Goal: Information Seeking & Learning: Learn about a topic

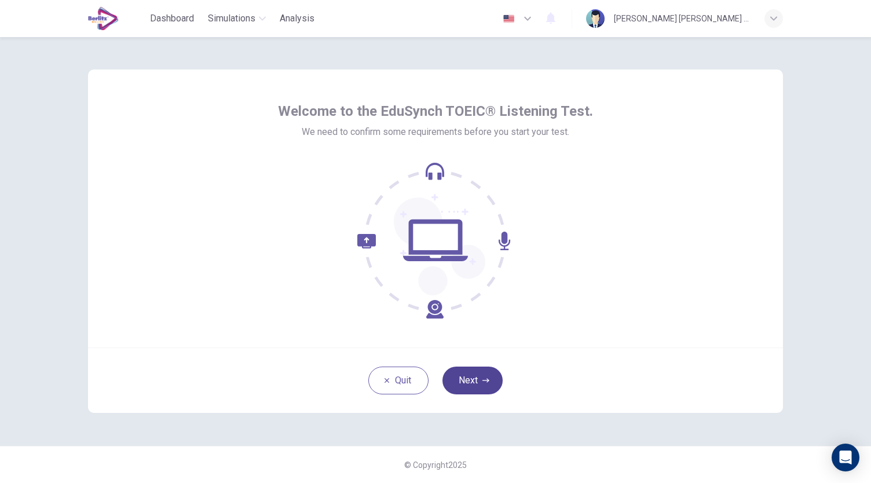
click at [481, 378] on button "Next" at bounding box center [472, 381] width 60 height 28
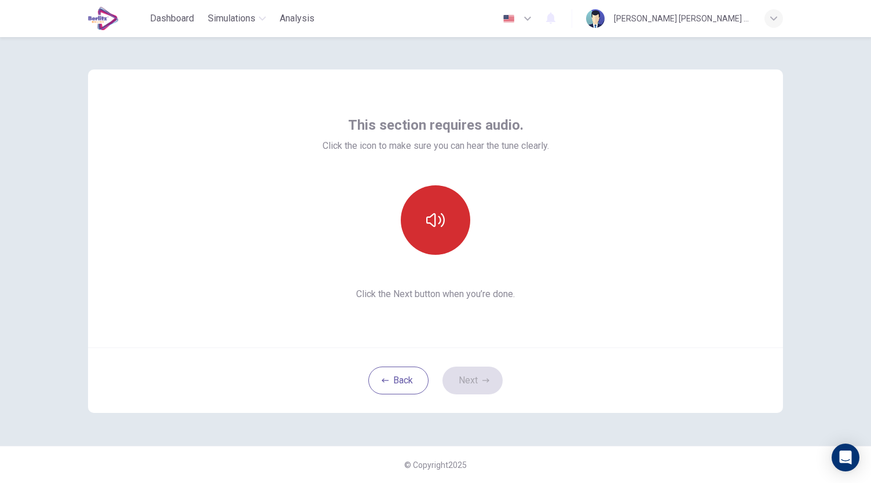
click at [445, 236] on button "button" at bounding box center [435, 219] width 69 height 69
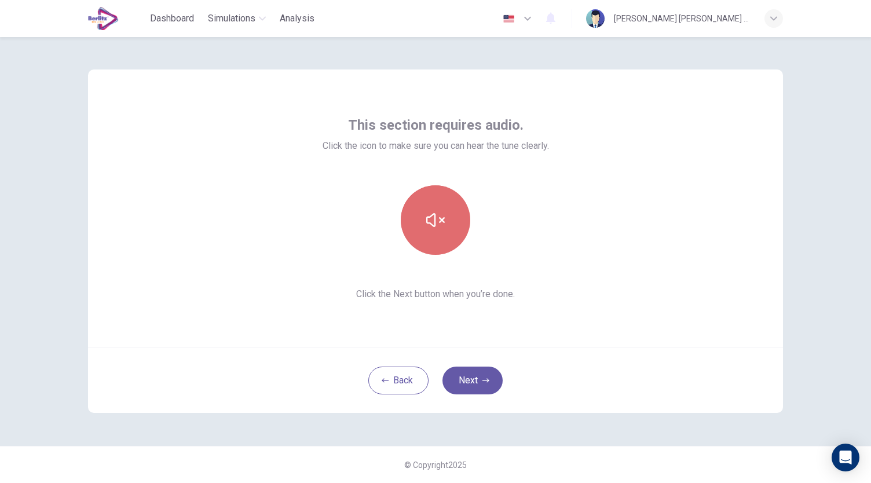
click at [445, 236] on button "button" at bounding box center [435, 219] width 69 height 69
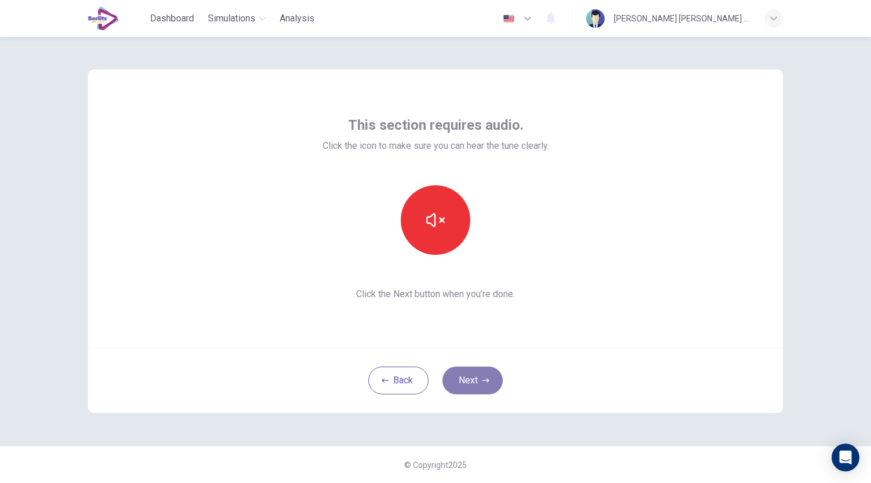
click at [469, 378] on button "Next" at bounding box center [472, 381] width 60 height 28
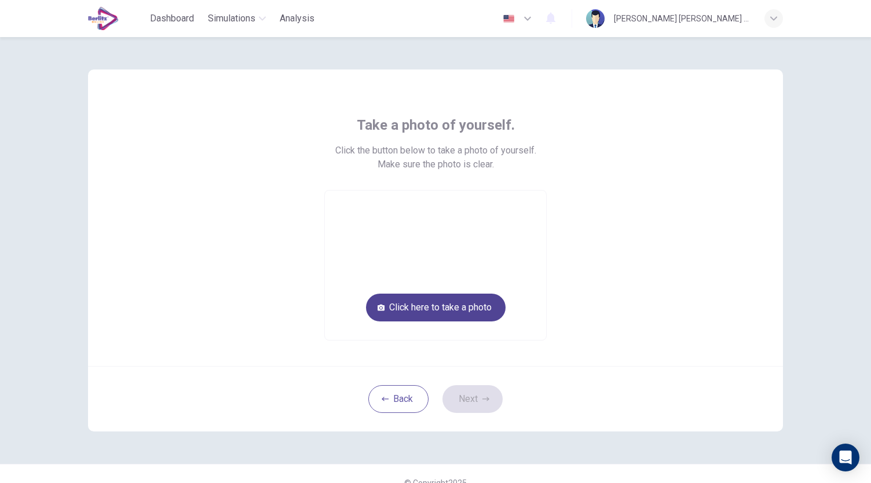
click at [445, 306] on button "Click here to take a photo" at bounding box center [436, 308] width 140 height 28
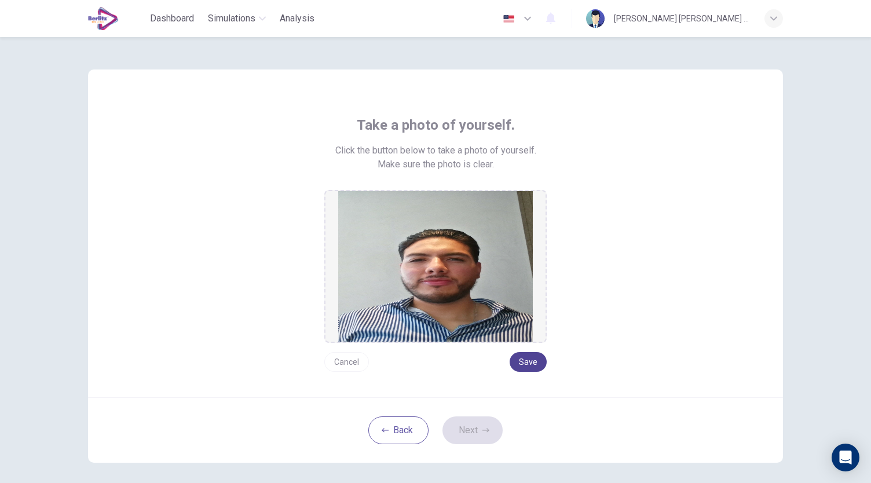
click at [532, 365] on button "Save" at bounding box center [528, 362] width 37 height 20
click at [485, 429] on icon "button" at bounding box center [485, 430] width 7 height 4
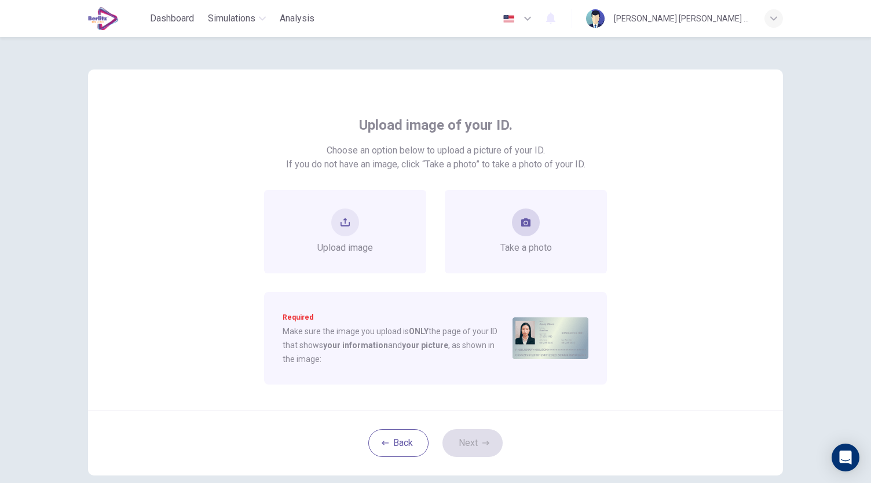
click at [528, 233] on button "take photo" at bounding box center [526, 222] width 28 height 28
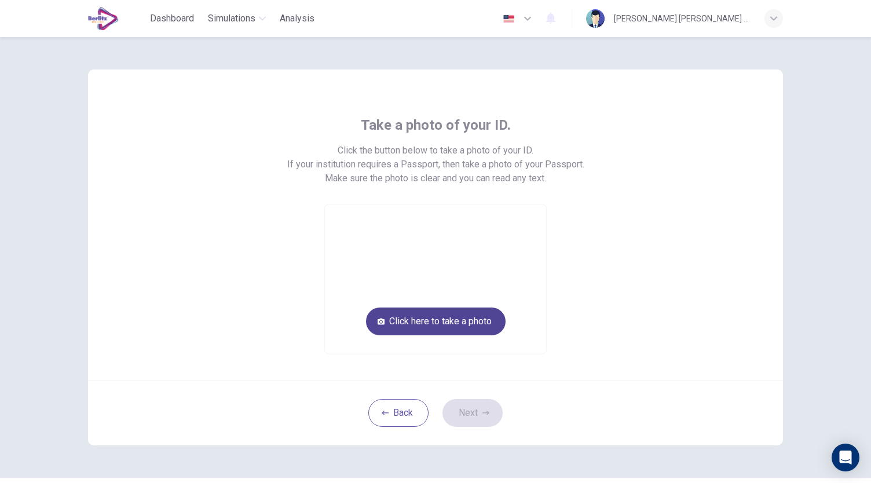
click at [474, 319] on button "Click here to take a photo" at bounding box center [436, 322] width 140 height 28
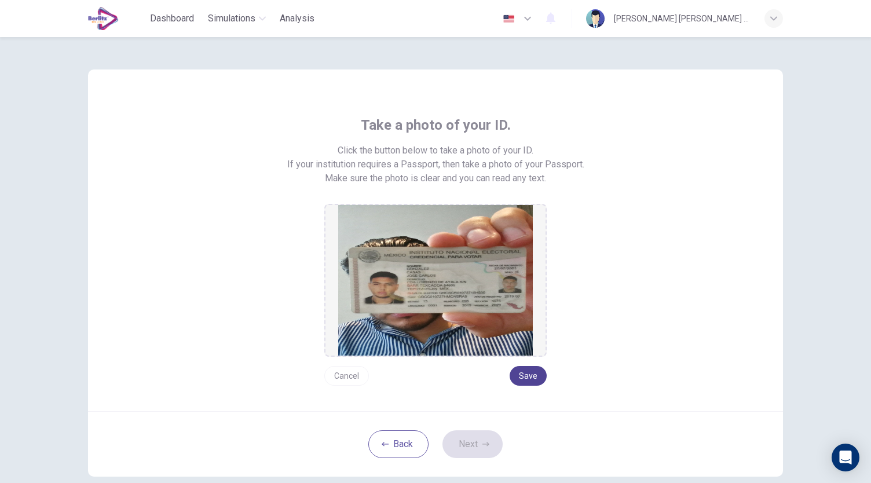
click at [526, 374] on button "Save" at bounding box center [528, 376] width 37 height 20
click at [469, 442] on button "Next" at bounding box center [472, 444] width 60 height 28
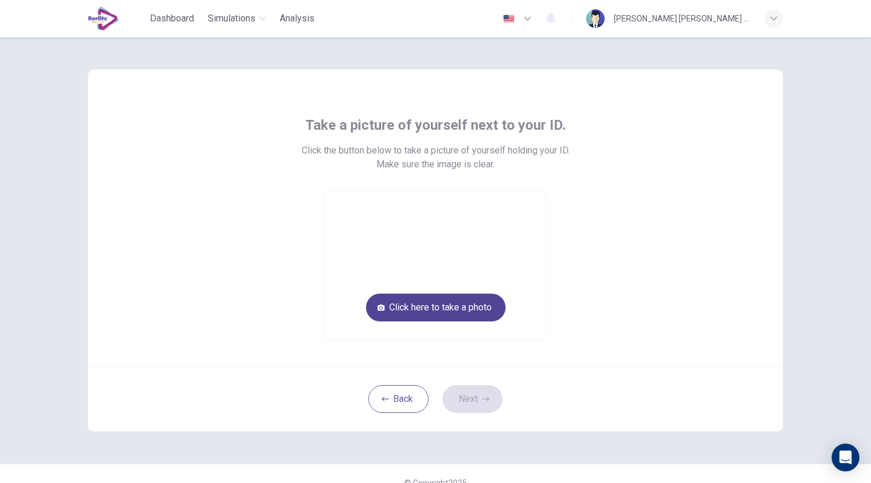
click at [459, 313] on button "Click here to take a photo" at bounding box center [436, 308] width 140 height 28
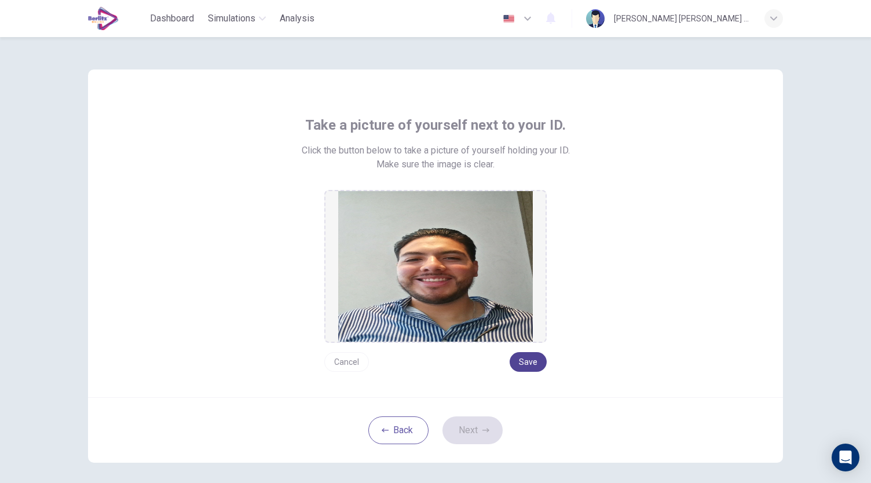
click at [531, 364] on button "Save" at bounding box center [528, 362] width 37 height 20
click at [482, 429] on icon "button" at bounding box center [485, 430] width 7 height 4
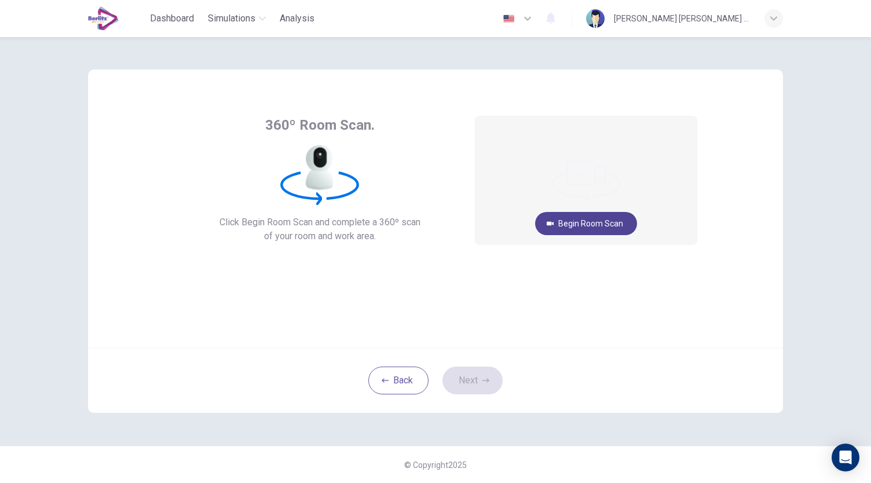
click at [577, 224] on button "Begin Room Scan" at bounding box center [586, 223] width 102 height 23
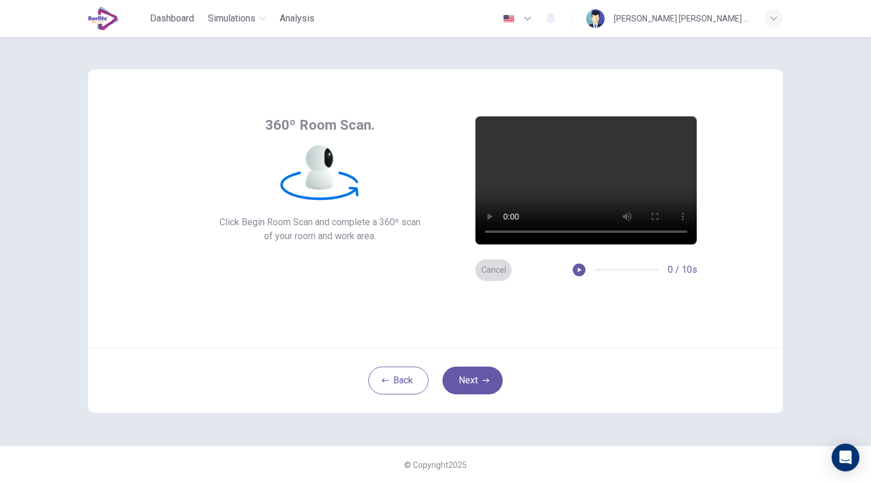
click at [493, 275] on button "Cancel" at bounding box center [493, 270] width 37 height 23
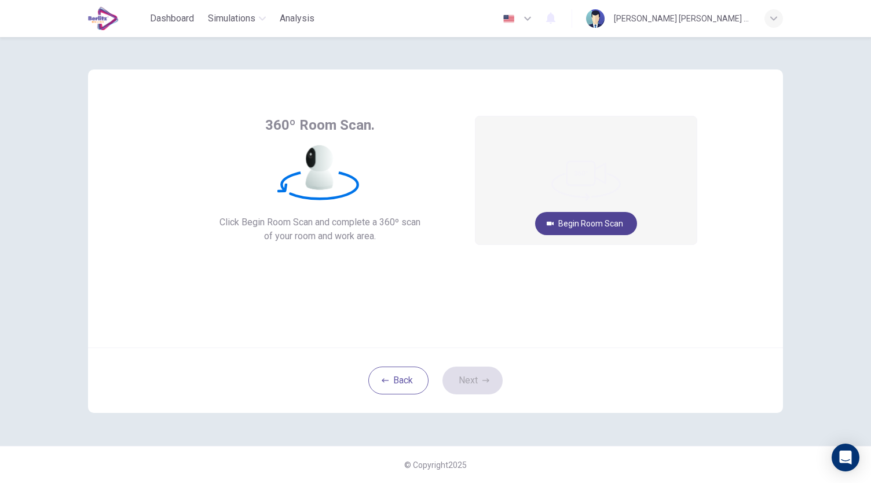
click at [594, 224] on button "Begin Room Scan" at bounding box center [586, 223] width 102 height 23
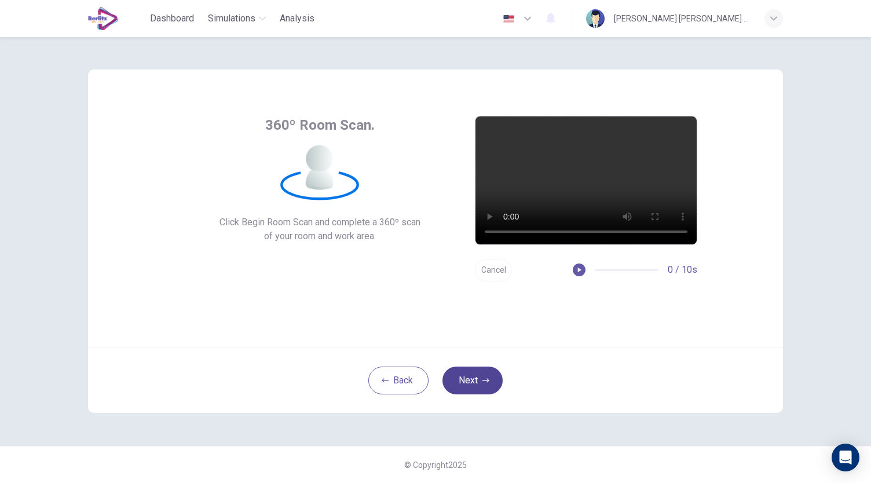
click at [483, 384] on button "Next" at bounding box center [472, 381] width 60 height 28
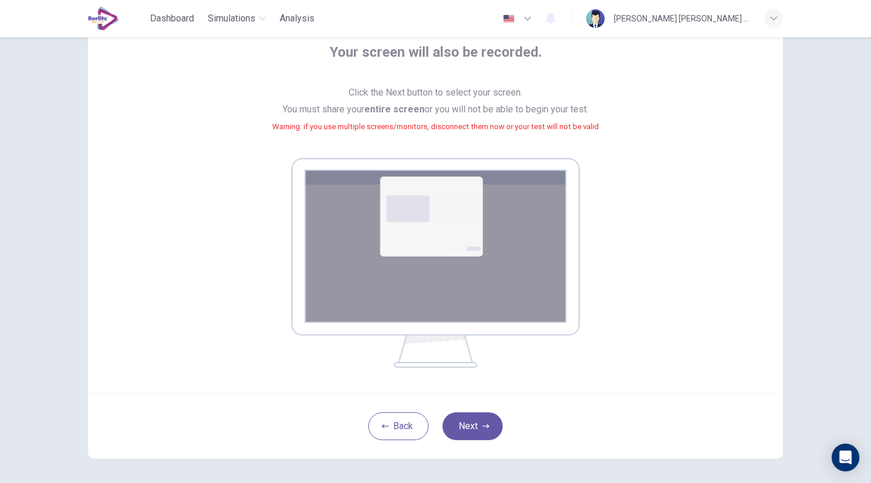
scroll to position [118, 0]
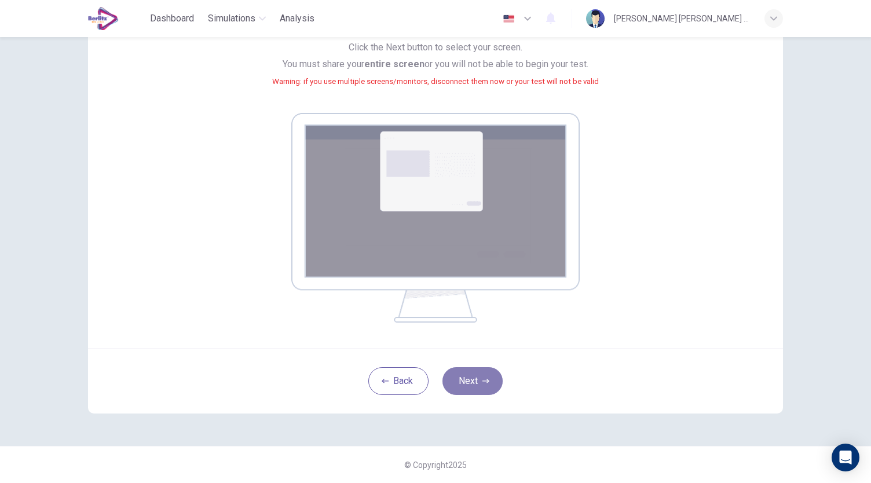
click at [482, 383] on icon "button" at bounding box center [485, 381] width 7 height 7
click at [464, 381] on button "Next" at bounding box center [472, 381] width 60 height 28
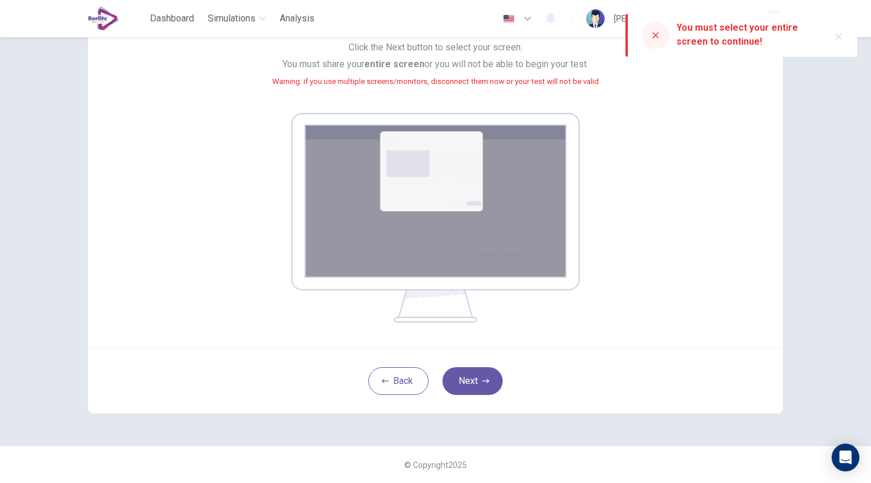
click at [656, 45] on div at bounding box center [656, 35] width 28 height 28
click at [656, 36] on icon at bounding box center [655, 35] width 9 height 9
click at [476, 378] on button "Next" at bounding box center [472, 381] width 60 height 28
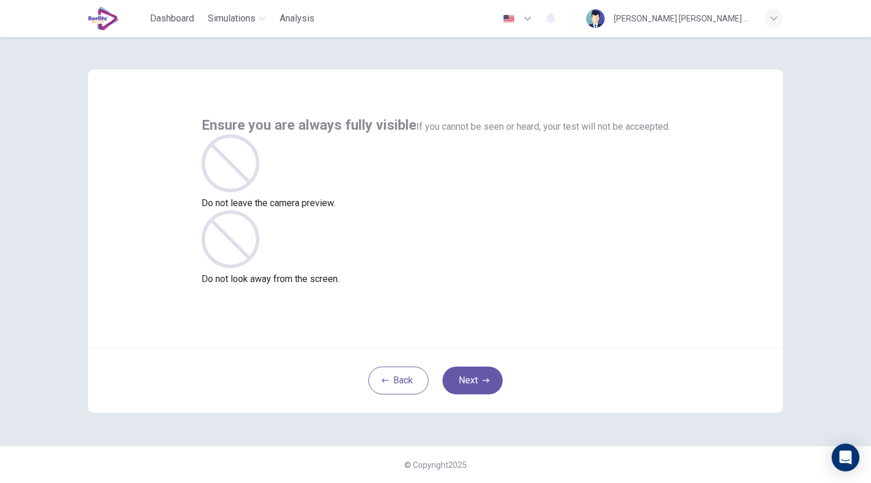
scroll to position [0, 0]
click at [474, 378] on button "Next" at bounding box center [472, 381] width 60 height 28
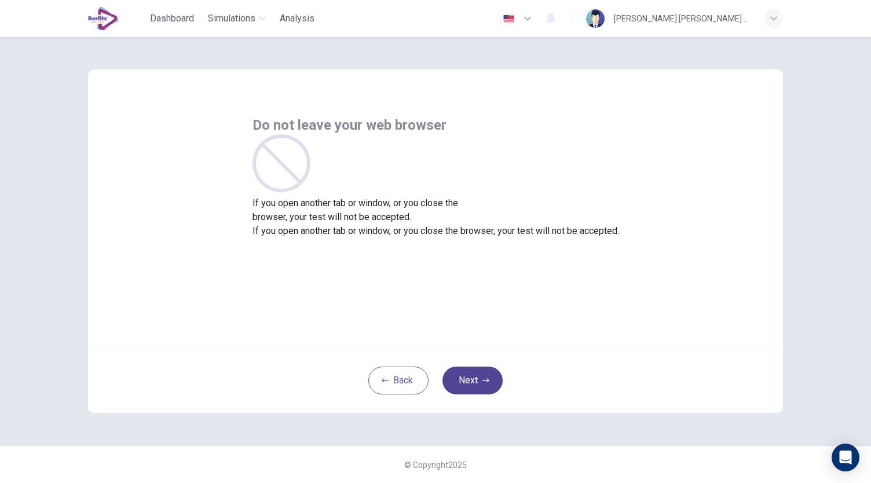
click at [475, 379] on button "Next" at bounding box center [472, 381] width 60 height 28
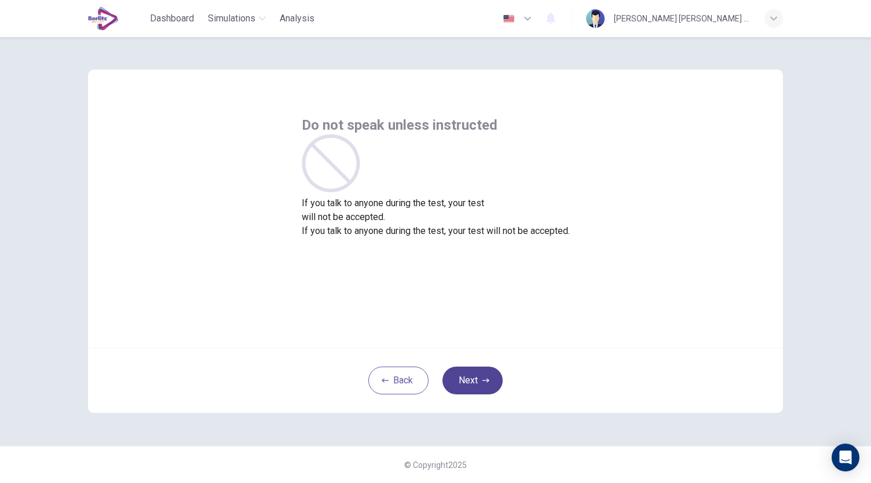
click at [467, 382] on button "Next" at bounding box center [472, 381] width 60 height 28
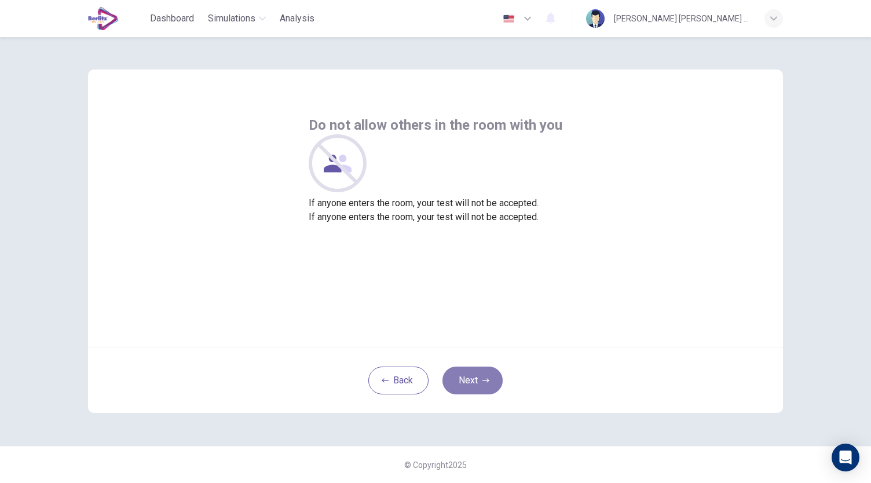
click at [467, 382] on button "Next" at bounding box center [472, 381] width 60 height 28
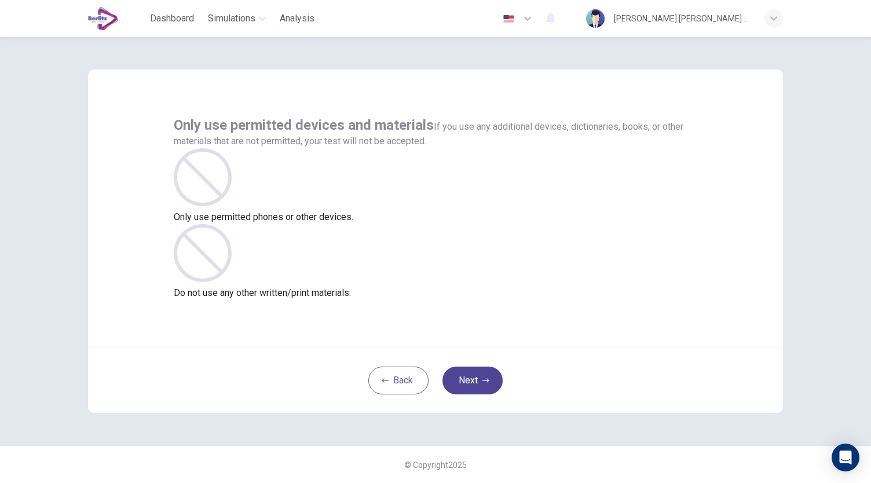
click at [467, 382] on button "Next" at bounding box center [472, 381] width 60 height 28
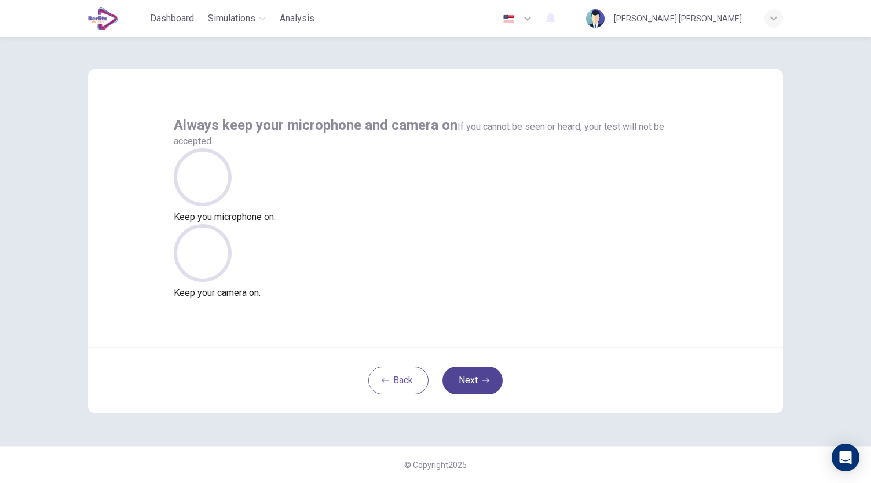
click at [467, 382] on button "Next" at bounding box center [472, 381] width 60 height 28
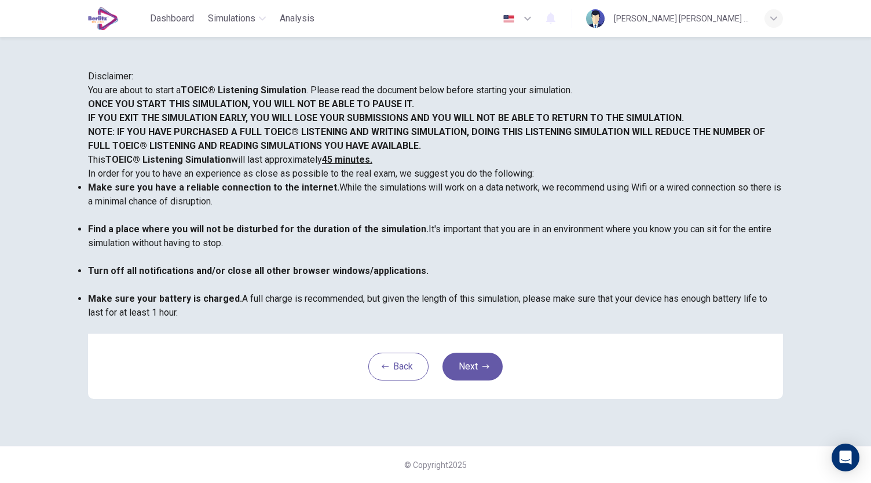
scroll to position [30, 0]
click at [467, 381] on button "Next" at bounding box center [472, 367] width 60 height 28
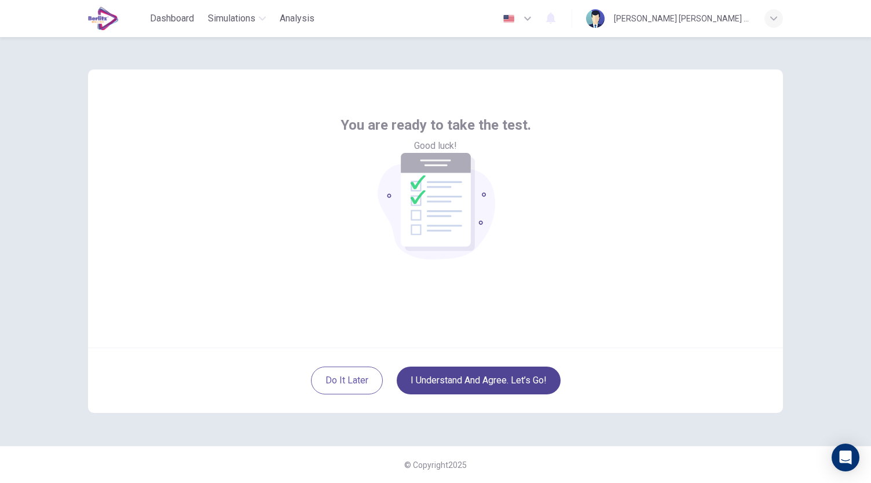
scroll to position [0, 0]
click at [488, 385] on button "I understand and agree. Let’s go!" at bounding box center [479, 381] width 164 height 28
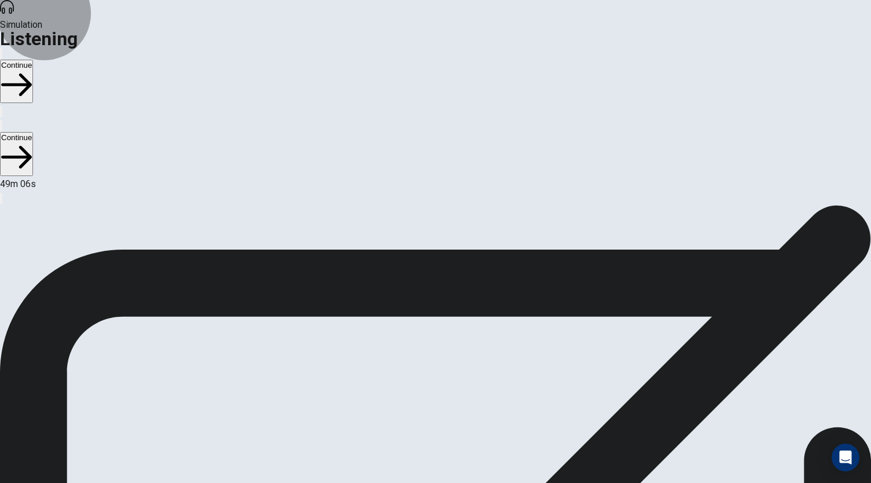
click at [33, 60] on button "Continue" at bounding box center [16, 81] width 33 height 43
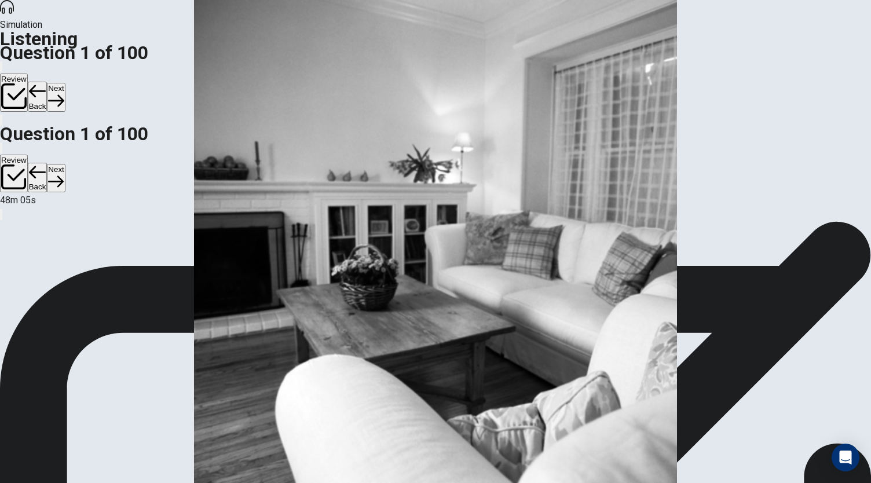
scroll to position [3, 0]
click at [65, 83] on button "Next" at bounding box center [56, 97] width 18 height 28
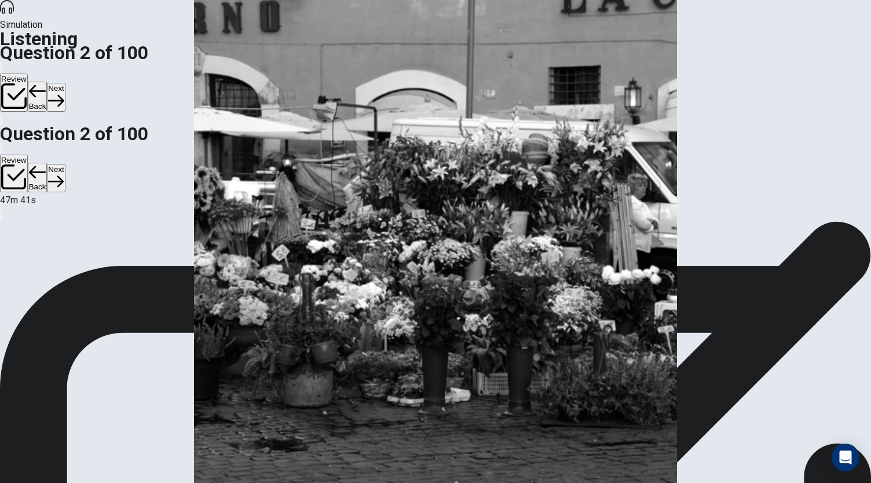
click at [65, 83] on button "Next" at bounding box center [56, 97] width 18 height 28
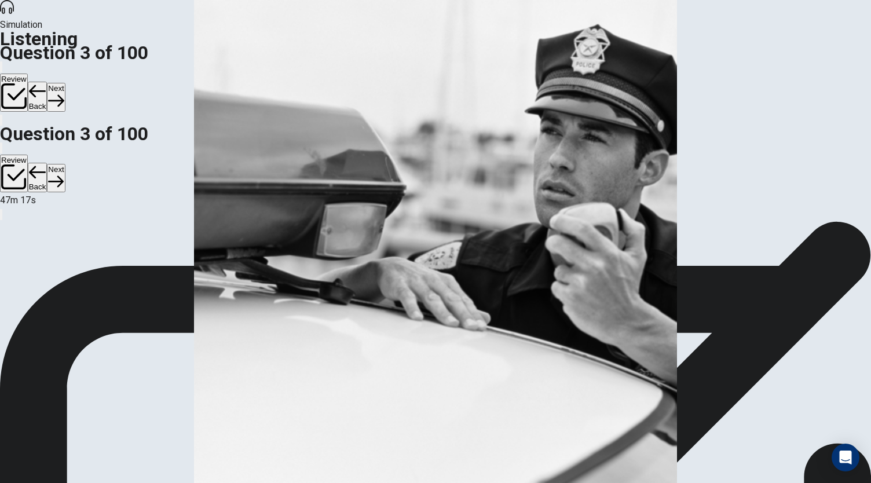
click at [65, 83] on button "Next" at bounding box center [56, 97] width 18 height 28
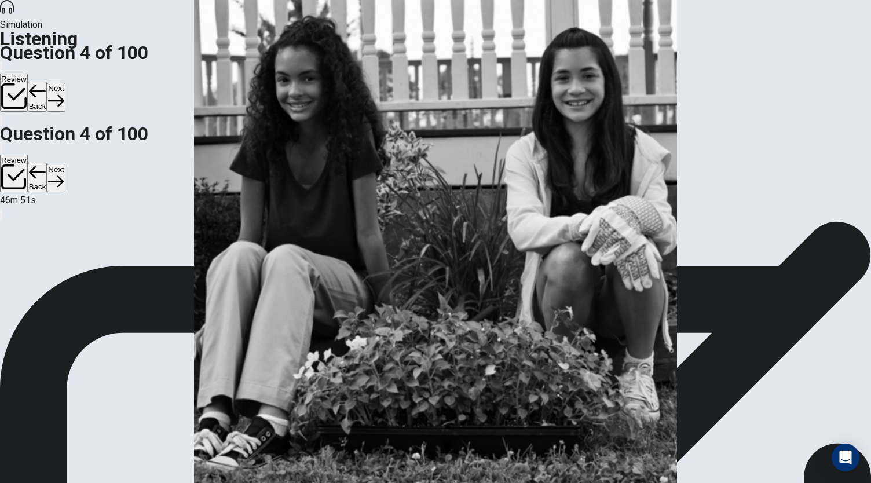
click at [65, 83] on button "Next" at bounding box center [56, 97] width 18 height 28
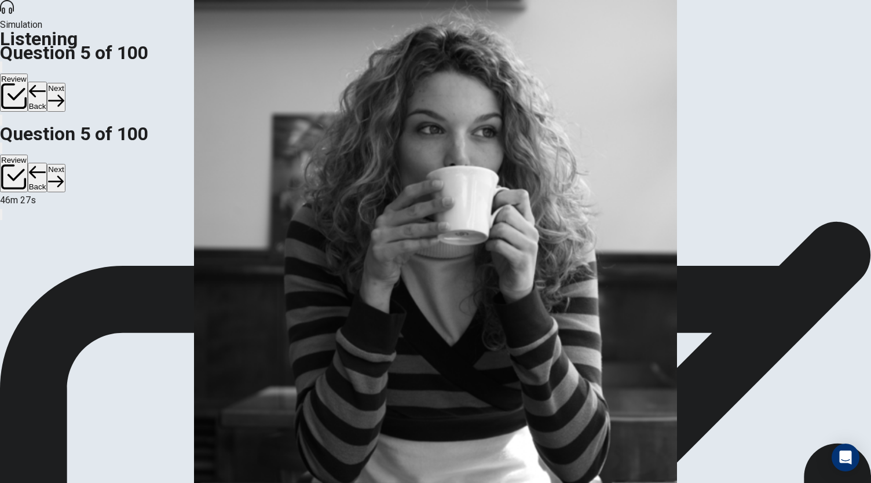
click at [65, 83] on button "Next" at bounding box center [56, 97] width 18 height 28
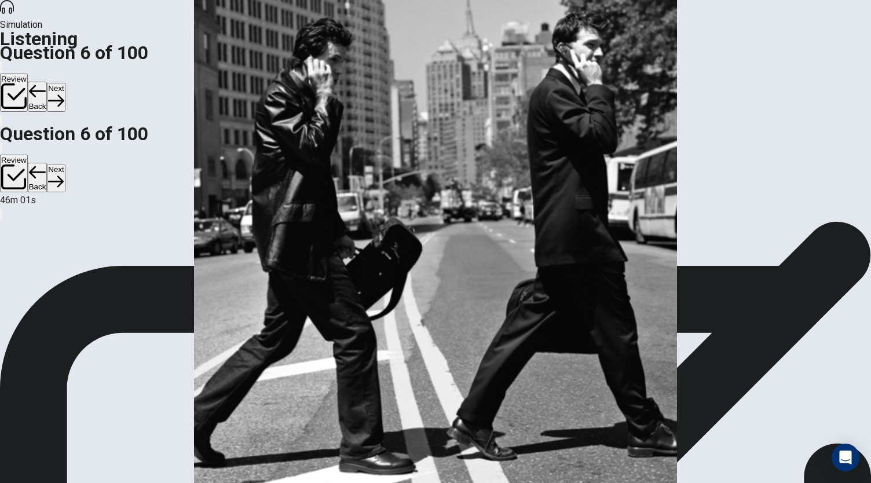
click at [65, 83] on button "Next" at bounding box center [56, 97] width 18 height 28
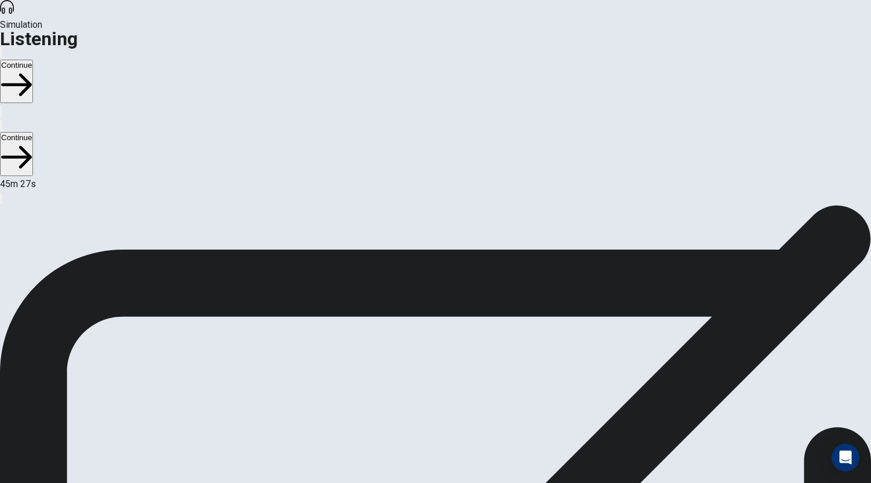
click at [33, 60] on button "Continue" at bounding box center [16, 81] width 33 height 43
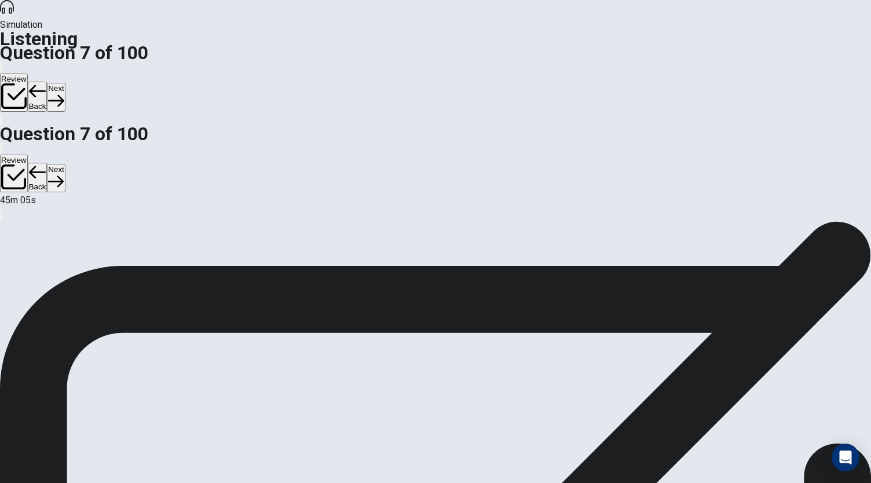
click at [65, 83] on button "Next" at bounding box center [56, 97] width 18 height 28
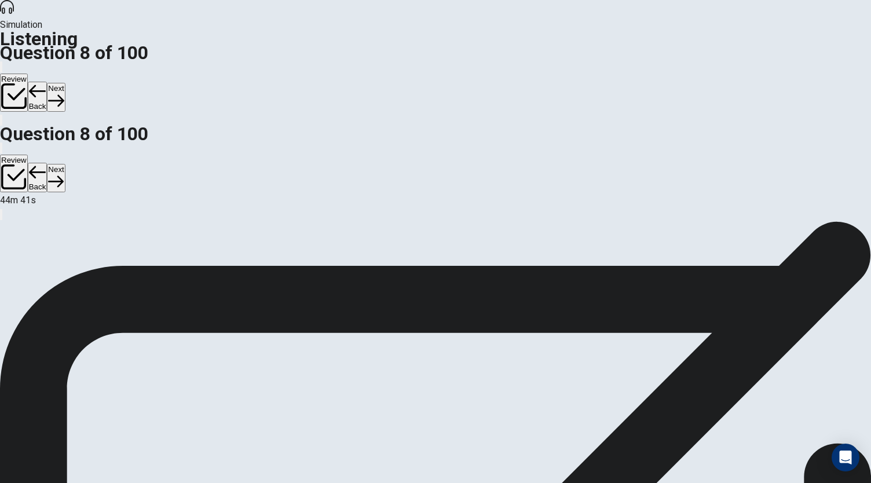
click at [65, 83] on button "Next" at bounding box center [56, 97] width 18 height 28
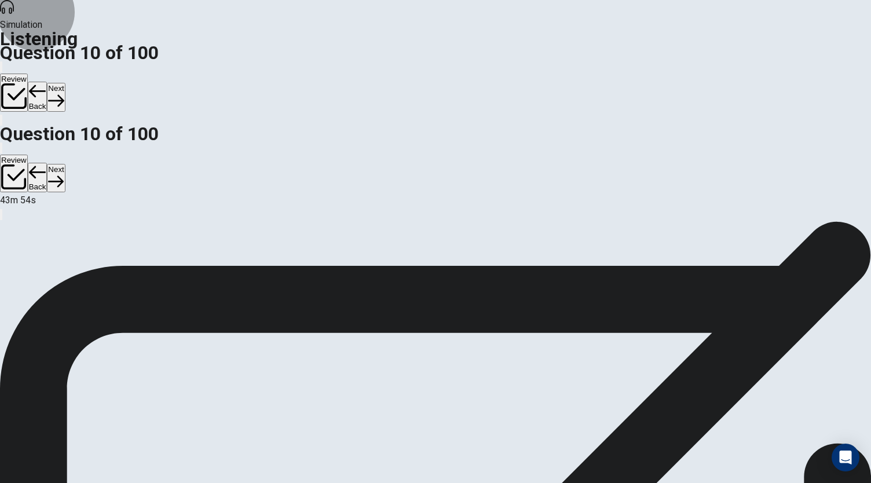
click at [64, 93] on icon "button" at bounding box center [56, 101] width 16 height 16
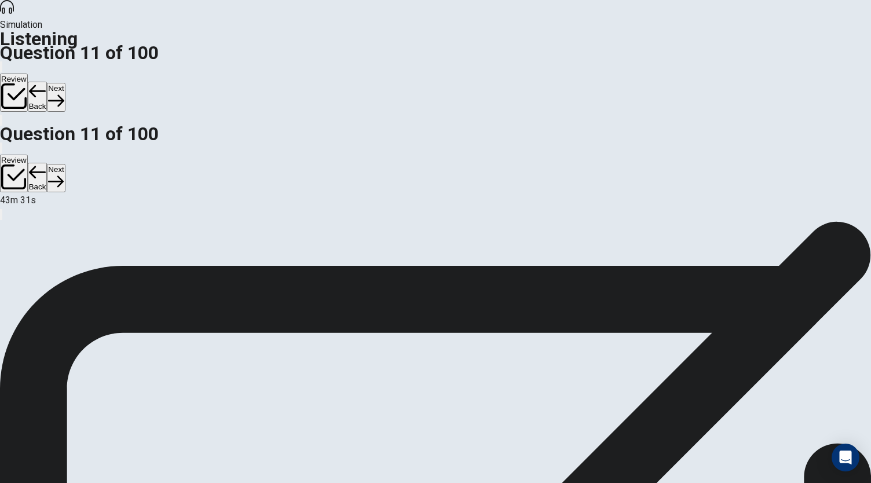
click at [65, 83] on button "Next" at bounding box center [56, 97] width 18 height 28
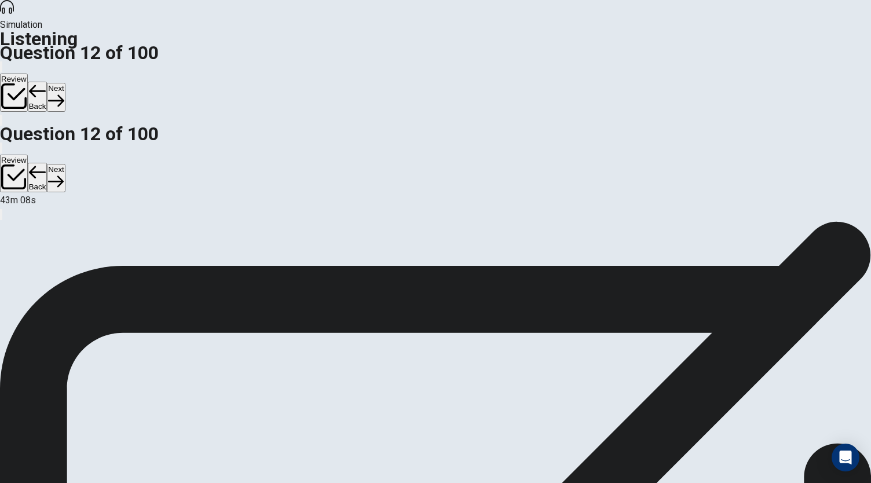
click at [64, 93] on icon "button" at bounding box center [56, 101] width 16 height 16
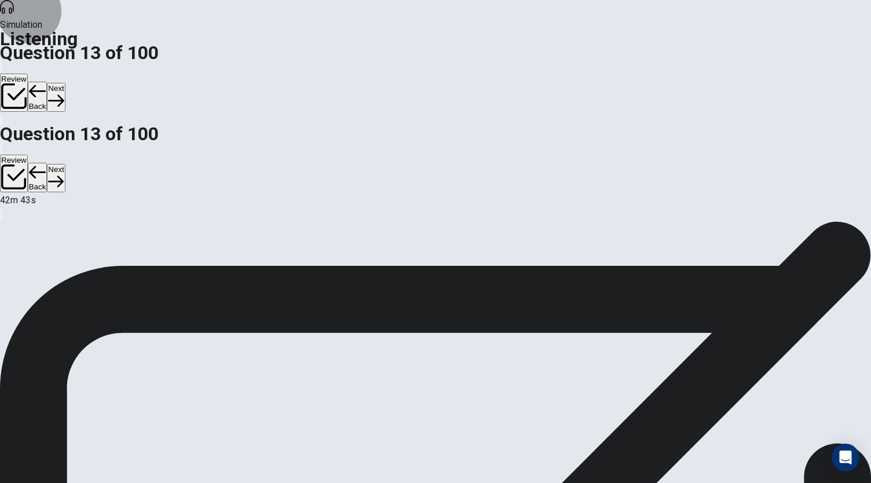
click at [65, 83] on button "Next" at bounding box center [56, 97] width 18 height 28
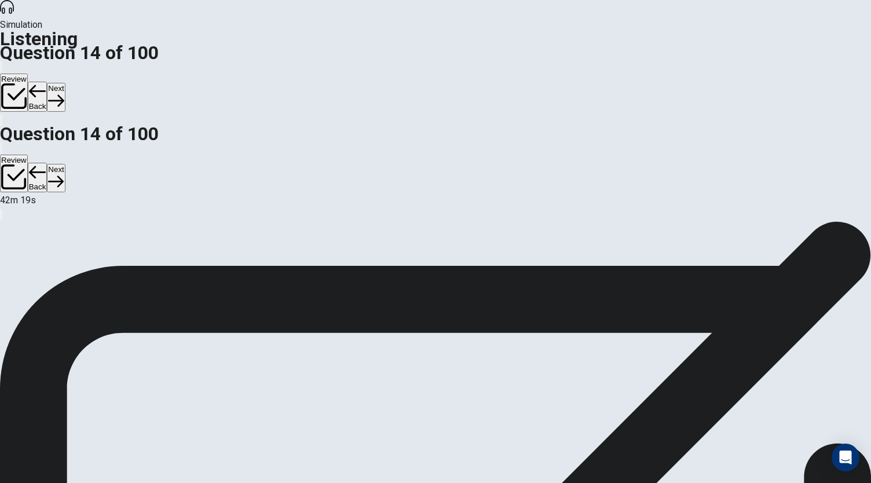
click at [65, 83] on button "Next" at bounding box center [56, 97] width 18 height 28
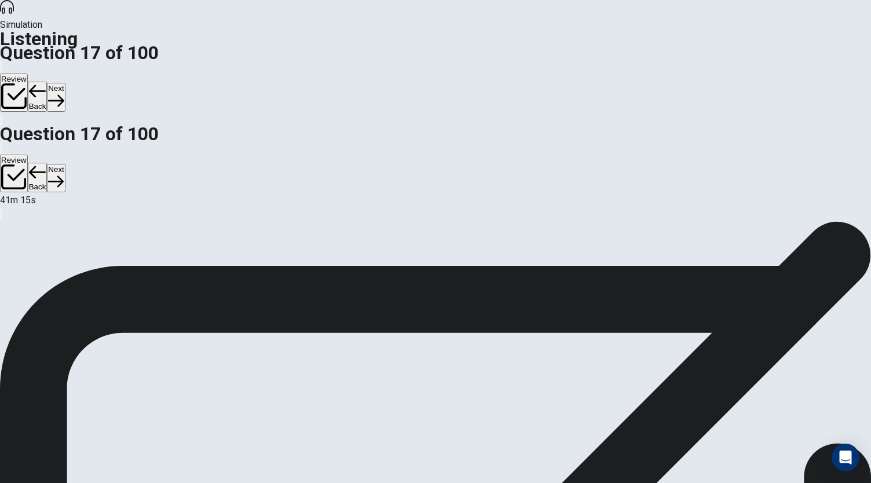
click at [65, 83] on button "Next" at bounding box center [56, 97] width 18 height 28
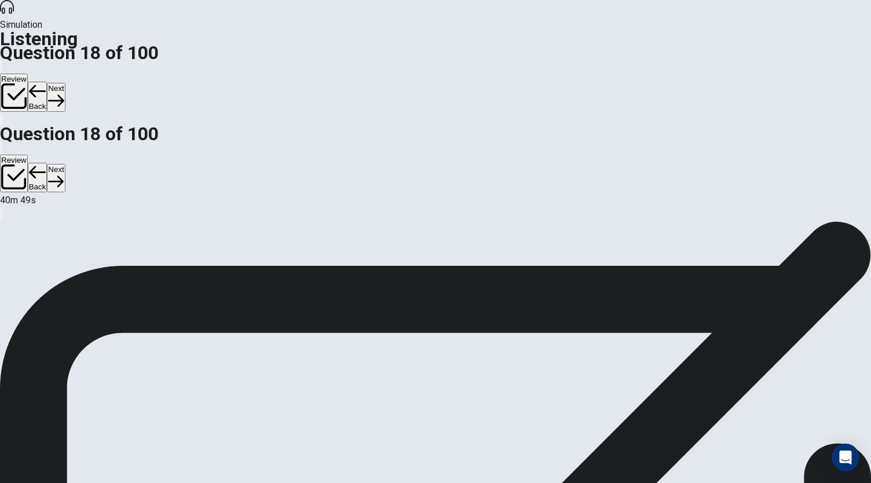
click at [65, 83] on button "Next" at bounding box center [56, 97] width 18 height 28
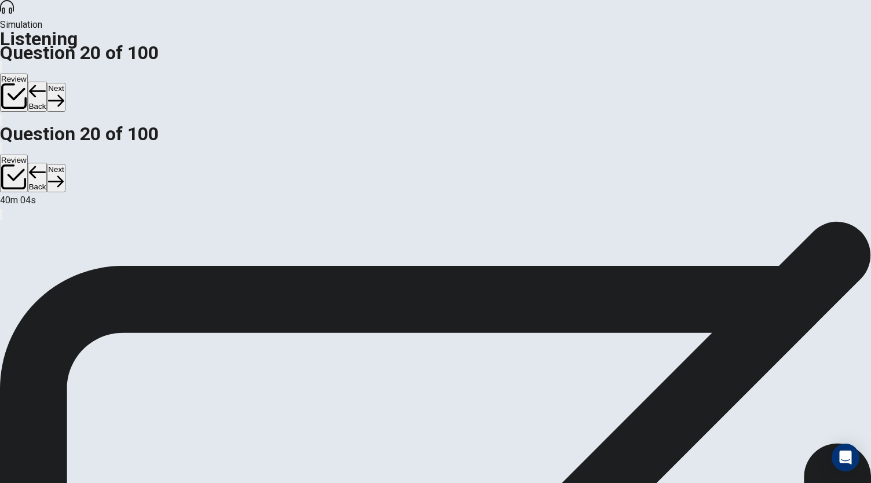
click at [65, 83] on button "Next" at bounding box center [56, 97] width 18 height 28
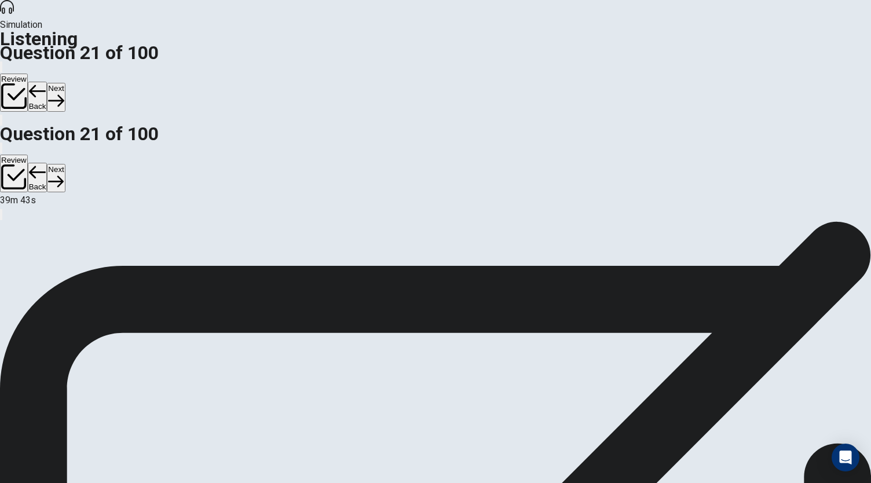
click at [65, 83] on button "Next" at bounding box center [56, 97] width 18 height 28
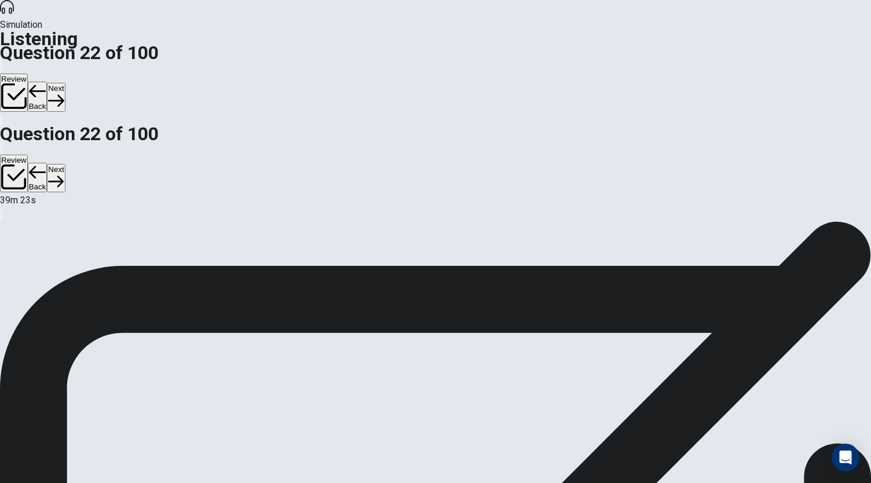
click at [65, 83] on button "Next" at bounding box center [56, 97] width 18 height 28
click at [64, 93] on icon "button" at bounding box center [56, 101] width 16 height 16
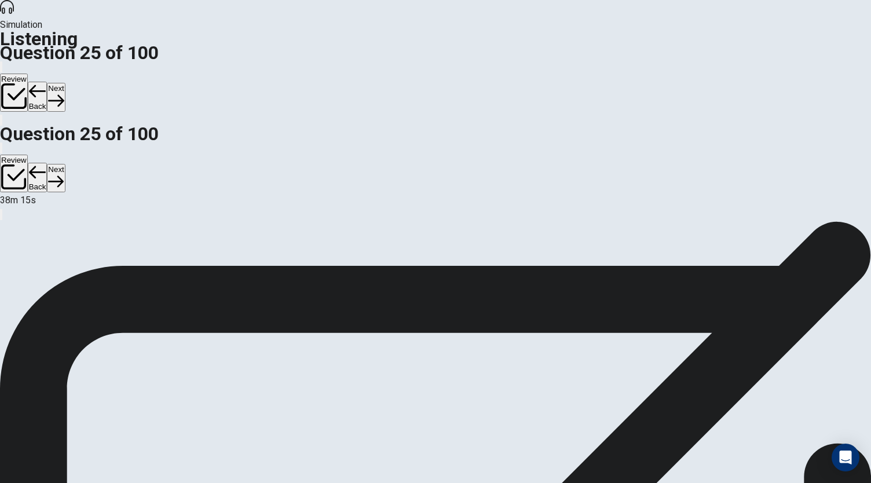
click at [64, 93] on icon "button" at bounding box center [56, 101] width 16 height 16
click at [65, 83] on button "Next" at bounding box center [56, 97] width 18 height 28
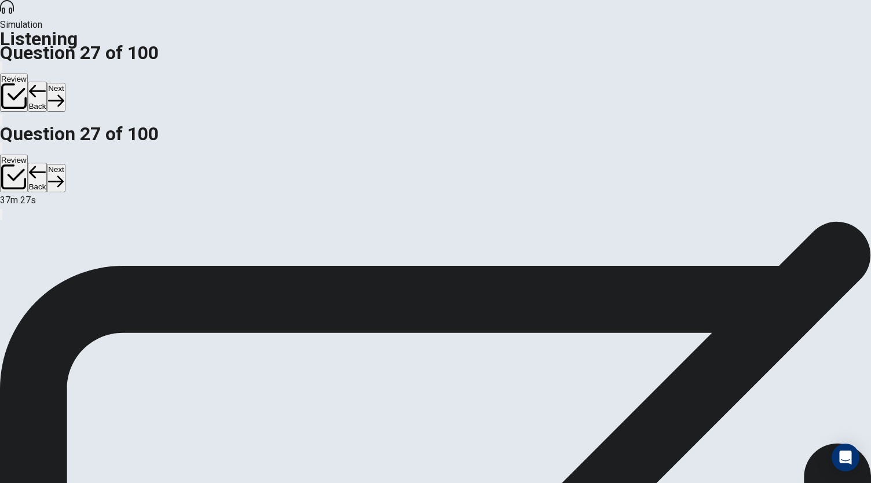
click at [65, 83] on button "Next" at bounding box center [56, 97] width 18 height 28
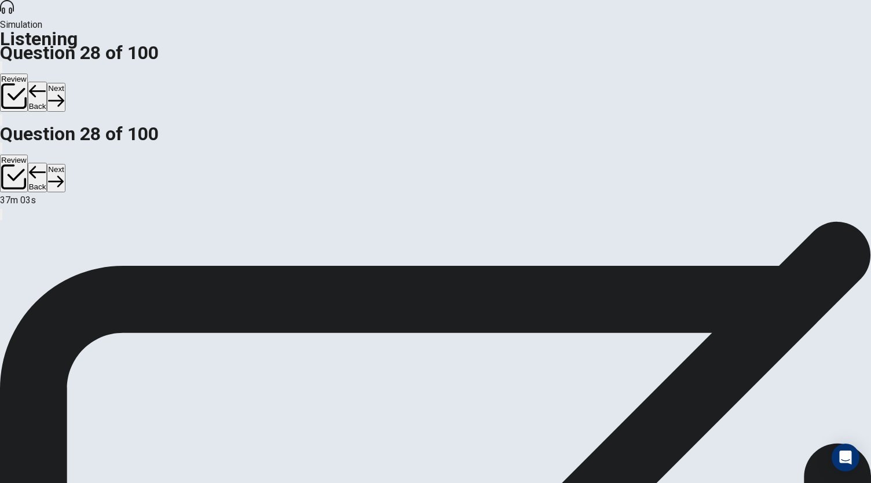
click at [65, 83] on button "Next" at bounding box center [56, 97] width 18 height 28
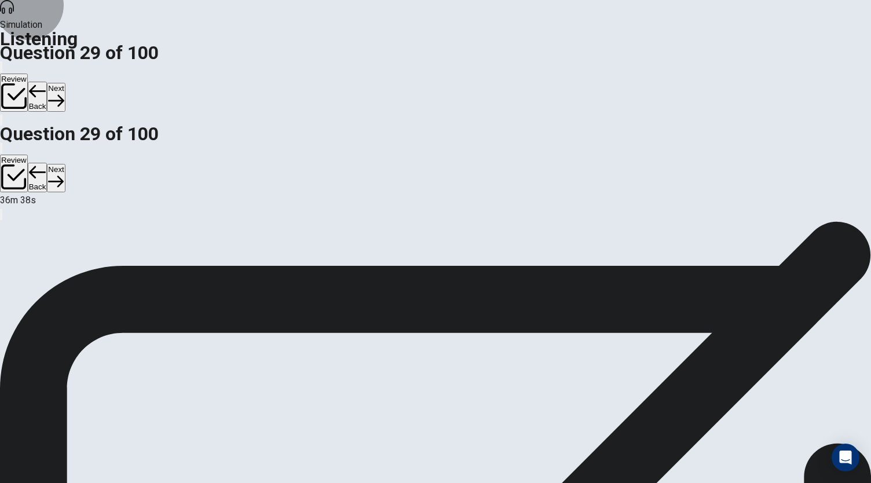
click at [65, 83] on button "Next" at bounding box center [56, 97] width 18 height 28
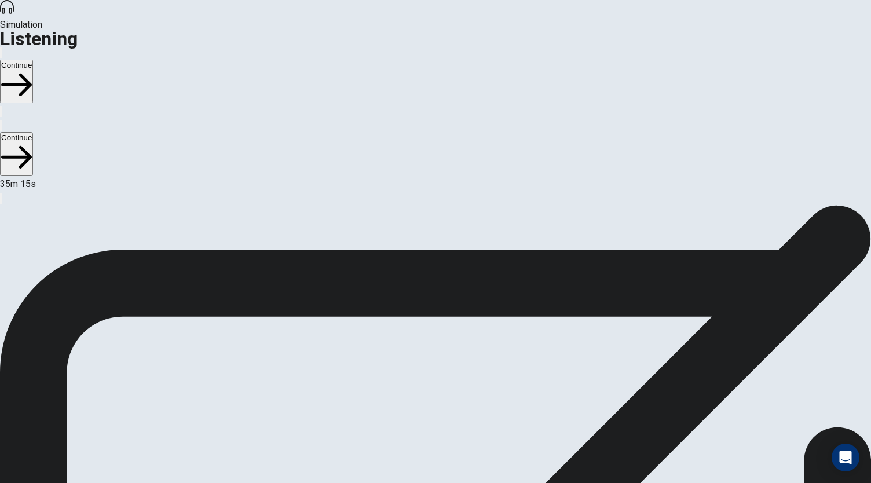
click at [33, 60] on button "Continue" at bounding box center [16, 81] width 33 height 43
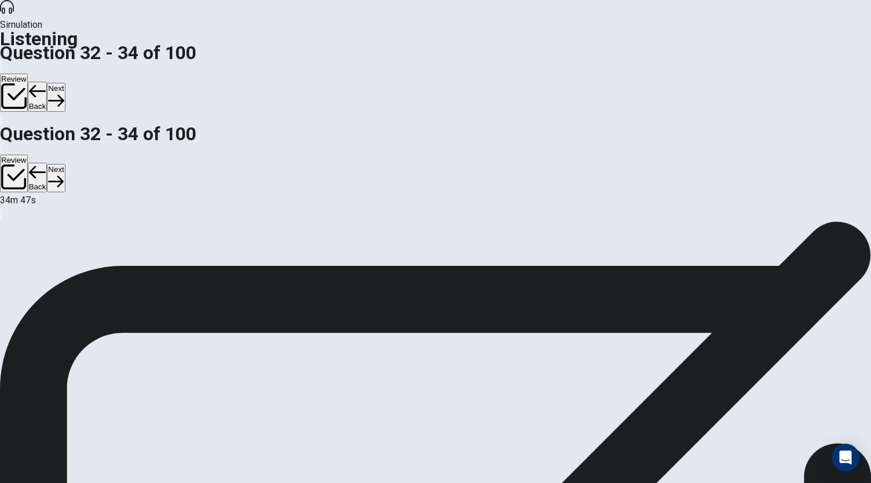
scroll to position [40, 0]
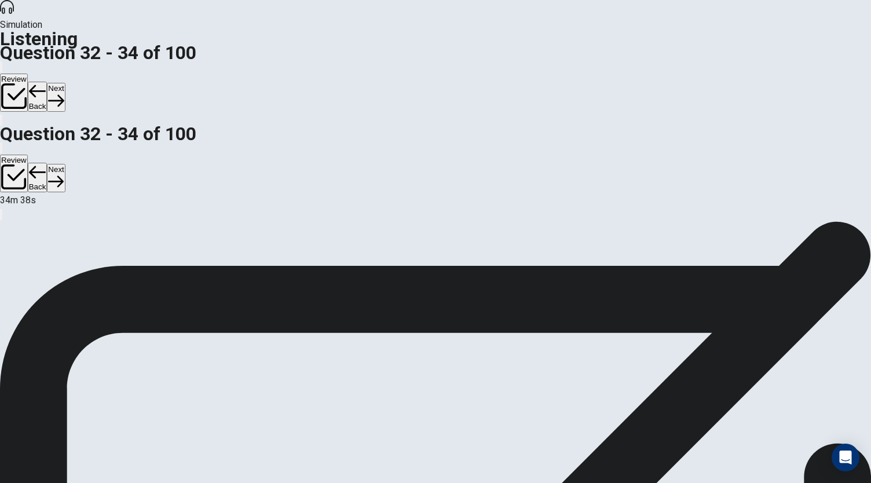
scroll to position [0, 0]
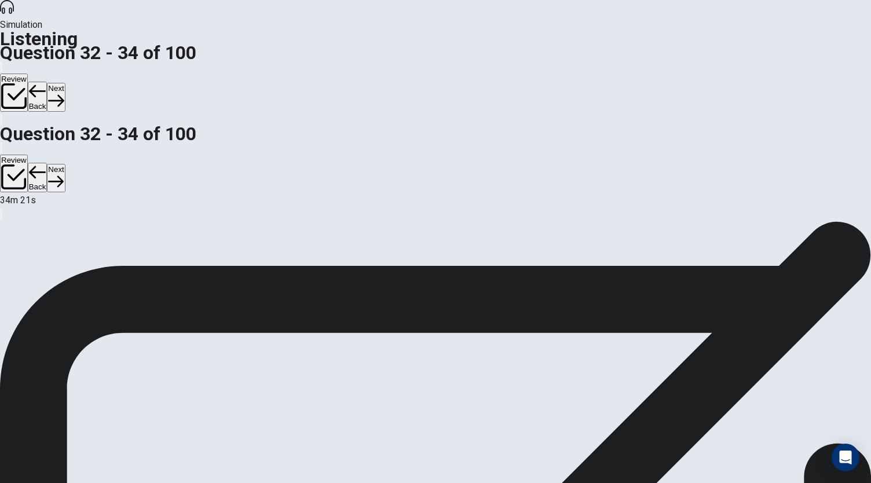
scroll to position [69, 0]
click at [65, 83] on button "Next" at bounding box center [56, 97] width 18 height 28
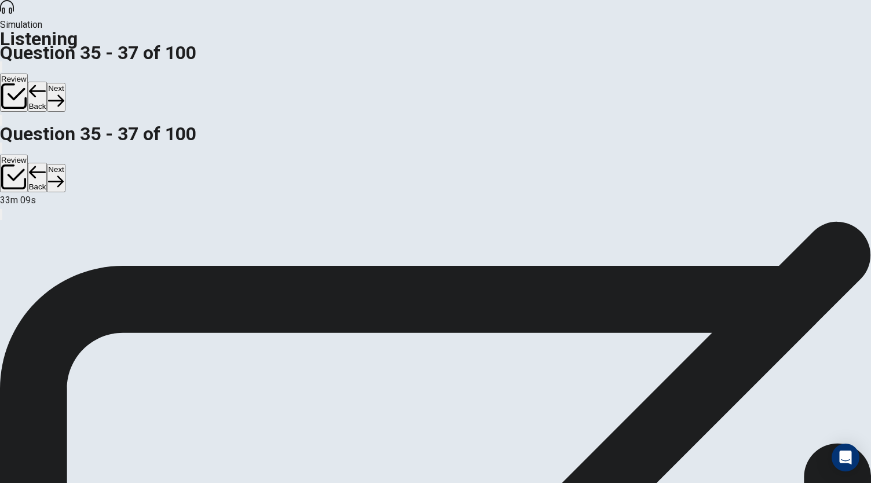
scroll to position [86, 0]
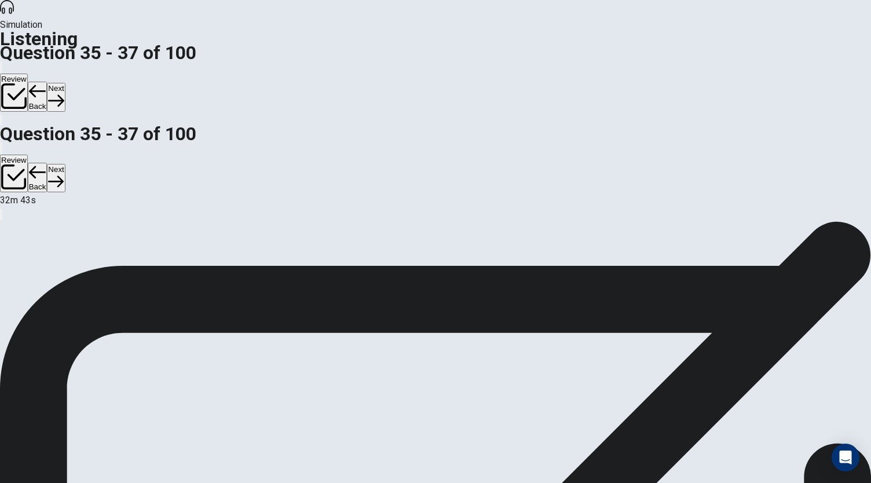
scroll to position [116, 0]
click at [65, 83] on button "Next" at bounding box center [56, 97] width 18 height 28
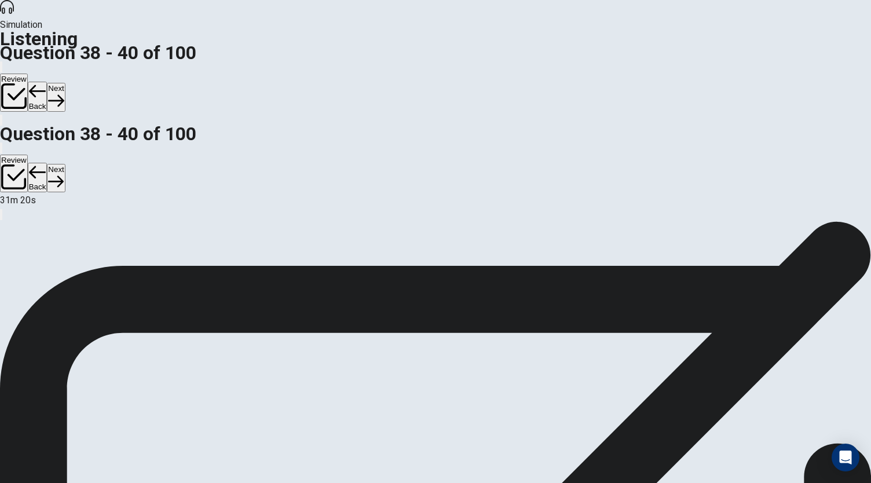
scroll to position [19, 0]
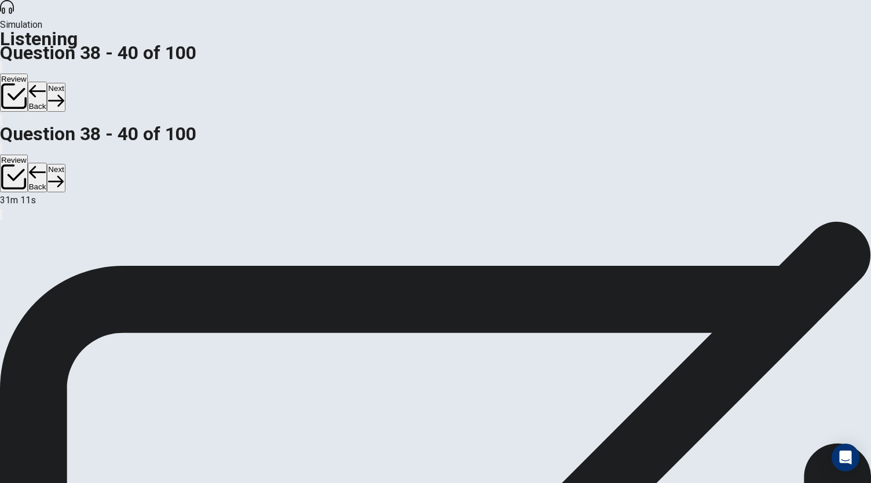
click at [65, 83] on button "Next" at bounding box center [56, 97] width 18 height 28
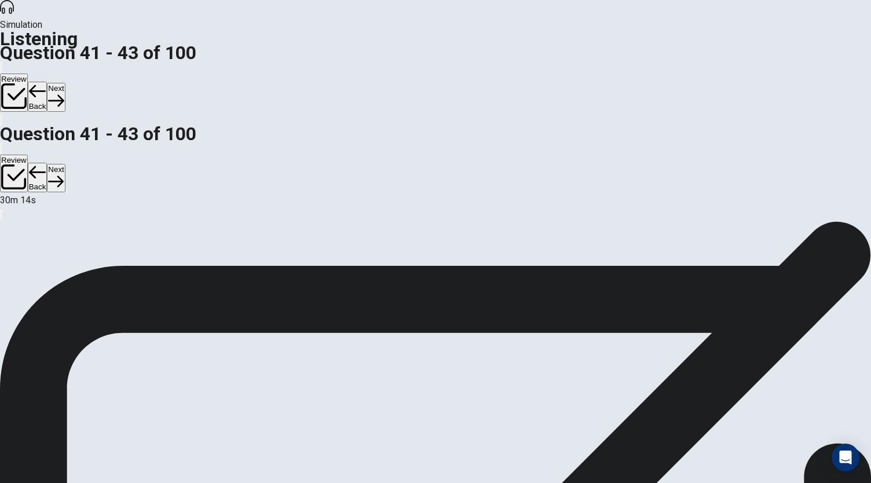
scroll to position [101, 0]
click at [65, 83] on button "Next" at bounding box center [56, 97] width 18 height 28
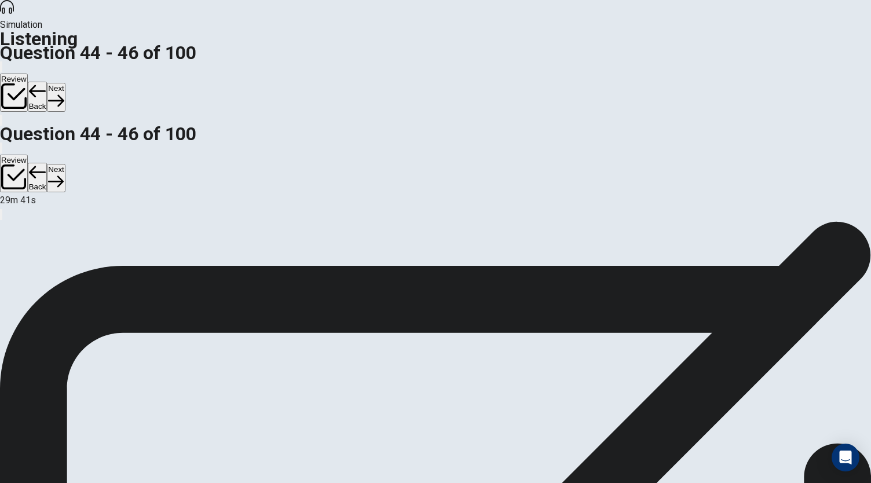
scroll to position [0, 0]
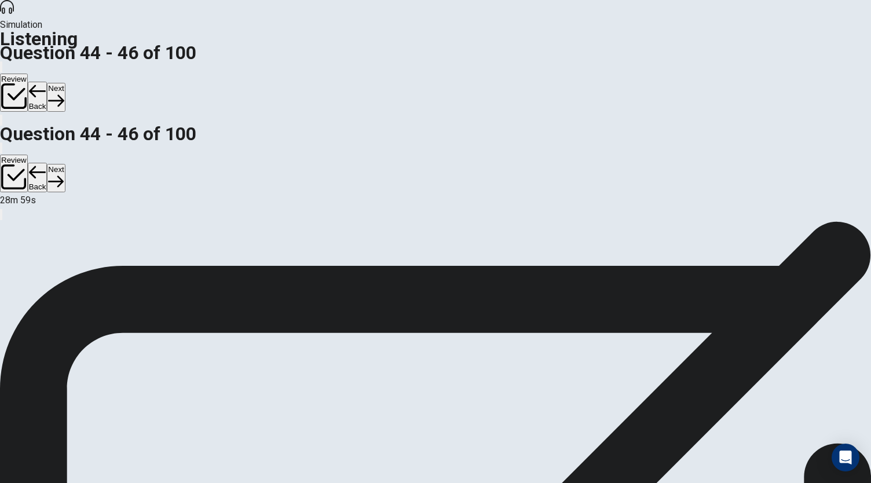
click at [65, 83] on button "Next" at bounding box center [56, 97] width 18 height 28
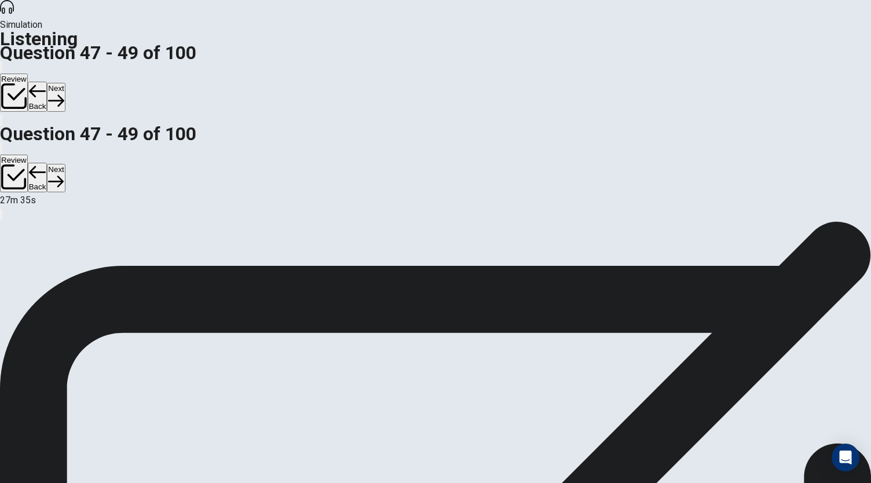
scroll to position [101, 0]
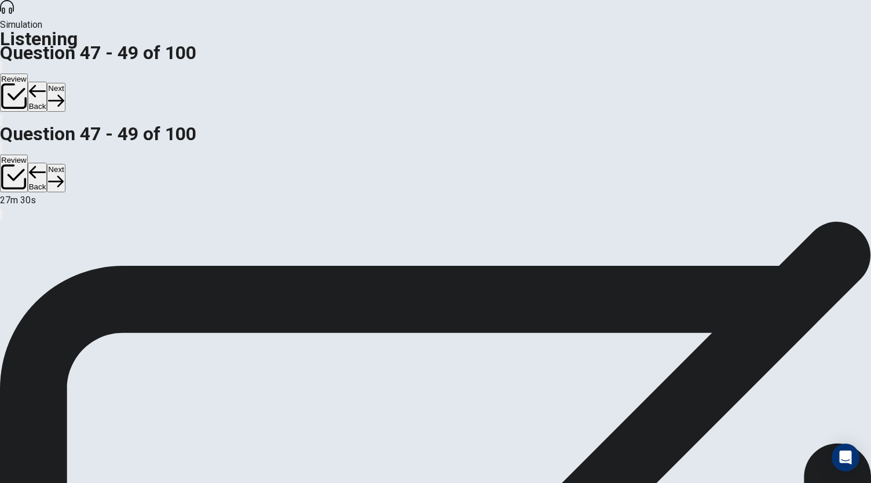
scroll to position [0, 0]
click at [65, 83] on button "Next" at bounding box center [56, 97] width 18 height 28
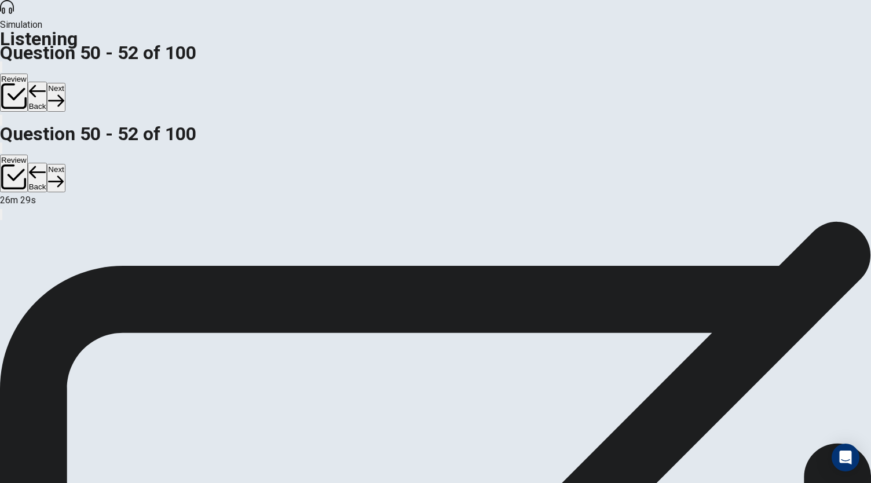
scroll to position [27, 0]
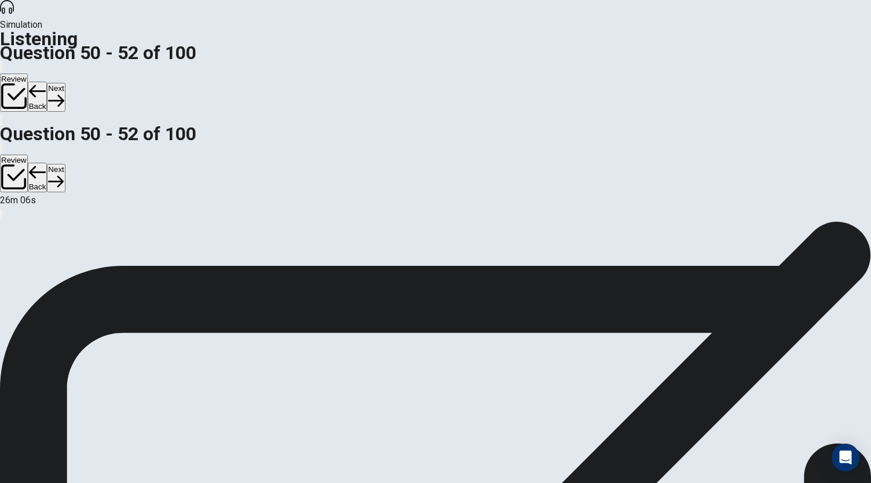
click at [65, 83] on button "Next" at bounding box center [56, 97] width 18 height 28
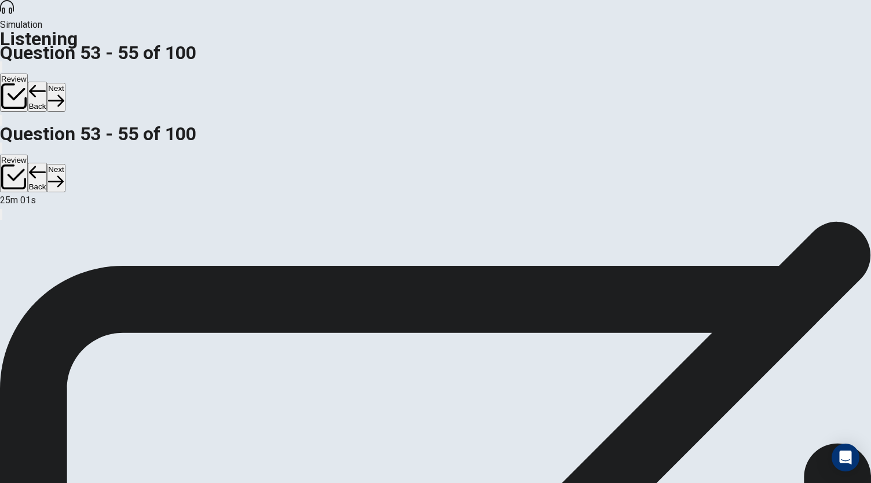
scroll to position [69, 0]
click at [64, 93] on icon "button" at bounding box center [56, 101] width 16 height 16
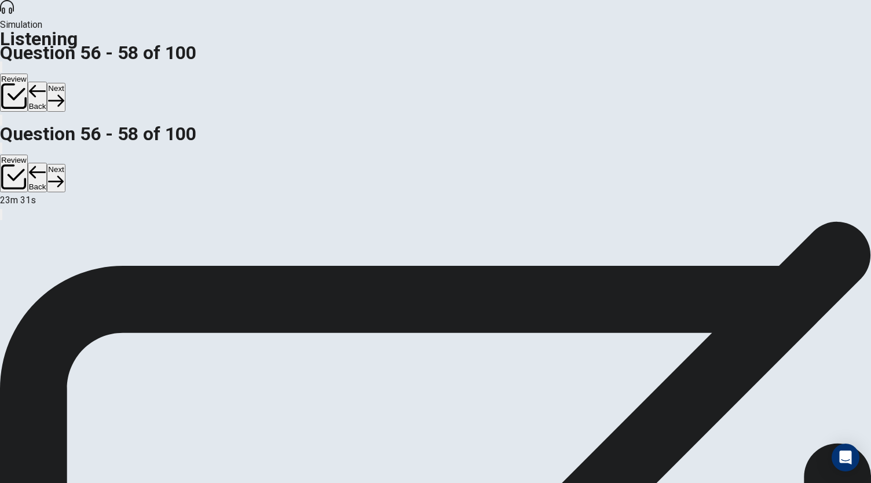
scroll to position [103, 0]
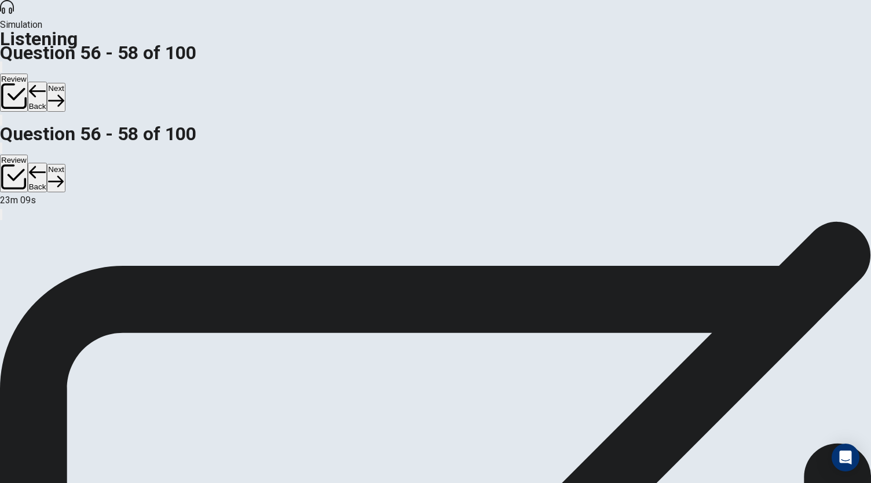
scroll to position [8, 0]
click at [65, 83] on button "Next" at bounding box center [56, 97] width 18 height 28
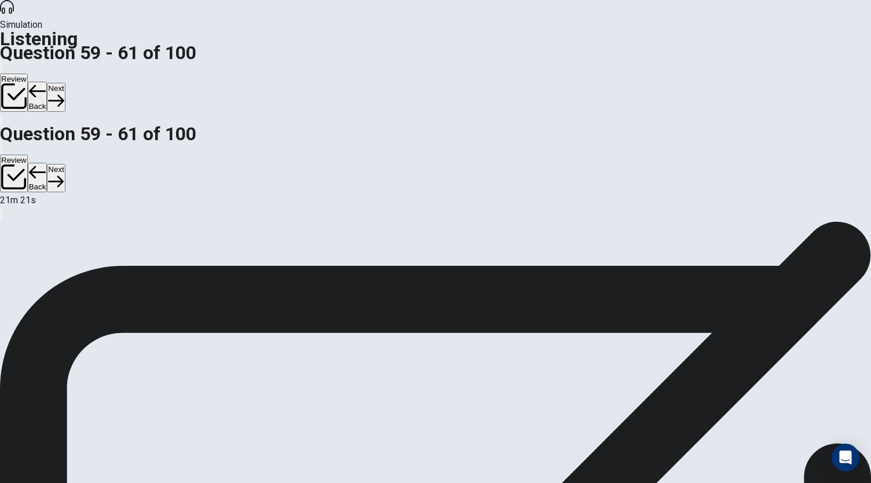
scroll to position [144, 0]
click at [64, 93] on icon "button" at bounding box center [56, 101] width 16 height 16
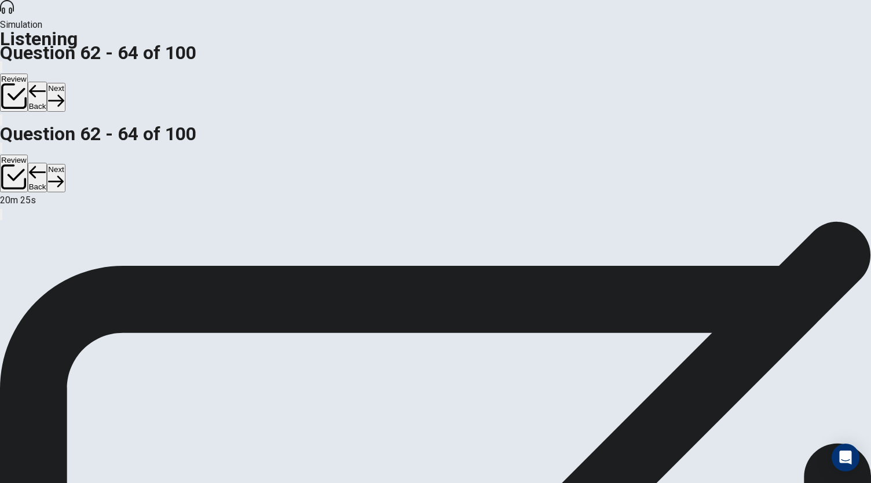
scroll to position [49, 0]
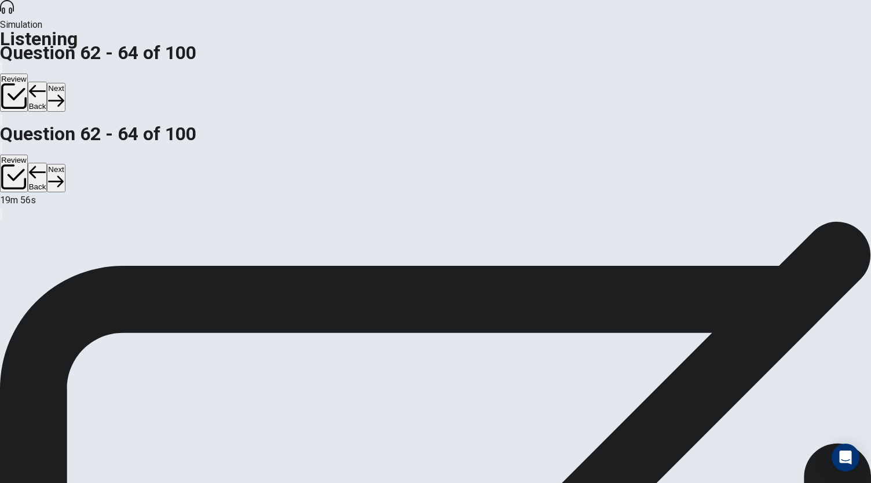
click at [65, 83] on button "Next" at bounding box center [56, 97] width 18 height 28
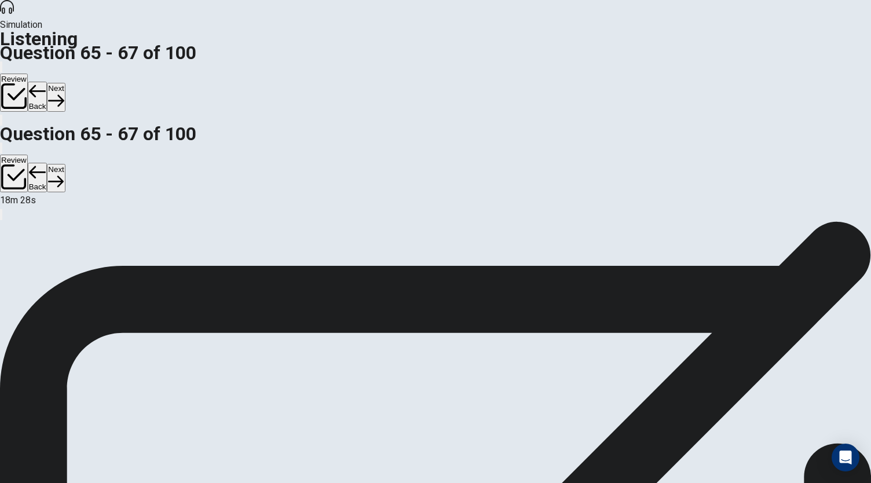
scroll to position [69, 0]
click at [65, 83] on button "Next" at bounding box center [56, 97] width 18 height 28
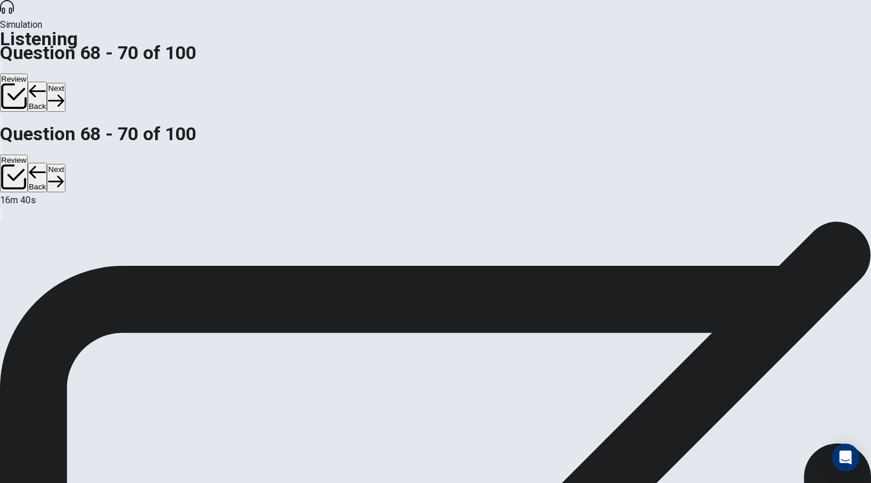
scroll to position [4, 0]
click at [65, 83] on button "Next" at bounding box center [56, 97] width 18 height 28
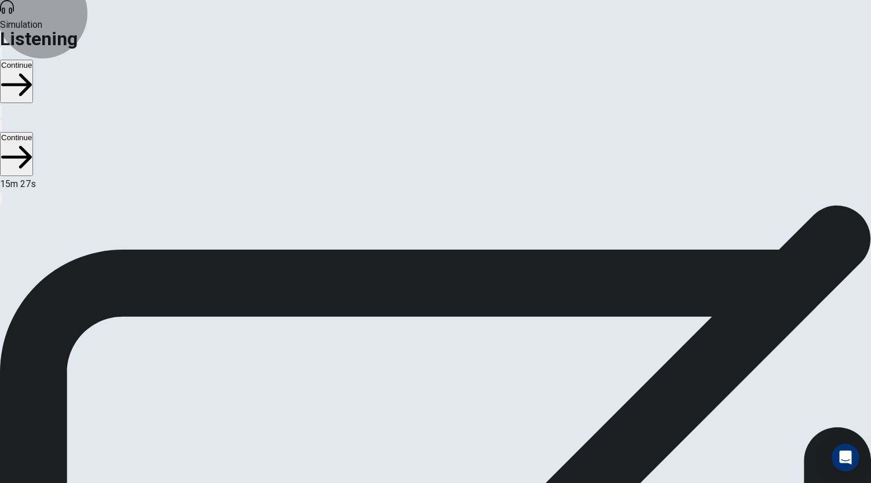
click at [33, 60] on button "Continue" at bounding box center [16, 81] width 33 height 43
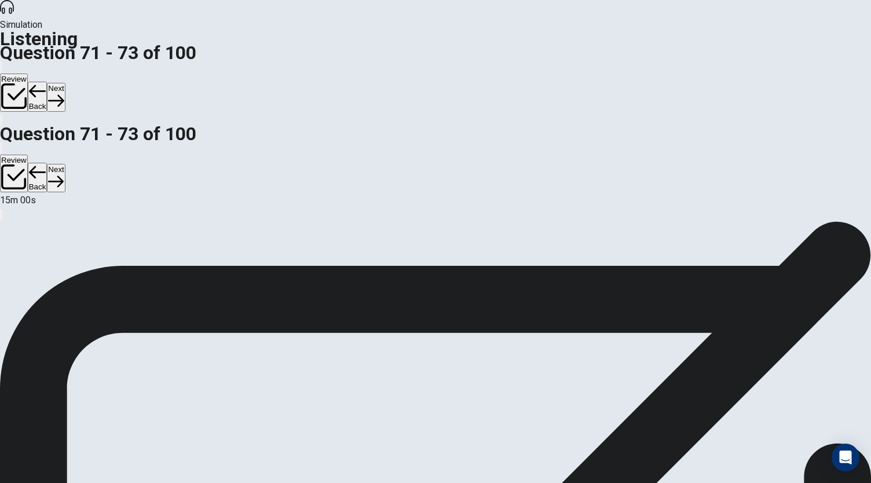
scroll to position [50, 0]
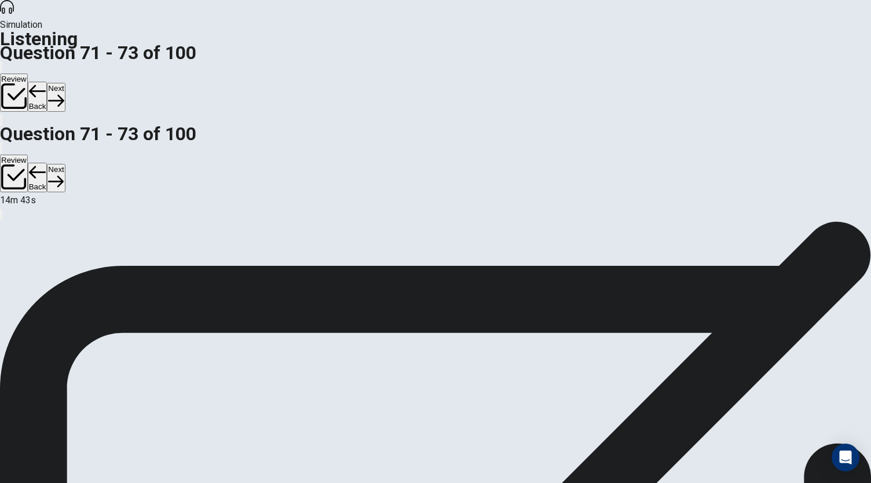
scroll to position [69, 0]
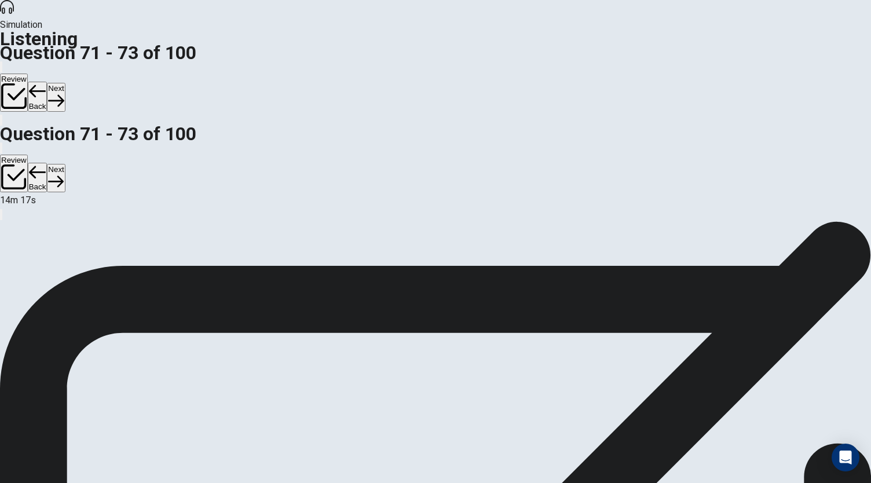
scroll to position [68, 0]
click at [65, 83] on button "Next" at bounding box center [56, 97] width 18 height 28
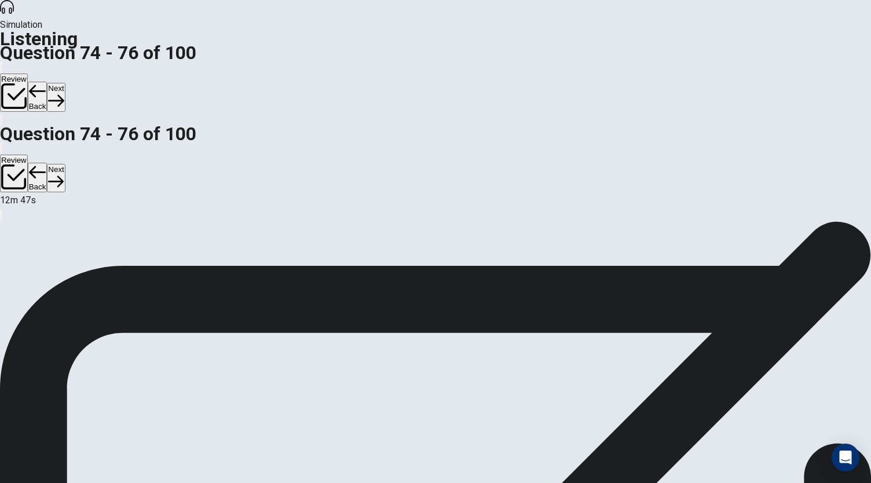
click at [65, 83] on button "Next" at bounding box center [56, 97] width 18 height 28
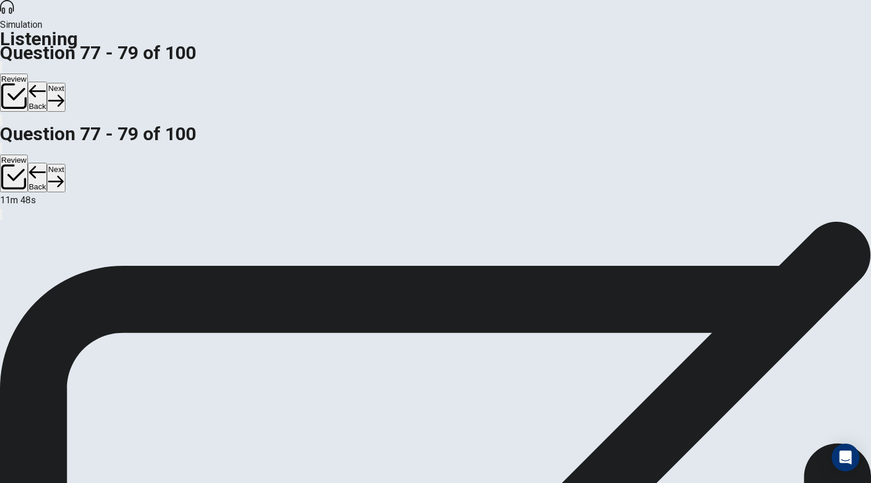
scroll to position [130, 0]
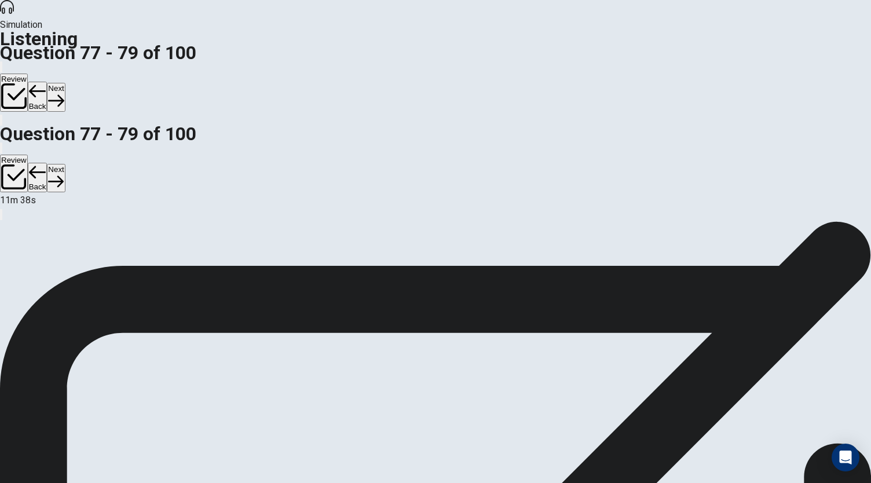
scroll to position [69, 0]
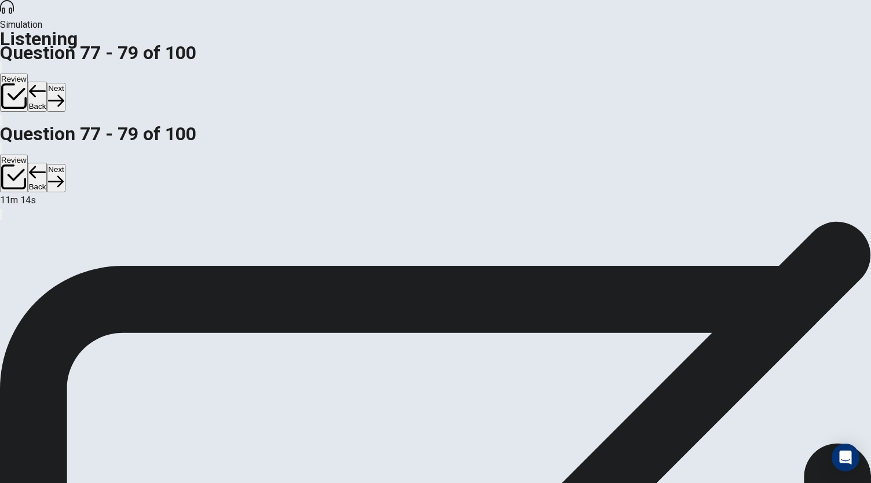
click at [65, 83] on button "Next" at bounding box center [56, 97] width 18 height 28
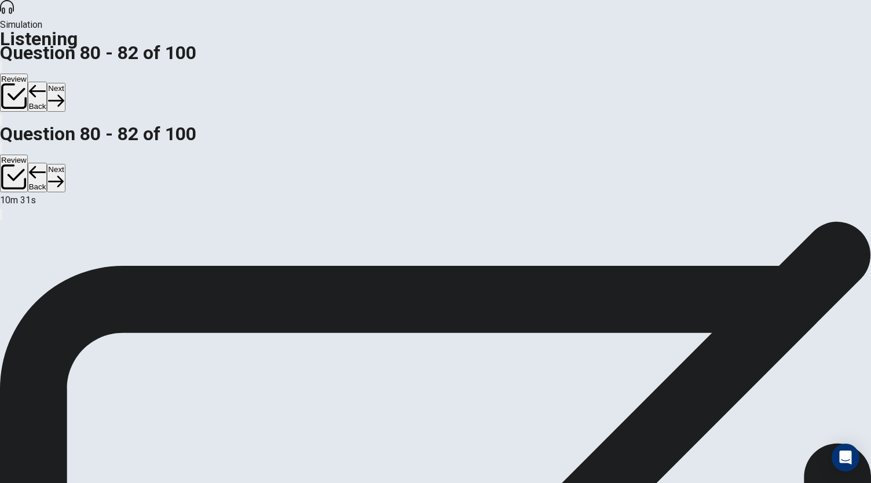
scroll to position [42, 0]
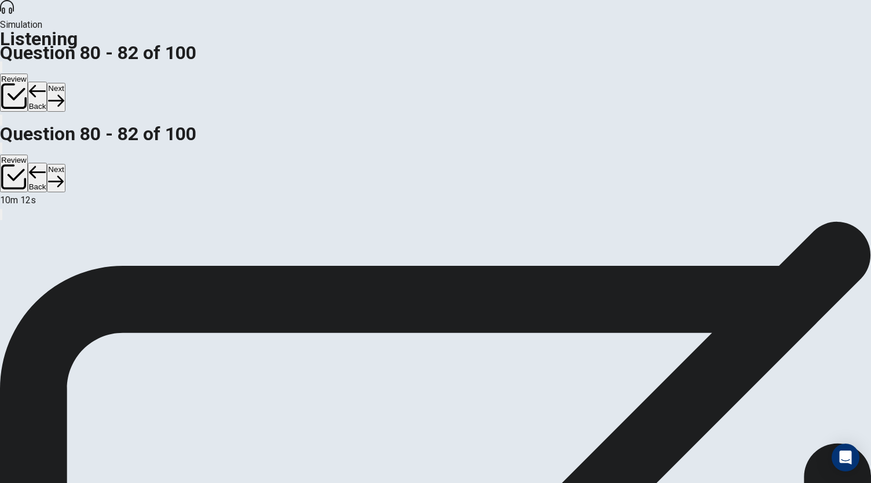
scroll to position [69, 0]
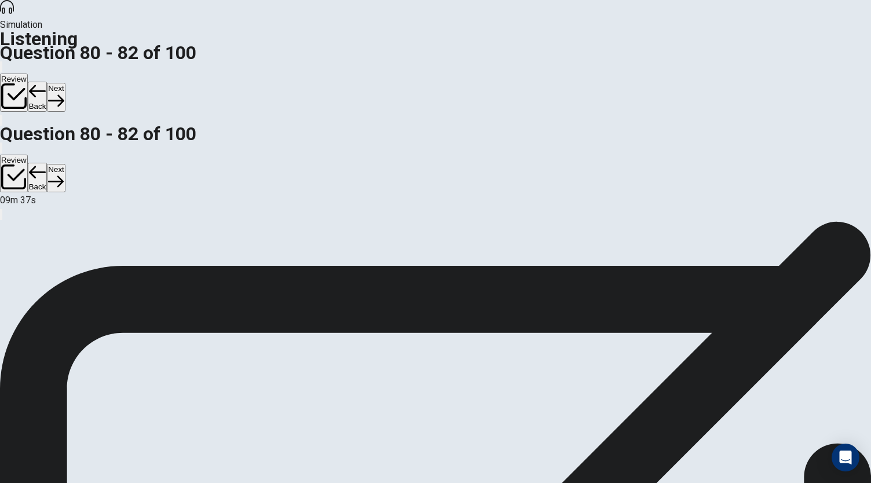
click at [65, 83] on button "Next" at bounding box center [56, 97] width 18 height 28
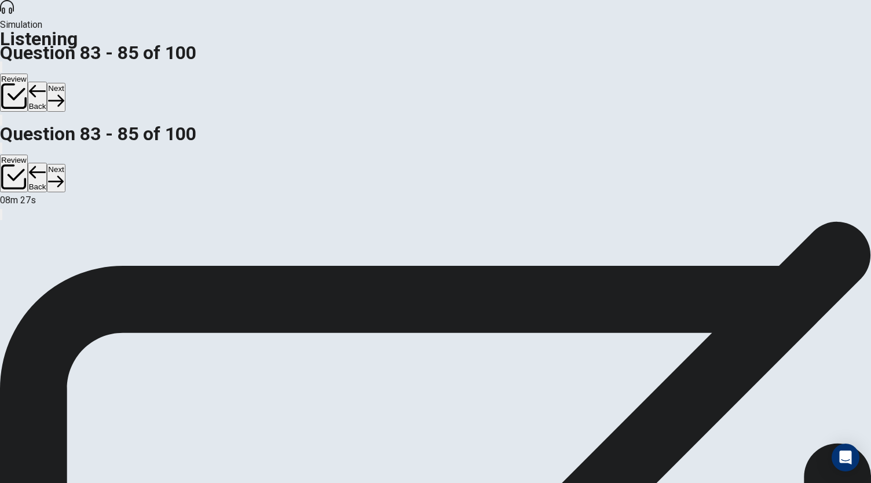
scroll to position [116, 0]
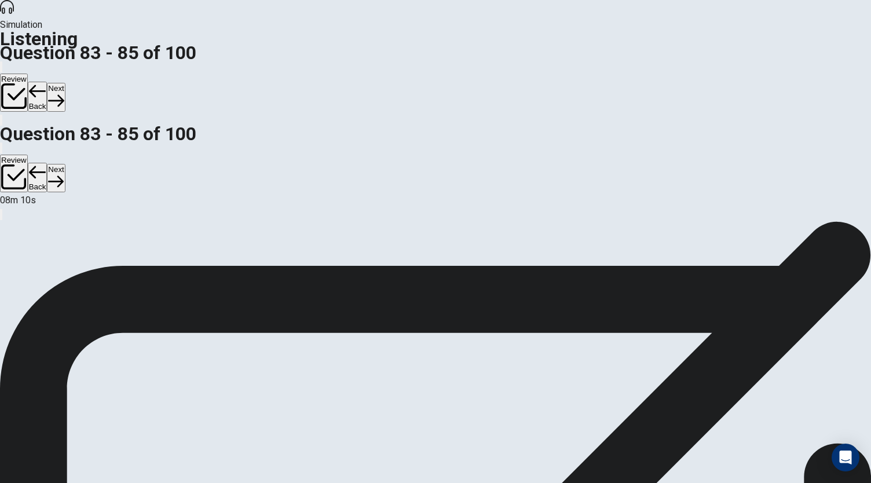
scroll to position [0, 0]
click at [64, 93] on icon "button" at bounding box center [56, 101] width 16 height 16
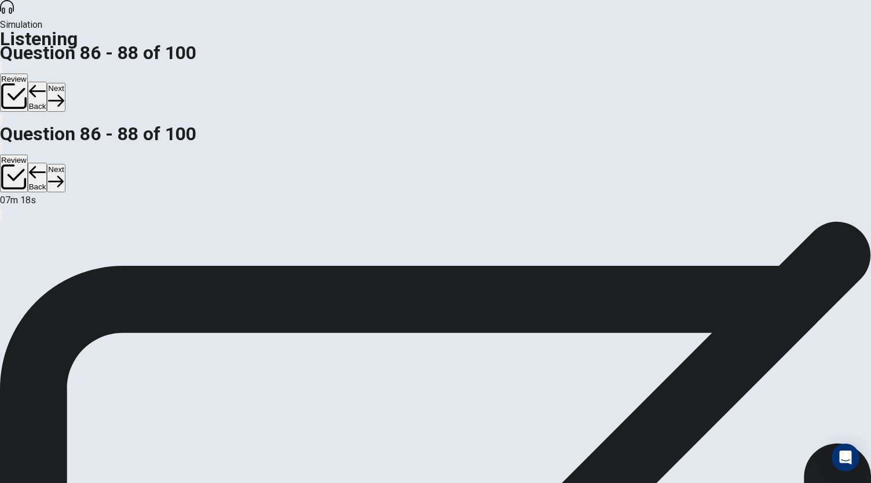
scroll to position [0, 0]
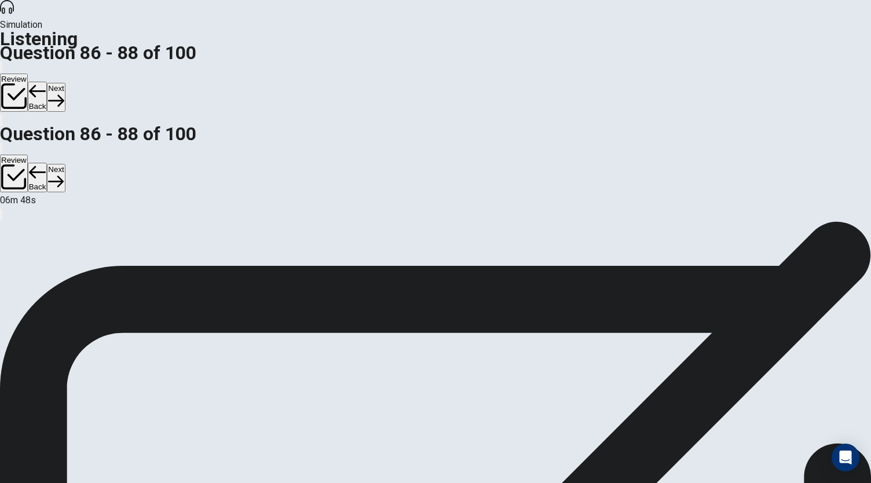
scroll to position [37, 0]
click at [65, 83] on button "Next" at bounding box center [56, 97] width 18 height 28
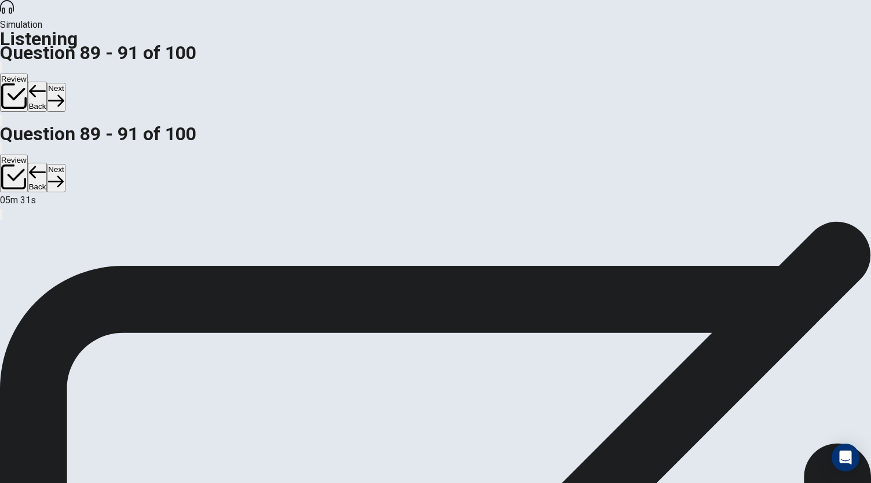
scroll to position [0, 0]
click at [65, 83] on button "Next" at bounding box center [56, 97] width 18 height 28
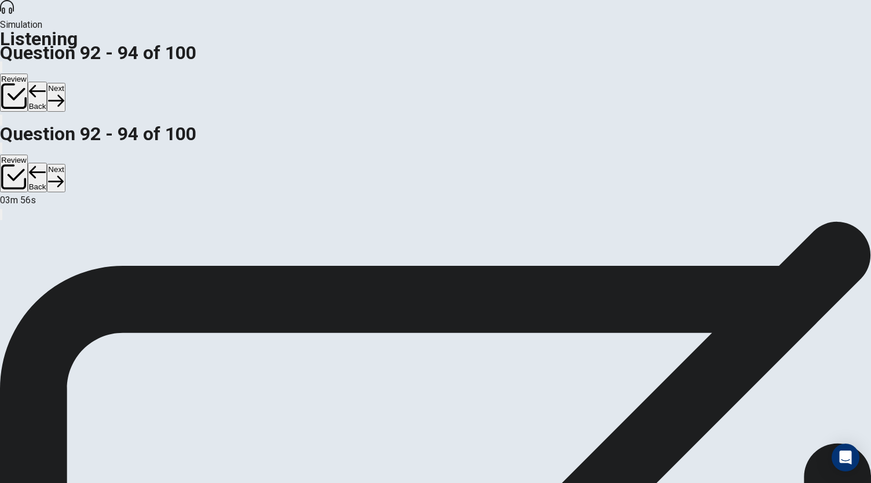
click at [65, 83] on button "Next" at bounding box center [56, 97] width 18 height 28
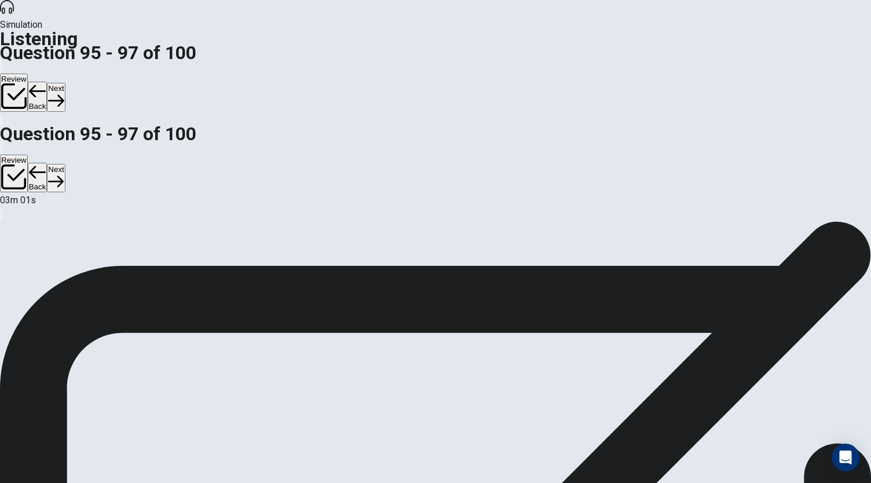
scroll to position [32, 0]
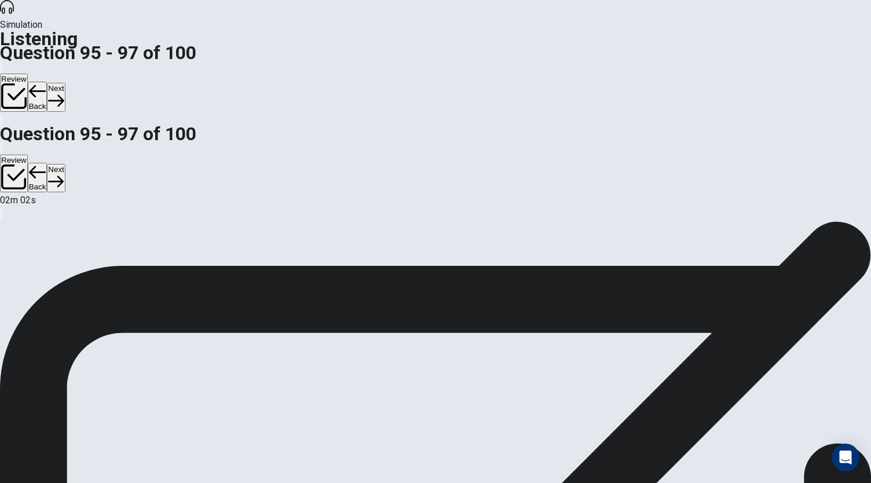
scroll to position [130, 0]
click at [65, 83] on button "Next" at bounding box center [56, 97] width 18 height 28
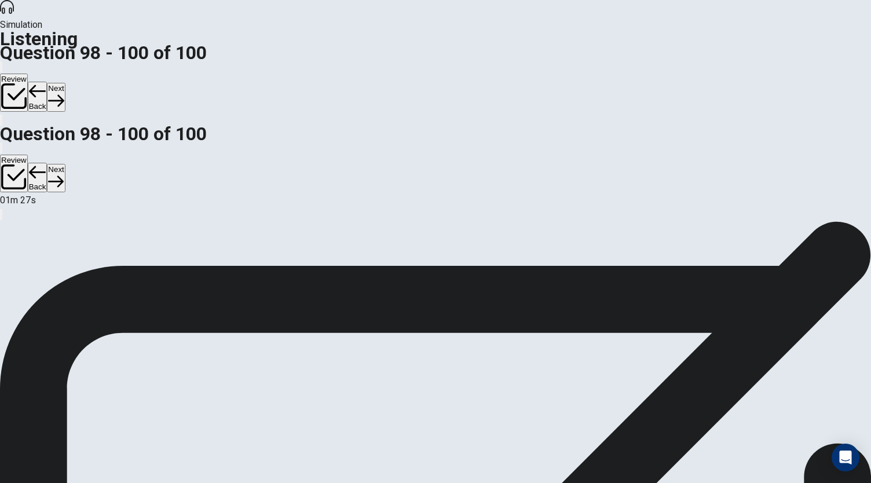
scroll to position [130, 0]
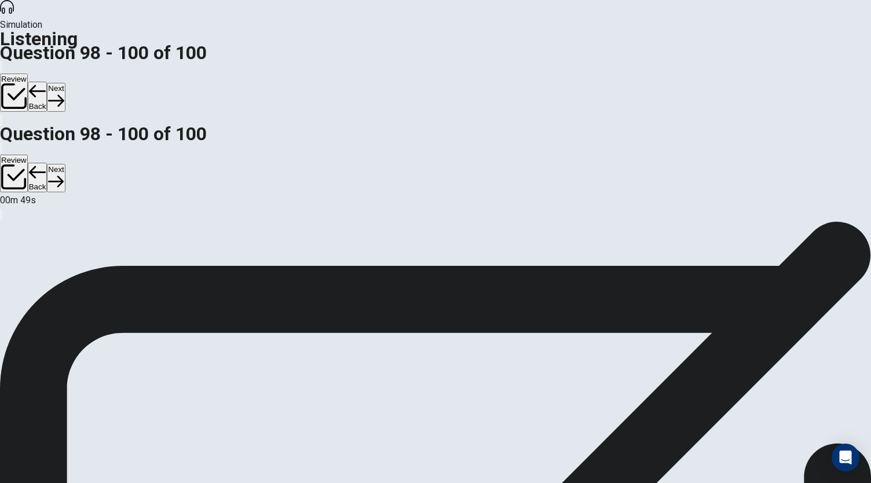
click at [65, 83] on button "Next" at bounding box center [56, 97] width 18 height 28
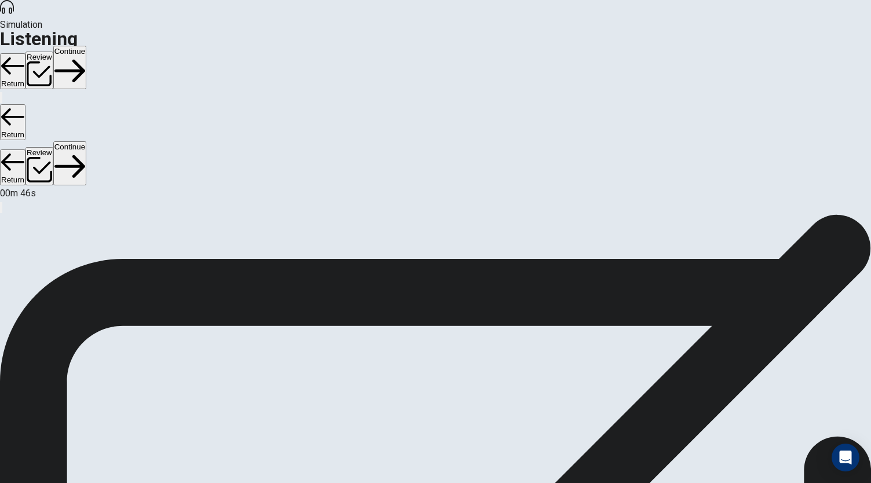
scroll to position [37, 0]
click at [53, 52] on button "Review" at bounding box center [39, 71] width 28 height 38
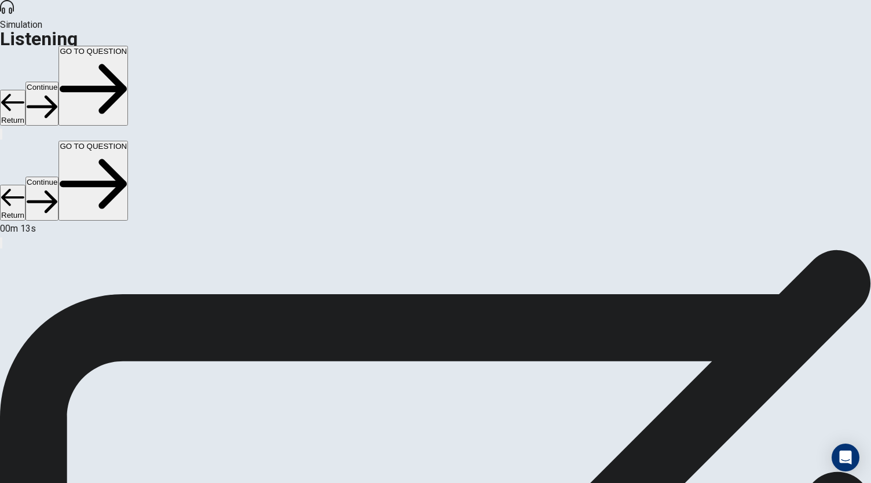
scroll to position [130, 0]
click at [128, 46] on button "GO TO QUESTION" at bounding box center [92, 86] width 69 height 80
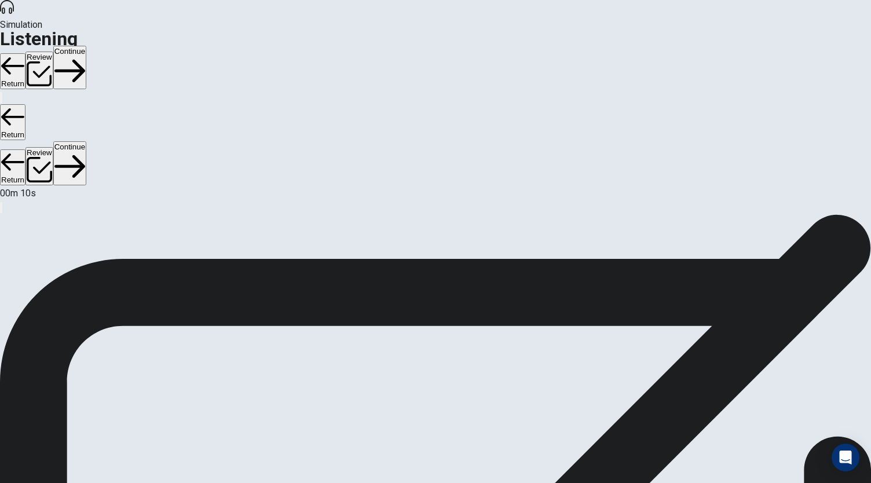
scroll to position [37, 0]
click at [86, 46] on button "Continue" at bounding box center [69, 67] width 33 height 43
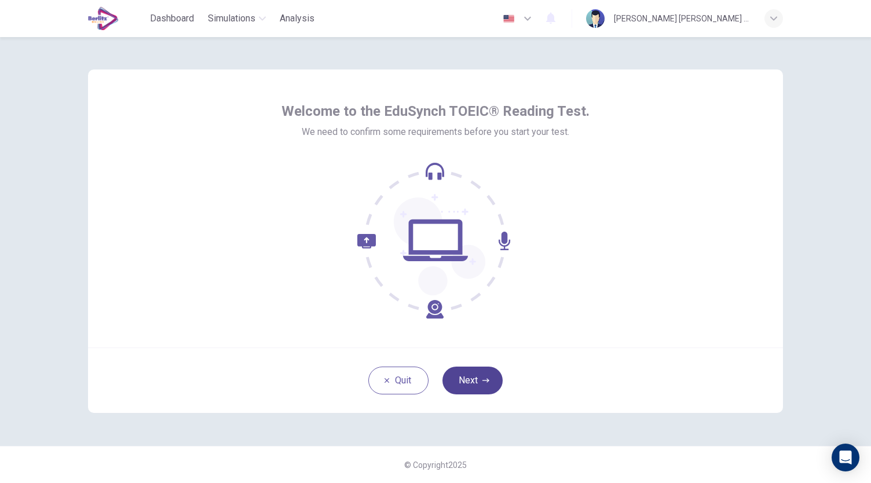
click at [470, 381] on button "Next" at bounding box center [472, 381] width 60 height 28
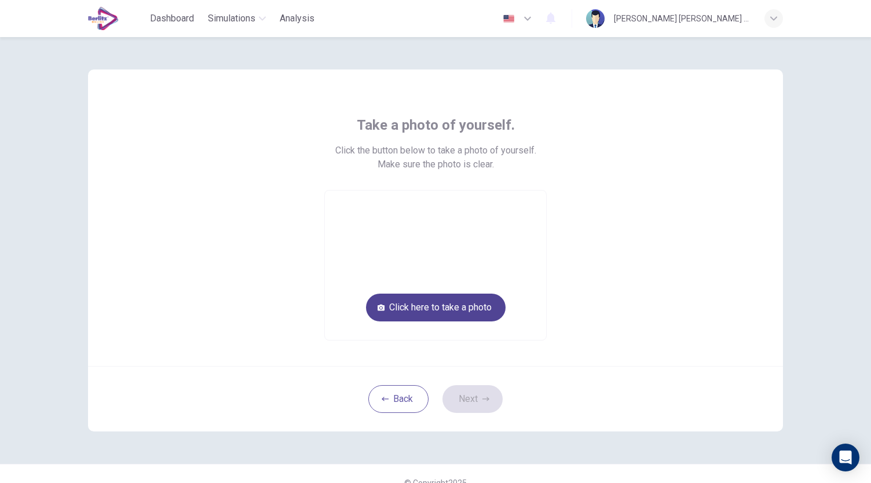
click at [487, 303] on button "Click here to take a photo" at bounding box center [436, 308] width 140 height 28
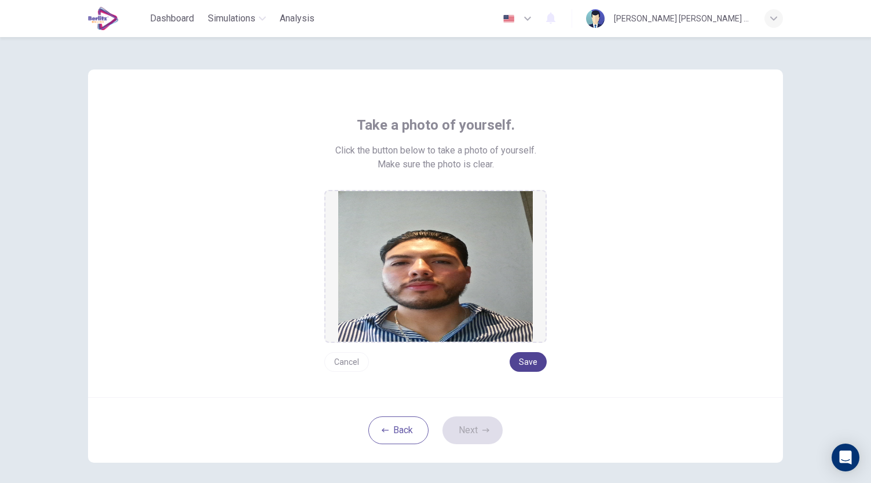
click at [525, 357] on button "Save" at bounding box center [528, 362] width 37 height 20
click at [476, 429] on button "Next" at bounding box center [472, 430] width 60 height 28
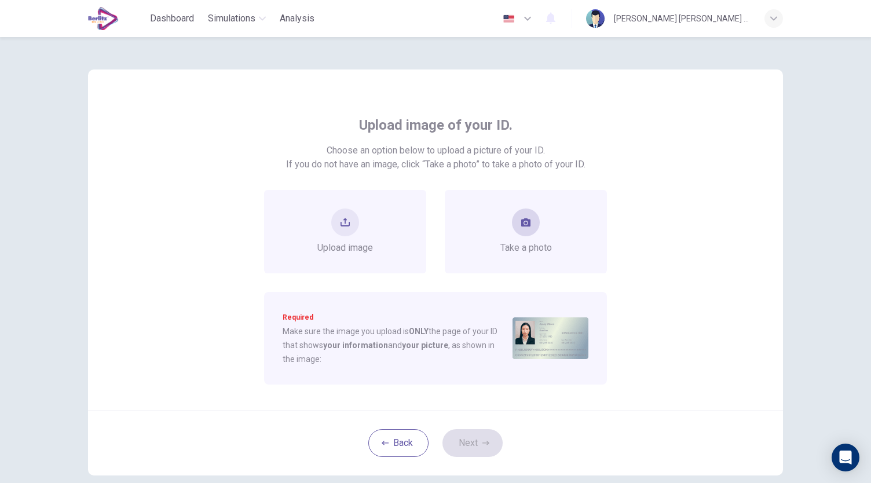
click at [541, 237] on div "Take a photo" at bounding box center [526, 231] width 52 height 46
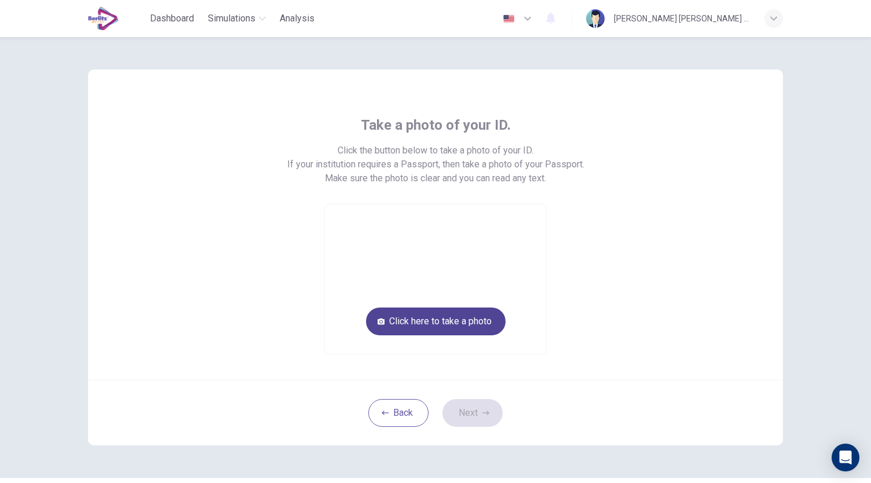
click at [484, 321] on button "Click here to take a photo" at bounding box center [436, 322] width 140 height 28
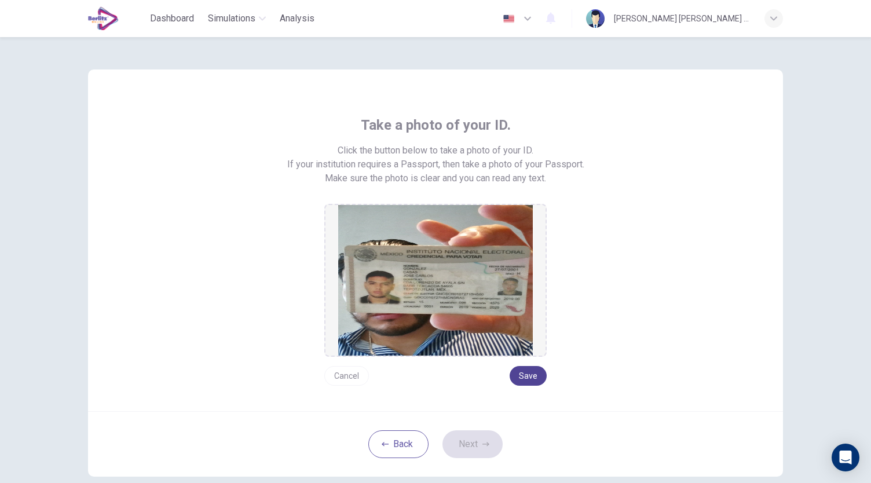
click at [526, 376] on button "Save" at bounding box center [528, 376] width 37 height 20
click at [484, 445] on icon "button" at bounding box center [485, 444] width 7 height 7
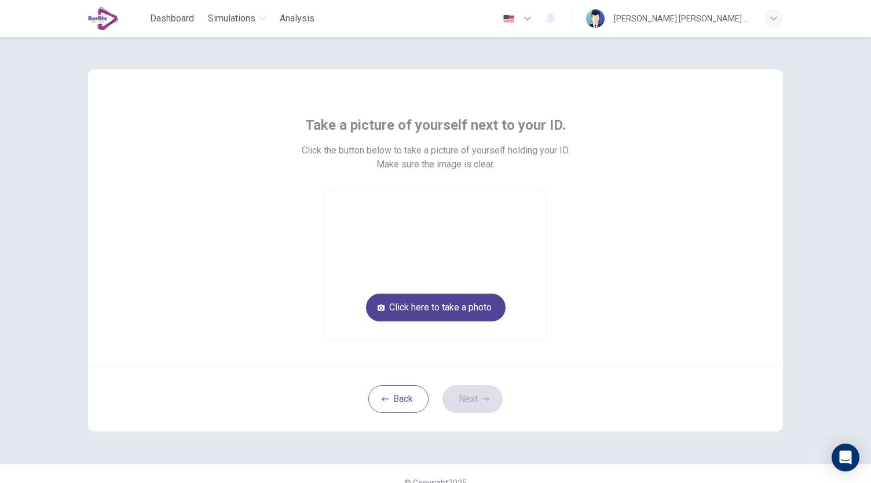
click at [463, 312] on button "Click here to take a photo" at bounding box center [436, 308] width 140 height 28
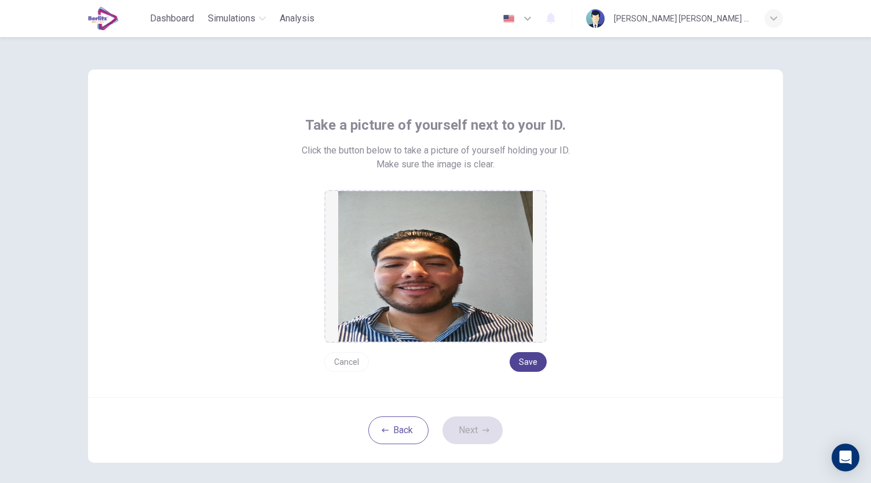
click at [534, 369] on button "Save" at bounding box center [528, 362] width 37 height 20
click at [477, 434] on button "Next" at bounding box center [472, 430] width 60 height 28
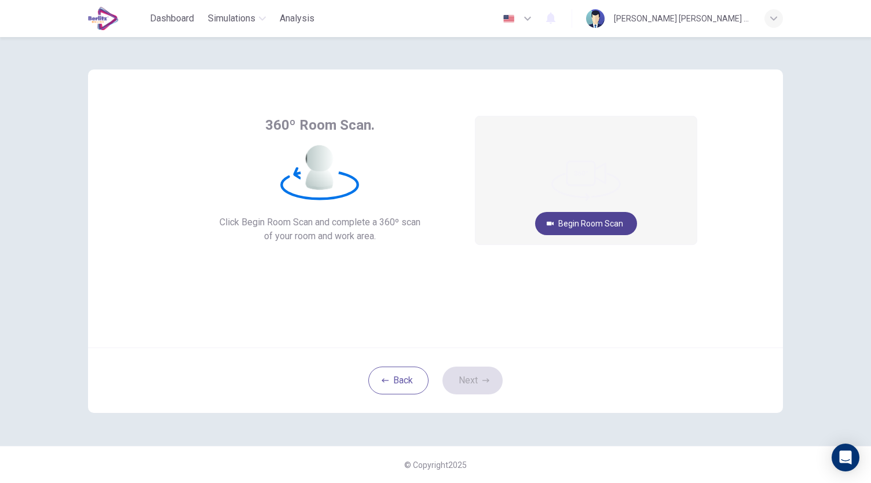
click at [596, 225] on button "Begin Room Scan" at bounding box center [586, 223] width 102 height 23
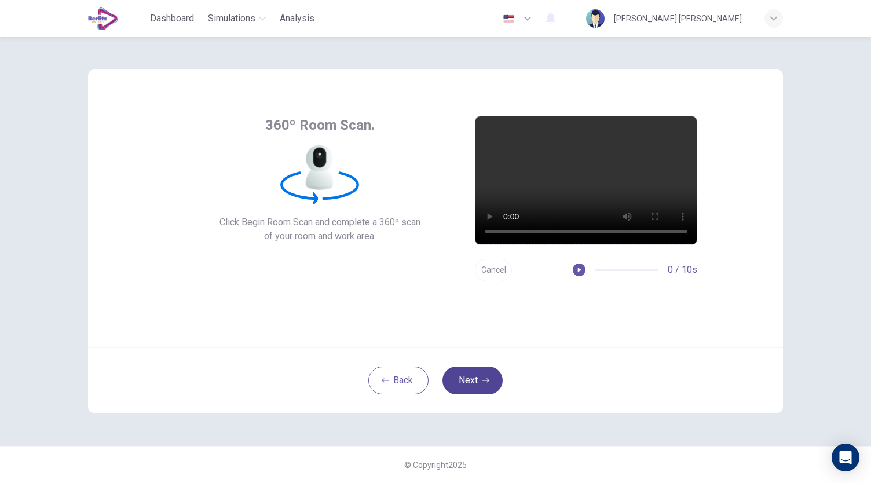
click at [476, 381] on button "Next" at bounding box center [472, 381] width 60 height 28
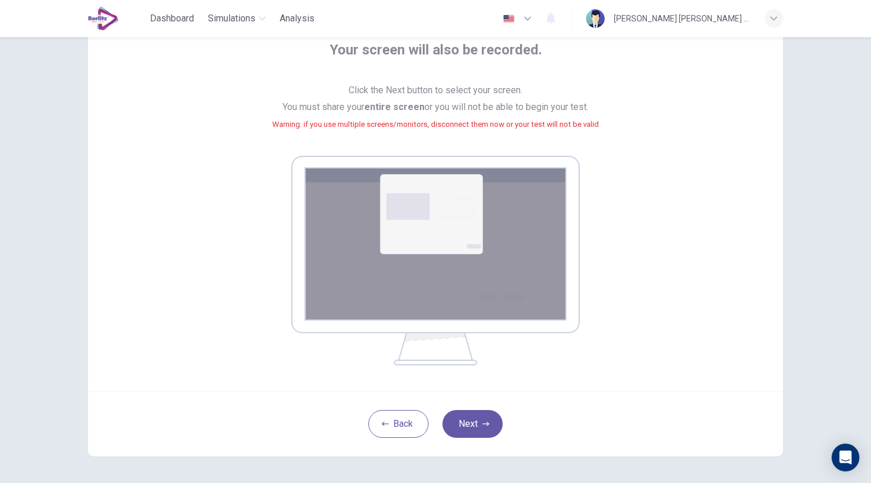
scroll to position [118, 0]
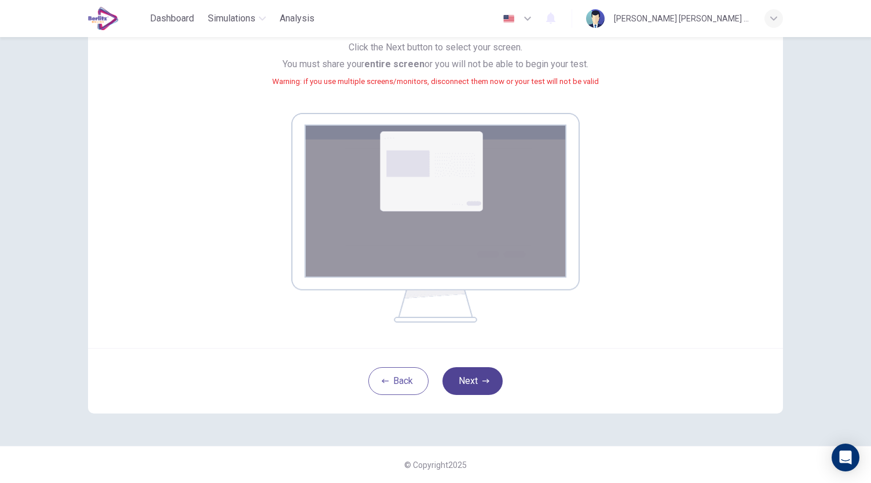
click at [477, 381] on button "Next" at bounding box center [472, 381] width 60 height 28
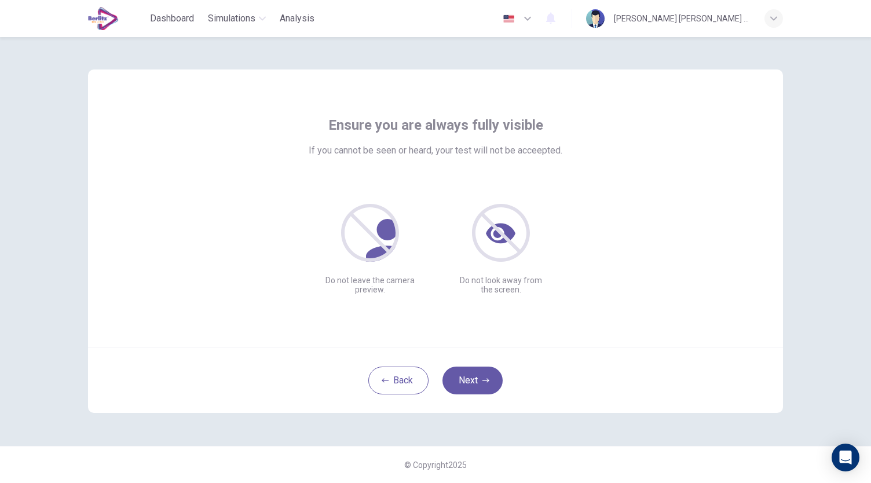
scroll to position [0, 0]
click at [474, 376] on button "Next" at bounding box center [472, 381] width 60 height 28
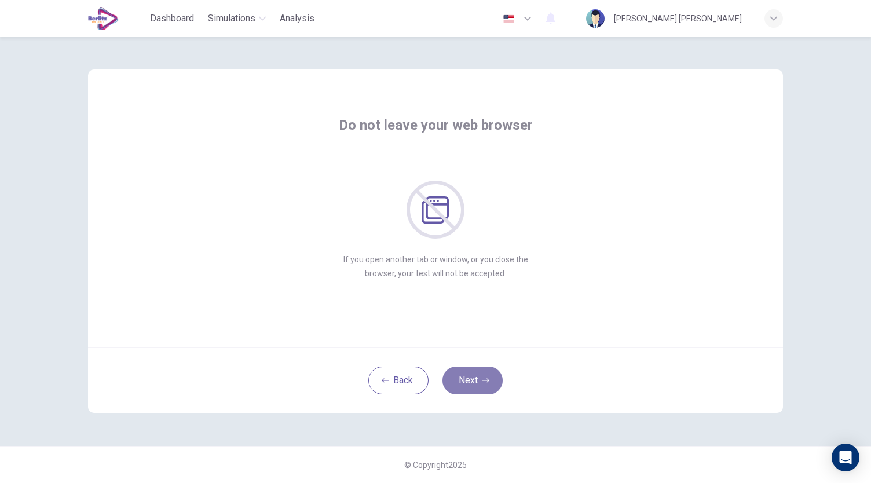
click at [475, 381] on button "Next" at bounding box center [472, 381] width 60 height 28
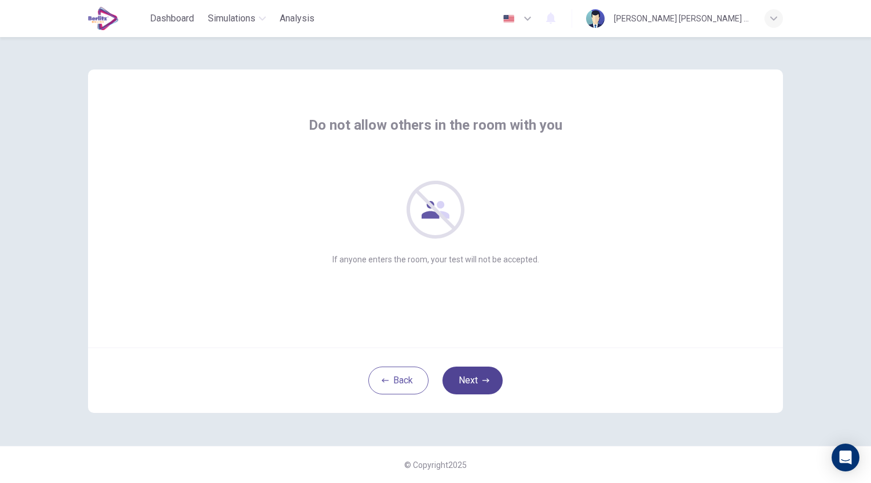
click at [475, 381] on button "Next" at bounding box center [472, 381] width 60 height 28
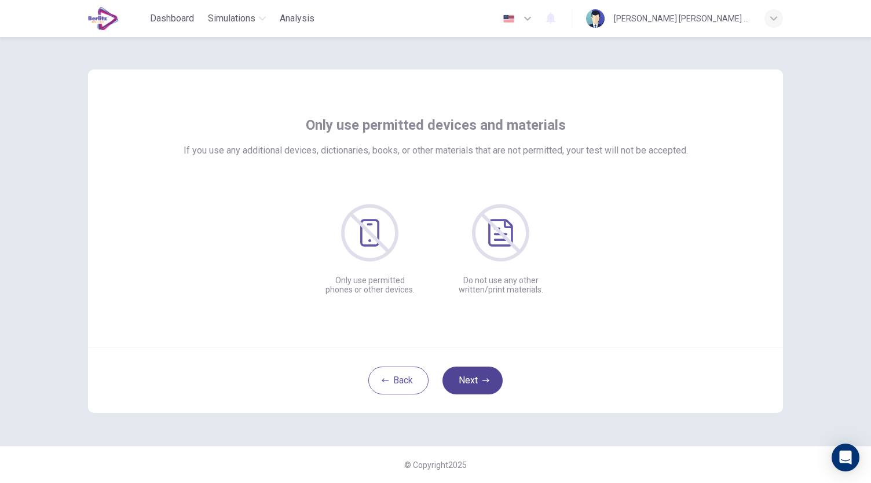
click at [475, 381] on button "Next" at bounding box center [472, 381] width 60 height 28
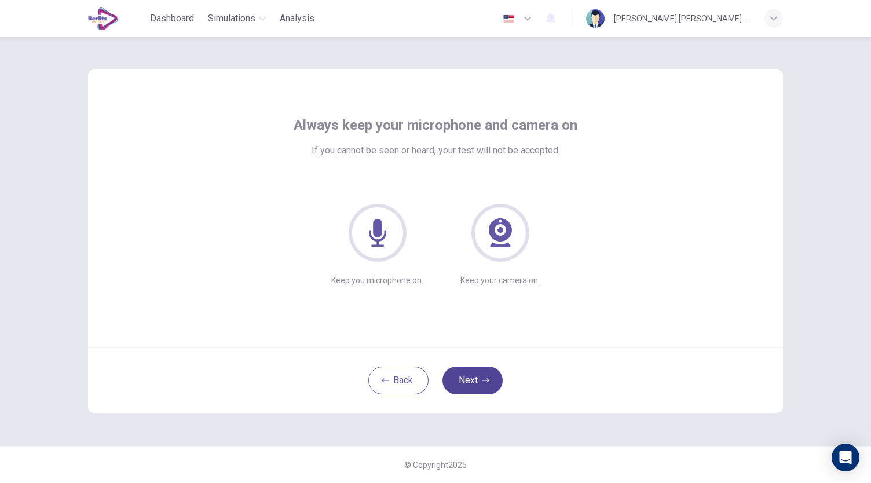
click at [475, 381] on button "Next" at bounding box center [472, 381] width 60 height 28
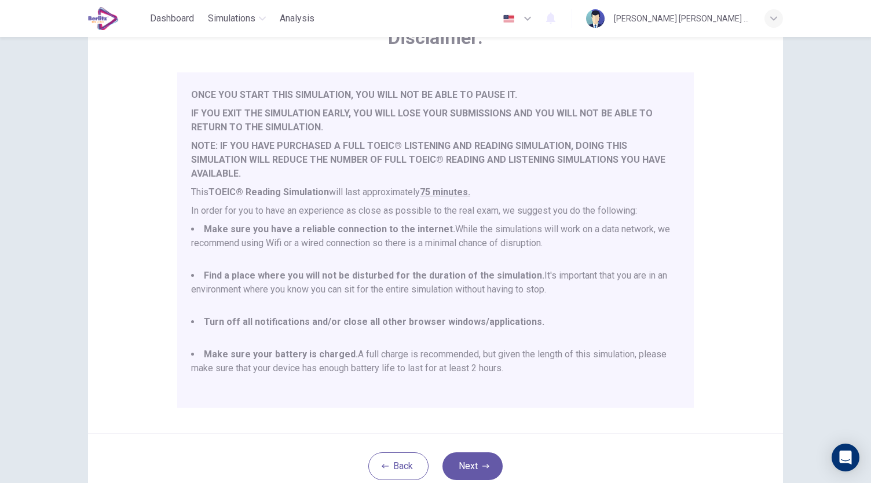
scroll to position [161, 0]
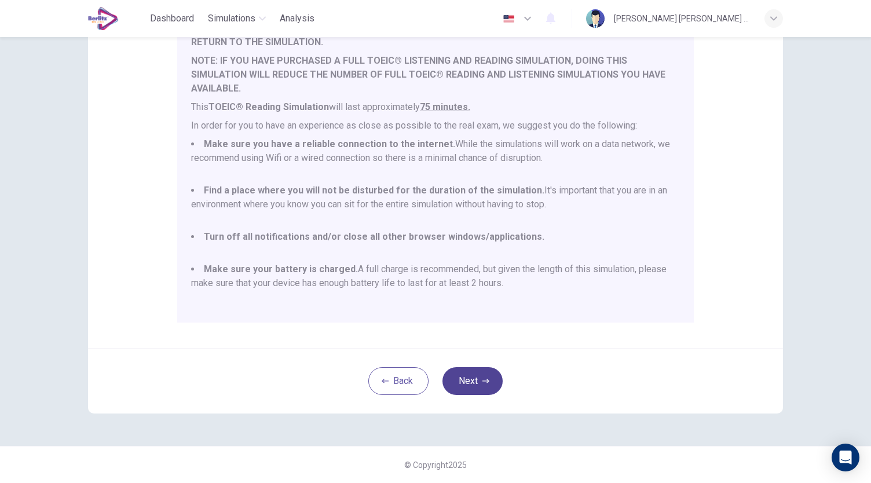
click at [474, 381] on button "Next" at bounding box center [472, 381] width 60 height 28
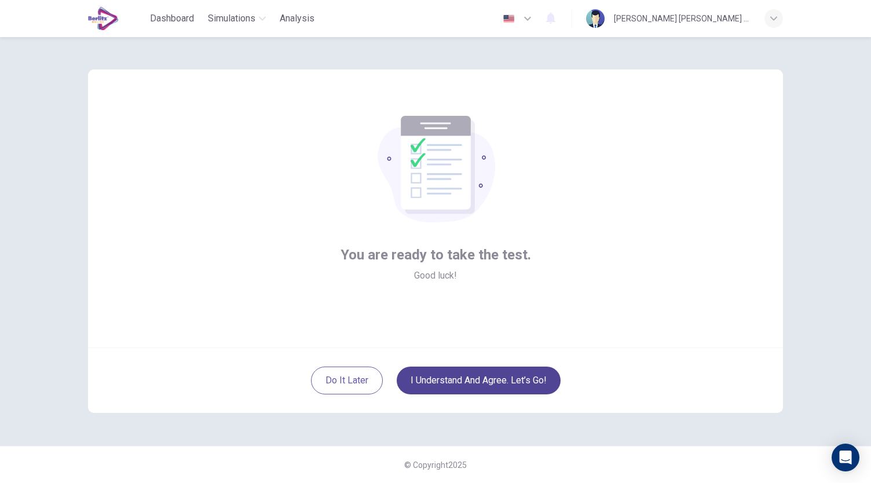
scroll to position [0, 0]
click at [503, 375] on button "I understand and agree. Let’s go!" at bounding box center [479, 381] width 164 height 28
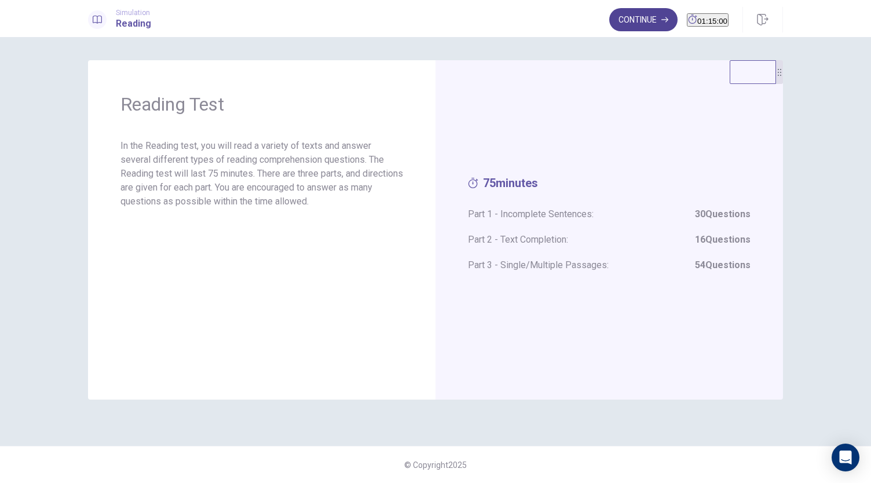
click at [632, 18] on button "Continue" at bounding box center [643, 19] width 68 height 23
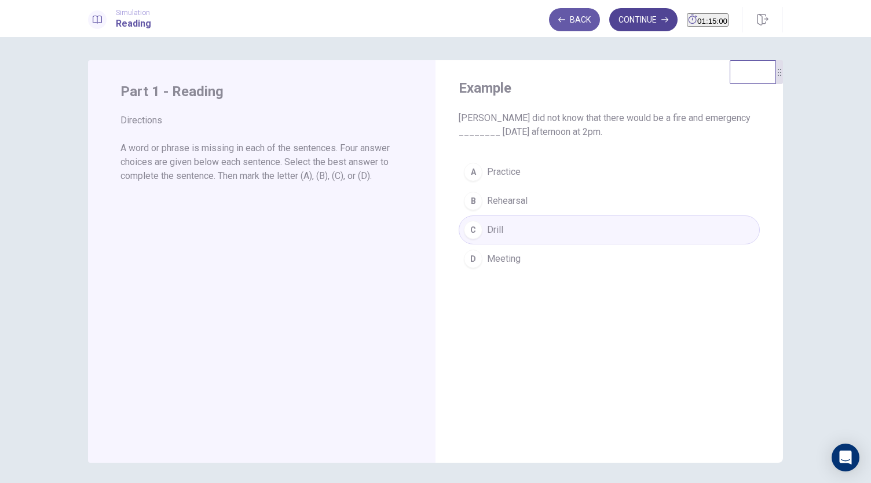
click at [625, 23] on button "Continue" at bounding box center [643, 19] width 68 height 23
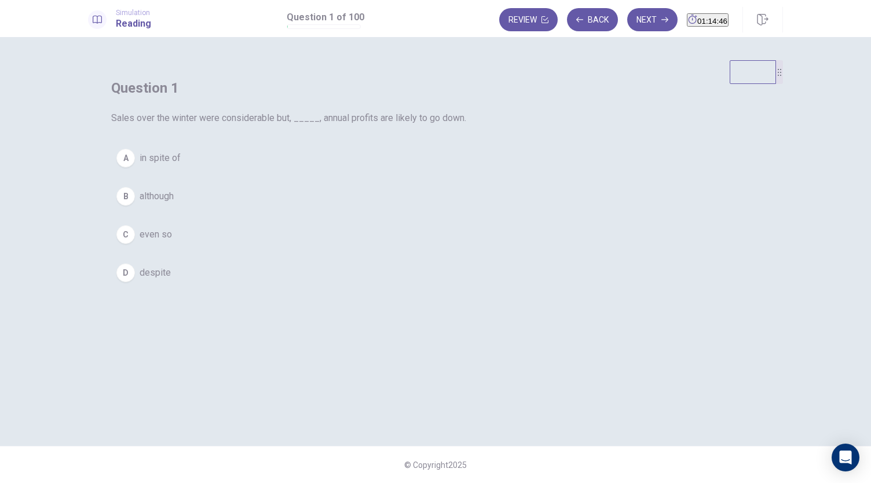
click at [174, 203] on span "although" at bounding box center [157, 196] width 34 height 14
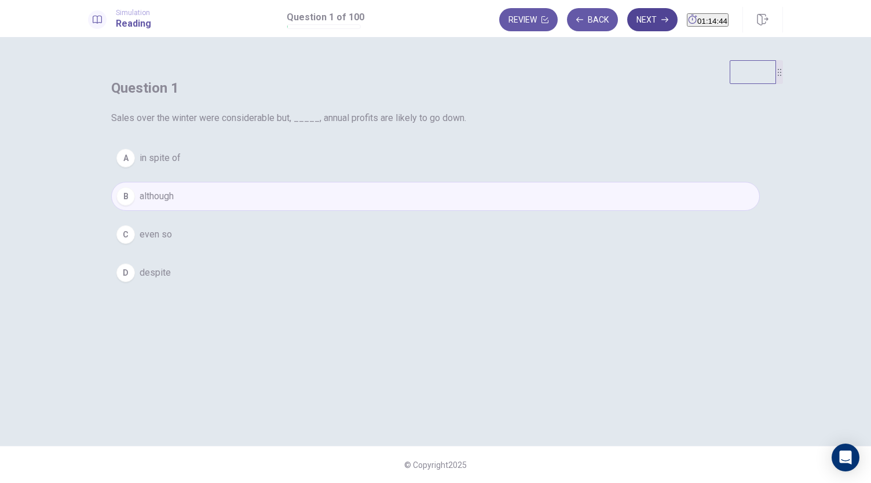
click at [634, 20] on button "Next" at bounding box center [652, 19] width 50 height 23
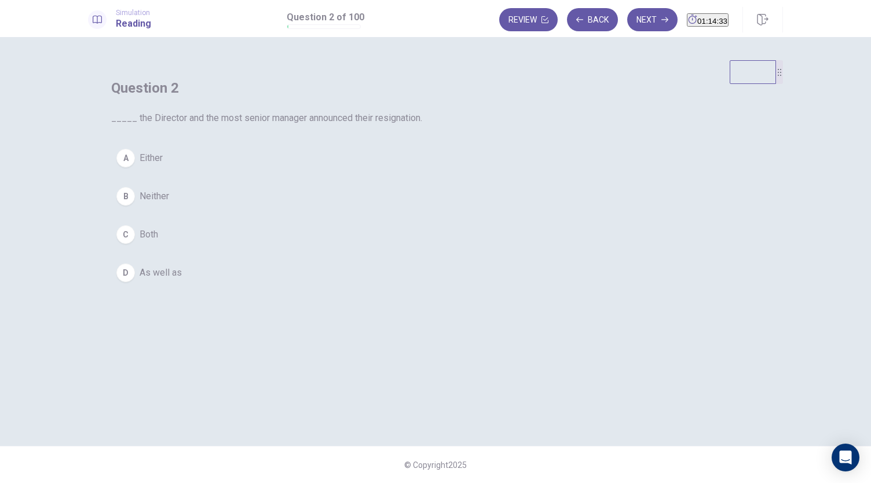
click at [158, 242] on span "Both" at bounding box center [149, 235] width 19 height 14
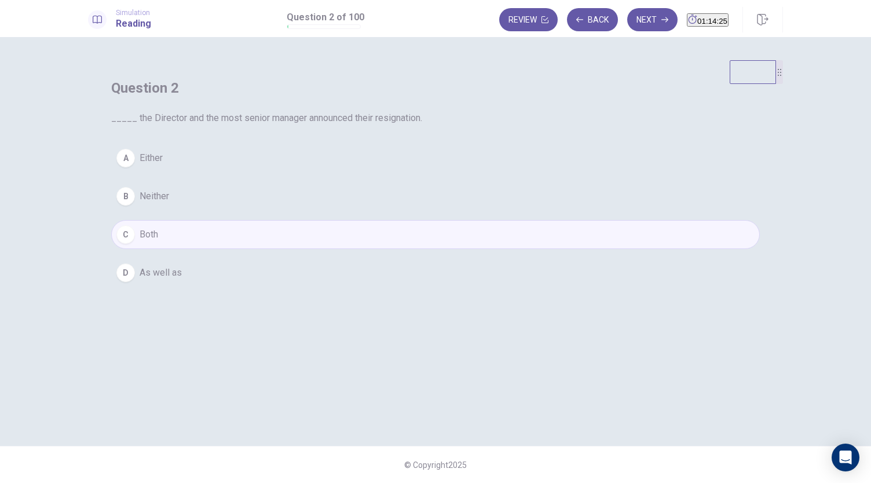
click at [163, 165] on span "Either" at bounding box center [151, 158] width 23 height 14
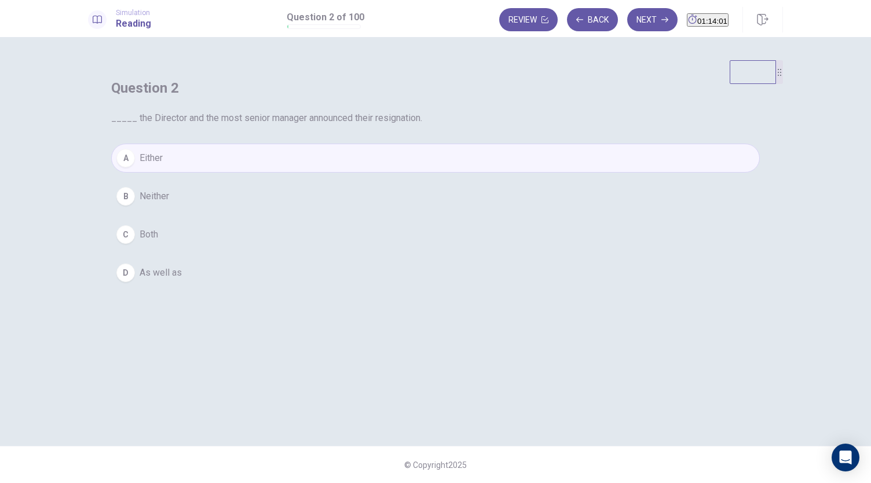
click at [158, 242] on span "Both" at bounding box center [149, 235] width 19 height 14
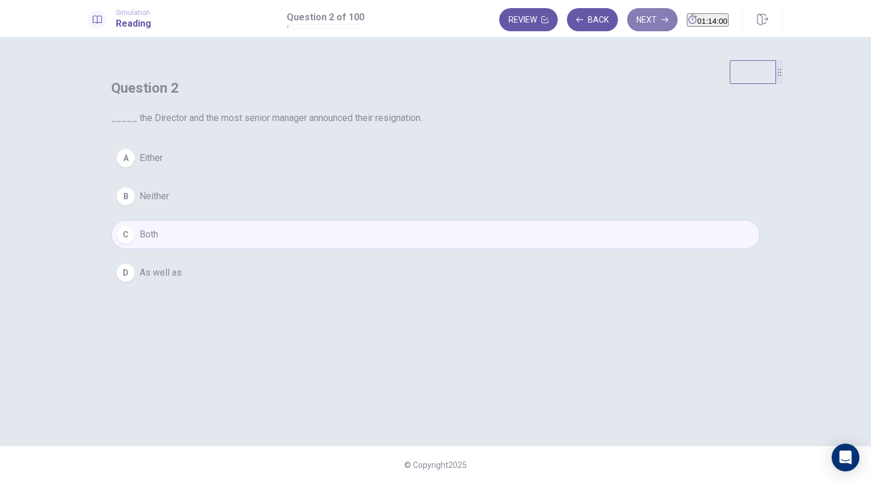
click at [628, 19] on button "Next" at bounding box center [652, 19] width 50 height 23
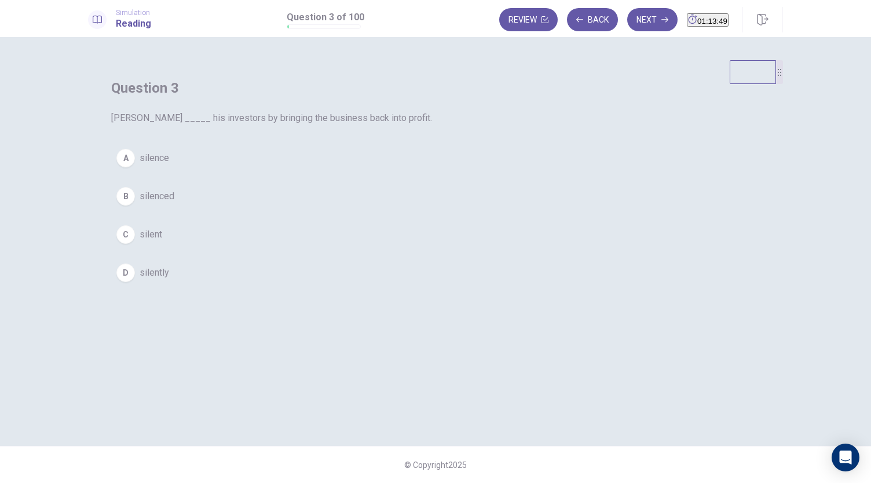
click at [174, 203] on span "silenced" at bounding box center [157, 196] width 35 height 14
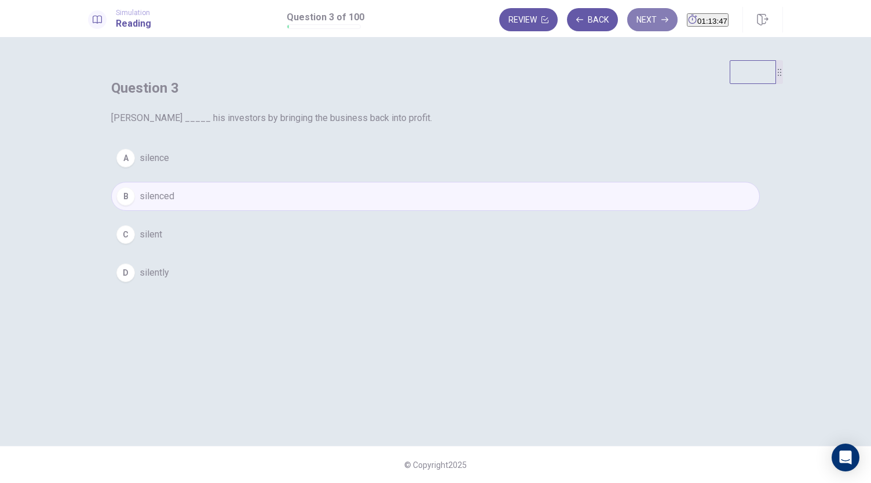
click at [634, 18] on button "Next" at bounding box center [652, 19] width 50 height 23
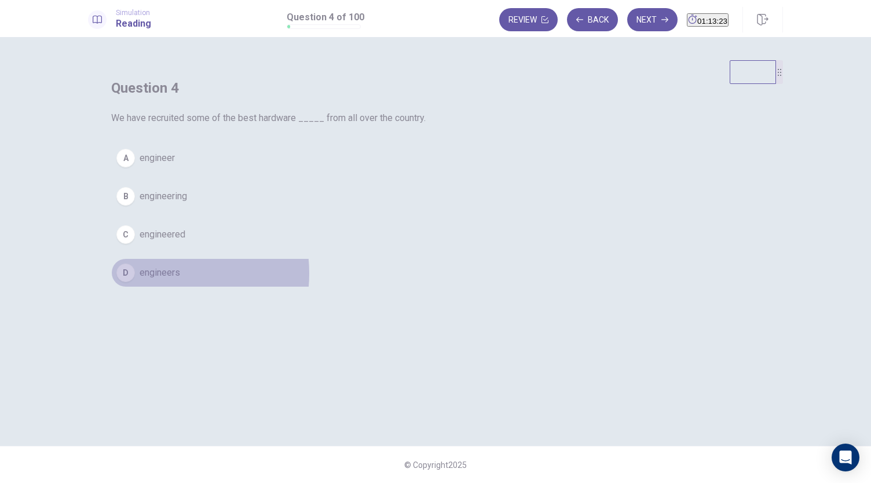
click at [180, 280] on span "engineers" at bounding box center [160, 273] width 41 height 14
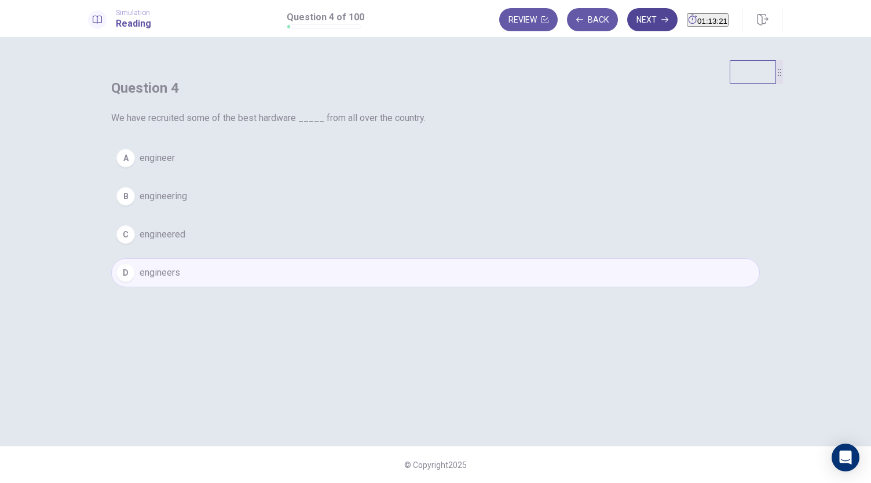
click at [627, 24] on button "Next" at bounding box center [652, 19] width 50 height 23
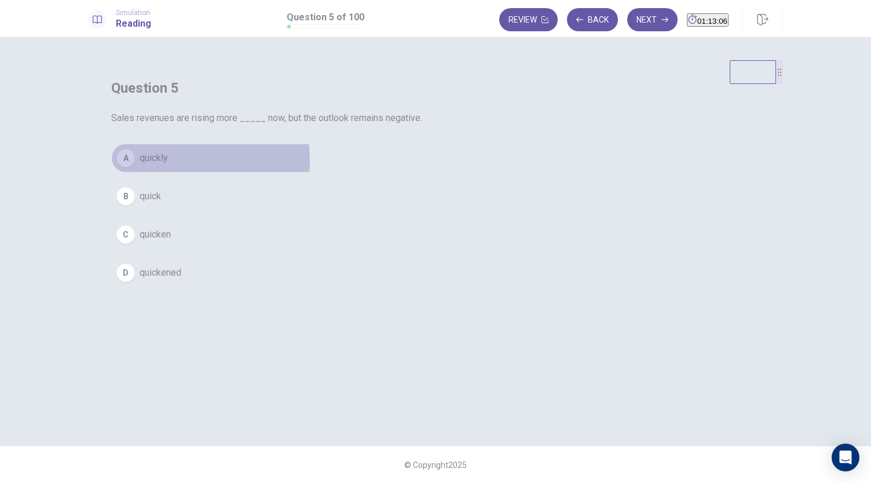
click at [168, 165] on span "quickly" at bounding box center [154, 158] width 28 height 14
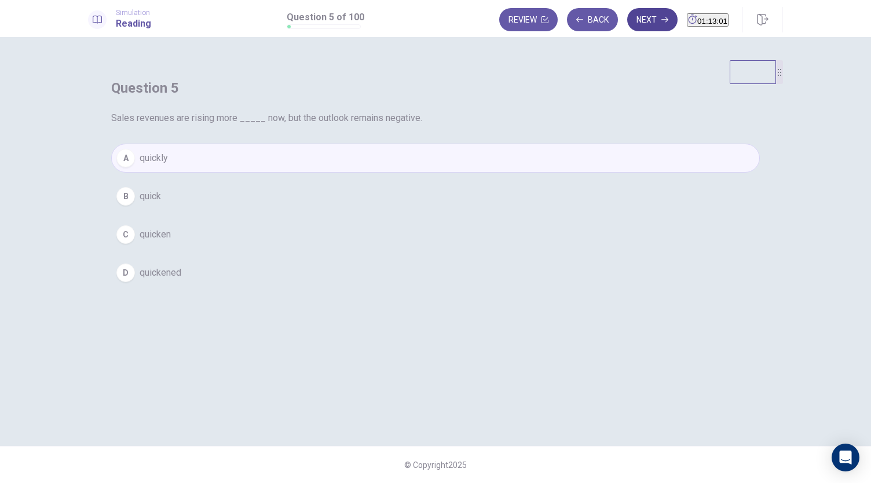
click at [629, 24] on button "Next" at bounding box center [652, 19] width 50 height 23
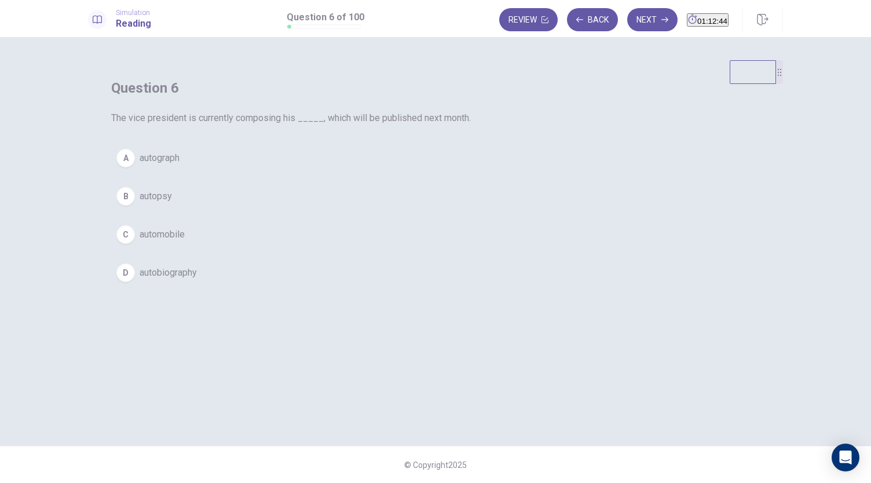
click at [197, 280] on span "autobiography" at bounding box center [168, 273] width 57 height 14
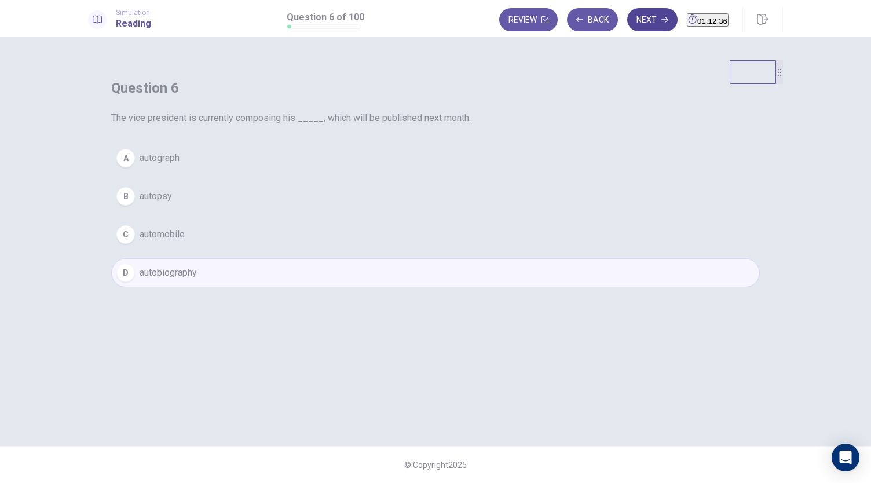
click at [632, 21] on button "Next" at bounding box center [652, 19] width 50 height 23
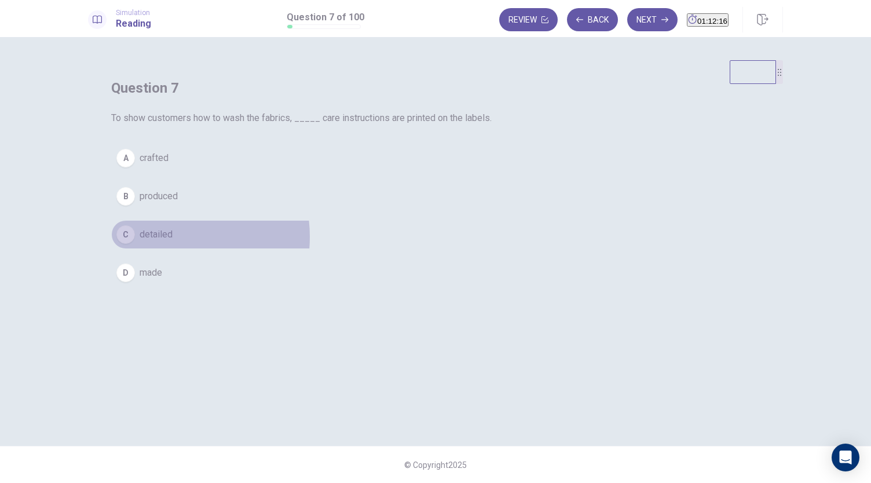
click at [173, 242] on span "detailed" at bounding box center [156, 235] width 33 height 14
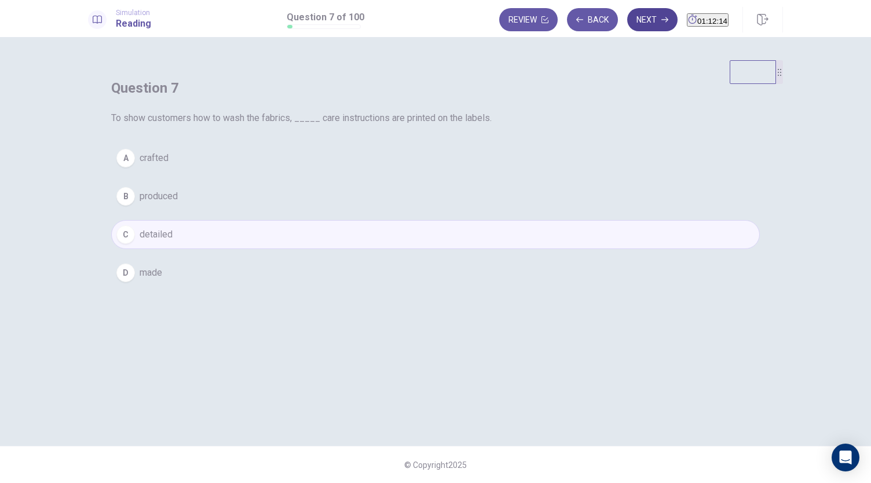
click at [627, 23] on button "Next" at bounding box center [652, 19] width 50 height 23
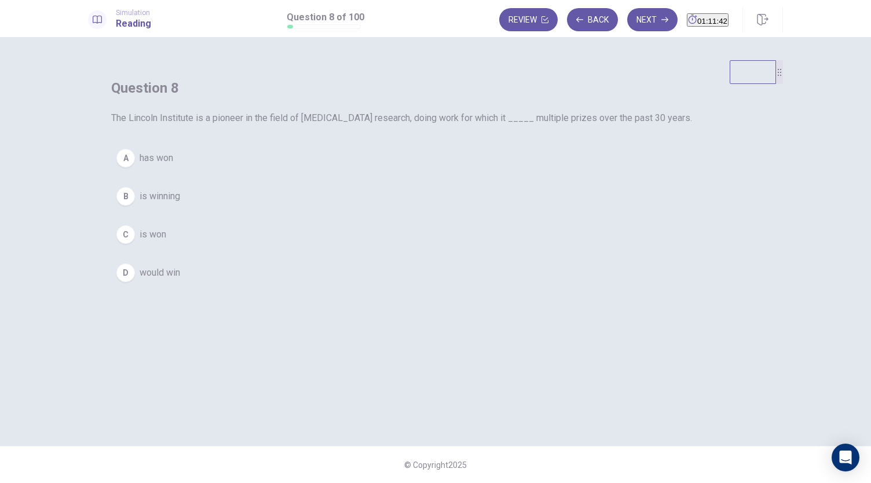
click at [173, 165] on span "has won" at bounding box center [157, 158] width 34 height 14
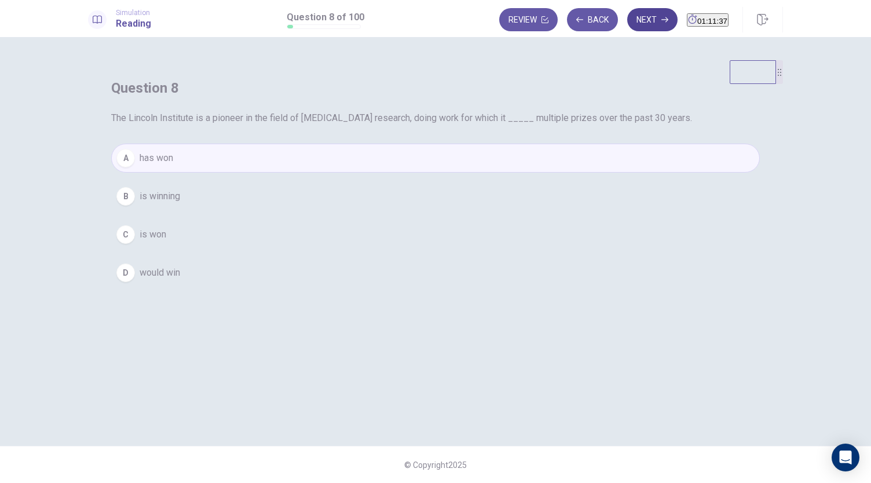
click at [630, 23] on button "Next" at bounding box center [652, 19] width 50 height 23
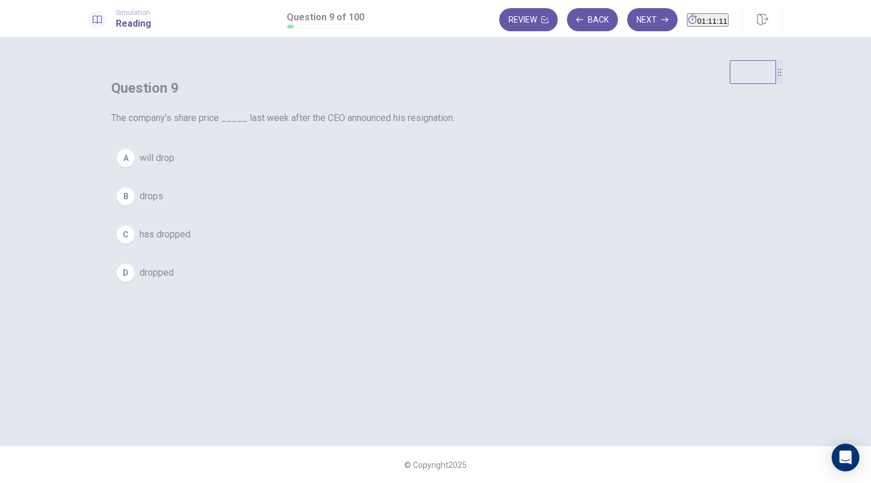
click at [191, 242] on span "has dropped" at bounding box center [165, 235] width 51 height 14
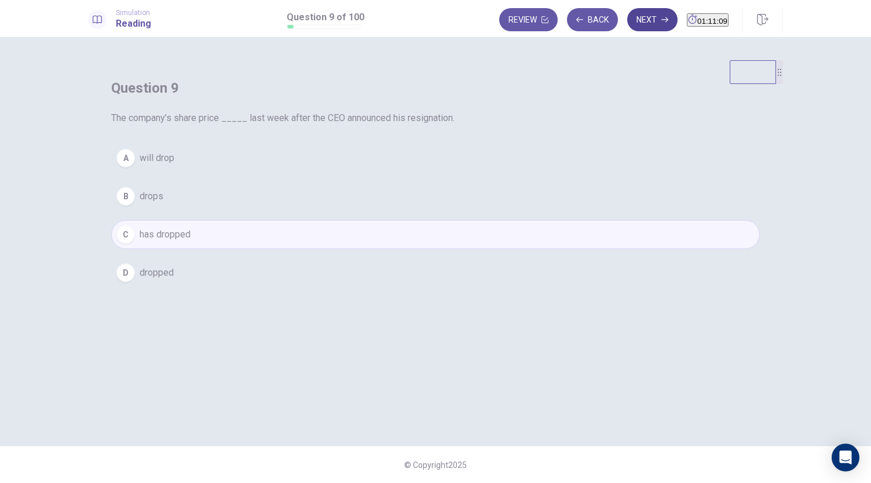
click at [627, 27] on button "Next" at bounding box center [652, 19] width 50 height 23
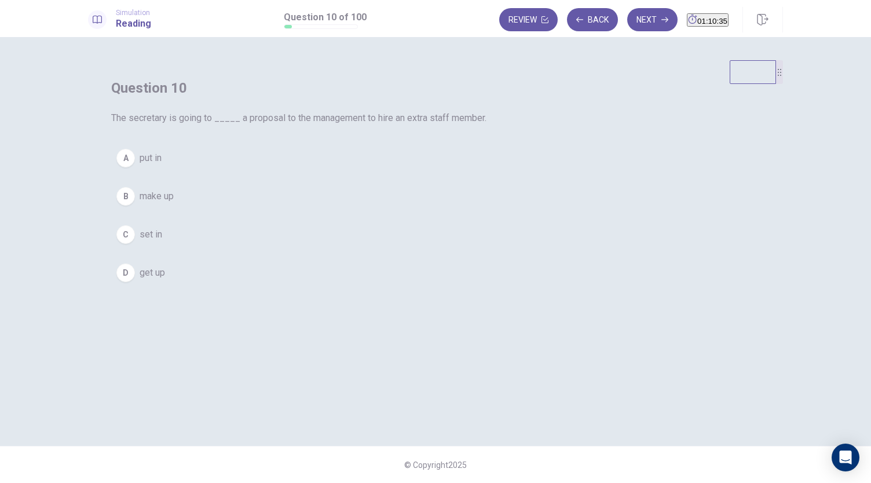
click at [162, 242] on span "set in" at bounding box center [151, 235] width 23 height 14
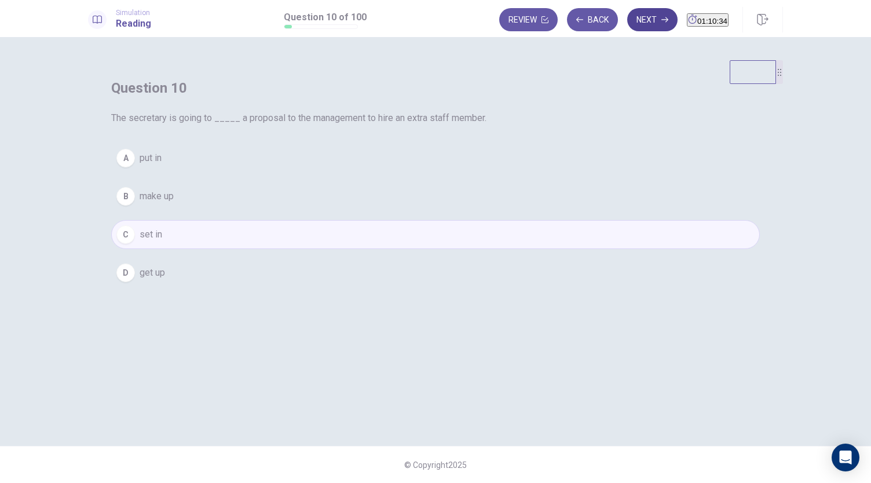
click at [629, 20] on button "Next" at bounding box center [652, 19] width 50 height 23
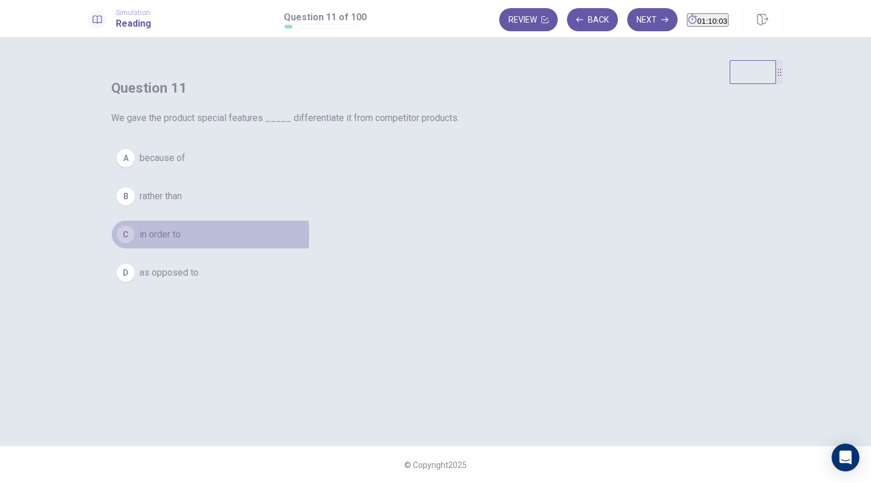
click at [181, 242] on span "in order to" at bounding box center [160, 235] width 41 height 14
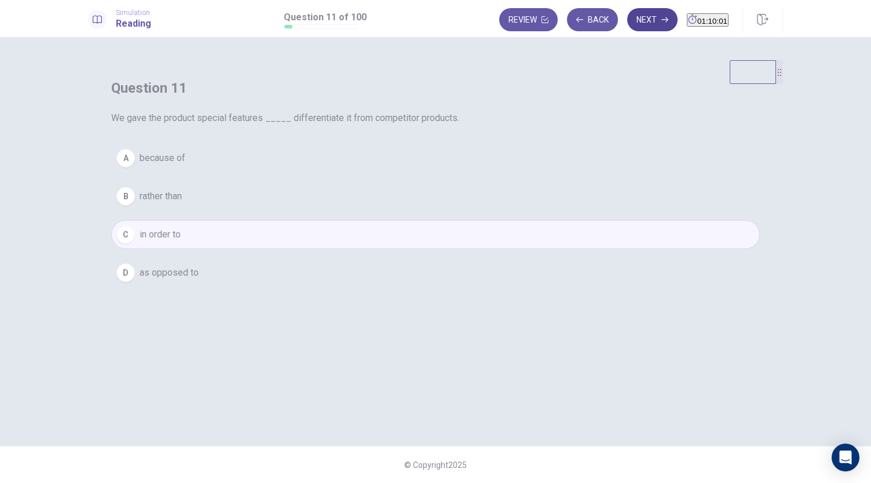
click at [632, 24] on button "Next" at bounding box center [652, 19] width 50 height 23
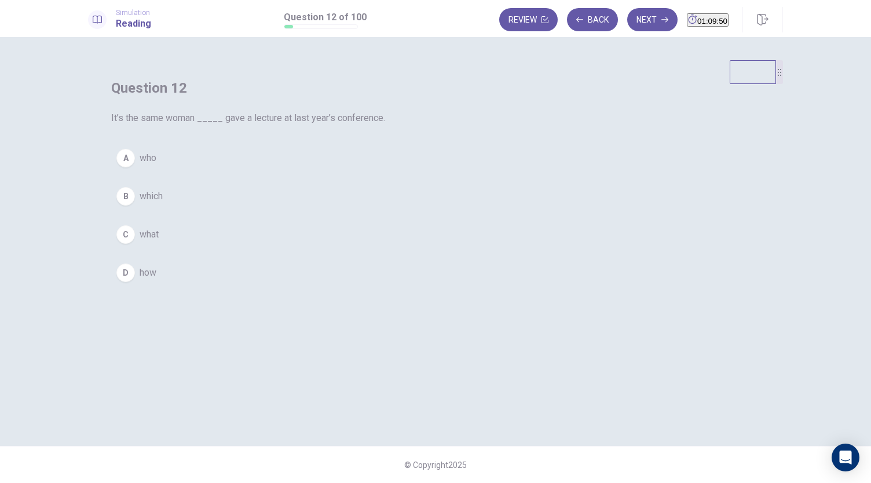
click at [156, 165] on span "who" at bounding box center [148, 158] width 17 height 14
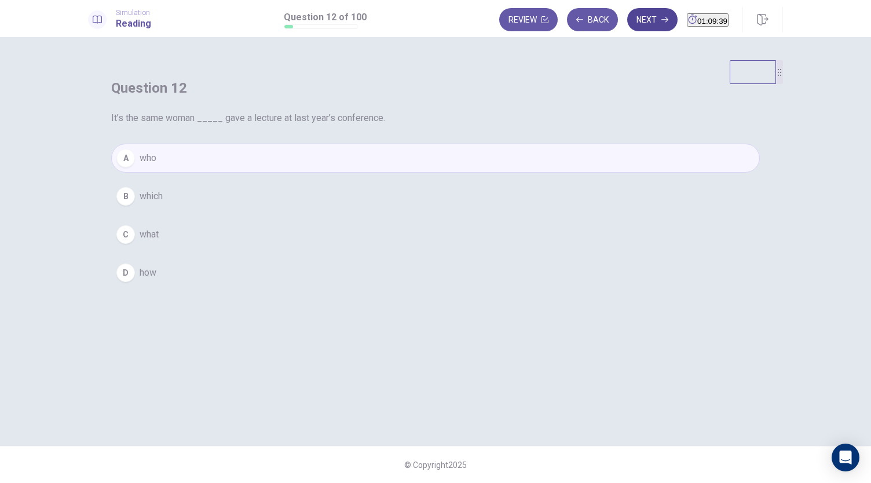
click at [628, 20] on button "Next" at bounding box center [652, 19] width 50 height 23
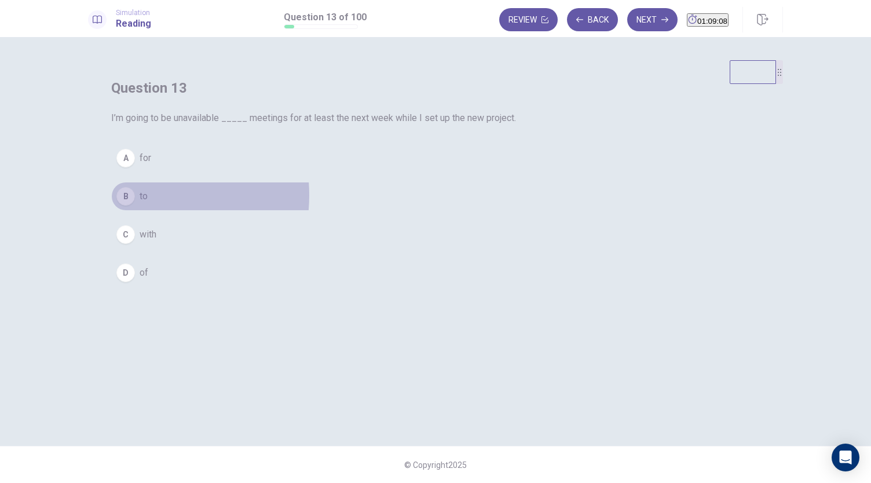
click at [361, 211] on button "B to" at bounding box center [435, 196] width 649 height 29
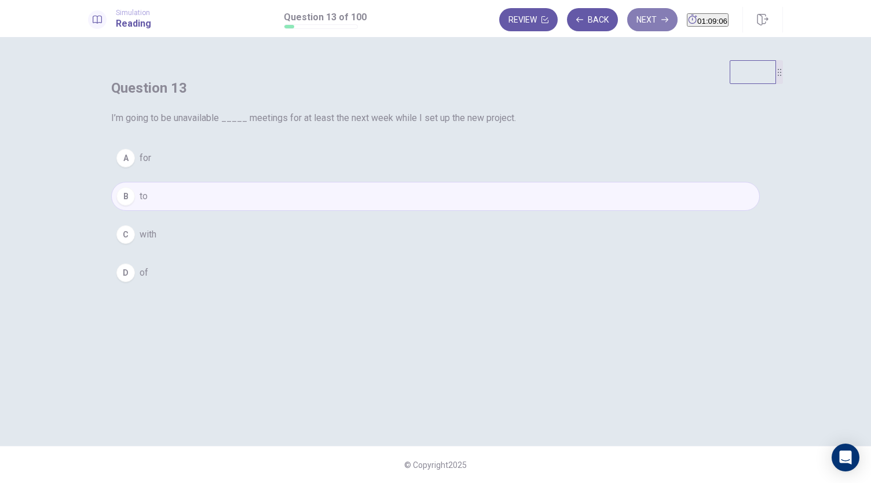
click at [627, 15] on button "Next" at bounding box center [652, 19] width 50 height 23
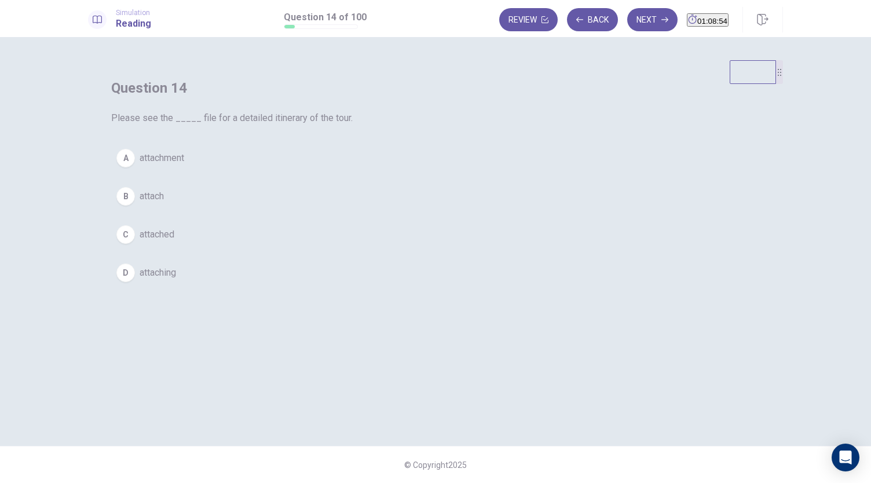
click at [184, 165] on span "attachment" at bounding box center [162, 158] width 45 height 14
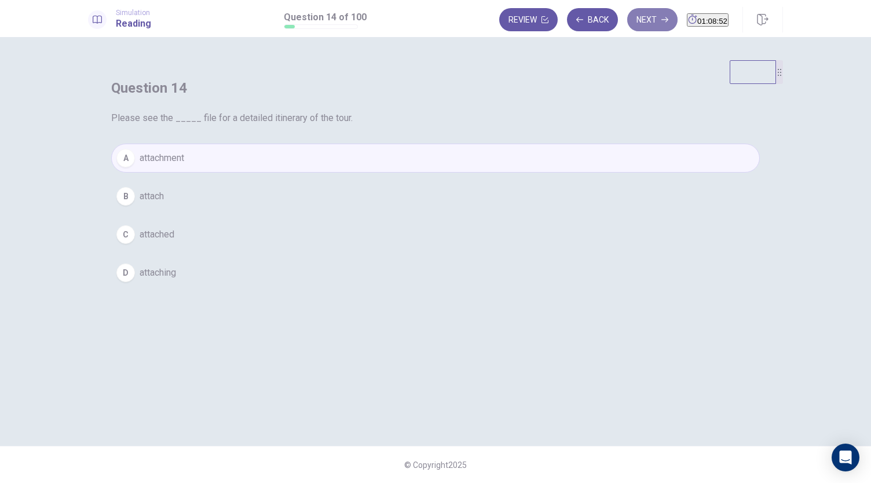
click at [634, 19] on button "Next" at bounding box center [652, 19] width 50 height 23
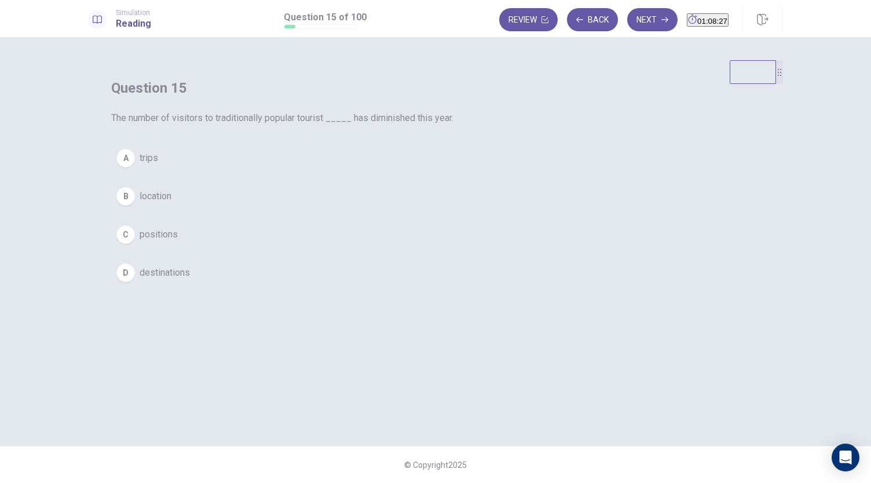
click at [158, 165] on span "trips" at bounding box center [149, 158] width 19 height 14
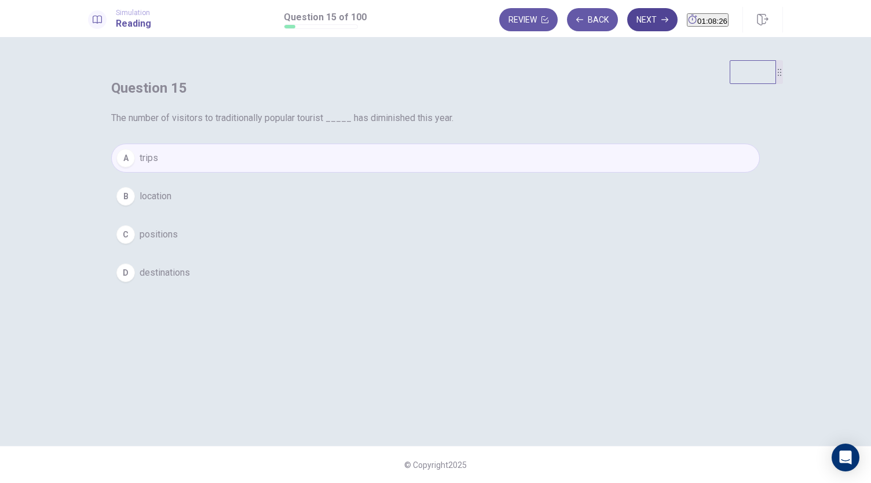
click at [635, 17] on button "Next" at bounding box center [652, 19] width 50 height 23
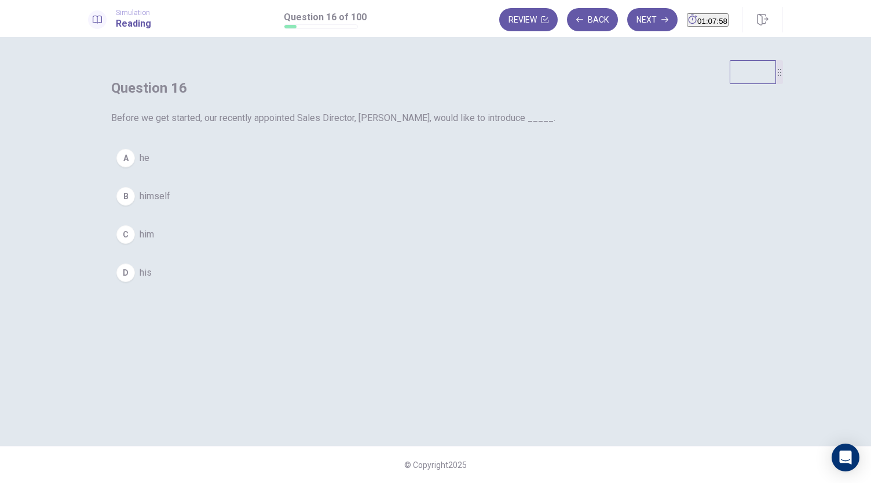
click at [154, 242] on span "him" at bounding box center [147, 235] width 14 height 14
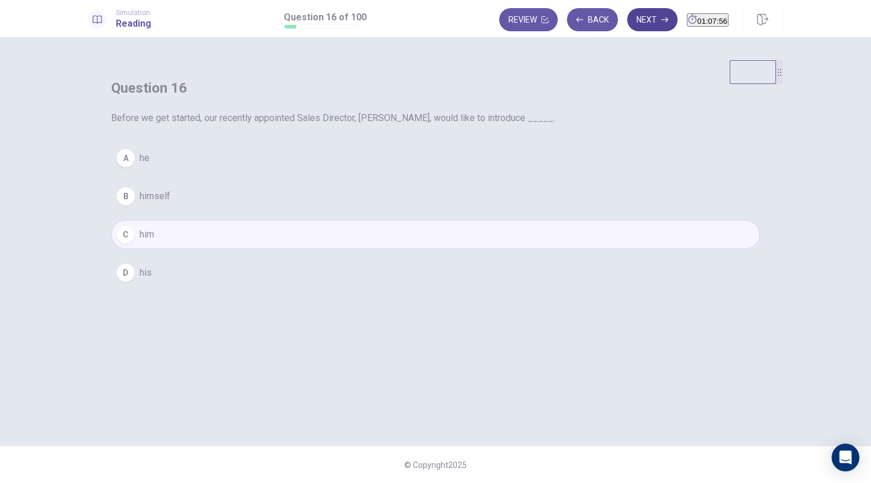
click at [631, 25] on button "Next" at bounding box center [652, 19] width 50 height 23
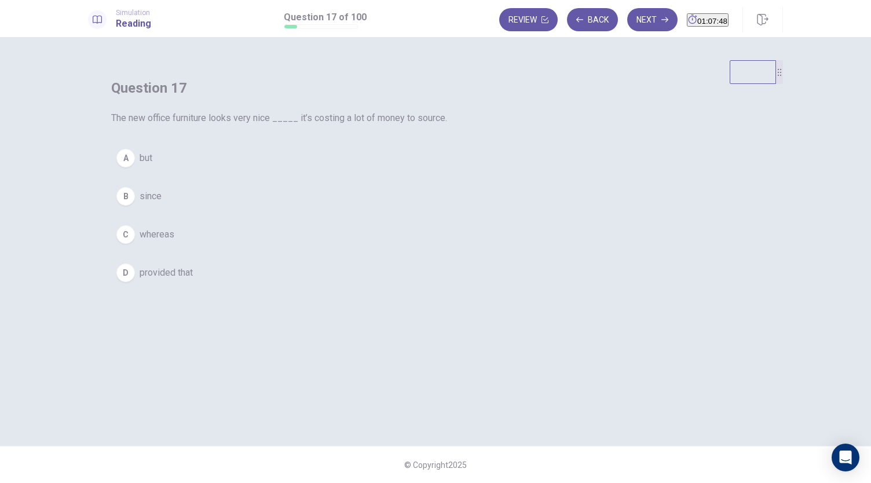
click at [152, 165] on span "but" at bounding box center [146, 158] width 13 height 14
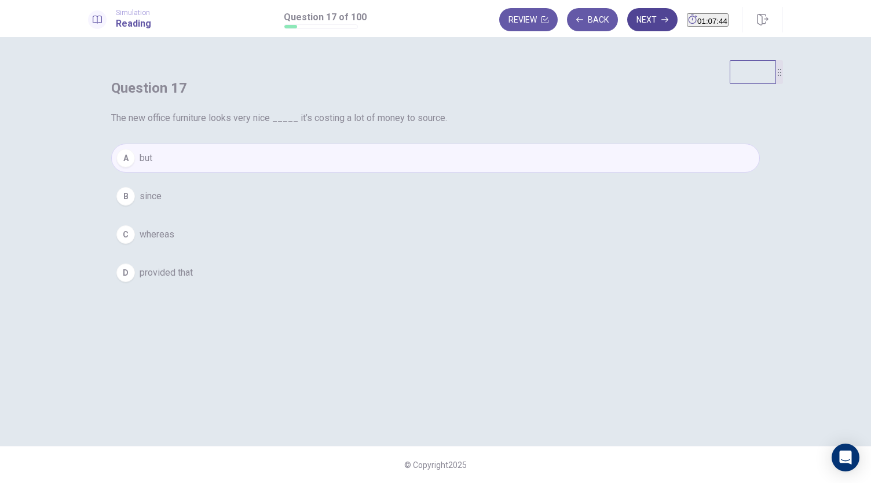
click at [631, 20] on button "Next" at bounding box center [652, 19] width 50 height 23
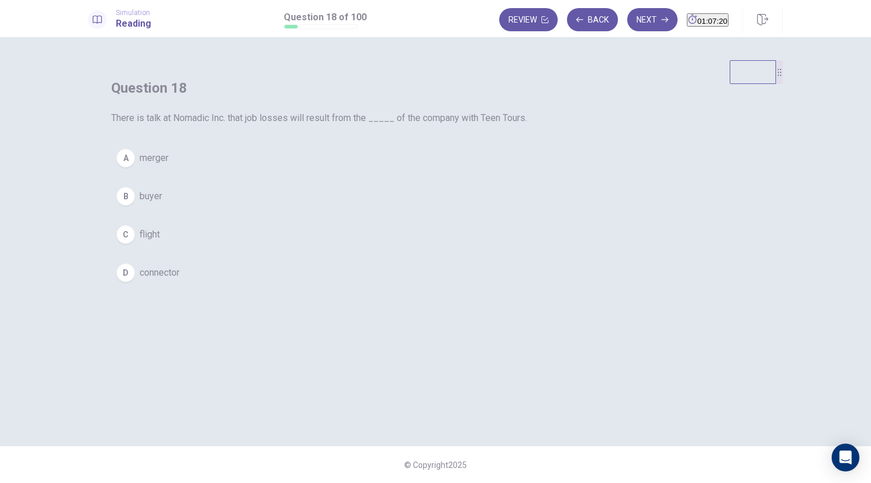
click at [169, 165] on span "merger" at bounding box center [154, 158] width 29 height 14
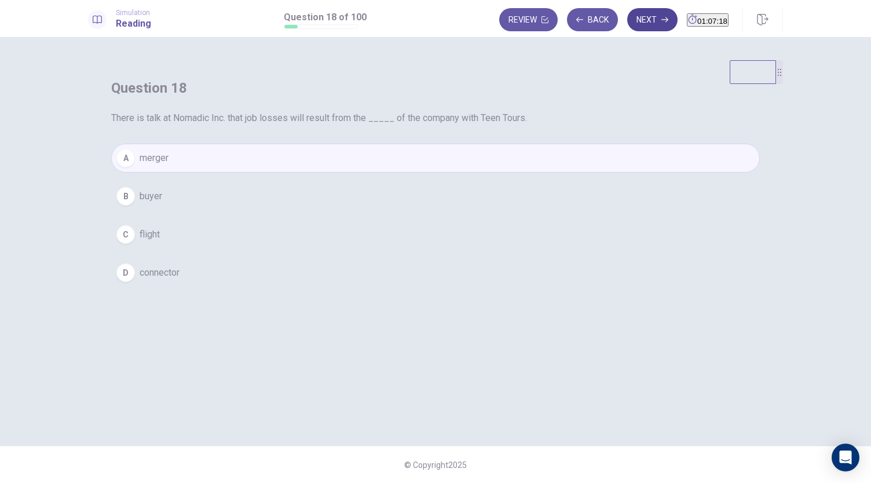
click at [628, 22] on button "Next" at bounding box center [652, 19] width 50 height 23
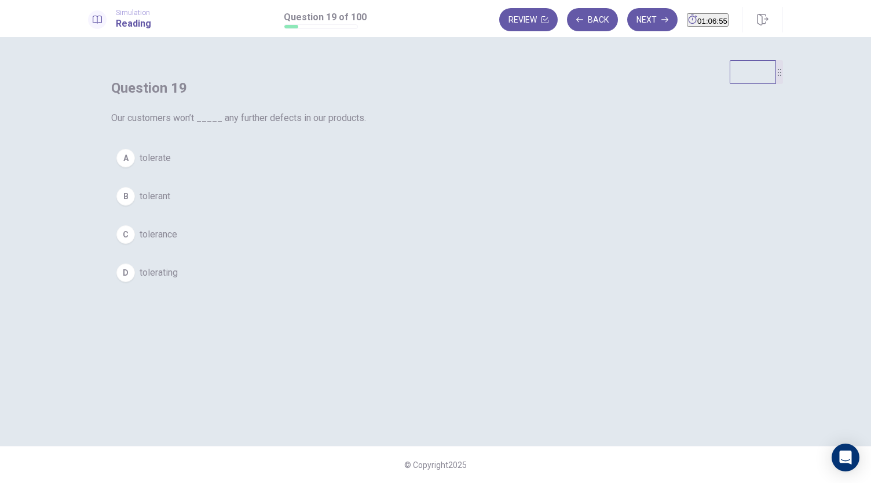
click at [178, 280] on span "tolerating" at bounding box center [159, 273] width 38 height 14
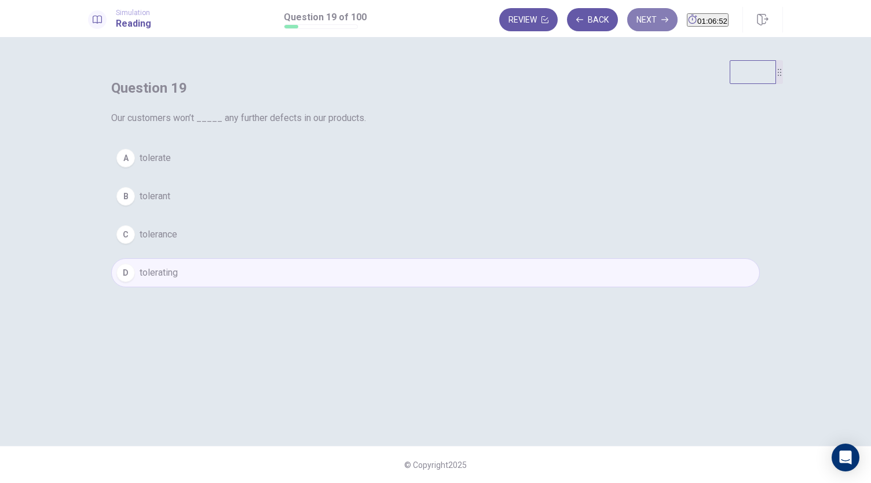
click at [627, 21] on button "Next" at bounding box center [652, 19] width 50 height 23
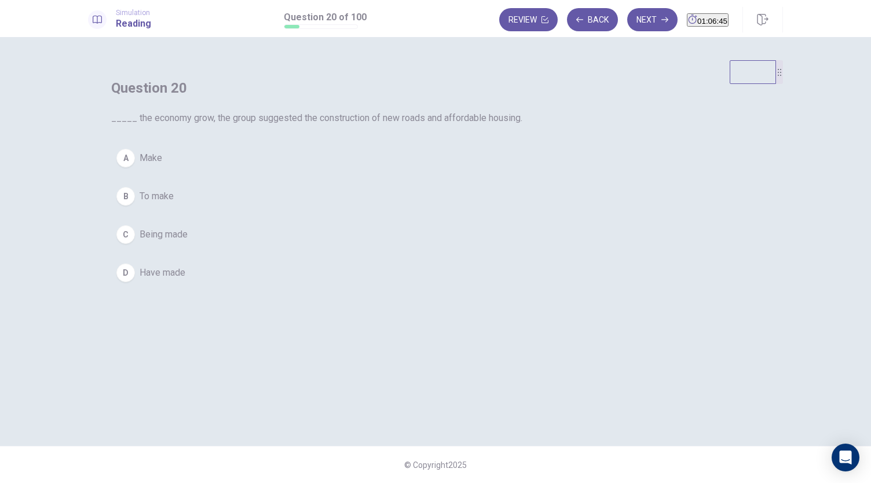
click at [174, 203] on span "To make" at bounding box center [157, 196] width 34 height 14
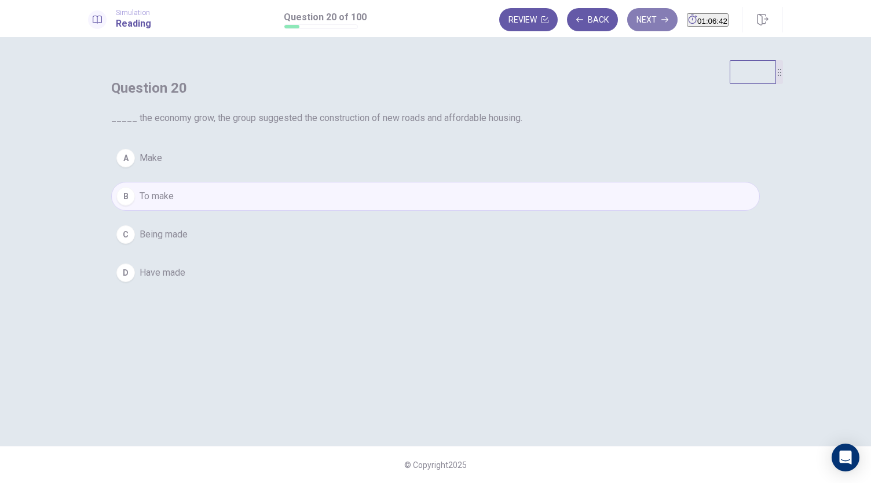
click at [630, 20] on button "Next" at bounding box center [652, 19] width 50 height 23
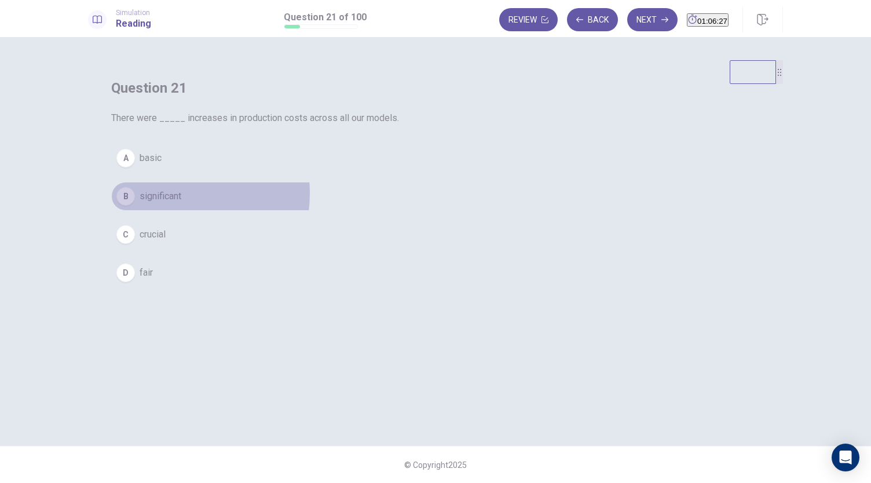
click at [181, 203] on span "significant" at bounding box center [161, 196] width 42 height 14
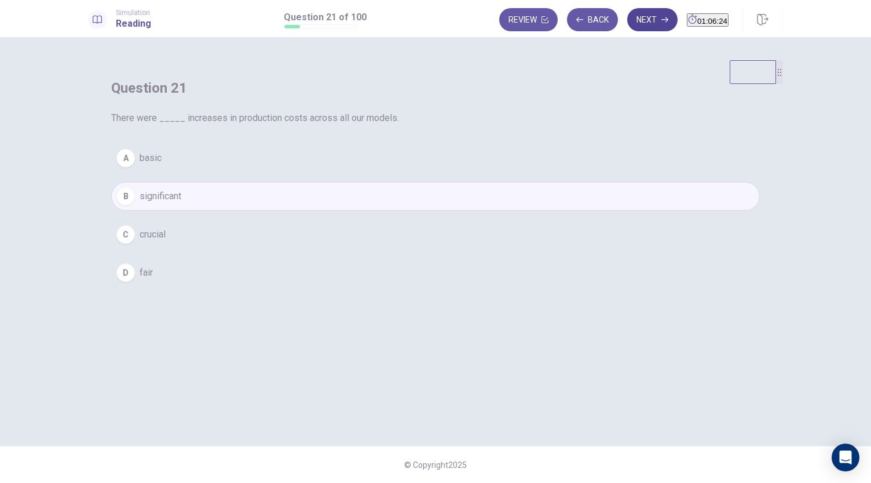
click at [630, 17] on button "Next" at bounding box center [652, 19] width 50 height 23
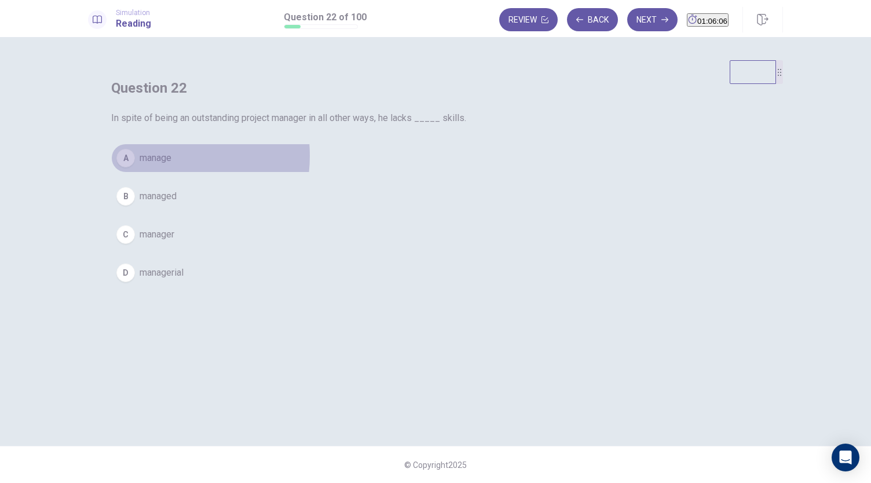
click at [171, 165] on span "manage" at bounding box center [156, 158] width 32 height 14
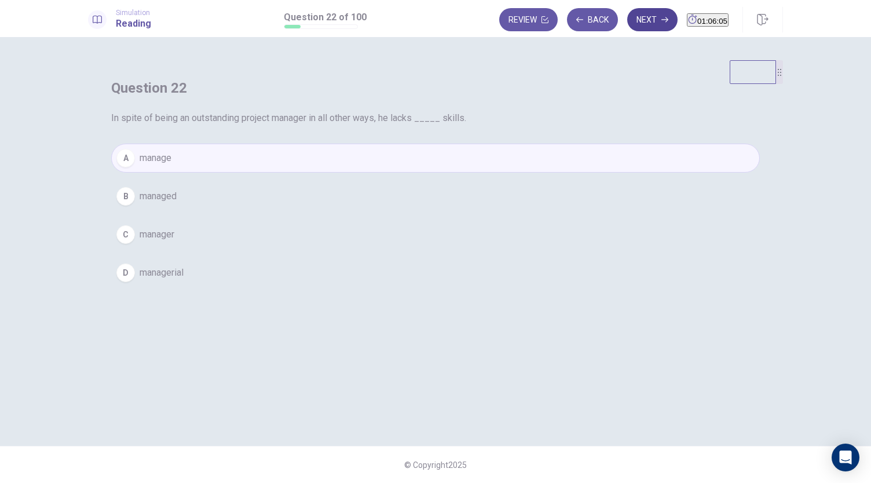
click at [627, 21] on button "Next" at bounding box center [652, 19] width 50 height 23
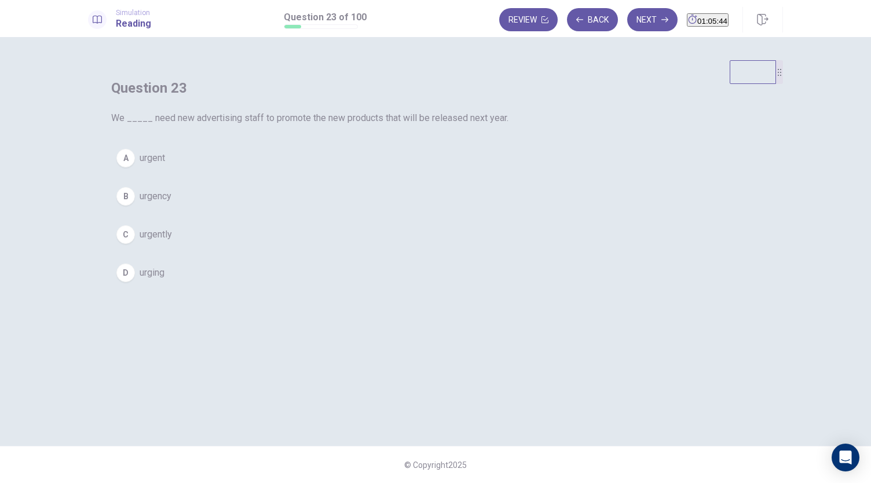
click at [165, 165] on span "urgent" at bounding box center [152, 158] width 25 height 14
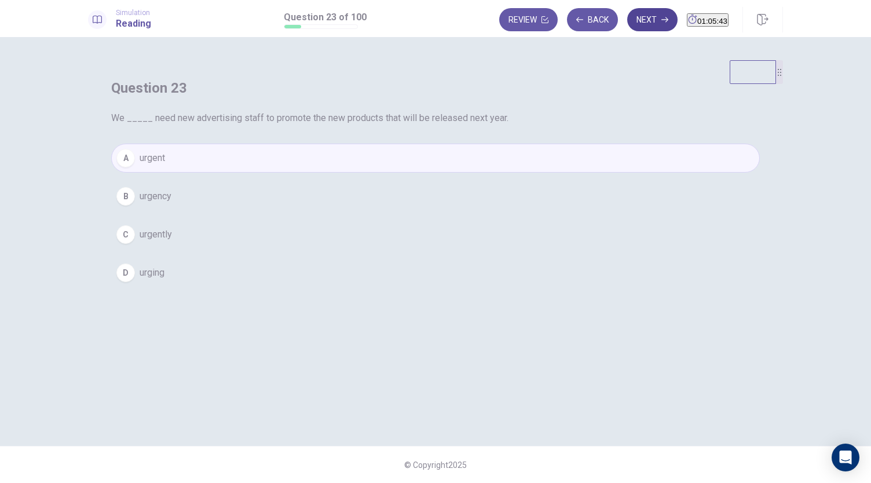
click at [630, 18] on button "Next" at bounding box center [652, 19] width 50 height 23
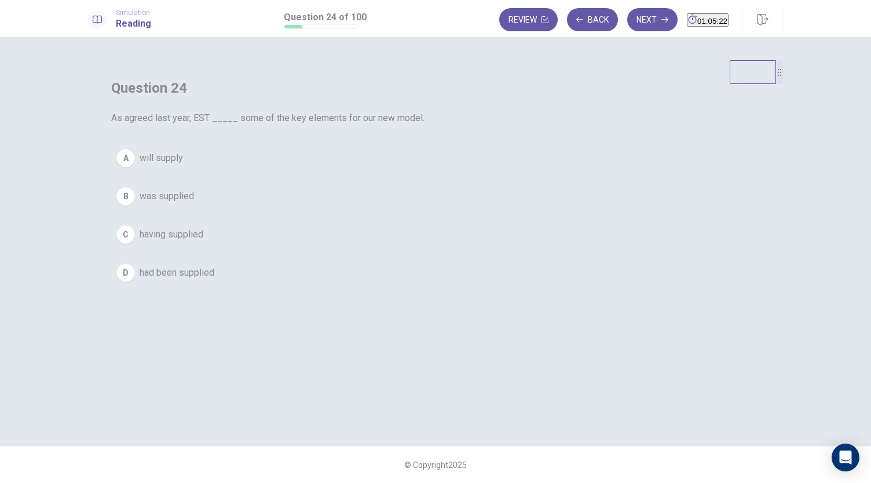
click at [183, 165] on span "will supply" at bounding box center [161, 158] width 43 height 14
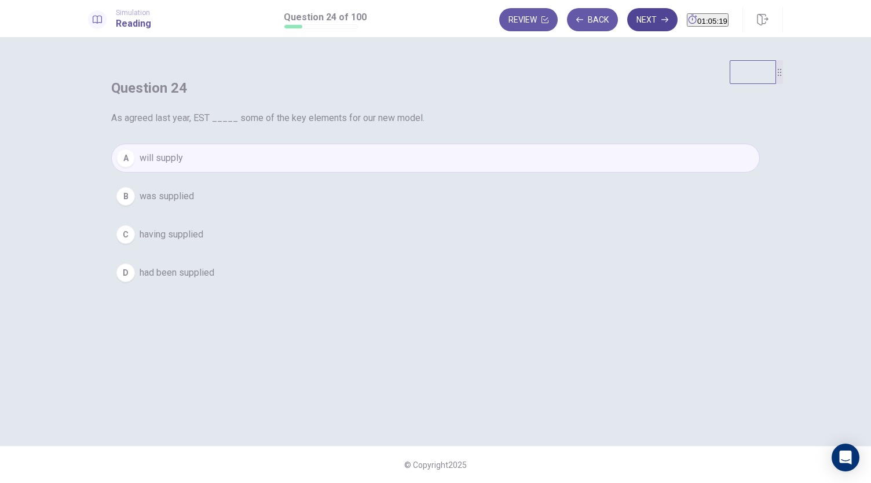
click at [629, 25] on button "Next" at bounding box center [652, 19] width 50 height 23
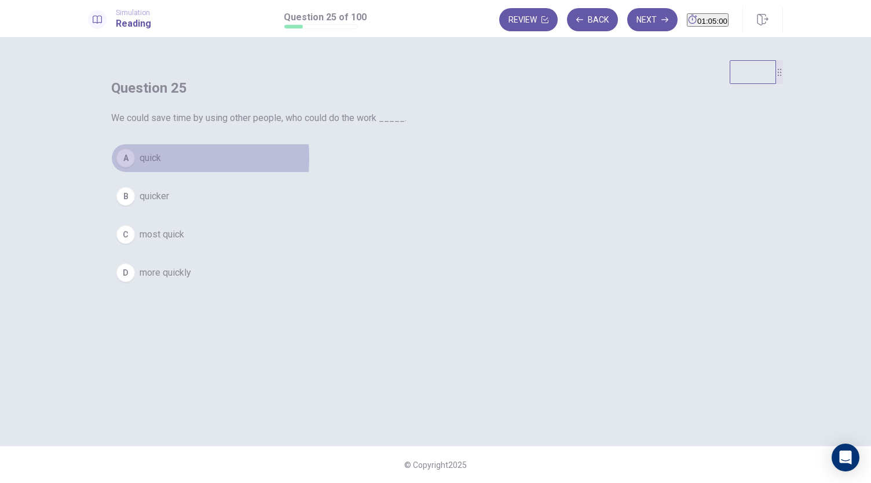
click at [161, 165] on span "quick" at bounding box center [150, 158] width 21 height 14
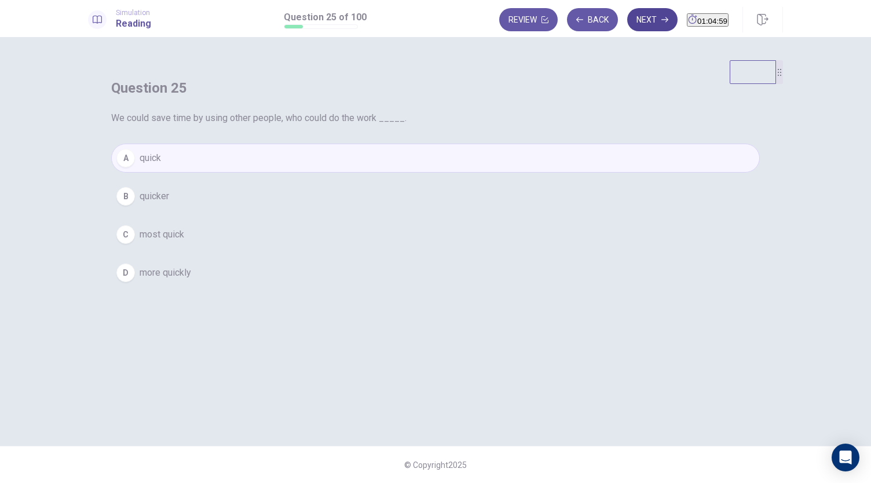
click at [627, 20] on button "Next" at bounding box center [652, 19] width 50 height 23
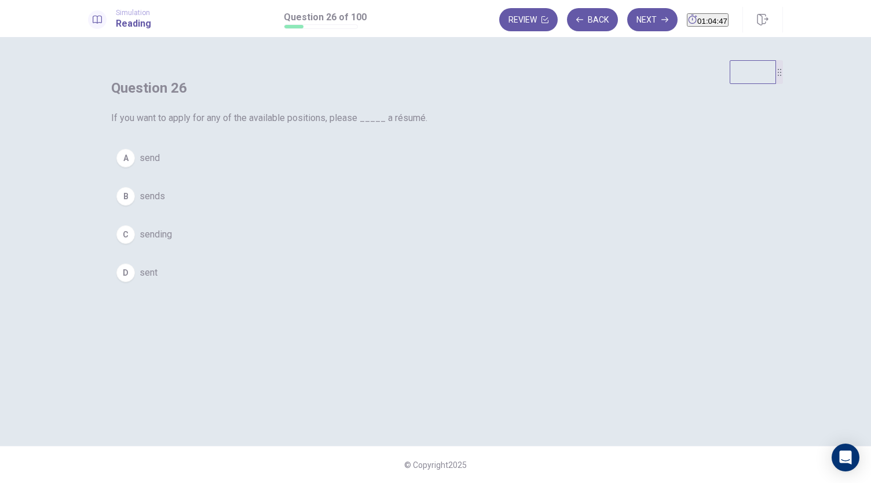
click at [160, 165] on span "send" at bounding box center [150, 158] width 20 height 14
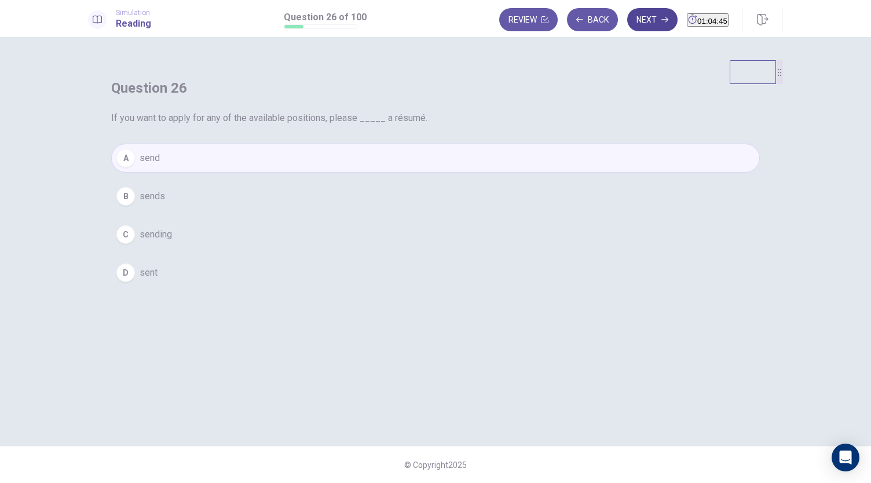
click at [628, 20] on button "Next" at bounding box center [652, 19] width 50 height 23
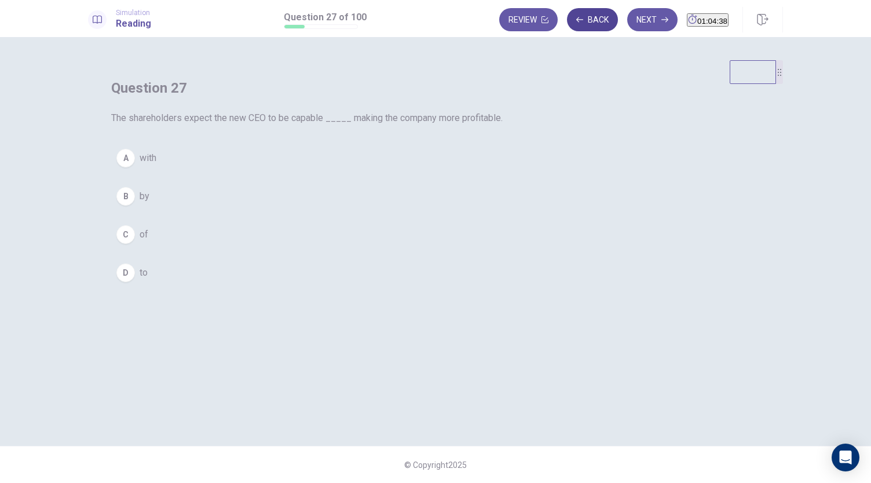
click at [578, 21] on button "Back" at bounding box center [592, 19] width 51 height 23
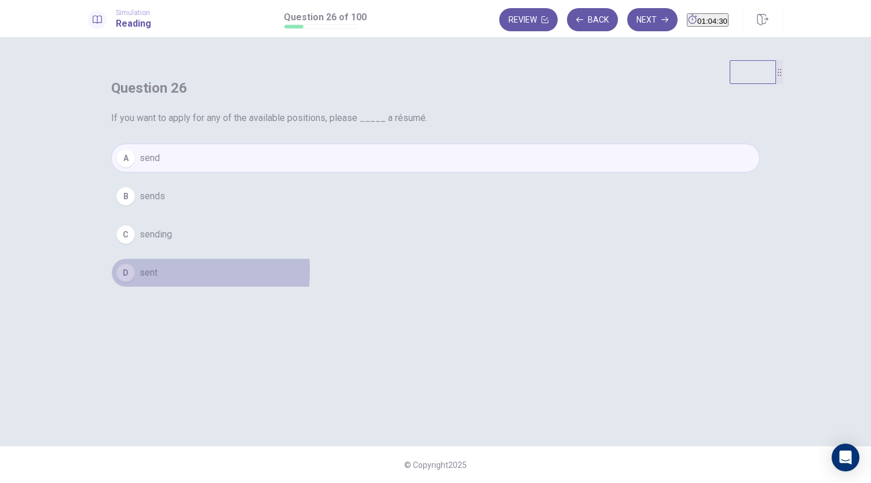
click at [158, 280] on span "sent" at bounding box center [149, 273] width 18 height 14
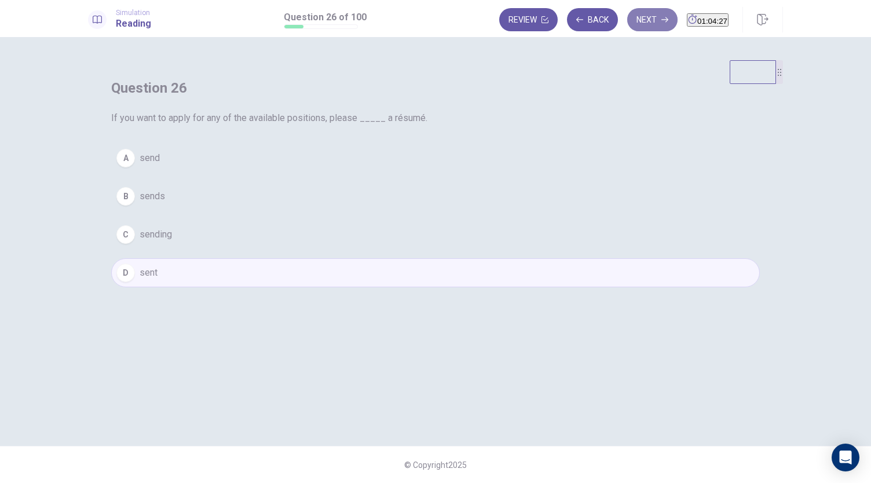
click at [627, 21] on button "Next" at bounding box center [652, 19] width 50 height 23
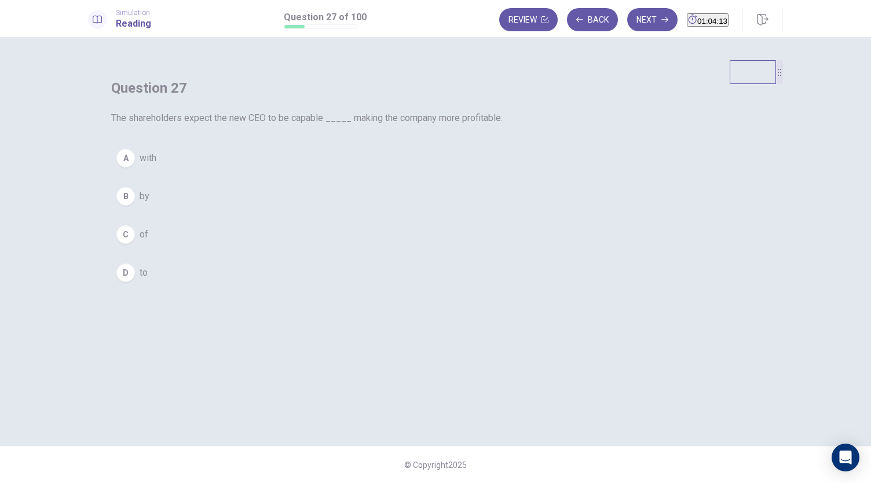
click at [358, 287] on button "D to" at bounding box center [435, 272] width 649 height 29
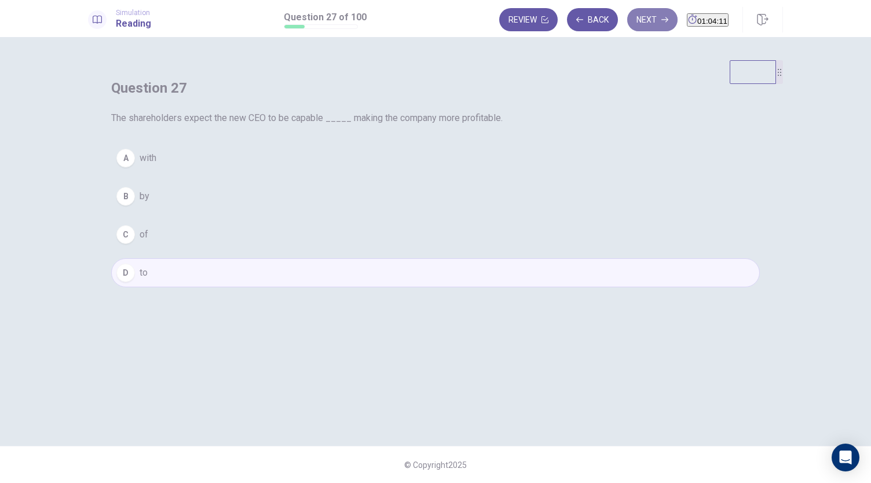
click at [628, 24] on button "Next" at bounding box center [652, 19] width 50 height 23
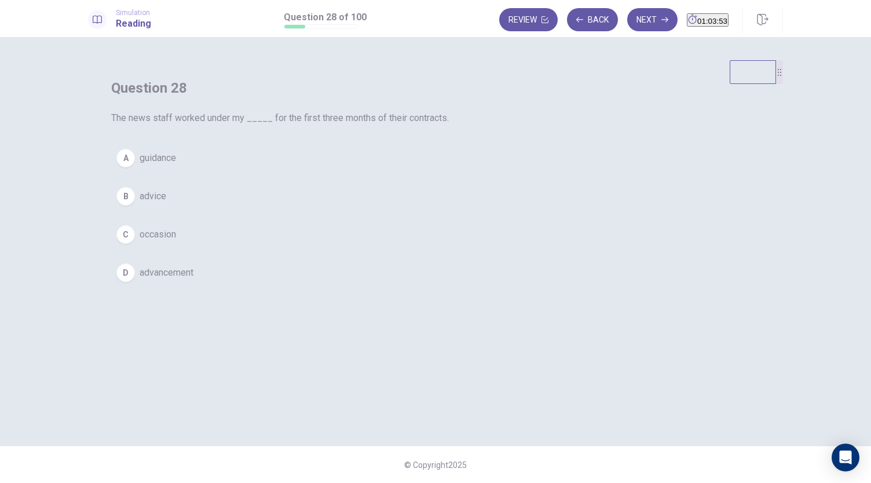
click at [176, 165] on span "guidance" at bounding box center [158, 158] width 36 height 14
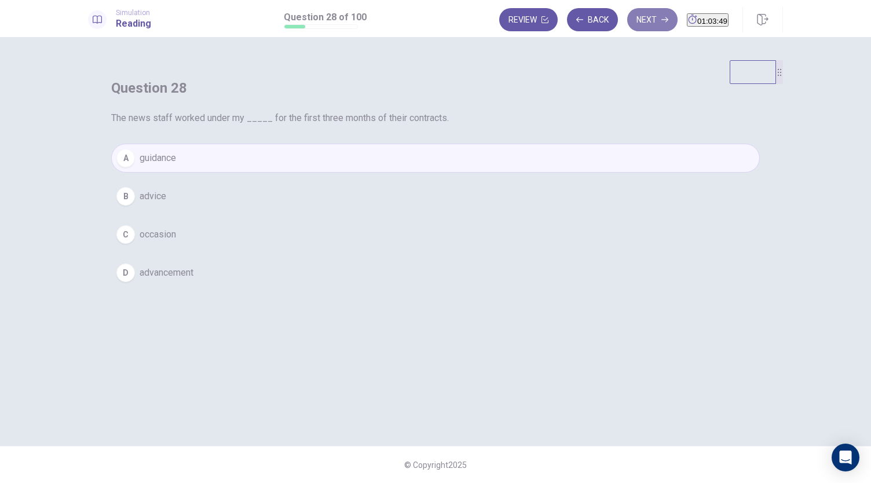
click at [630, 14] on button "Next" at bounding box center [652, 19] width 50 height 23
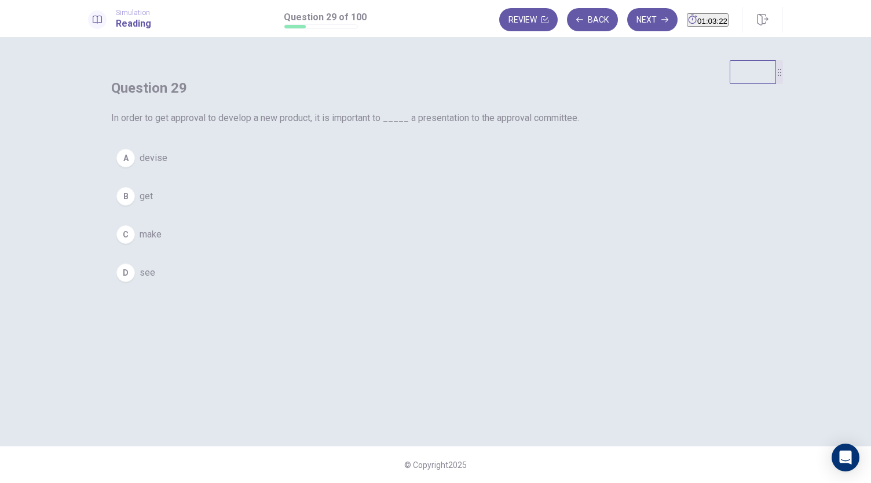
click at [371, 249] on button "C make" at bounding box center [435, 234] width 649 height 29
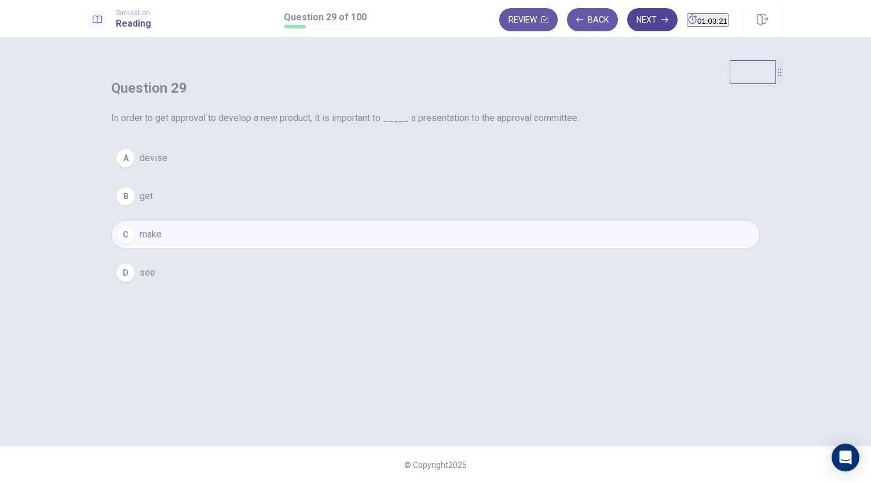
click at [630, 14] on button "Next" at bounding box center [652, 19] width 50 height 23
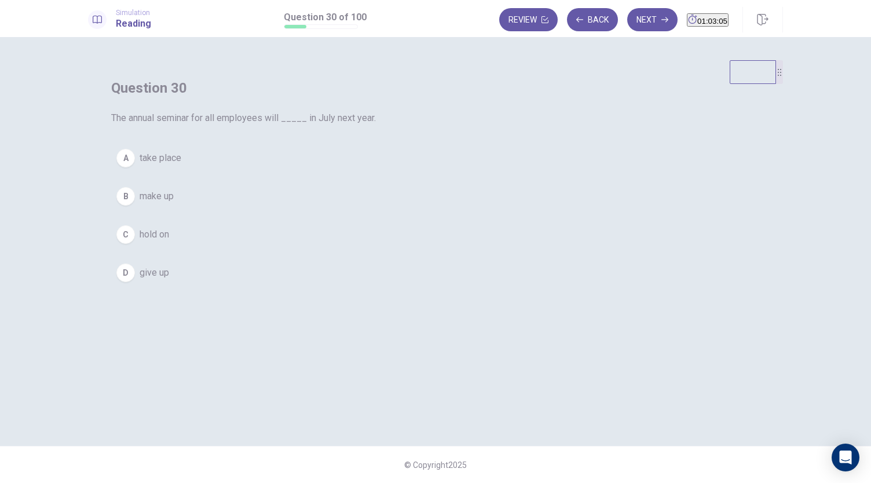
click at [169, 280] on span "give up" at bounding box center [155, 273] width 30 height 14
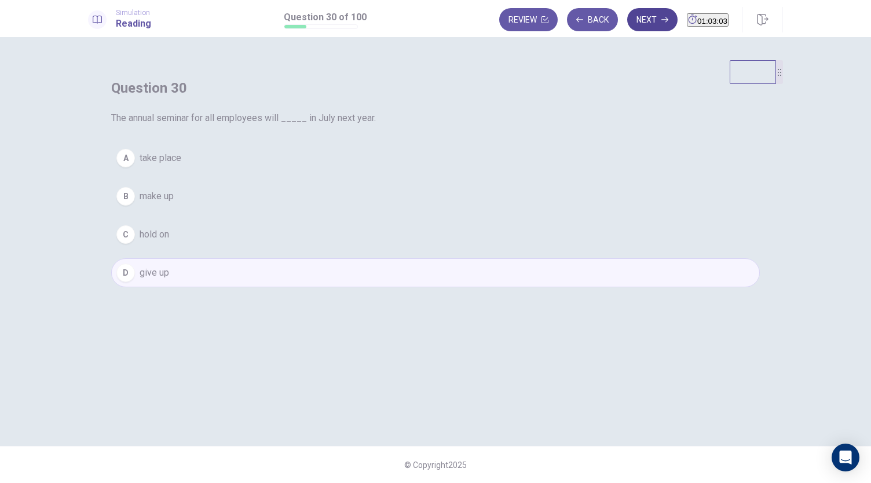
click at [627, 21] on button "Next" at bounding box center [652, 19] width 50 height 23
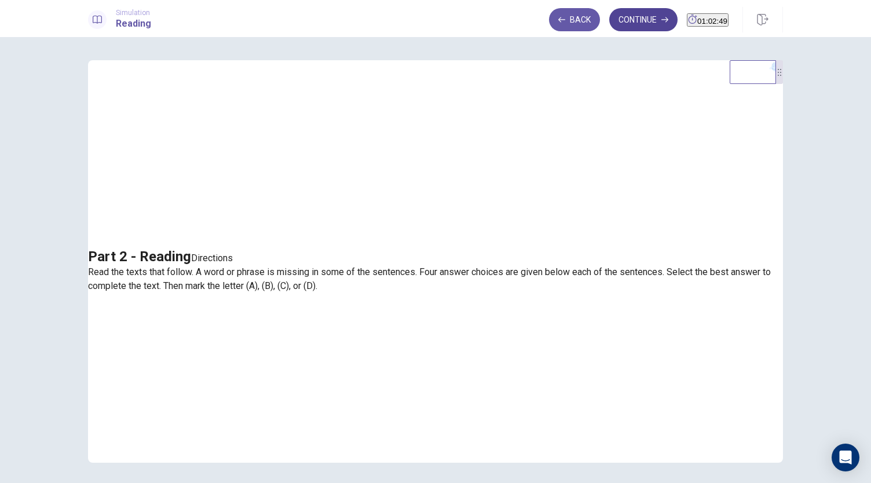
click at [627, 18] on button "Continue" at bounding box center [643, 19] width 68 height 23
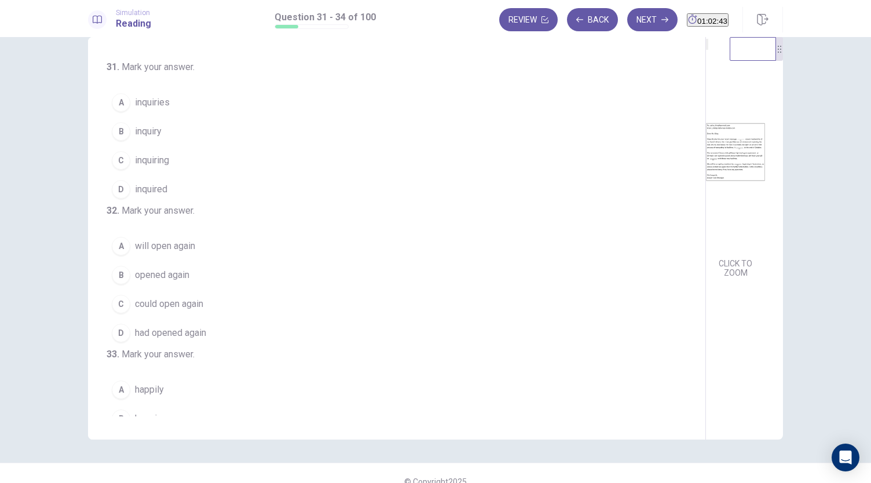
scroll to position [24, 0]
click at [707, 60] on icon "EXPAND" at bounding box center [714, 53] width 14 height 14
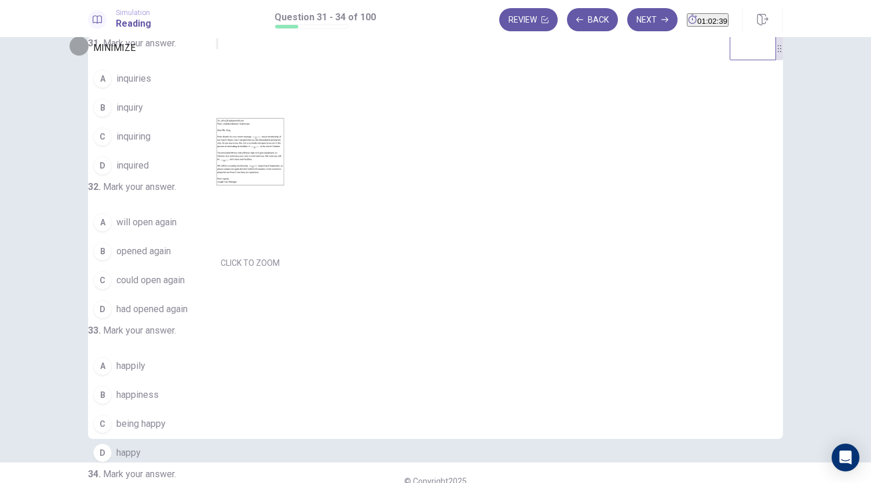
click at [217, 46] on icon "MINIMIZE" at bounding box center [217, 46] width 0 height 0
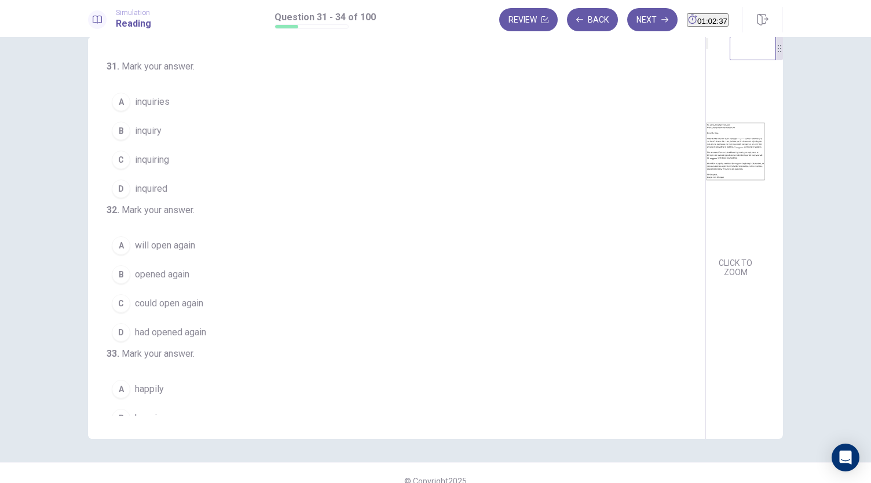
click at [706, 225] on img at bounding box center [735, 151] width 59 height 202
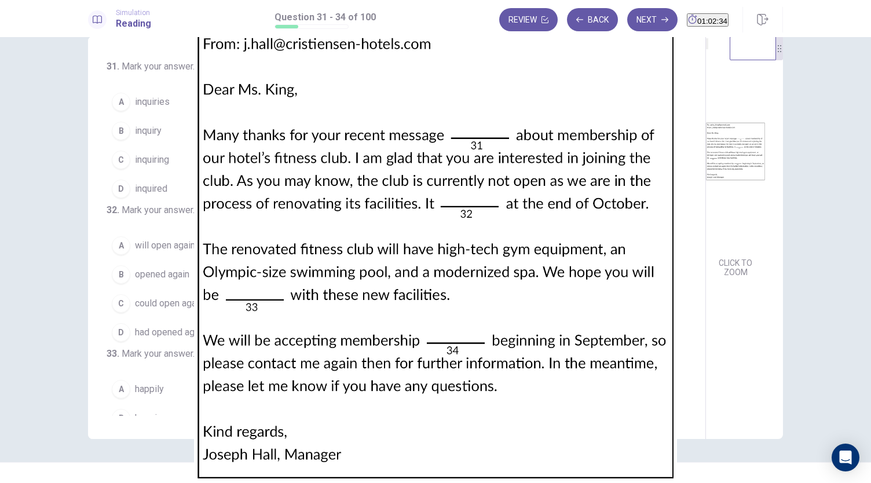
click at [665, 151] on img at bounding box center [435, 241] width 871 height 483
click at [850, 482] on div at bounding box center [435, 483] width 871 height 0
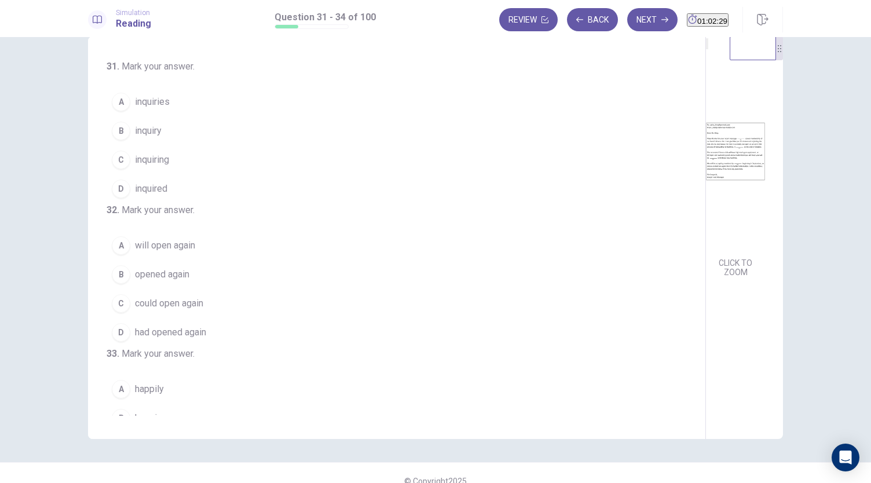
click at [706, 175] on img at bounding box center [735, 151] width 59 height 202
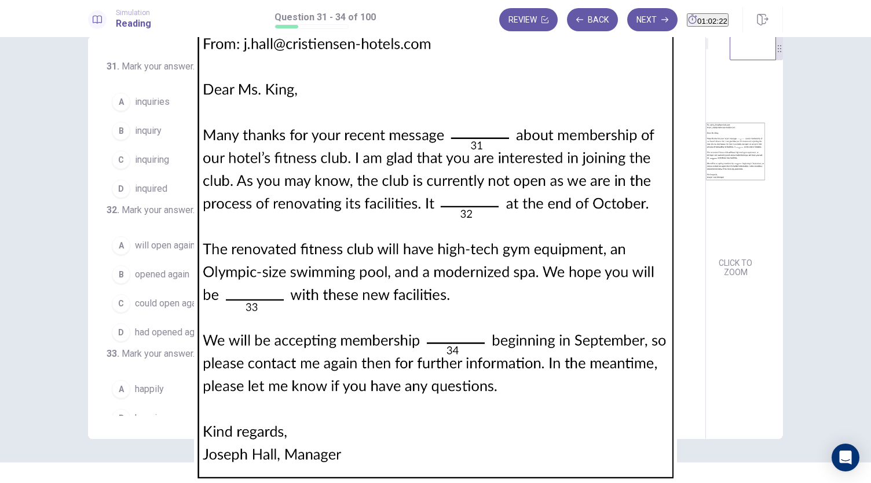
click at [844, 482] on div at bounding box center [435, 483] width 871 height 0
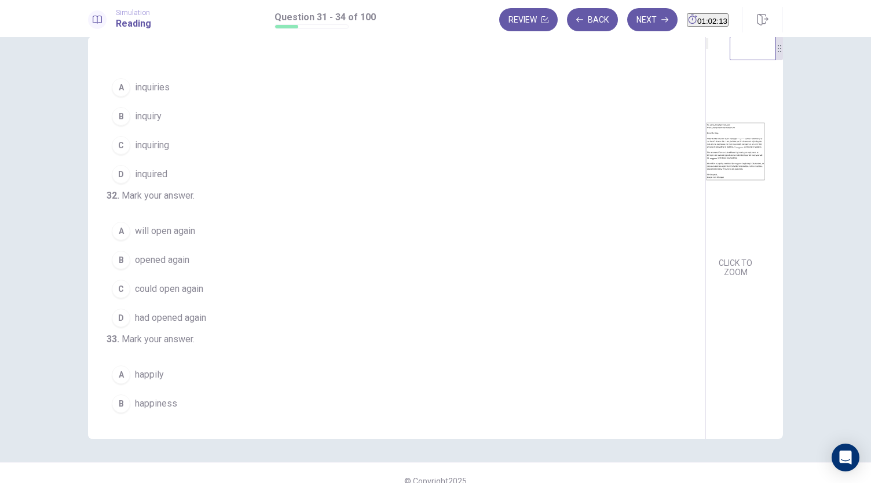
scroll to position [0, 0]
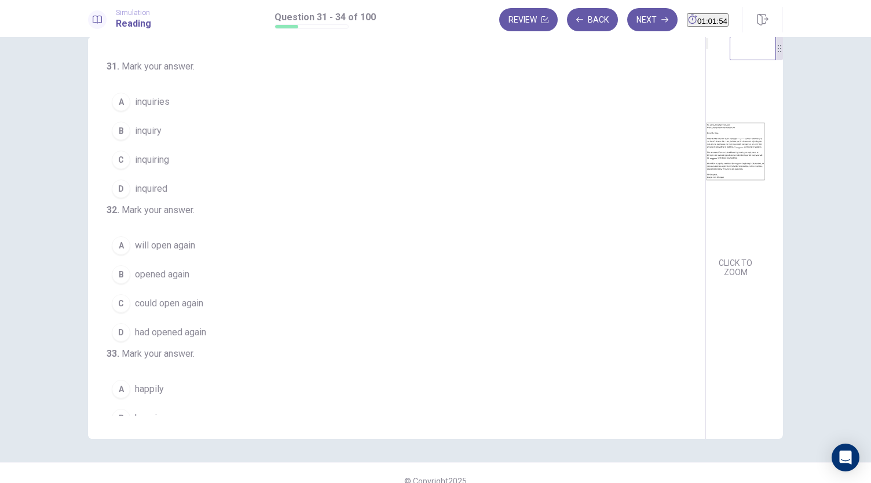
click at [155, 102] on span "inquiries" at bounding box center [152, 102] width 35 height 14
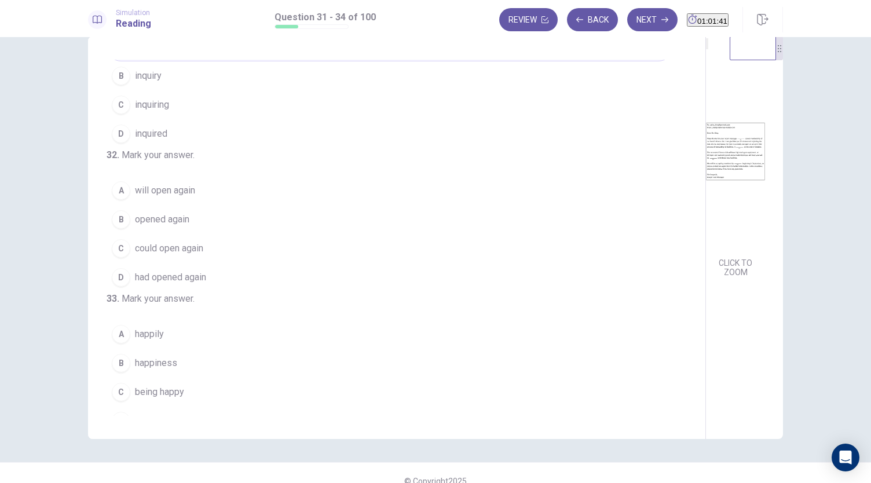
scroll to position [56, 0]
click at [168, 197] on span "will open again" at bounding box center [165, 190] width 60 height 14
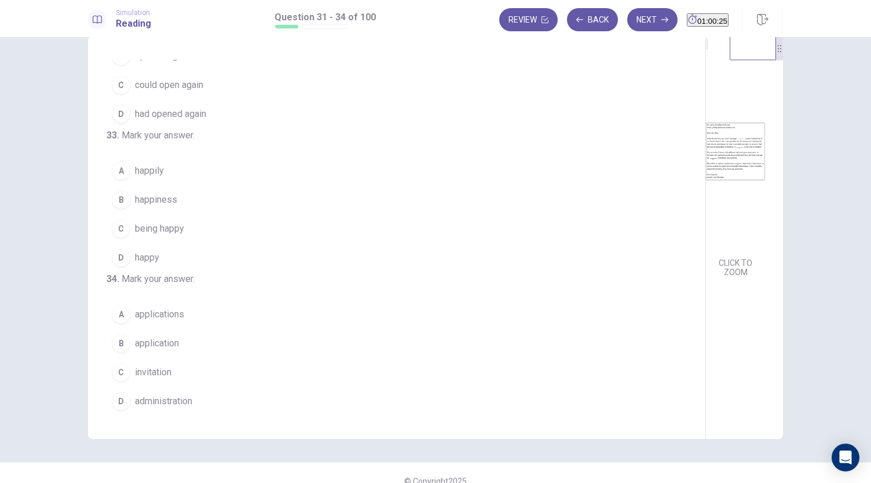
scroll to position [229, 0]
click at [151, 265] on span "happy" at bounding box center [147, 258] width 24 height 14
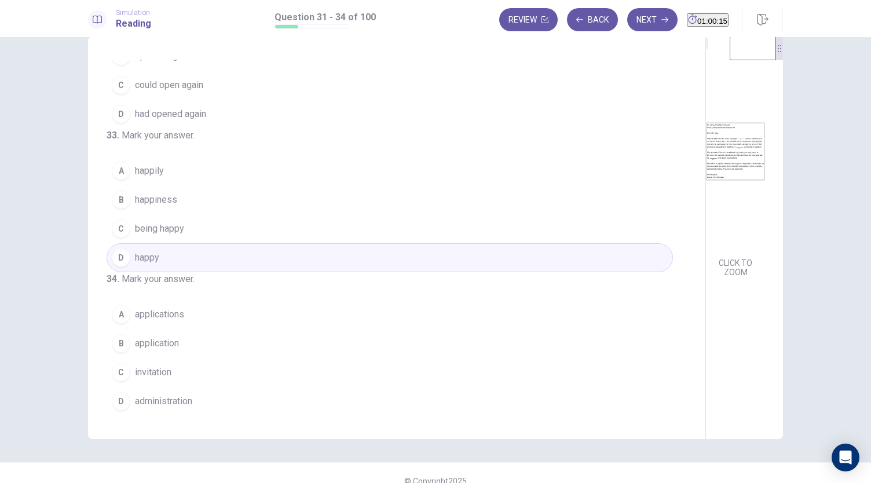
scroll to position [40, 0]
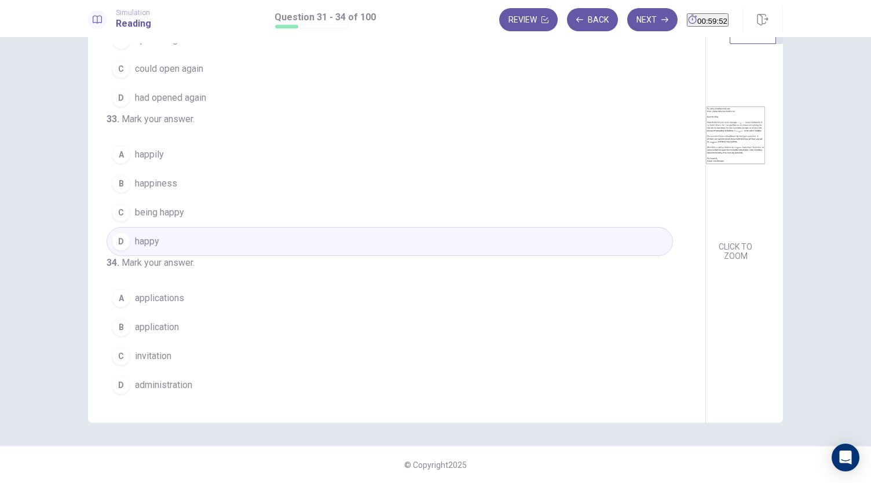
click at [161, 301] on span "applications" at bounding box center [159, 298] width 49 height 14
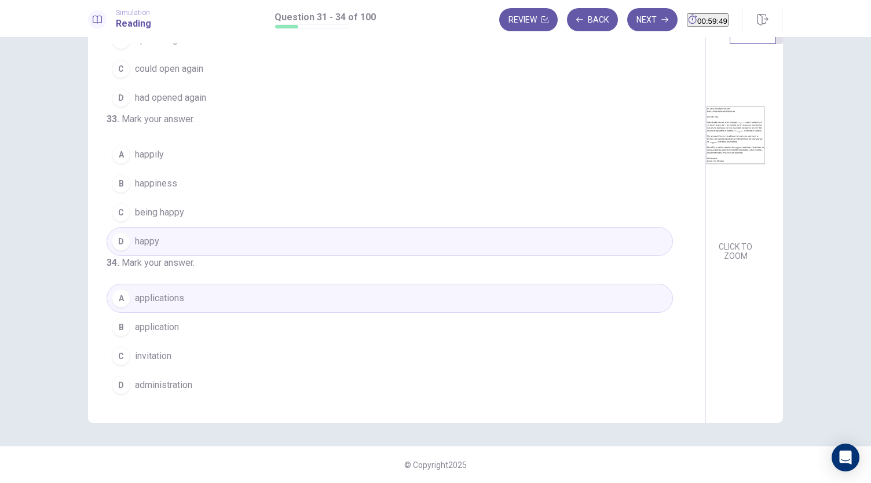
click at [167, 325] on span "application" at bounding box center [157, 327] width 44 height 14
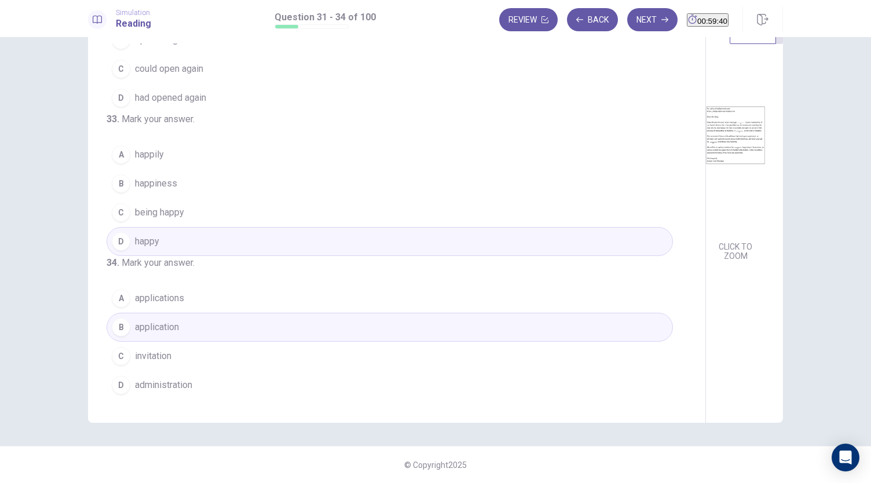
click at [177, 303] on span "applications" at bounding box center [159, 298] width 49 height 14
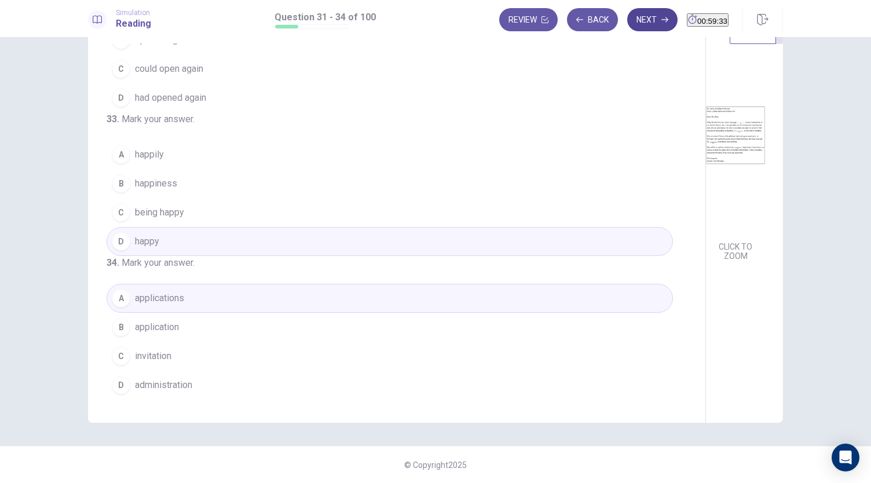
click at [630, 25] on button "Next" at bounding box center [652, 19] width 50 height 23
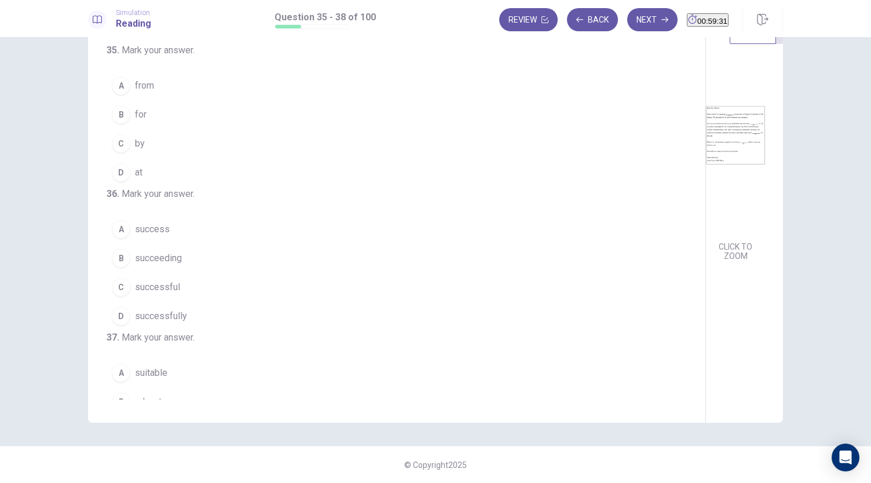
scroll to position [0, 0]
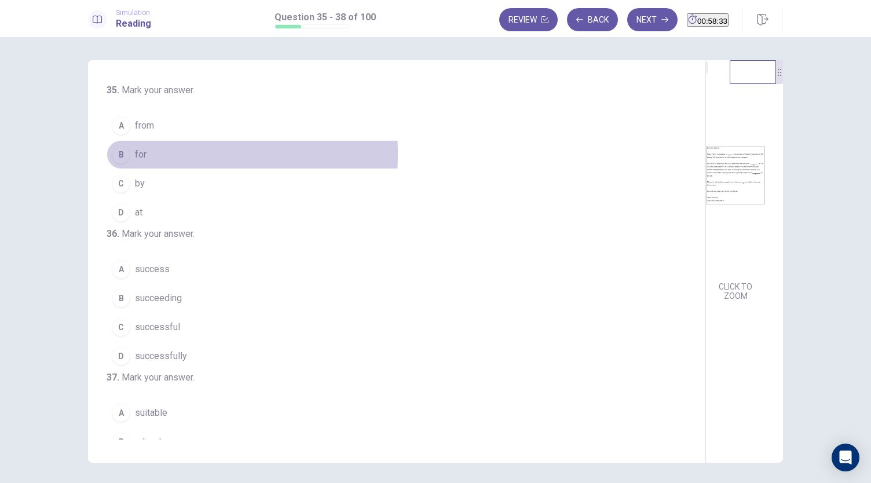
click at [120, 153] on div "B" at bounding box center [121, 154] width 19 height 19
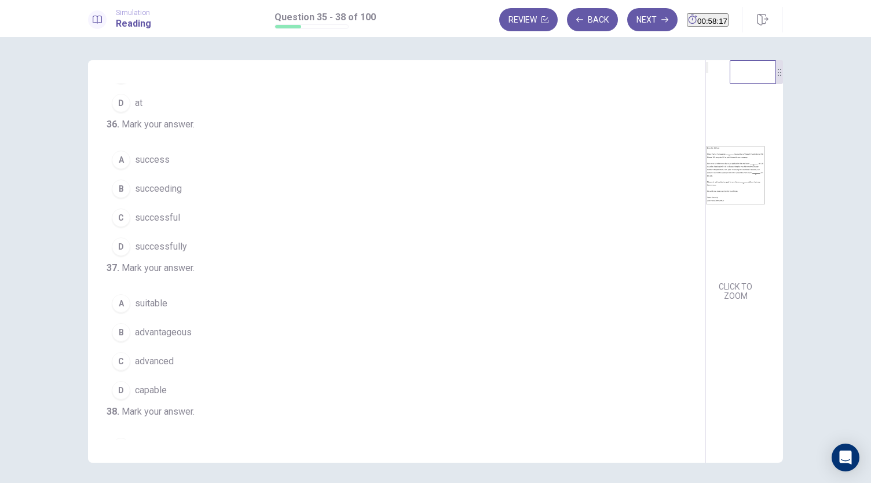
scroll to position [111, 0]
click at [156, 253] on span "successfully" at bounding box center [161, 246] width 52 height 14
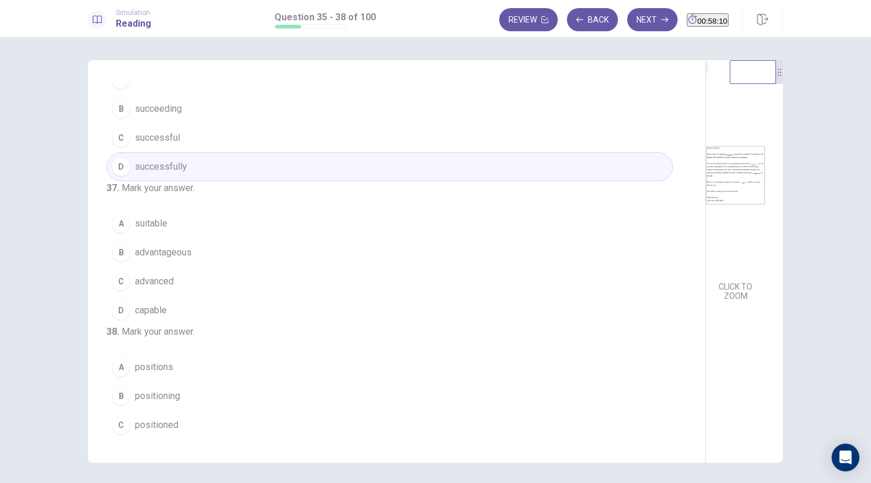
scroll to position [194, 0]
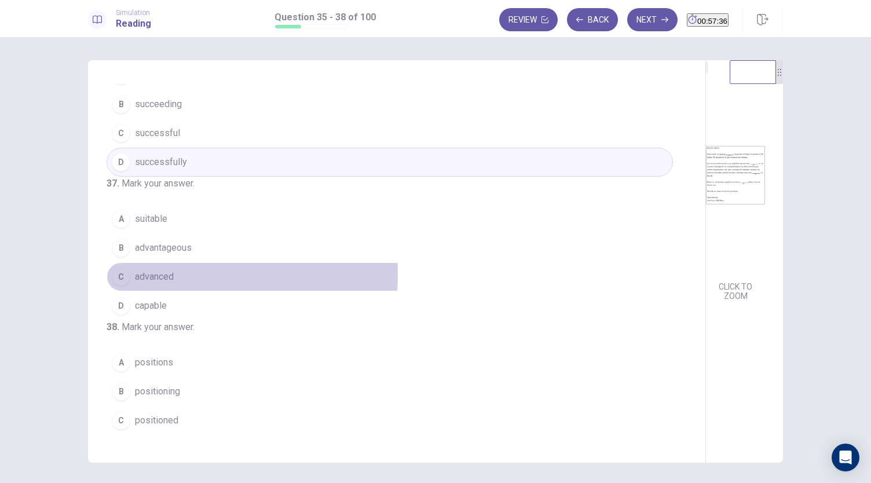
click at [144, 284] on span "advanced" at bounding box center [154, 277] width 39 height 14
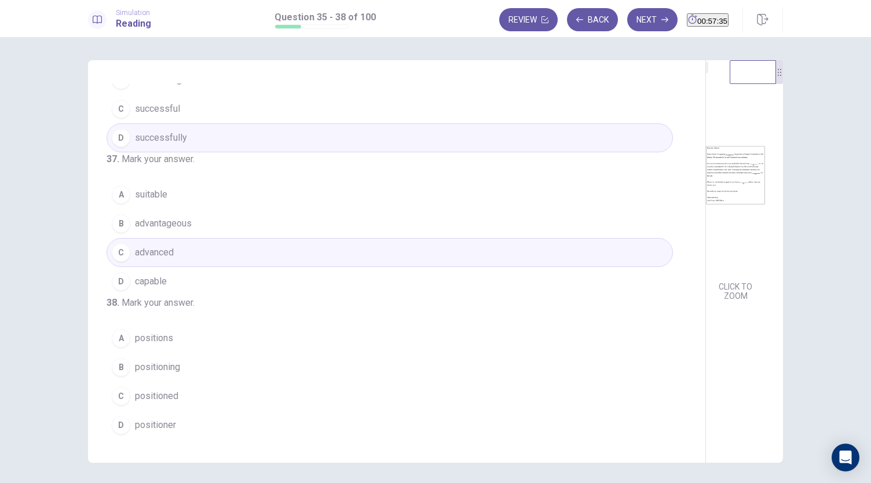
scroll to position [40, 0]
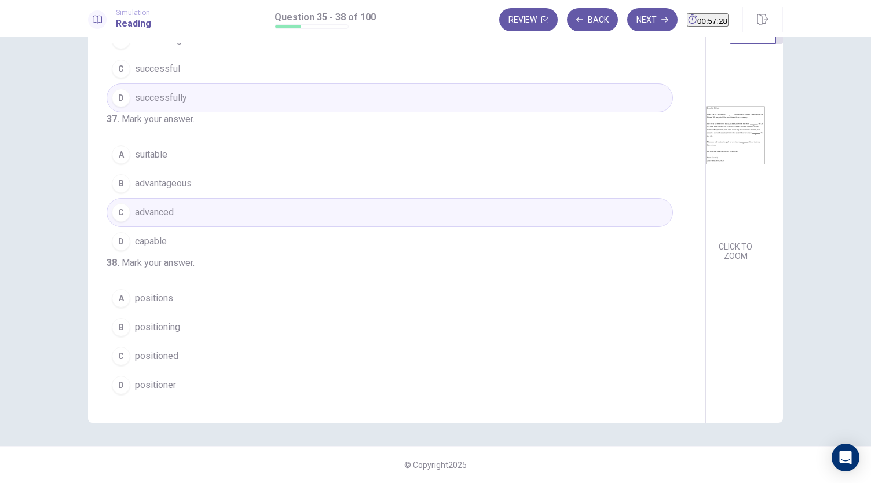
click at [156, 304] on span "positions" at bounding box center [154, 298] width 38 height 14
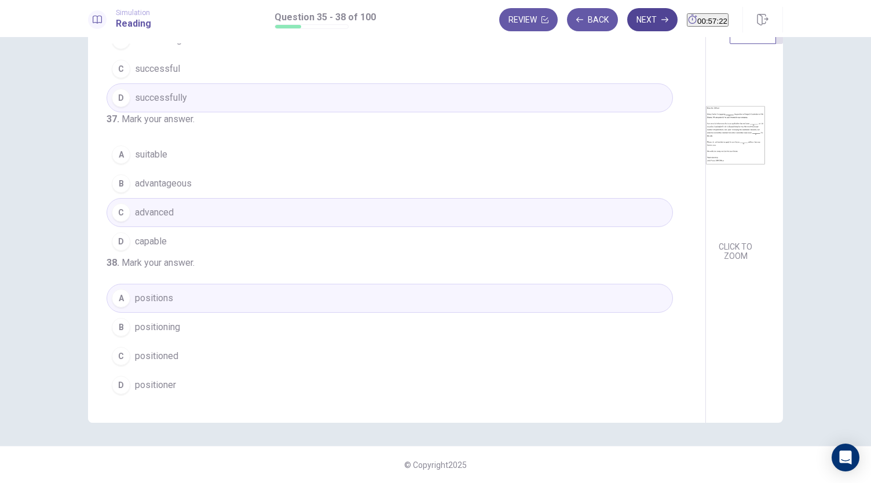
click at [627, 25] on button "Next" at bounding box center [652, 19] width 50 height 23
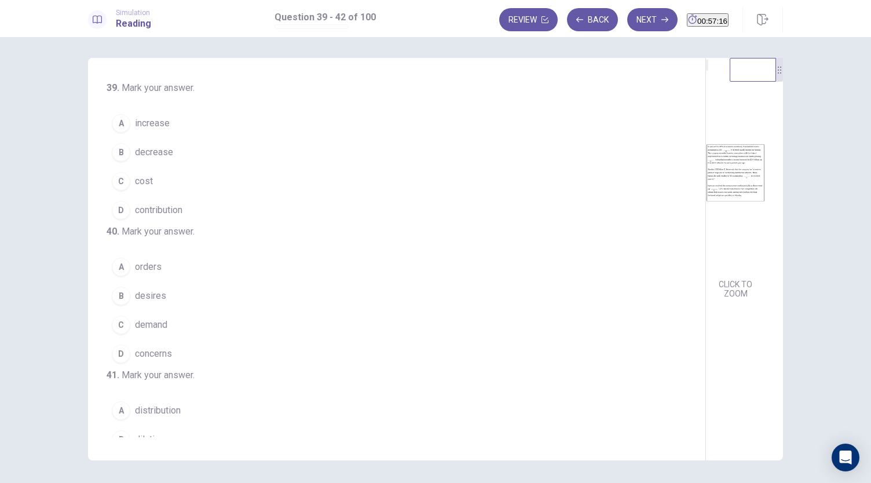
scroll to position [0, 0]
click at [151, 128] on span "increase" at bounding box center [152, 126] width 35 height 14
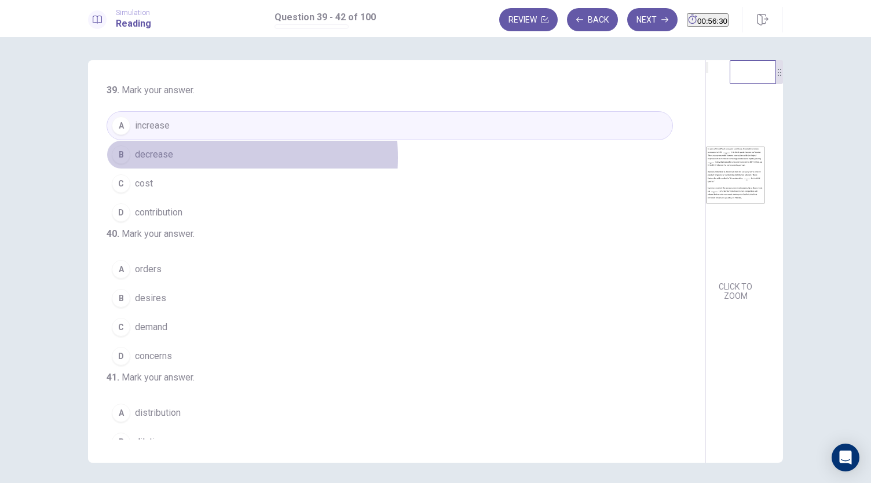
click at [167, 156] on span "decrease" at bounding box center [154, 155] width 38 height 14
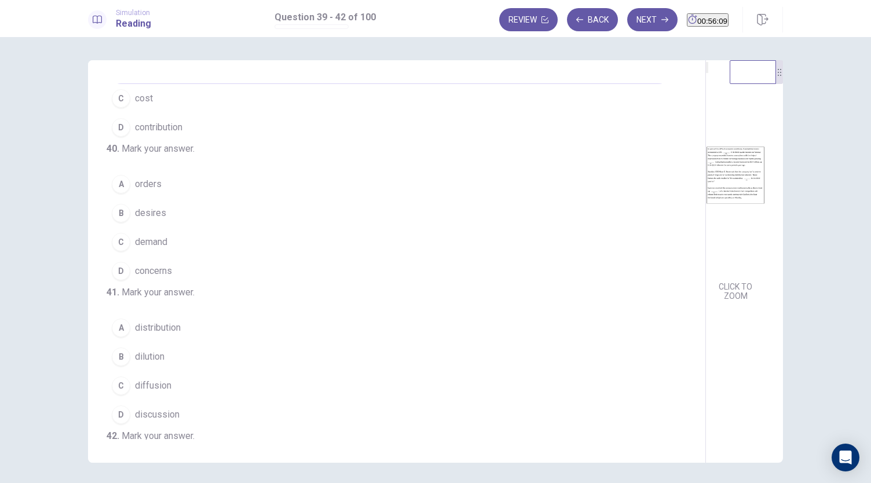
scroll to position [86, 0]
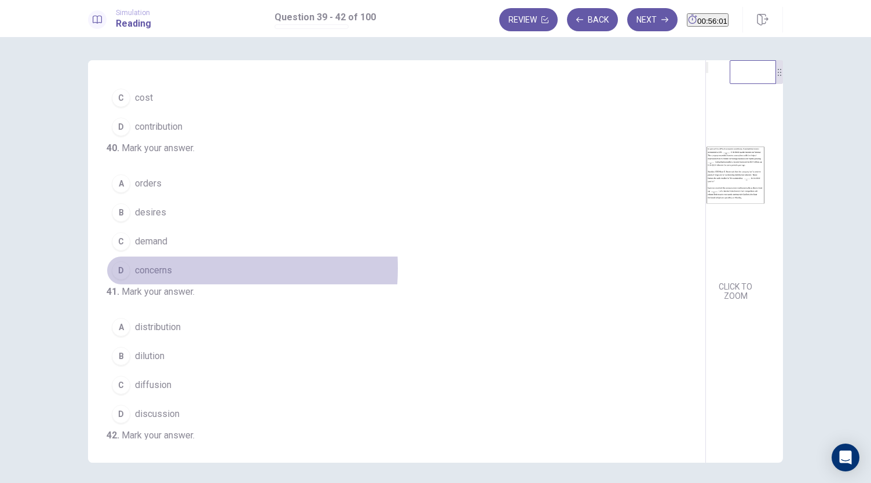
click at [160, 277] on span "concerns" at bounding box center [153, 271] width 37 height 14
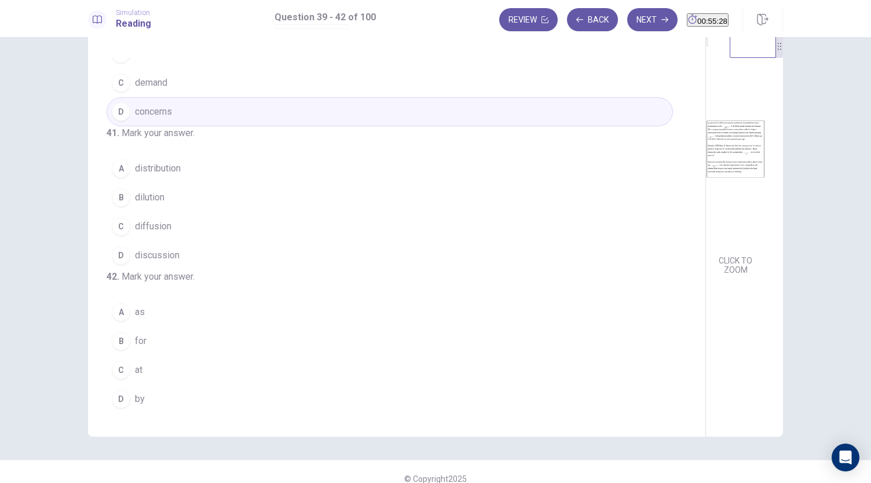
scroll to position [27, 0]
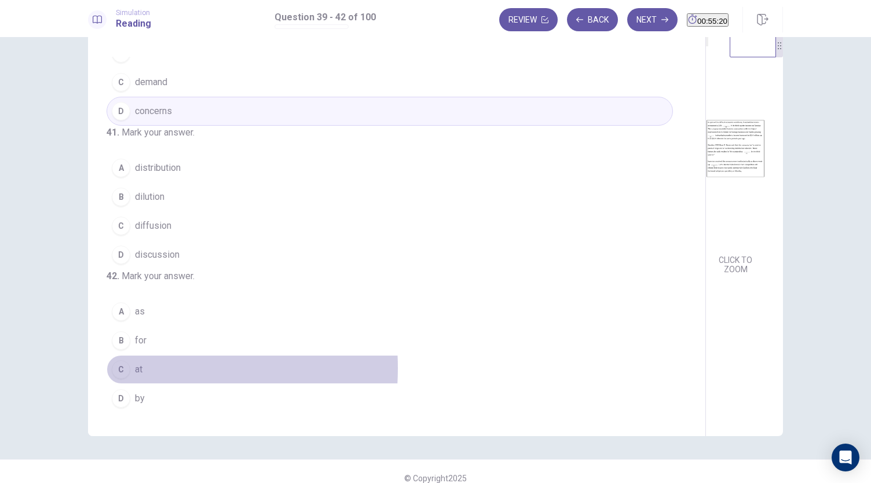
click at [119, 369] on div "C" at bounding box center [121, 369] width 19 height 19
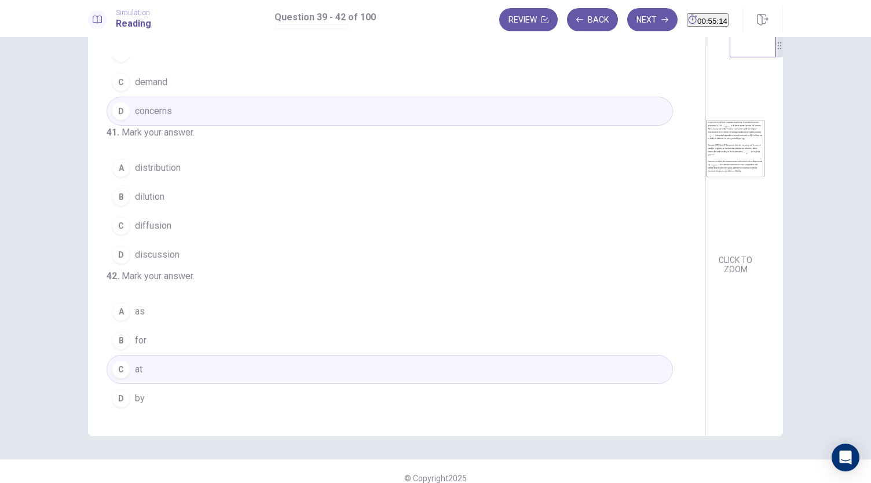
scroll to position [237, 0]
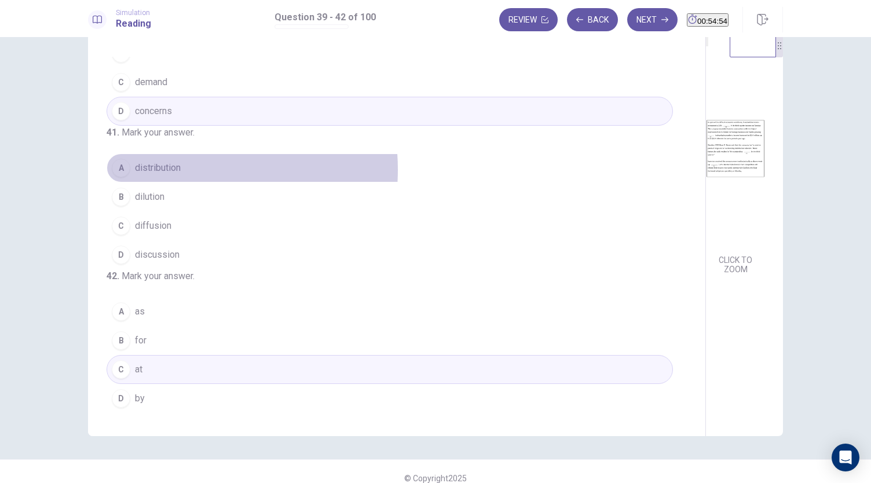
click at [163, 175] on span "distribution" at bounding box center [158, 168] width 46 height 14
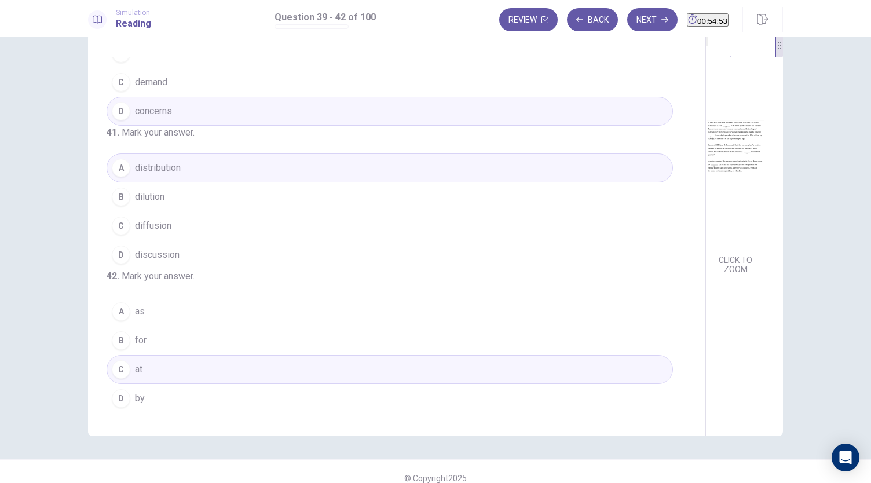
scroll to position [281, 0]
click at [629, 20] on button "Next" at bounding box center [652, 19] width 50 height 23
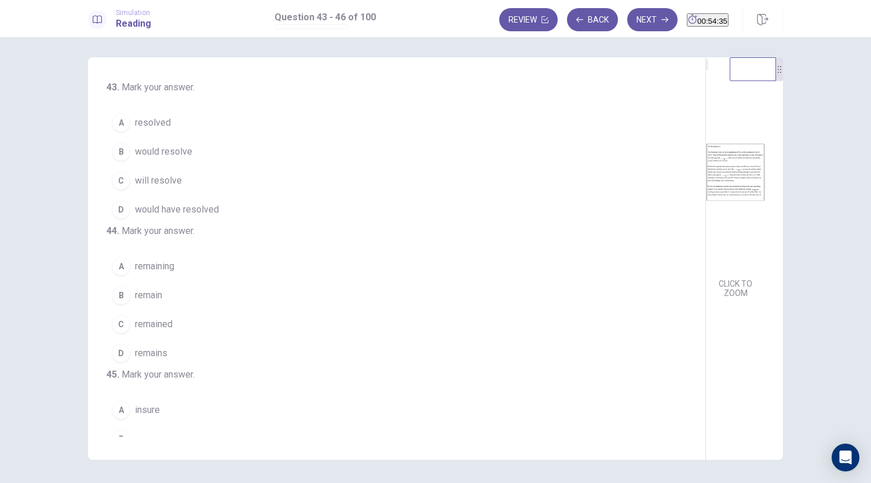
scroll to position [2, 0]
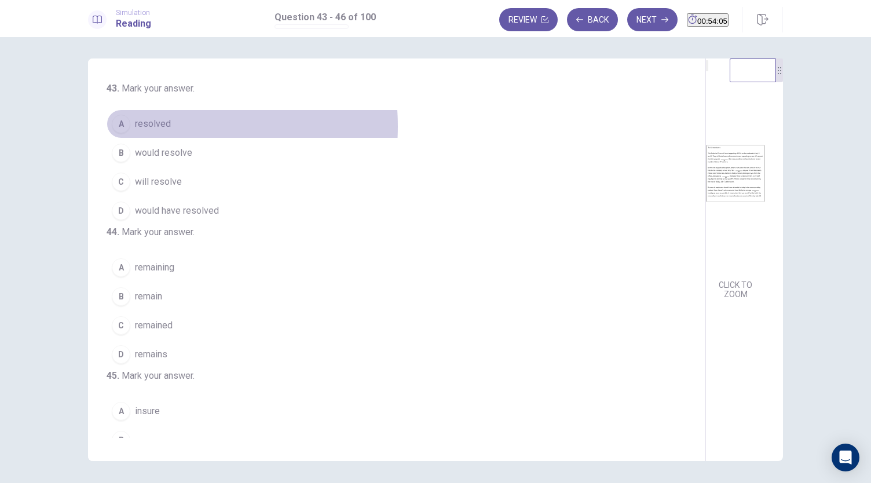
click at [158, 126] on span "resolved" at bounding box center [153, 124] width 36 height 14
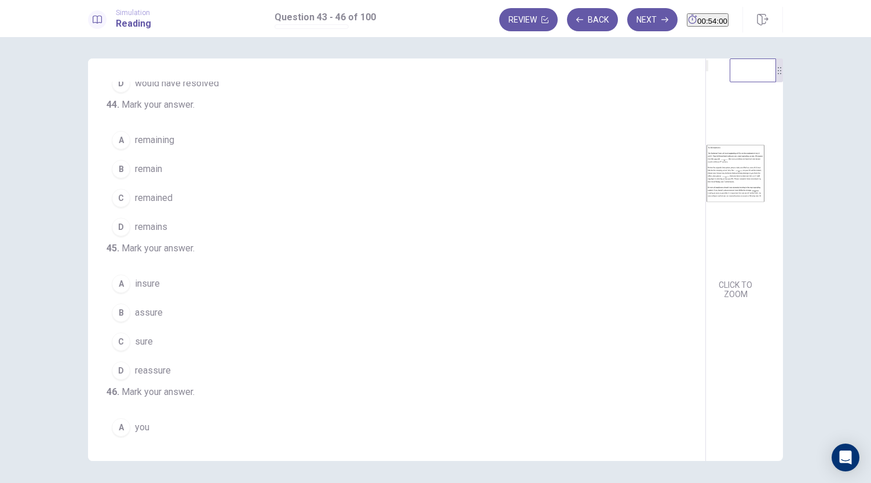
scroll to position [133, 0]
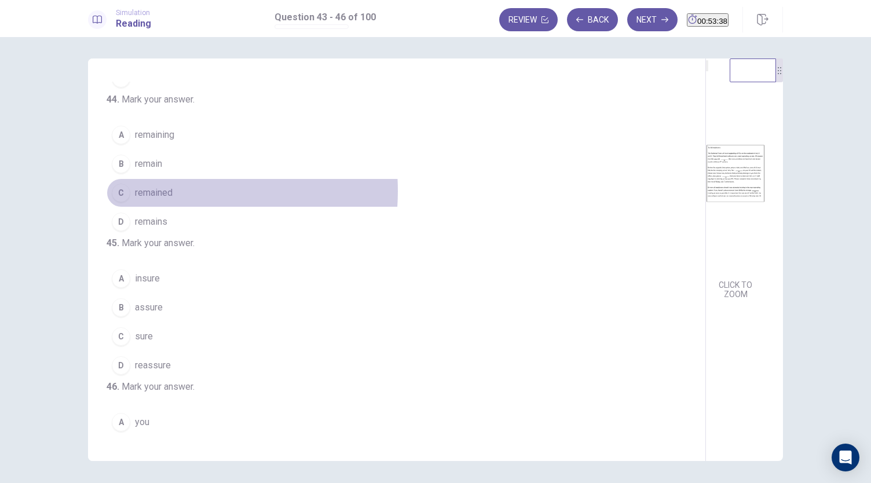
click at [161, 200] on span "remained" at bounding box center [154, 193] width 38 height 14
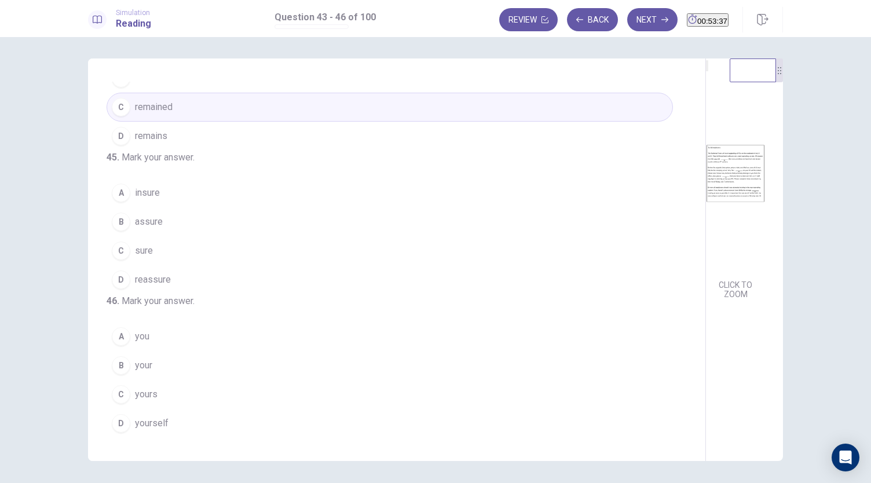
scroll to position [229, 0]
click at [146, 229] on span "assure" at bounding box center [149, 222] width 28 height 14
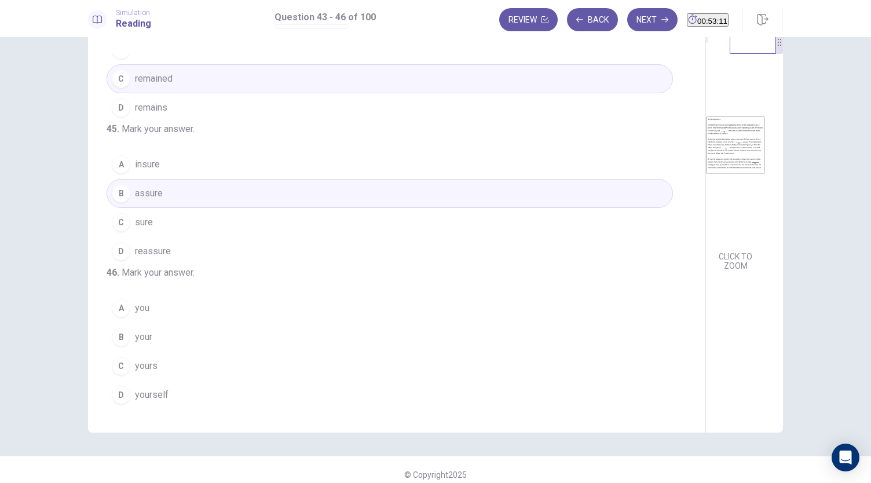
scroll to position [31, 0]
click at [144, 343] on span "your" at bounding box center [143, 337] width 17 height 14
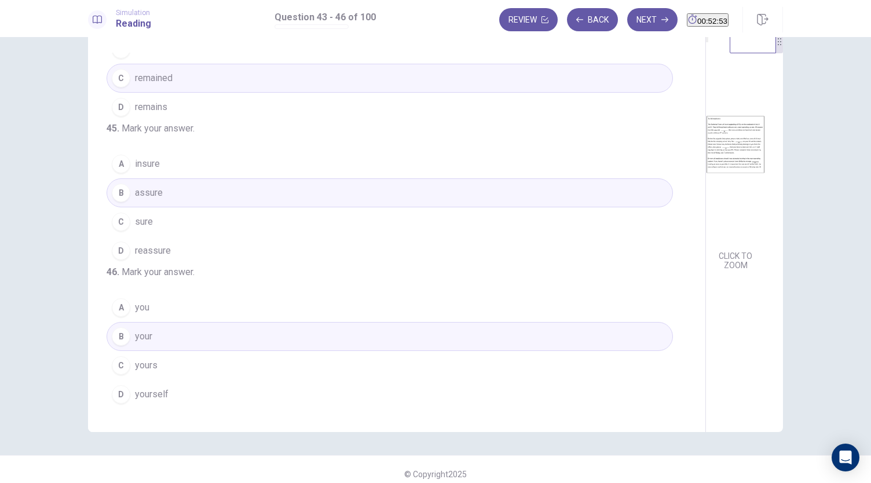
scroll to position [0, 0]
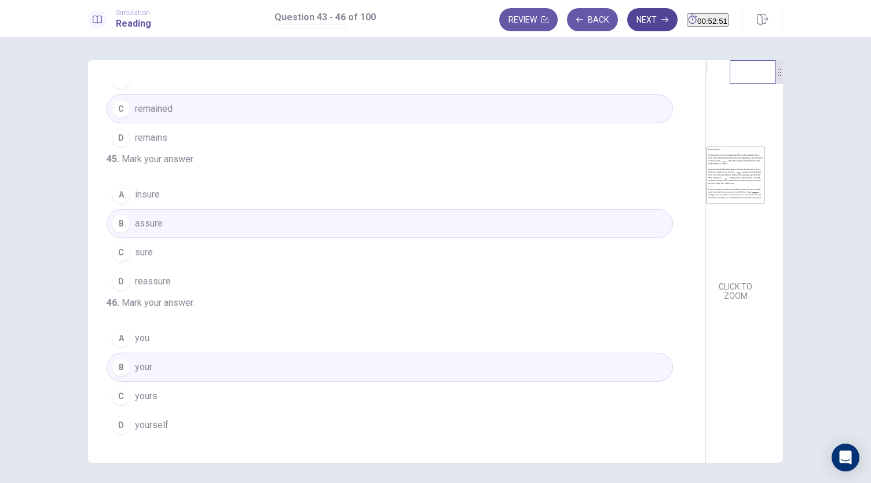
click at [631, 23] on button "Next" at bounding box center [652, 19] width 50 height 23
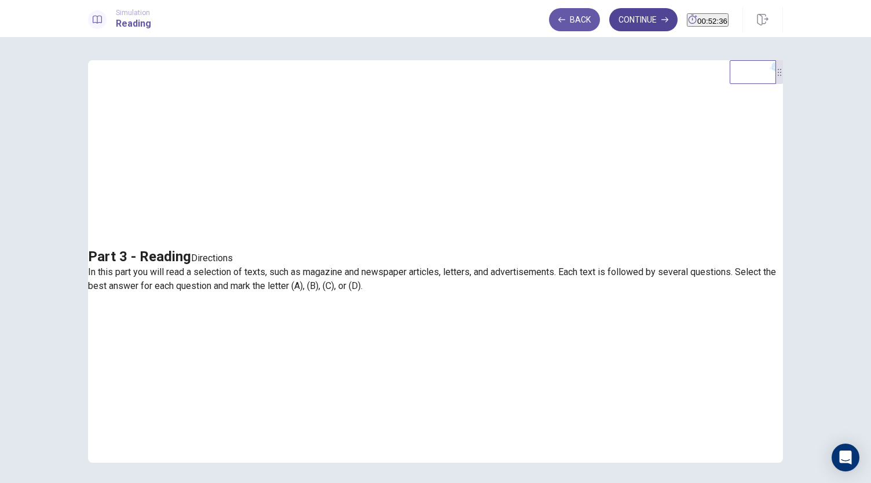
click at [628, 21] on button "Continue" at bounding box center [643, 19] width 68 height 23
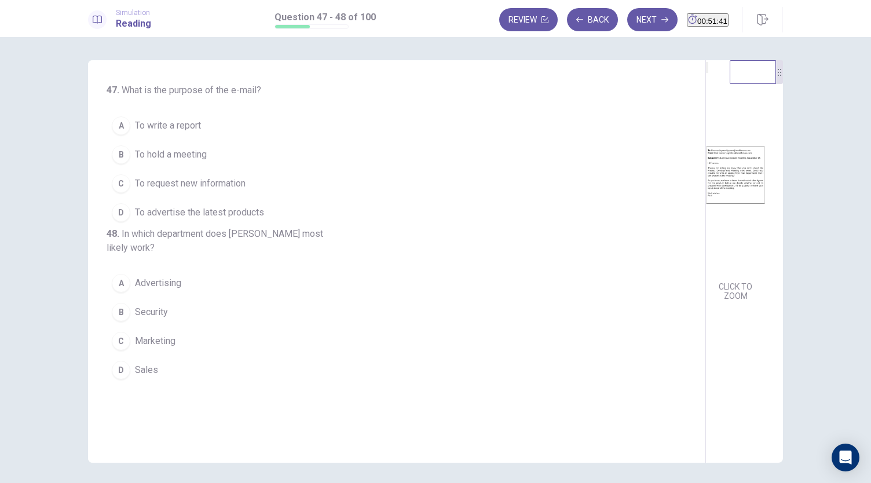
click at [197, 156] on span "To hold a meeting" at bounding box center [171, 155] width 72 height 14
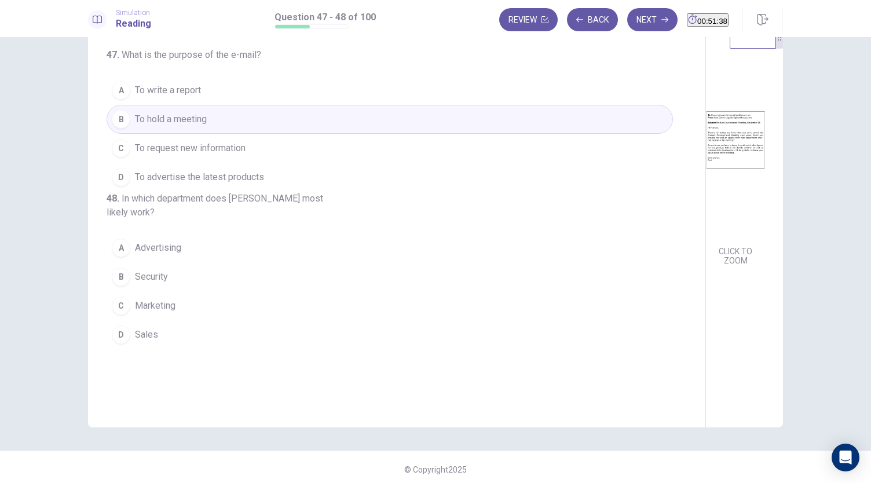
scroll to position [40, 0]
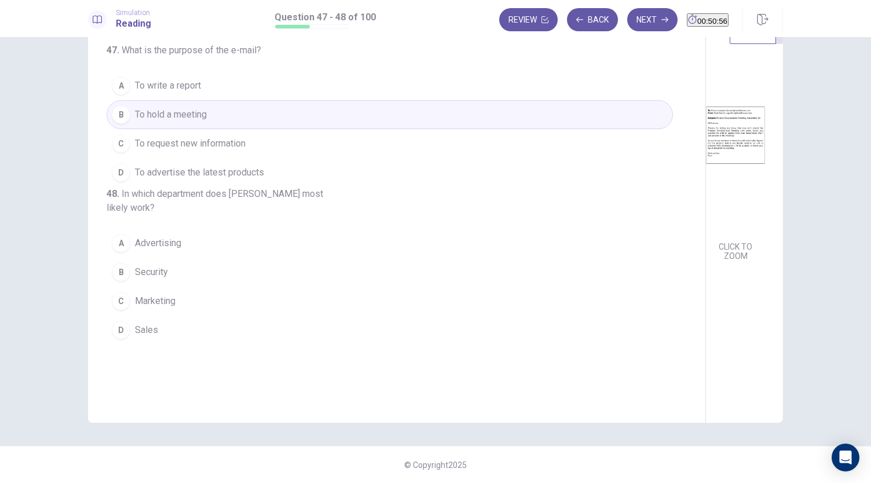
click at [144, 337] on span "Sales" at bounding box center [146, 330] width 23 height 14
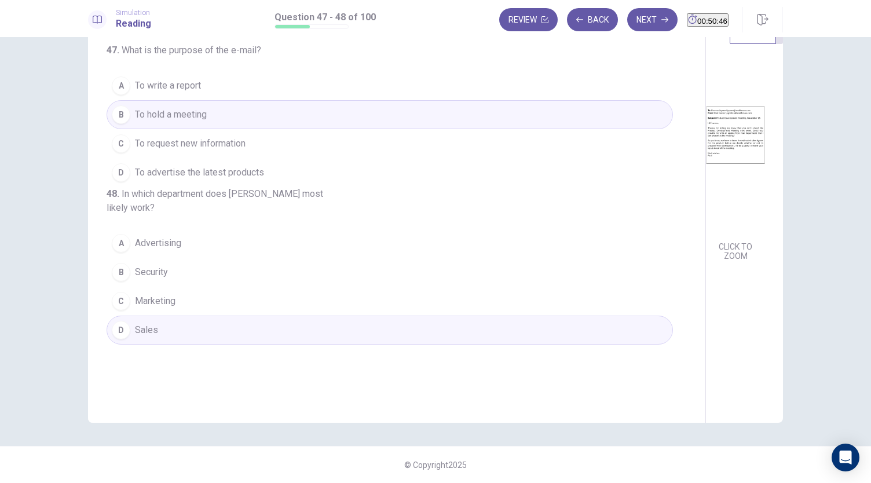
scroll to position [0, 0]
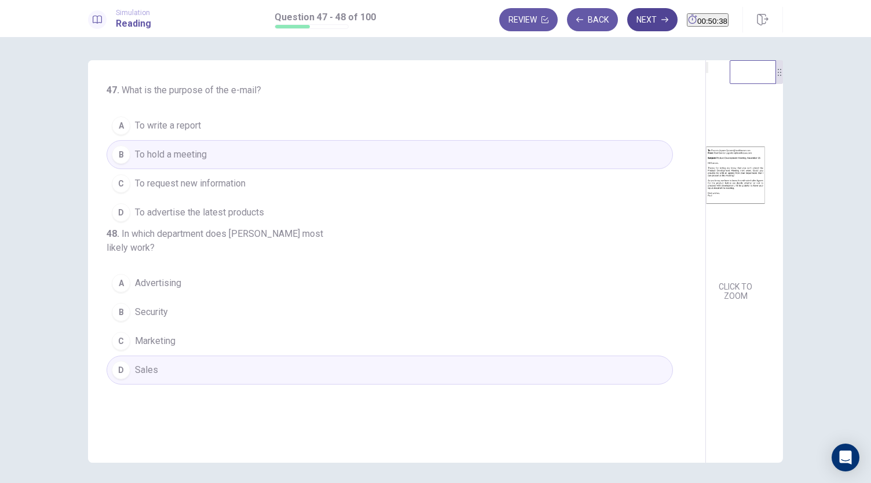
click at [627, 23] on button "Next" at bounding box center [652, 19] width 50 height 23
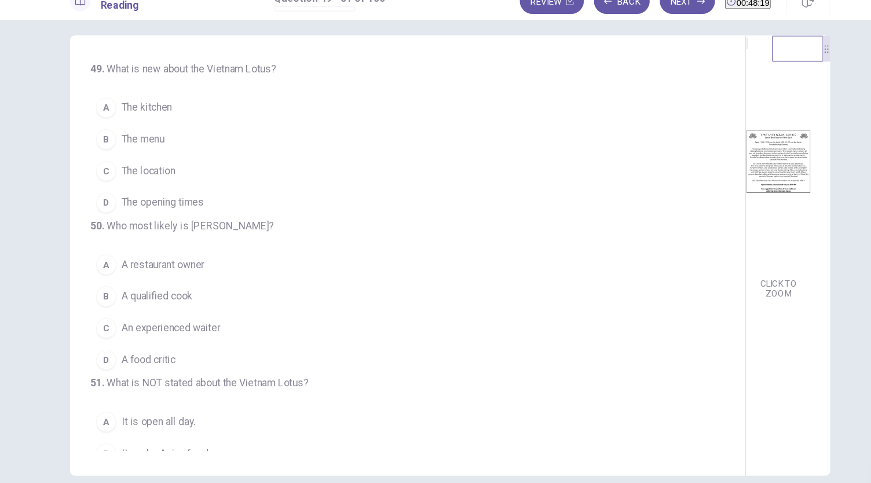
scroll to position [8, 0]
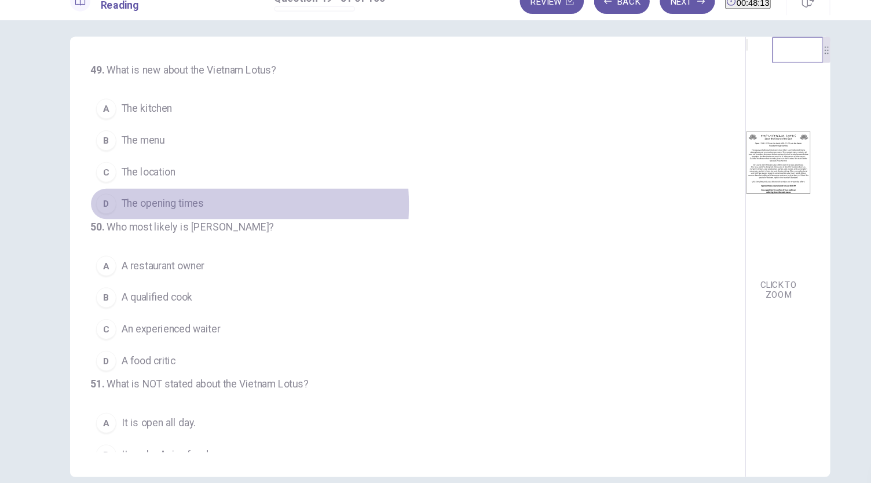
click at [183, 204] on span "The opening times" at bounding box center [172, 204] width 75 height 14
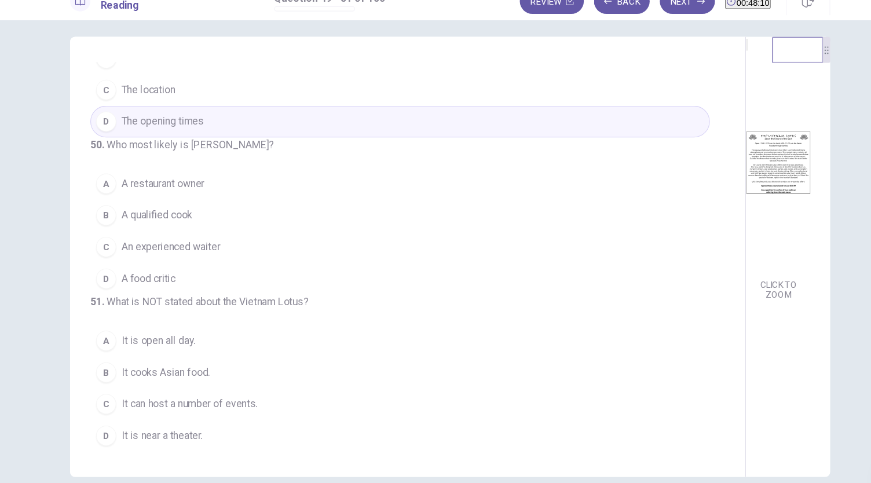
scroll to position [81, 0]
click at [177, 222] on span "A qualified cook" at bounding box center [167, 215] width 65 height 14
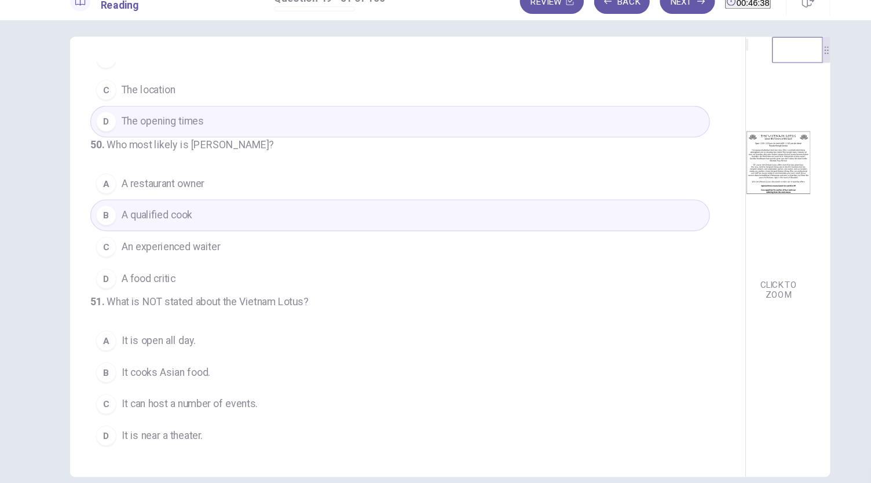
click at [178, 251] on span "An experienced waiter" at bounding box center [180, 244] width 90 height 14
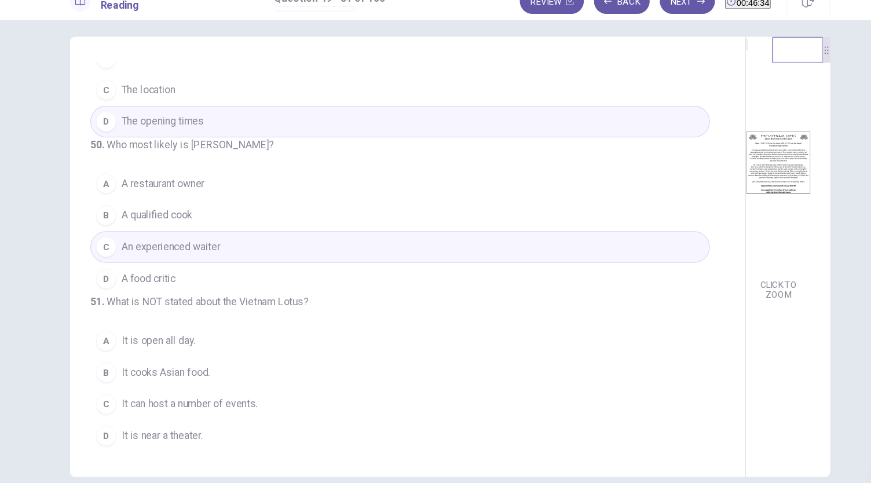
click at [181, 222] on span "A qualified cook" at bounding box center [167, 215] width 65 height 14
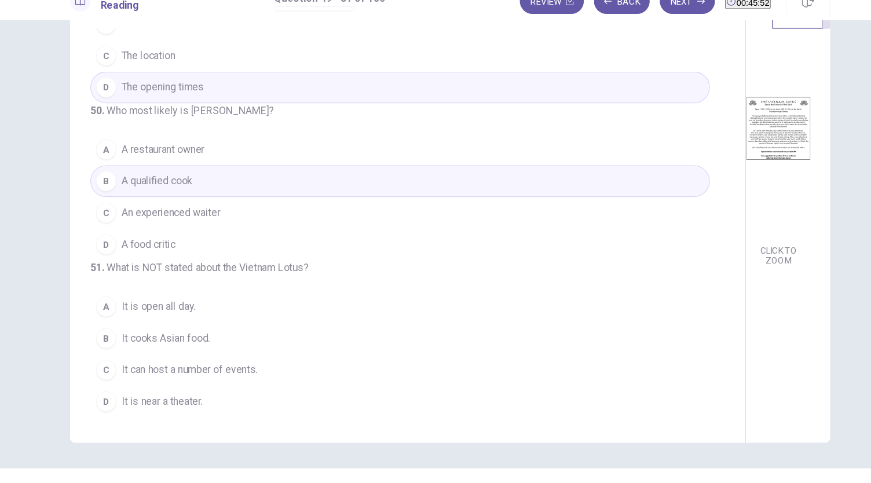
scroll to position [40, 0]
click at [186, 385] on span "It is near a theater." at bounding box center [172, 385] width 74 height 14
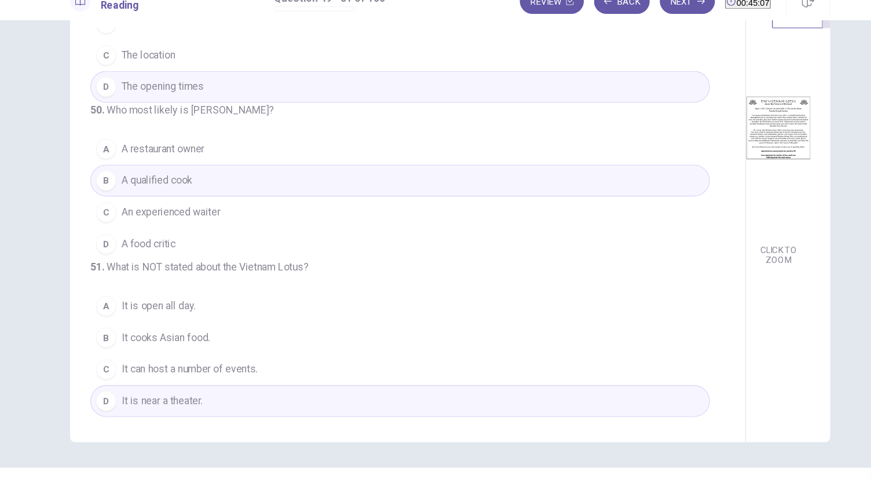
click at [175, 299] on span "It is open all day." at bounding box center [169, 298] width 68 height 14
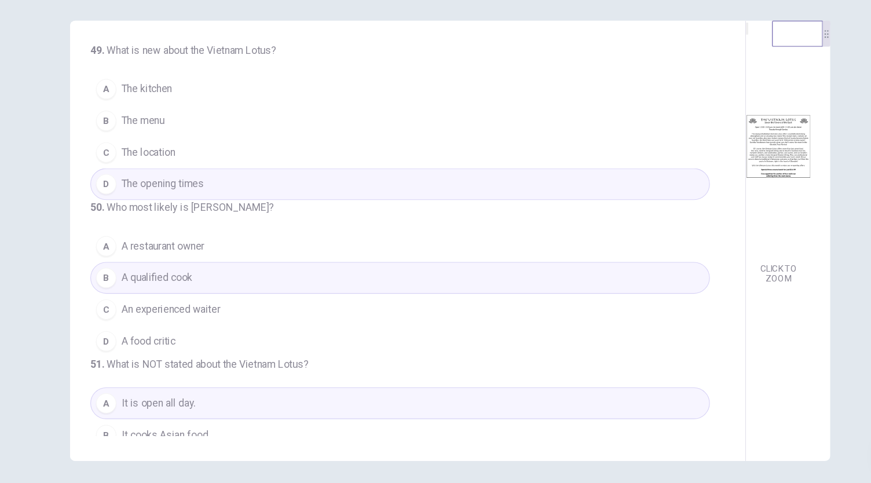
scroll to position [0, 0]
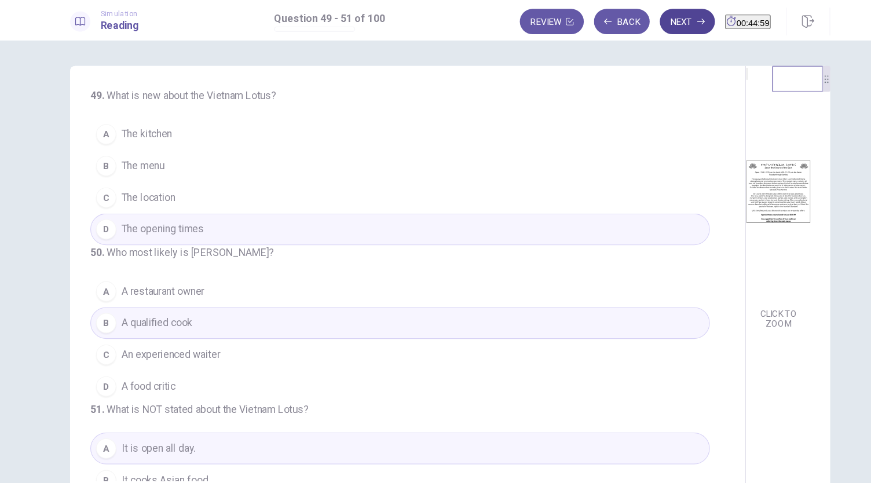
click at [627, 14] on button "Next" at bounding box center [652, 19] width 50 height 23
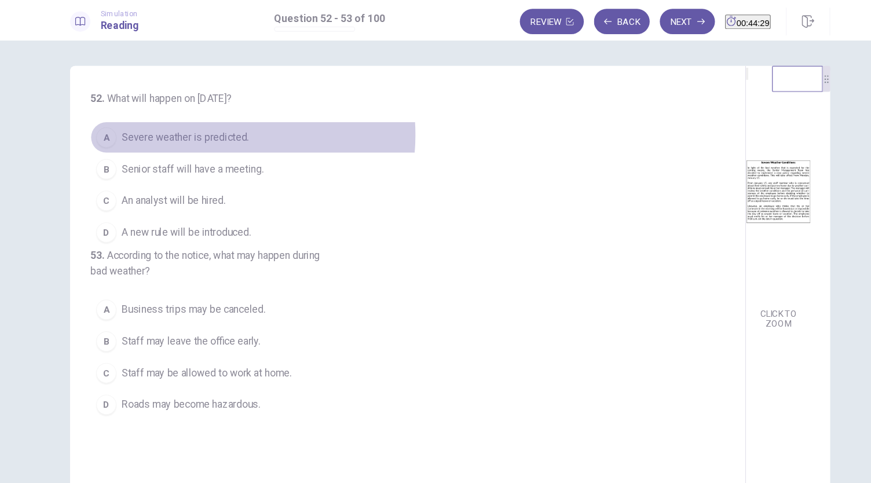
click at [208, 123] on span "Severe weather is predicted." at bounding box center [193, 126] width 116 height 14
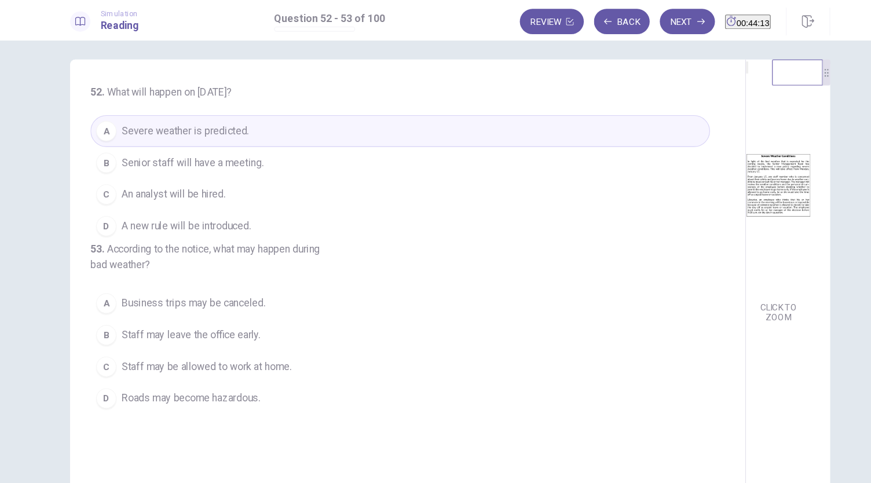
scroll to position [4, 0]
click at [239, 210] on span "A new rule will be introduced." at bounding box center [194, 209] width 118 height 14
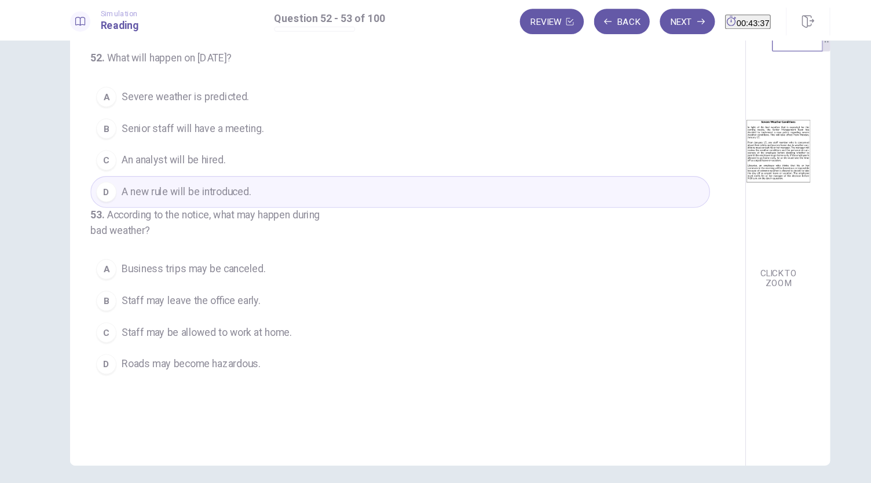
scroll to position [40, 0]
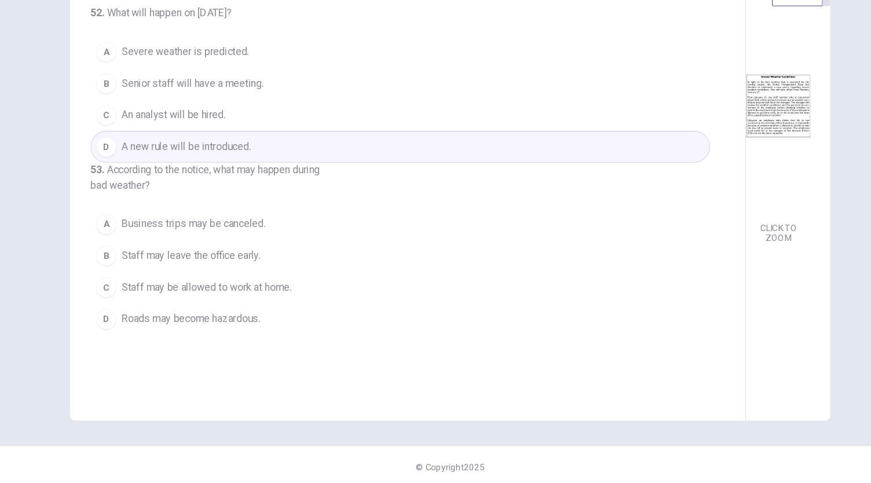
click at [233, 308] on span "Staff may be allowed to work at home." at bounding box center [212, 301] width 155 height 14
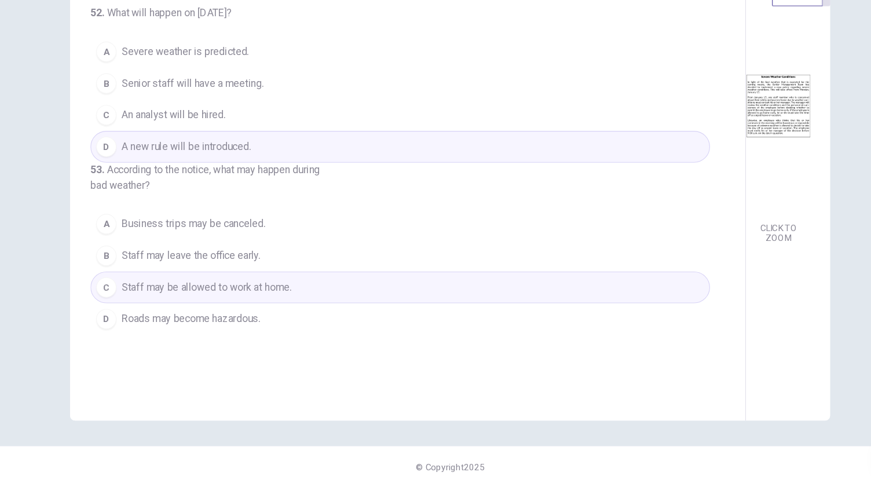
scroll to position [0, 0]
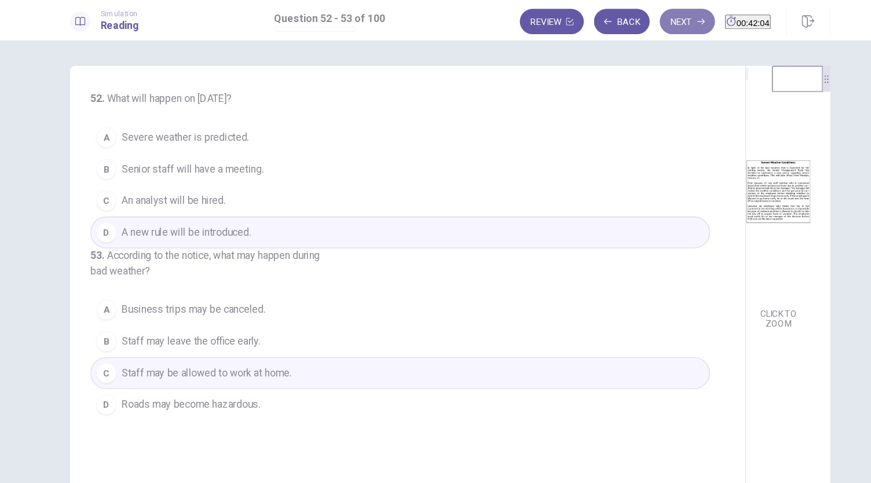
click at [627, 21] on button "Next" at bounding box center [652, 19] width 50 height 23
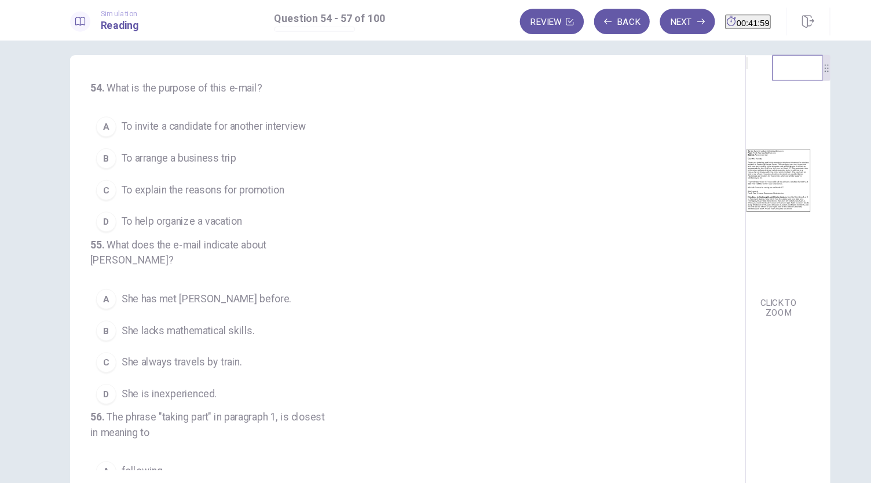
scroll to position [10, 0]
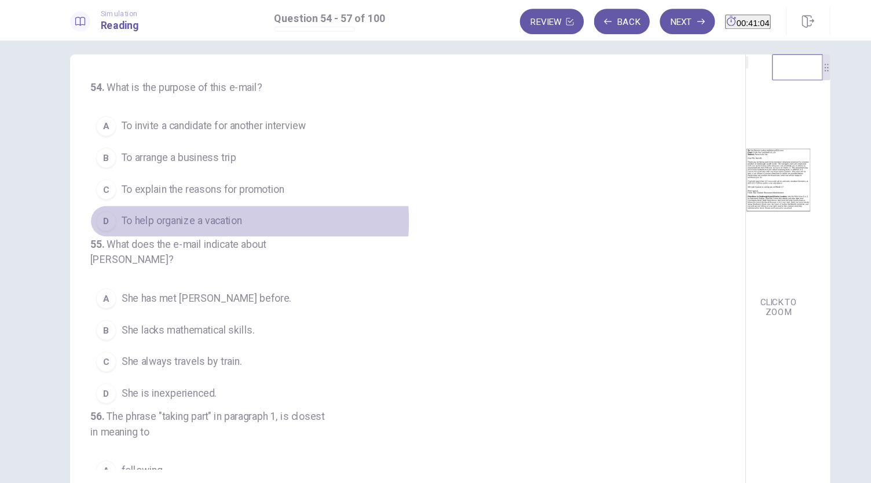
click at [214, 200] on span "To help organize a vacation" at bounding box center [190, 202] width 110 height 14
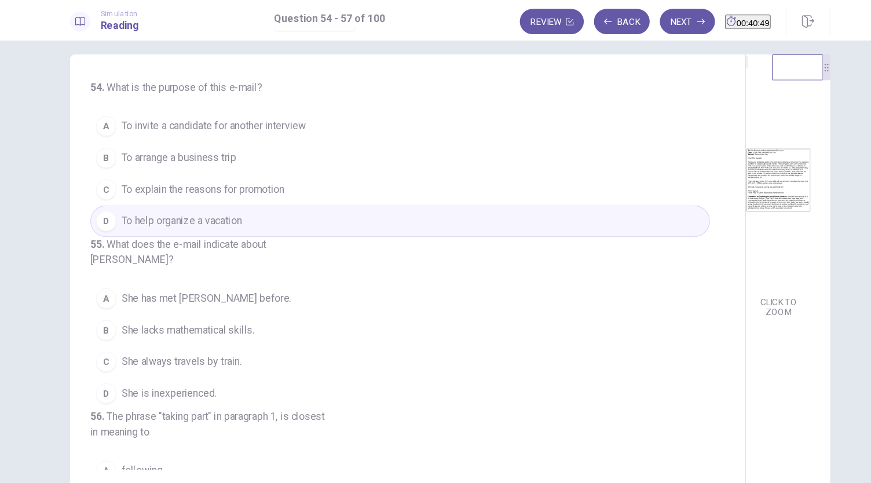
click at [228, 139] on span "To arrange a business trip" at bounding box center [187, 144] width 105 height 14
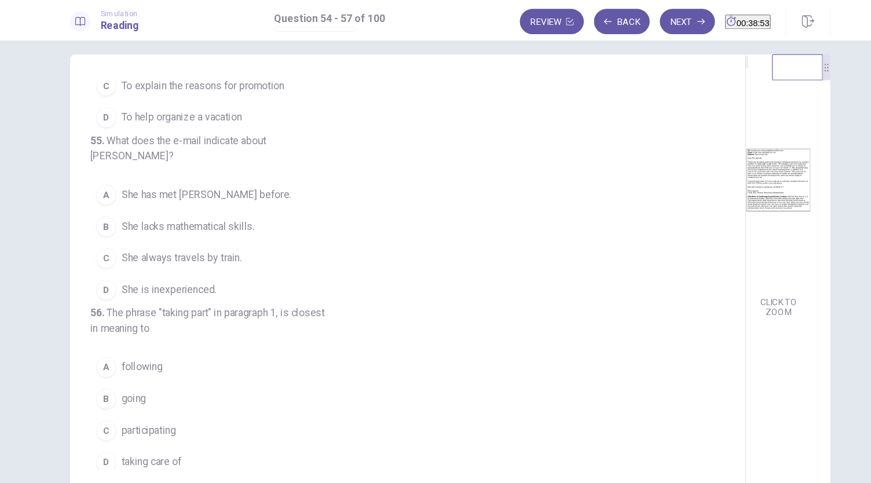
scroll to position [95, 0]
click at [205, 214] on span "She lacks mathematical skills." at bounding box center [196, 207] width 122 height 14
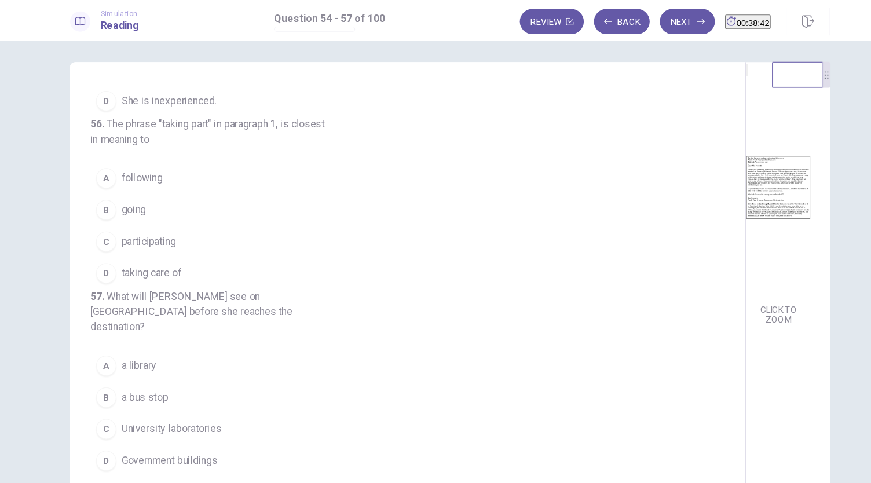
scroll to position [2, 0]
click at [163, 215] on span "participating" at bounding box center [160, 222] width 50 height 14
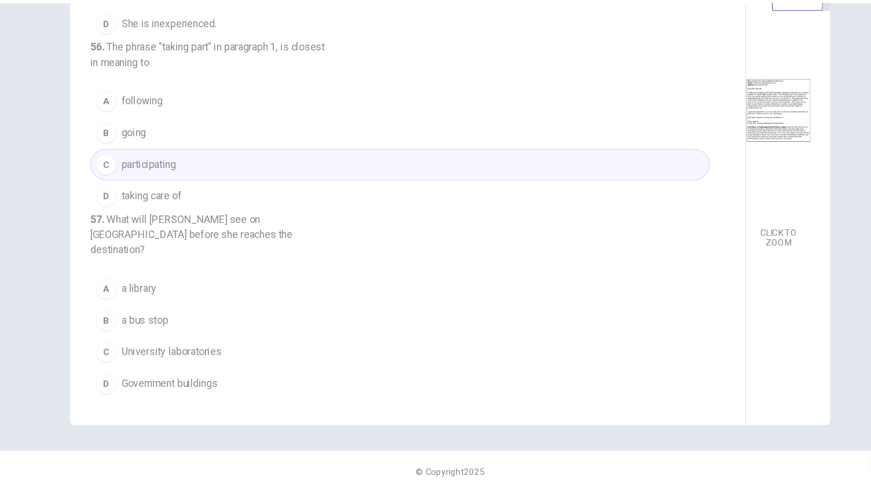
scroll to position [0, 0]
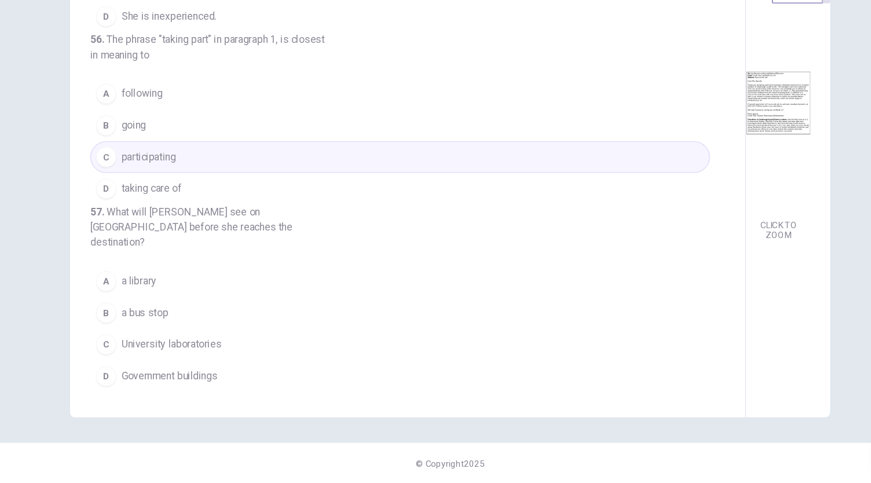
click at [186, 389] on span "Government buildings" at bounding box center [179, 385] width 88 height 14
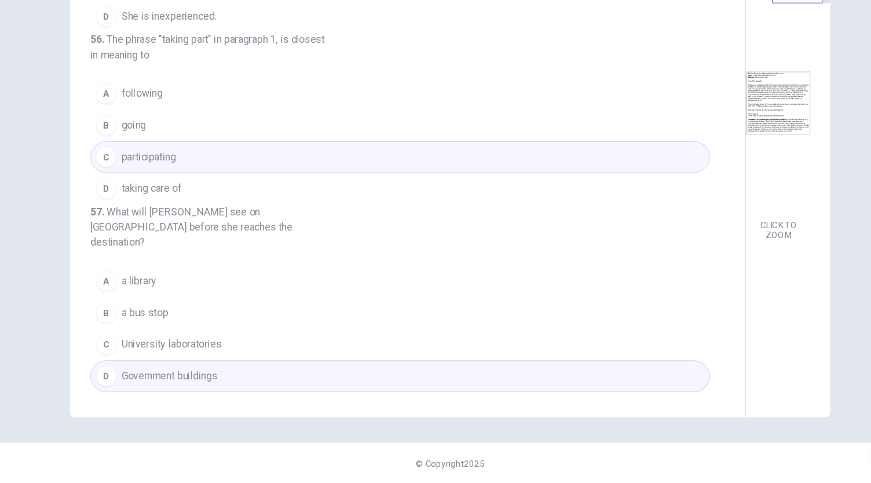
click at [153, 305] on span "a library" at bounding box center [151, 298] width 32 height 14
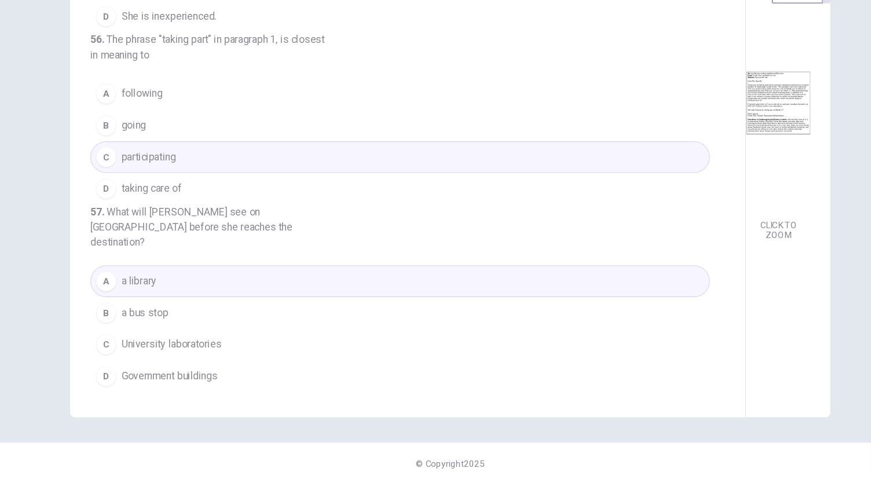
click at [177, 360] on span "University laboratories" at bounding box center [181, 356] width 92 height 14
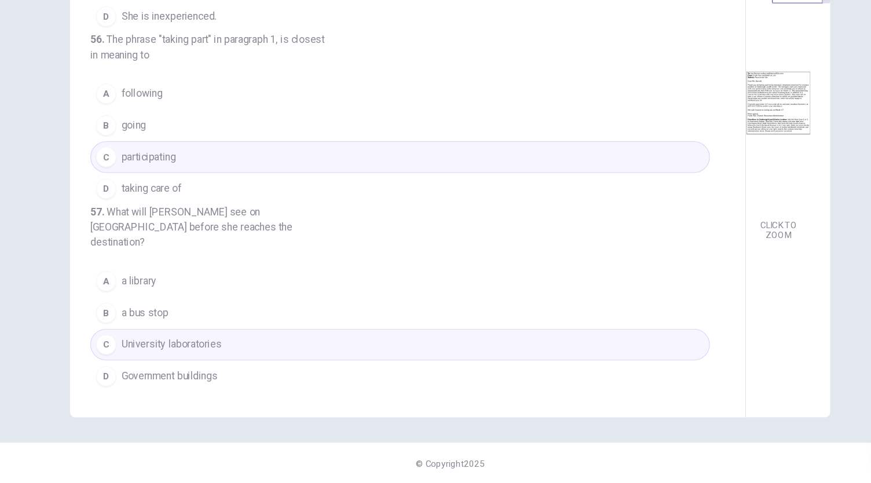
click at [172, 330] on span "a bus stop" at bounding box center [156, 327] width 43 height 14
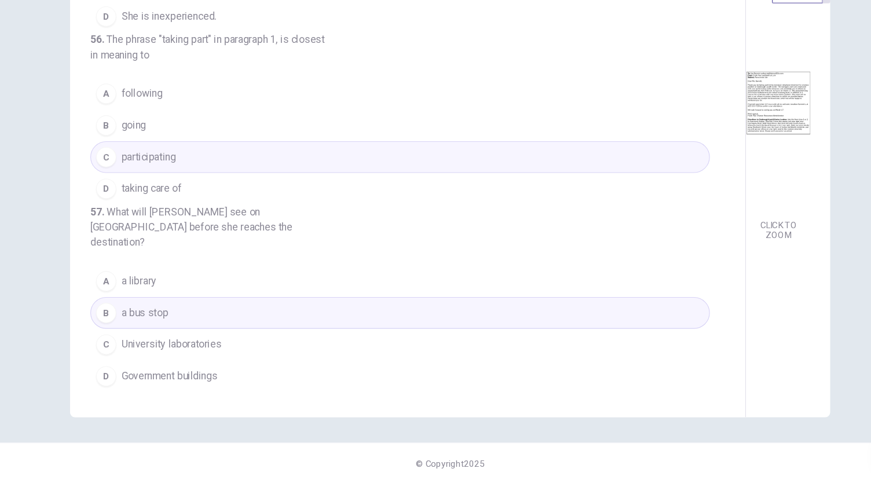
click at [182, 380] on span "Government buildings" at bounding box center [179, 385] width 88 height 14
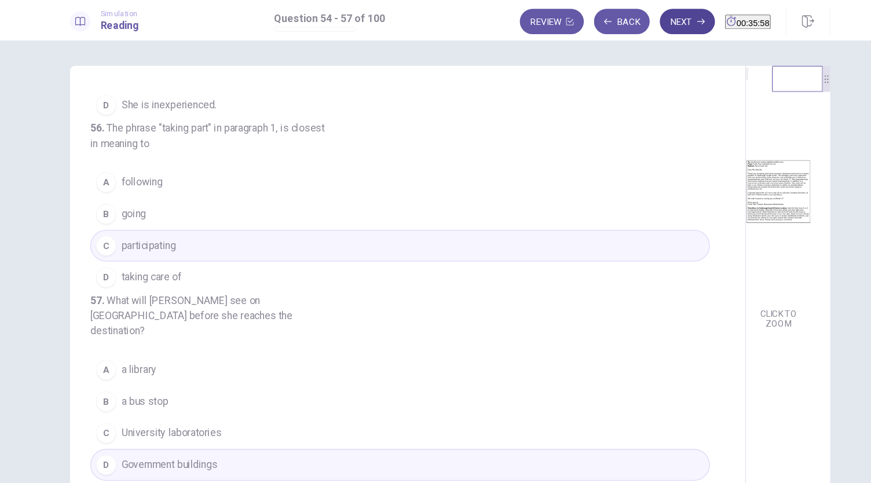
click at [627, 17] on button "Next" at bounding box center [652, 19] width 50 height 23
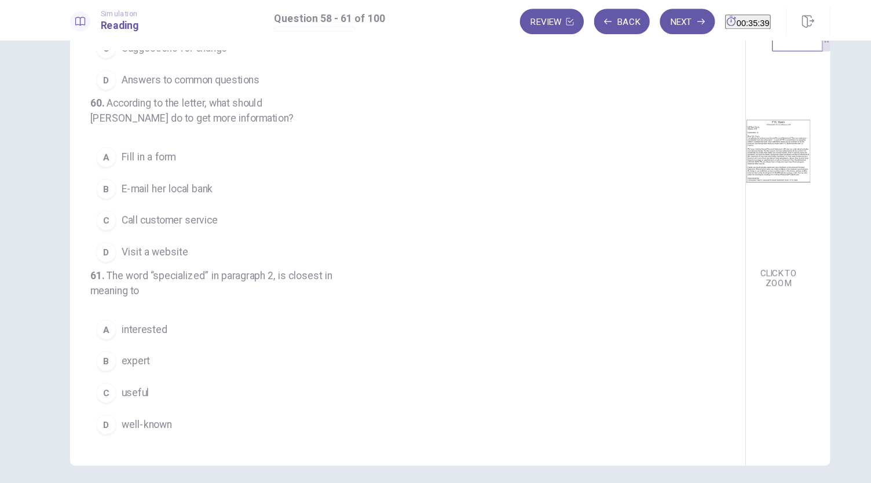
scroll to position [40, 0]
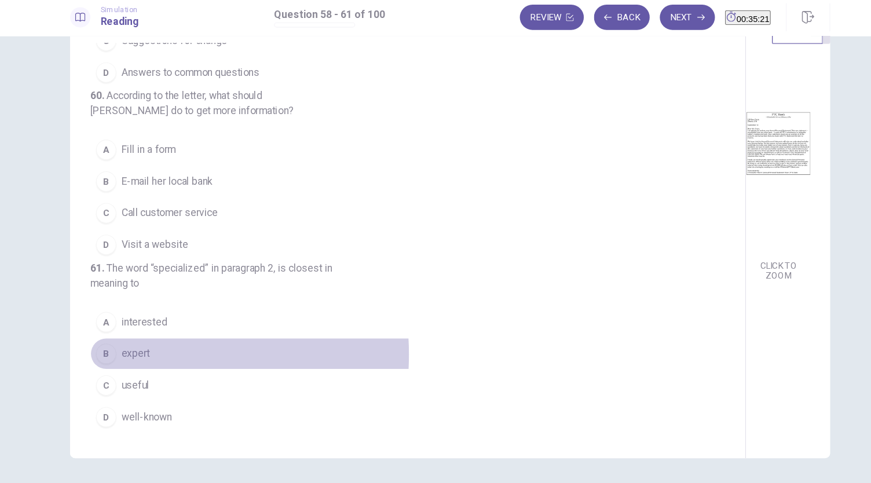
click at [149, 329] on span "expert" at bounding box center [148, 327] width 26 height 14
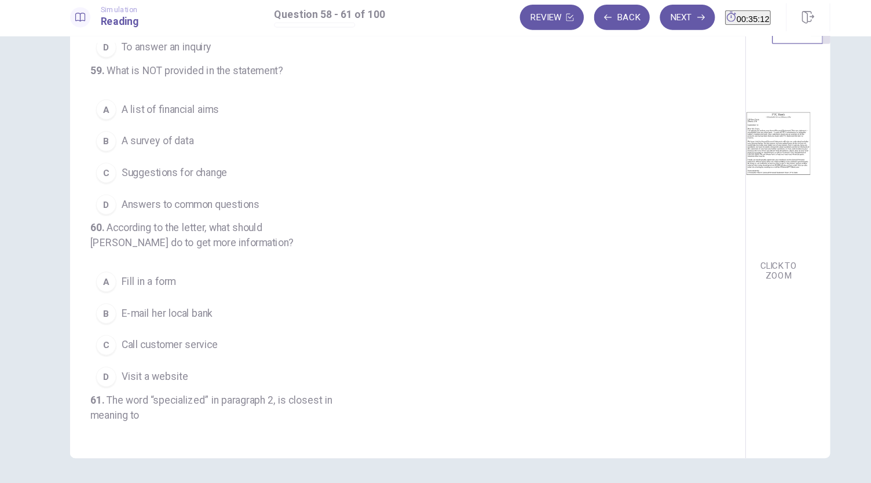
scroll to position [0, 0]
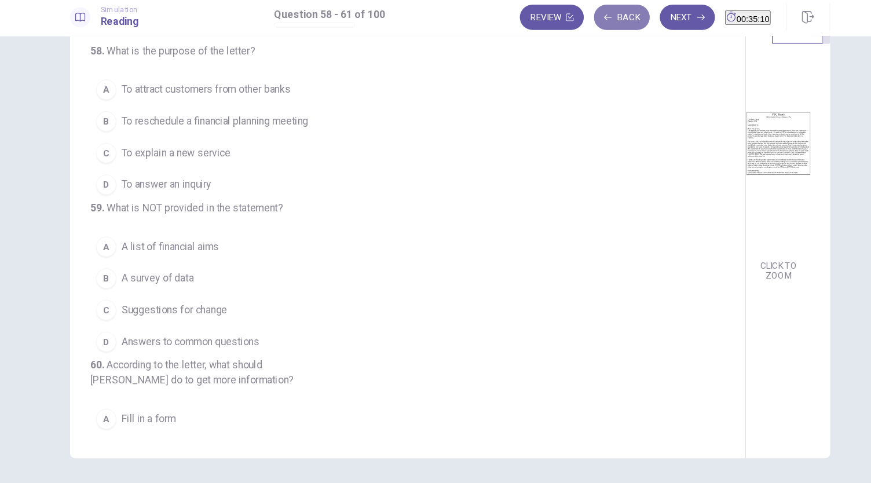
click at [574, 24] on button "Back" at bounding box center [592, 19] width 51 height 23
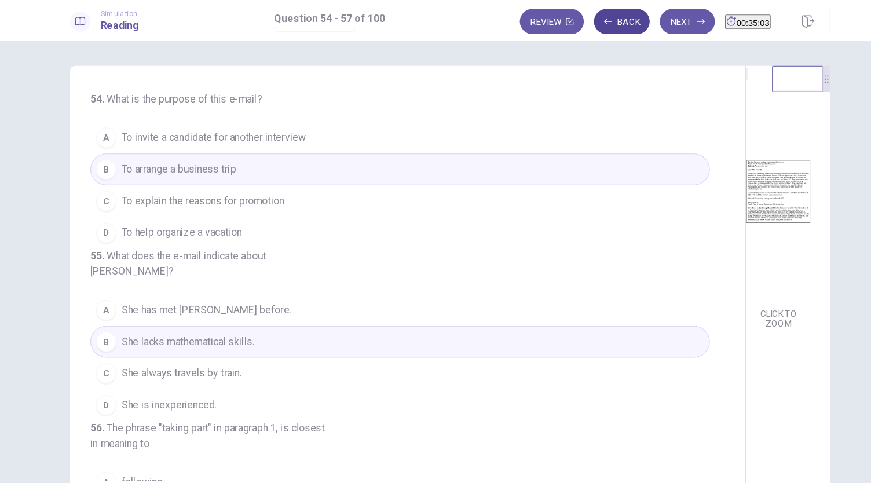
click at [573, 19] on button "Back" at bounding box center [592, 19] width 51 height 23
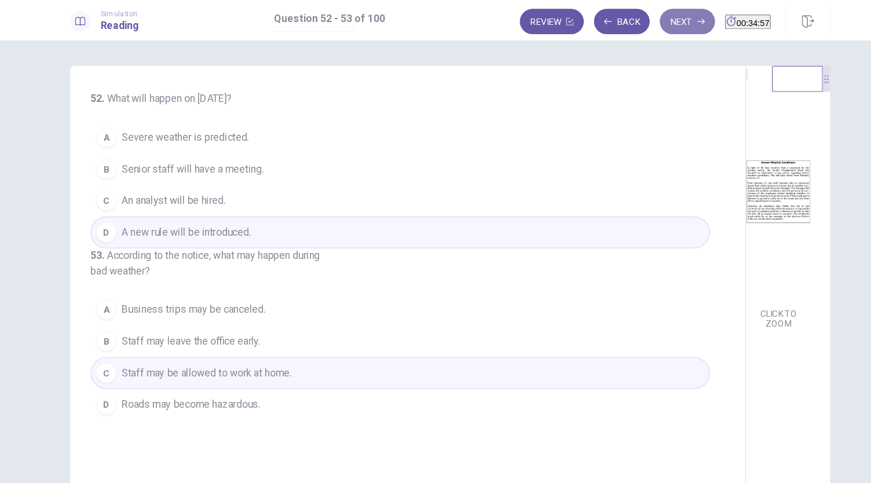
click at [627, 19] on button "Next" at bounding box center [652, 19] width 50 height 23
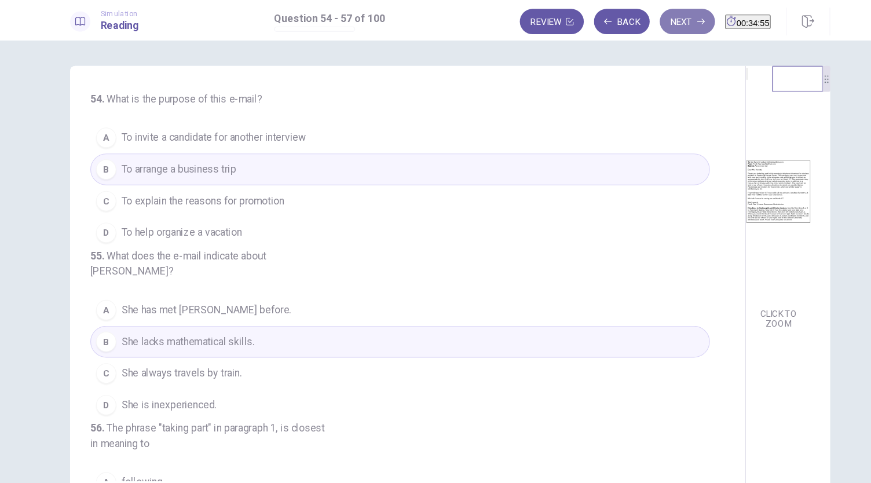
click at [632, 23] on button "Next" at bounding box center [652, 19] width 50 height 23
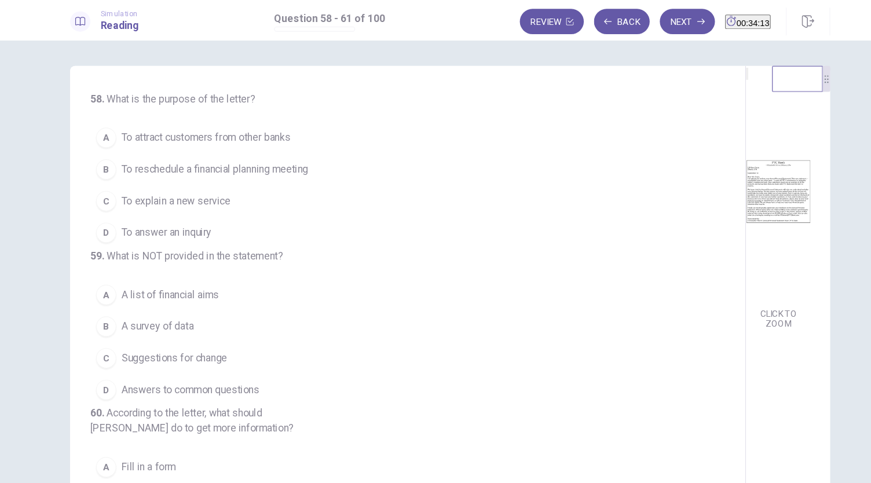
click at [206, 185] on span "To explain a new service" at bounding box center [185, 184] width 100 height 14
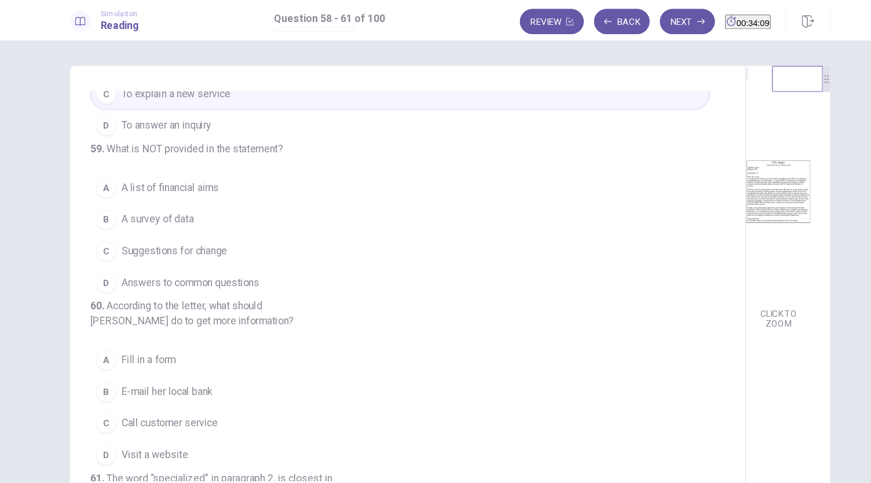
scroll to position [98, 0]
click at [280, 243] on button "C Suggestions for change" at bounding box center [390, 228] width 566 height 29
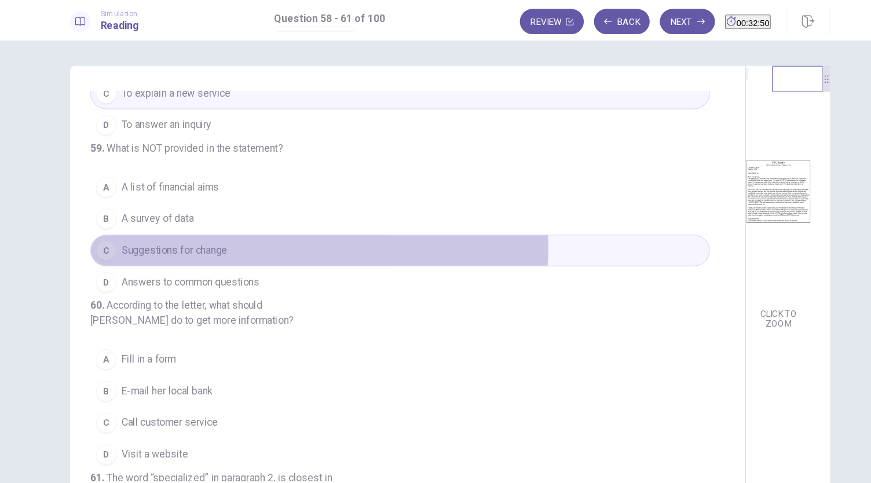
click at [313, 243] on button "C Suggestions for change" at bounding box center [390, 228] width 566 height 29
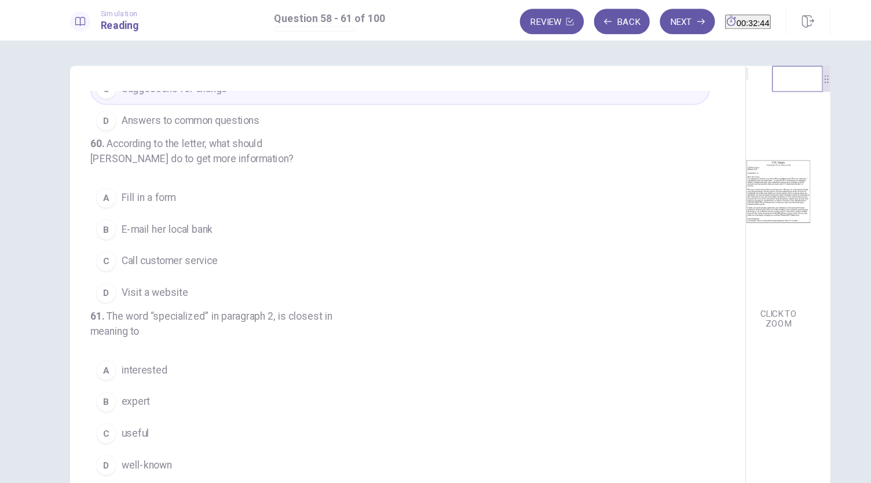
scroll to position [303, 0]
click at [192, 203] on span "E-mail her local bank" at bounding box center [176, 210] width 83 height 14
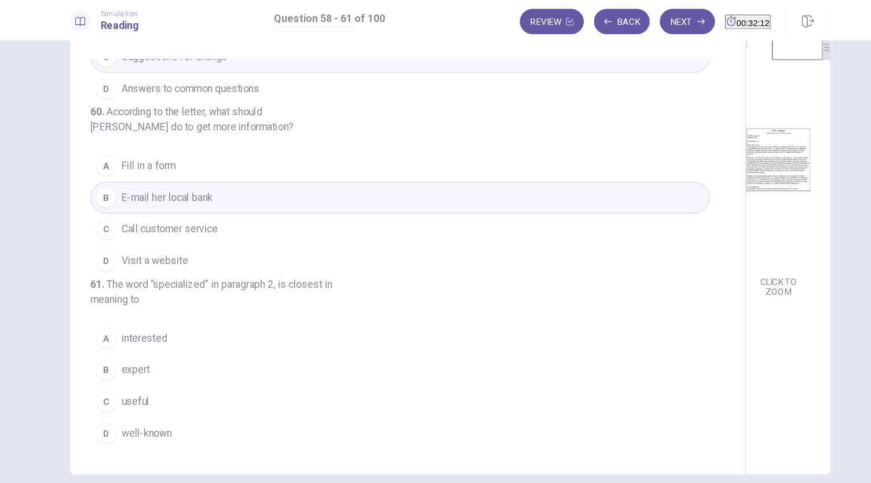
scroll to position [40, 0]
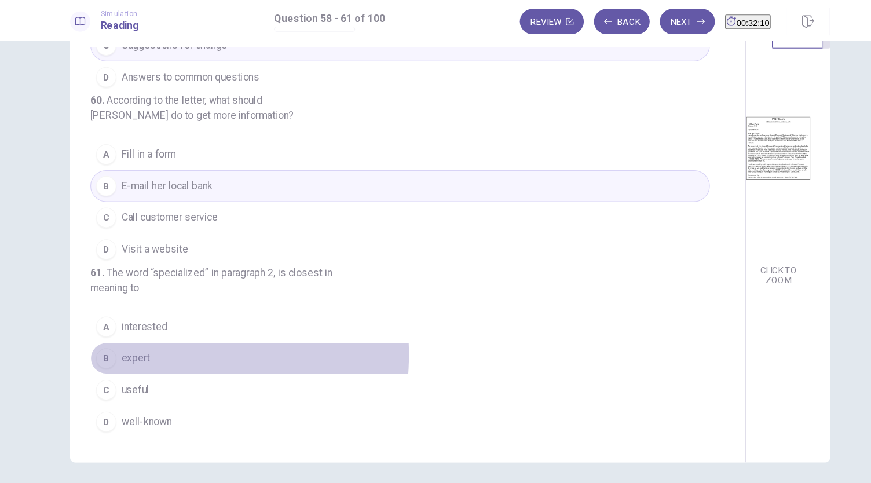
click at [148, 325] on span "expert" at bounding box center [148, 327] width 26 height 14
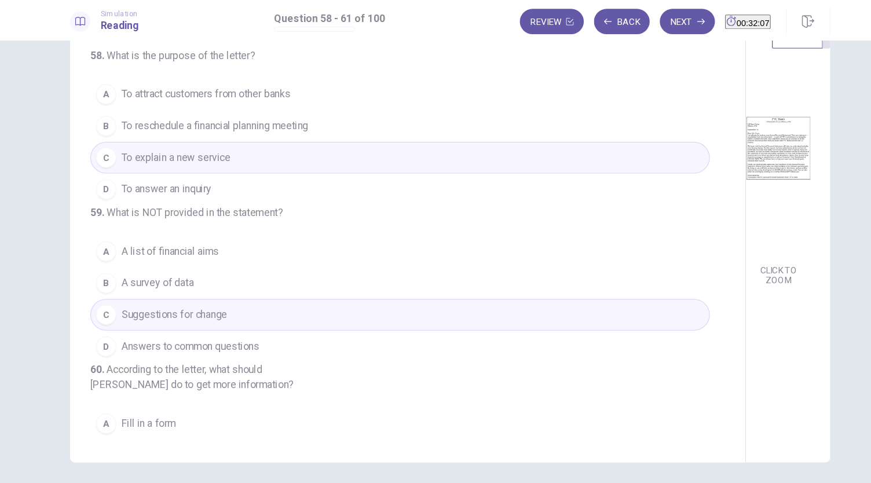
scroll to position [0, 0]
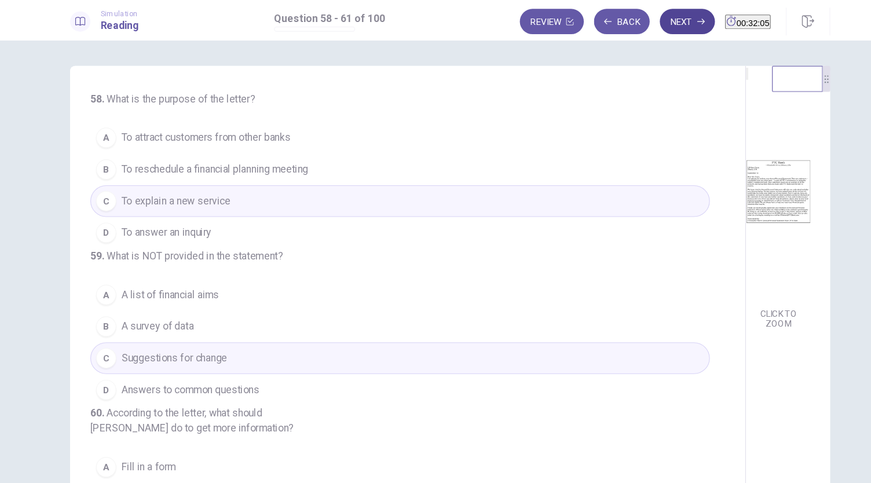
click at [627, 23] on button "Next" at bounding box center [652, 19] width 50 height 23
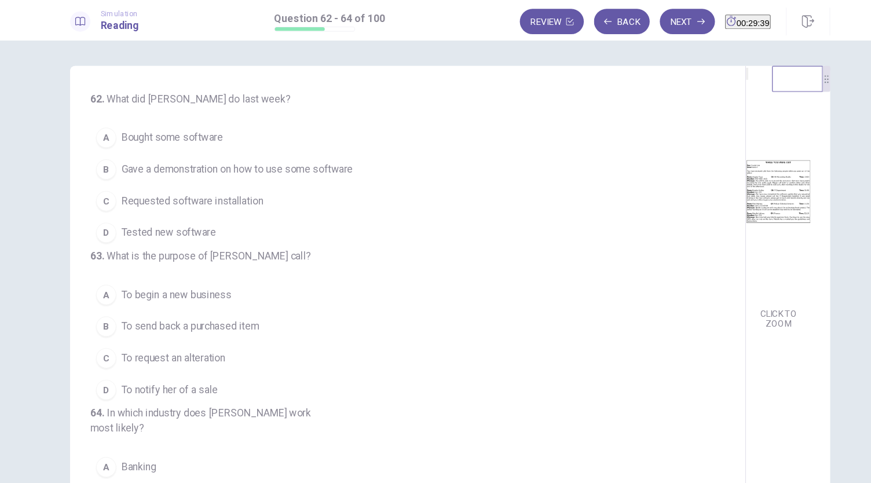
click at [203, 184] on span "Requested software installation" at bounding box center [200, 184] width 130 height 14
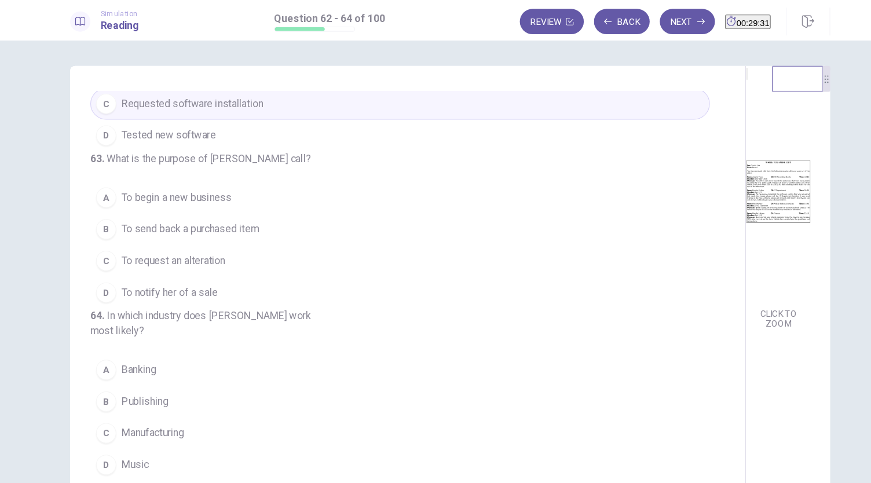
scroll to position [101, 0]
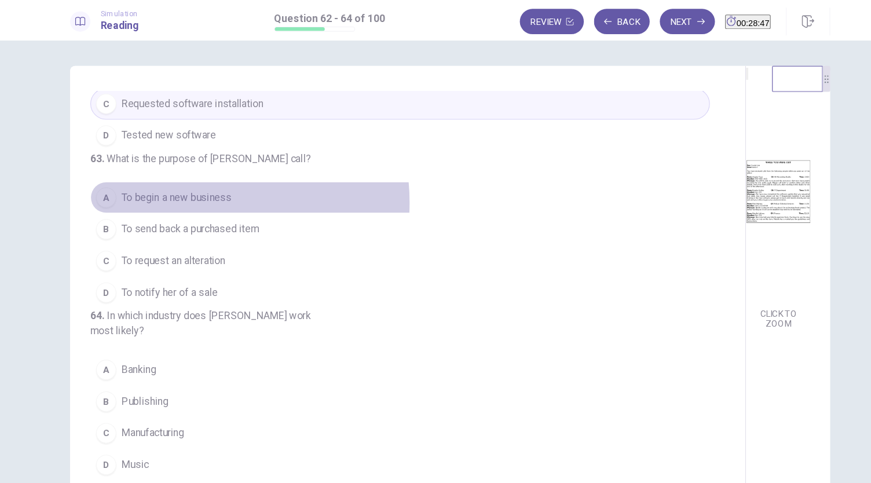
click at [191, 188] on span "To begin a new business" at bounding box center [185, 181] width 101 height 14
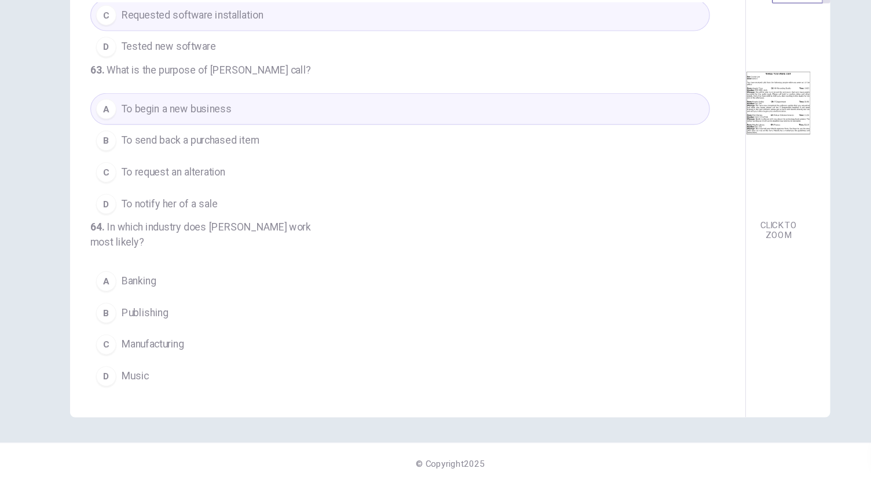
scroll to position [0, 0]
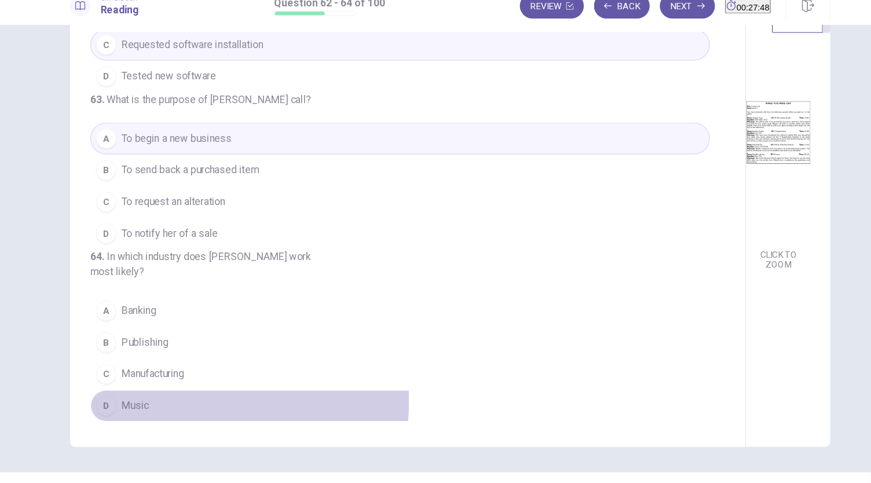
click at [151, 381] on span "Music" at bounding box center [147, 385] width 25 height 14
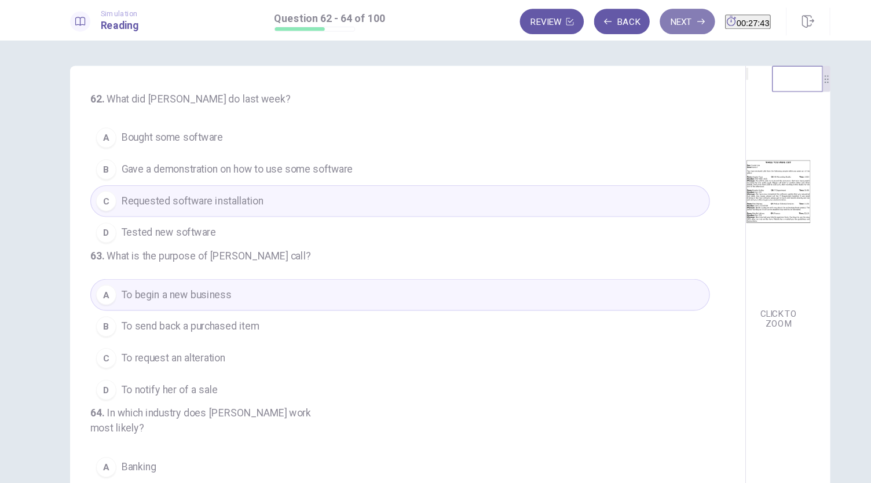
click at [629, 23] on button "Next" at bounding box center [652, 19] width 50 height 23
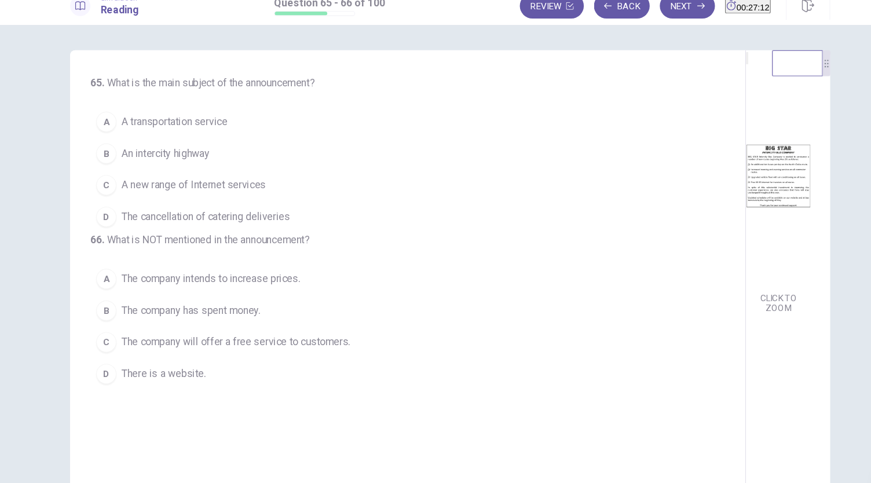
click at [206, 131] on span "A transportation service" at bounding box center [183, 126] width 97 height 14
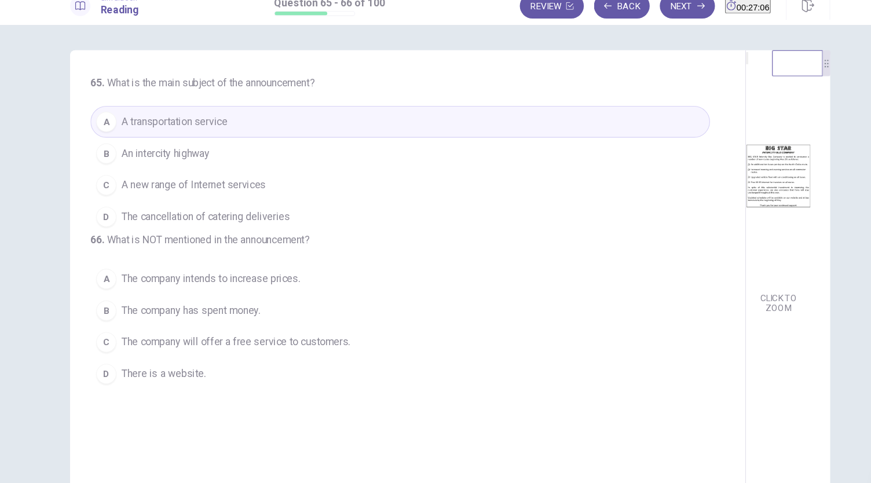
click at [196, 155] on span "An intercity highway" at bounding box center [175, 155] width 81 height 14
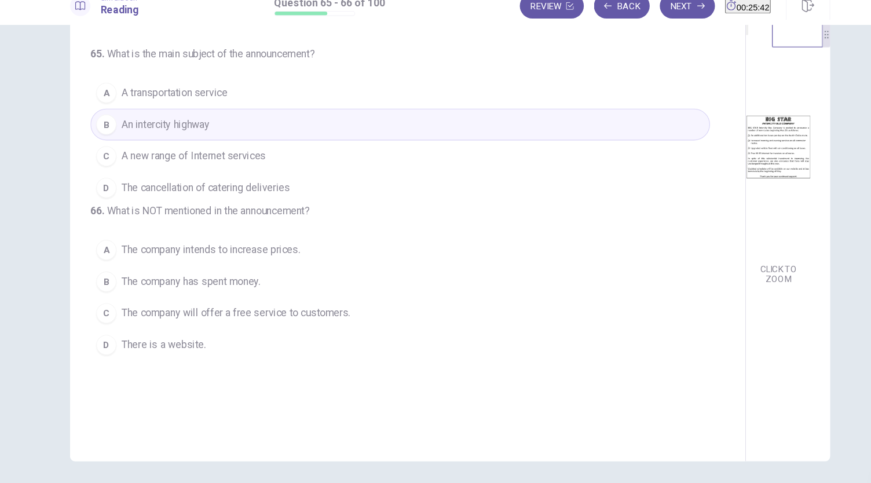
scroll to position [26, 0]
click at [256, 250] on span "The company intends to increase prices." at bounding box center [216, 243] width 163 height 14
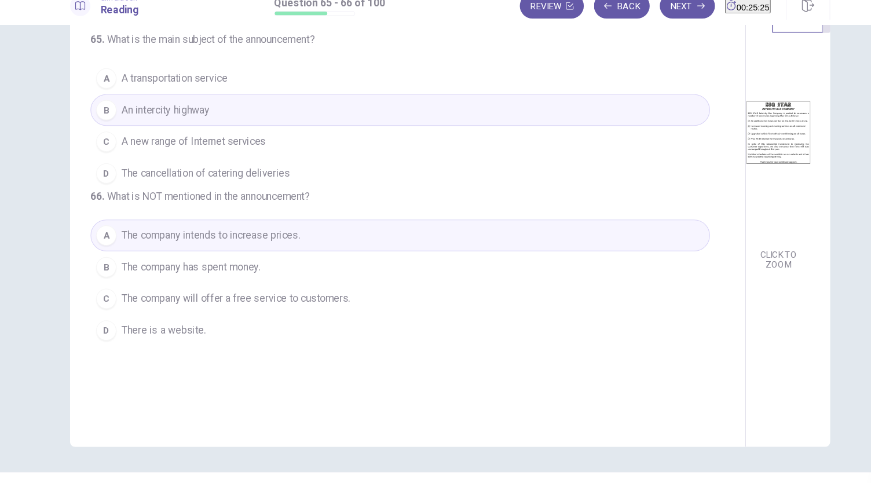
scroll to position [0, 0]
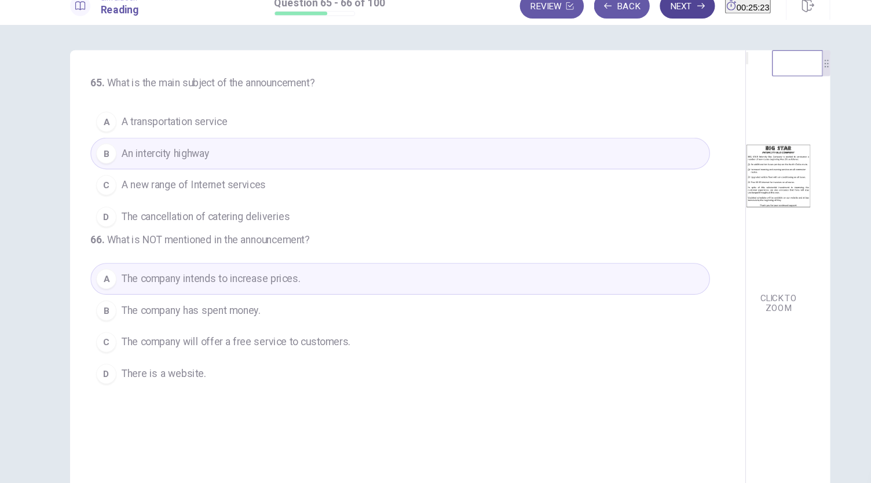
click at [634, 24] on button "Next" at bounding box center [652, 19] width 50 height 23
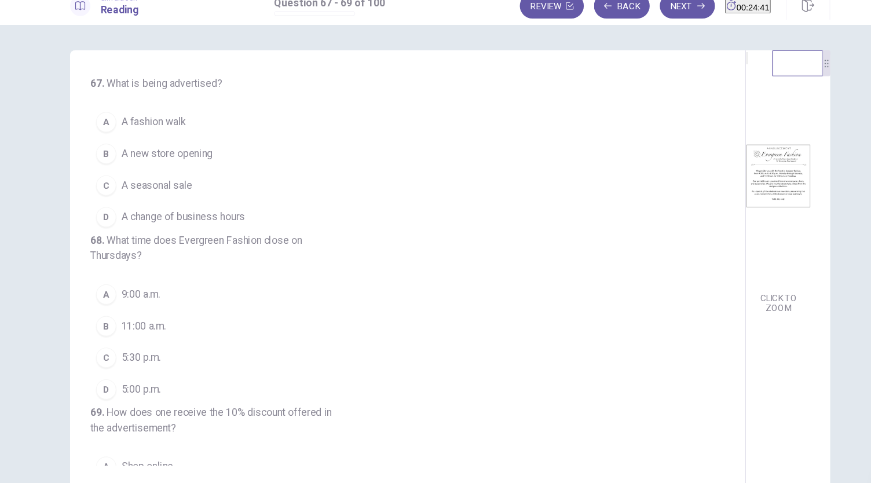
click at [208, 218] on span "A change of business hours" at bounding box center [191, 213] width 113 height 14
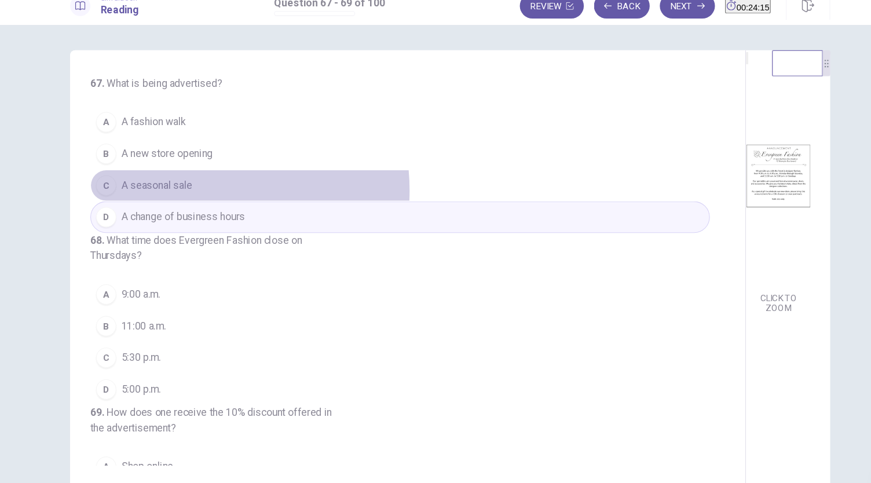
click at [195, 187] on span "A seasonal sale" at bounding box center [167, 184] width 65 height 14
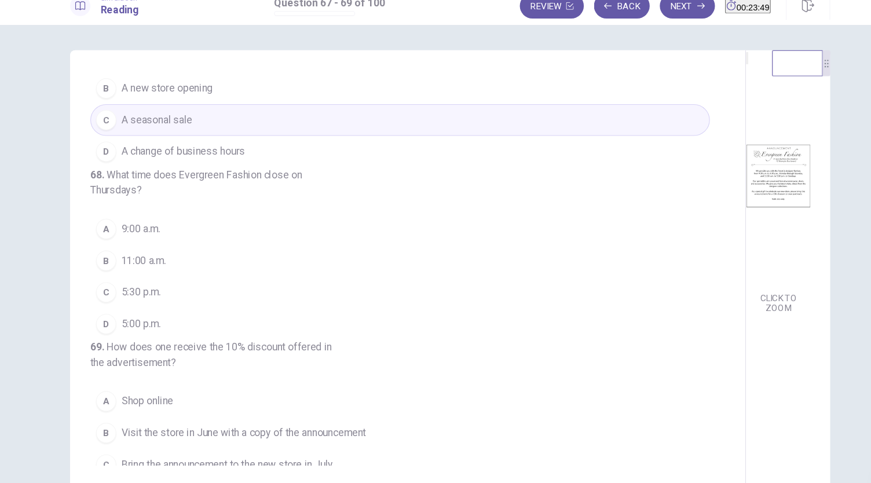
scroll to position [67, 0]
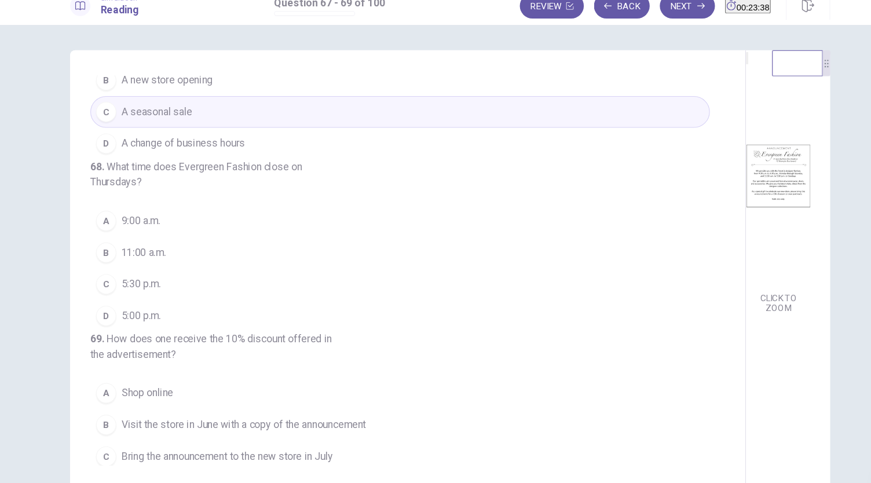
click at [159, 281] on span "5:30 p.m." at bounding box center [153, 274] width 36 height 14
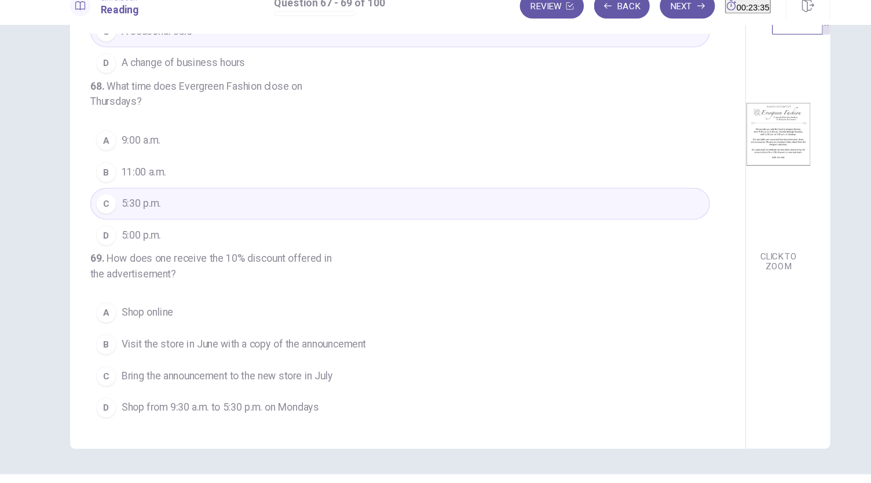
scroll to position [40, 0]
click at [231, 358] on span "Bring the announcement to the new store in July" at bounding box center [231, 356] width 193 height 14
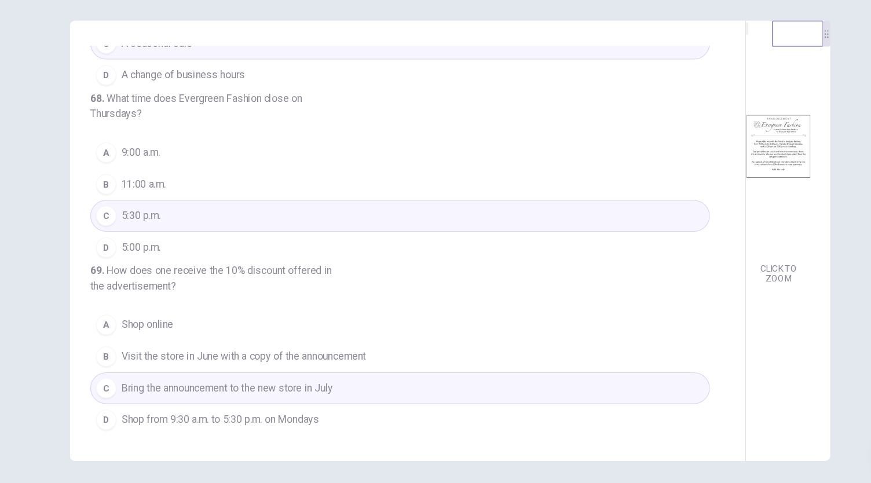
scroll to position [0, 0]
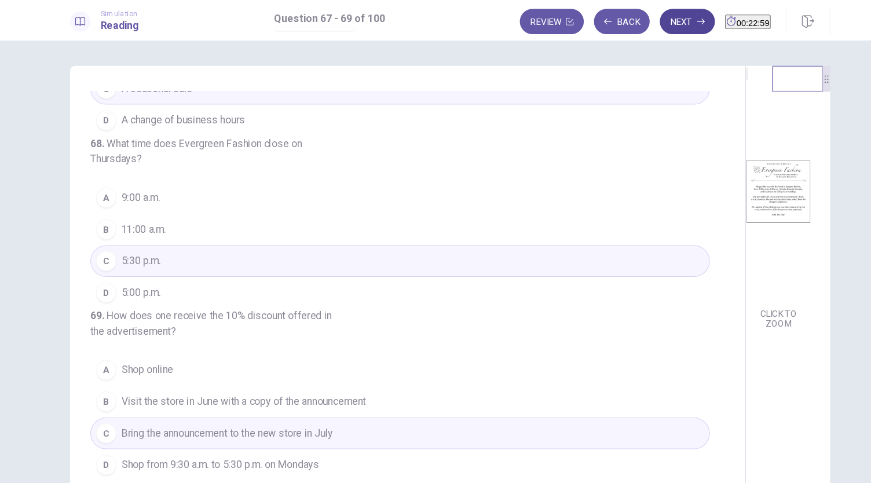
click at [628, 19] on button "Next" at bounding box center [652, 19] width 50 height 23
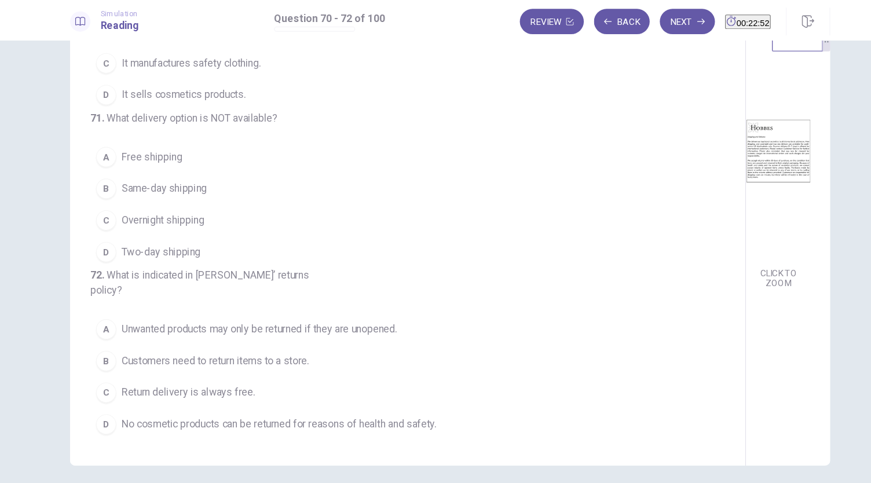
scroll to position [40, 0]
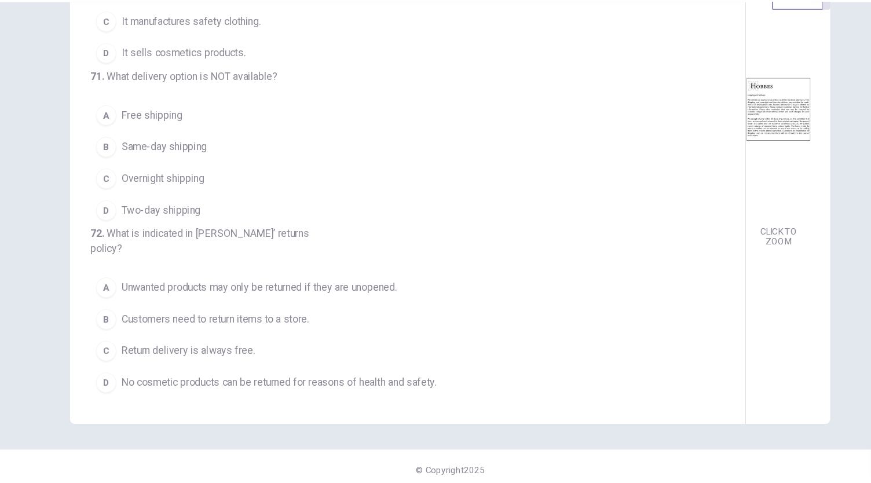
click at [180, 163] on span "Same-day shipping" at bounding box center [174, 170] width 78 height 14
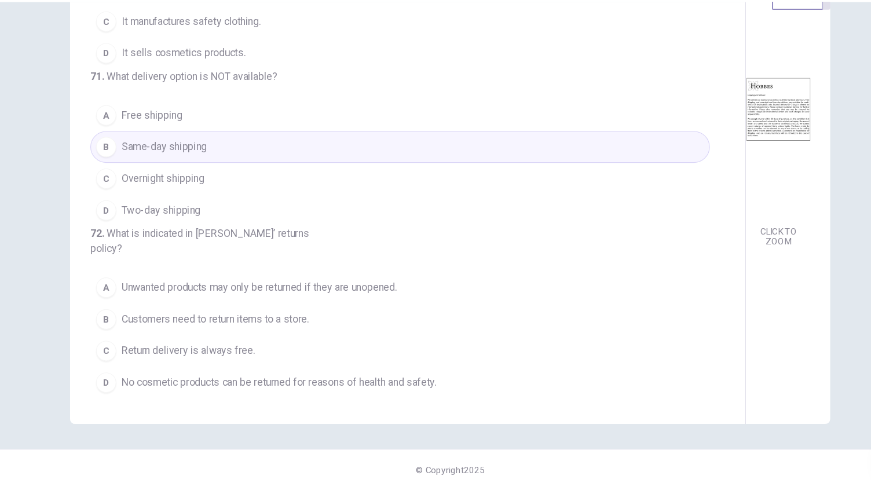
scroll to position [0, 0]
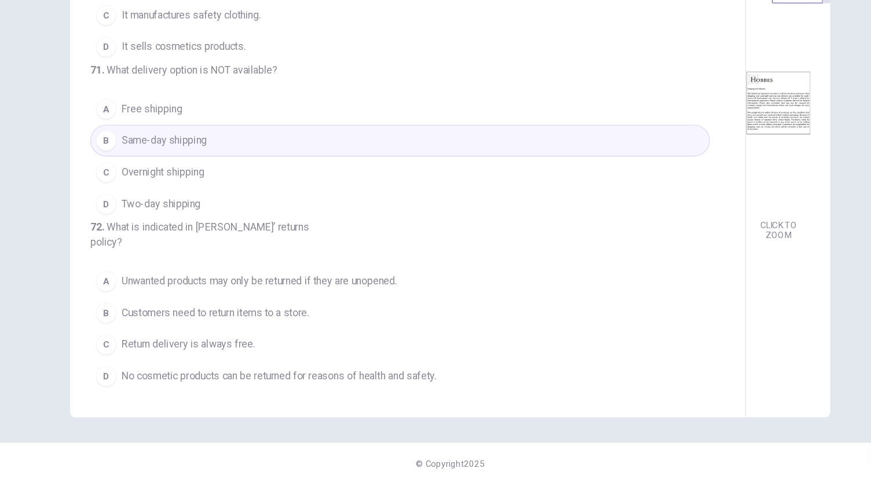
click at [297, 293] on span "Unwanted products may only be returned if they are unopened." at bounding box center [261, 298] width 252 height 14
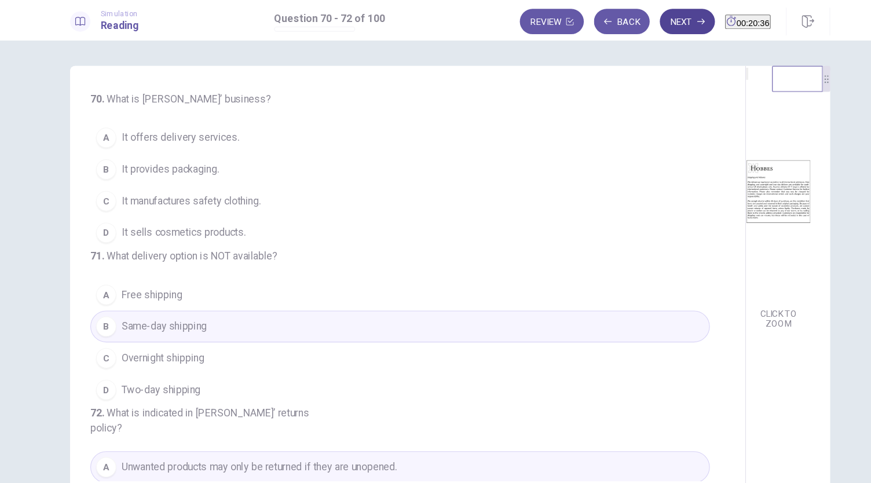
click at [627, 26] on button "Next" at bounding box center [652, 19] width 50 height 23
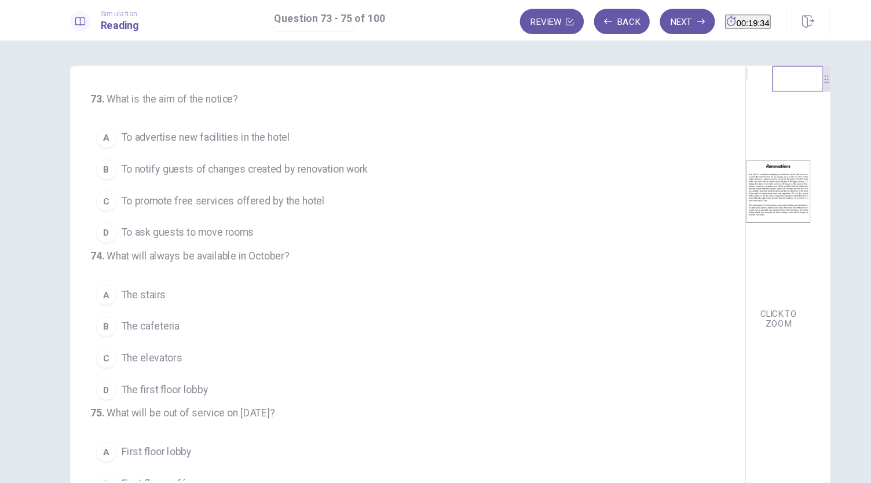
click at [261, 130] on span "To advertise new facilities in the hotel" at bounding box center [212, 126] width 154 height 14
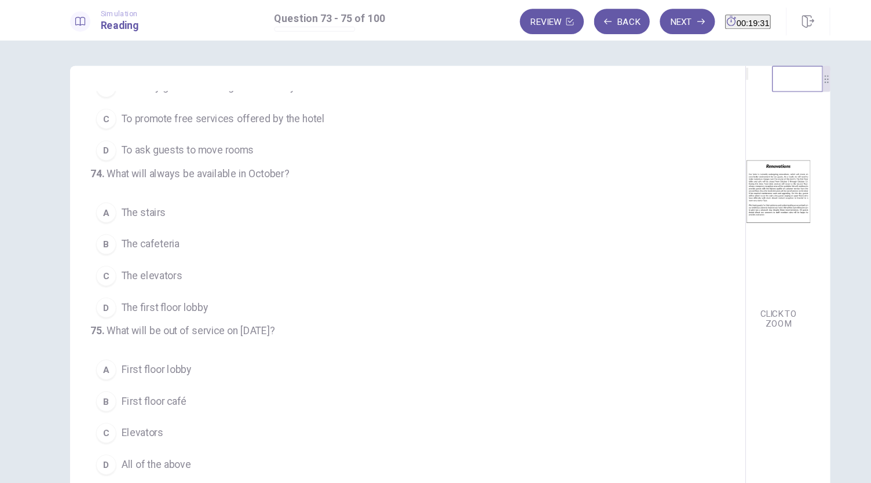
scroll to position [92, 0]
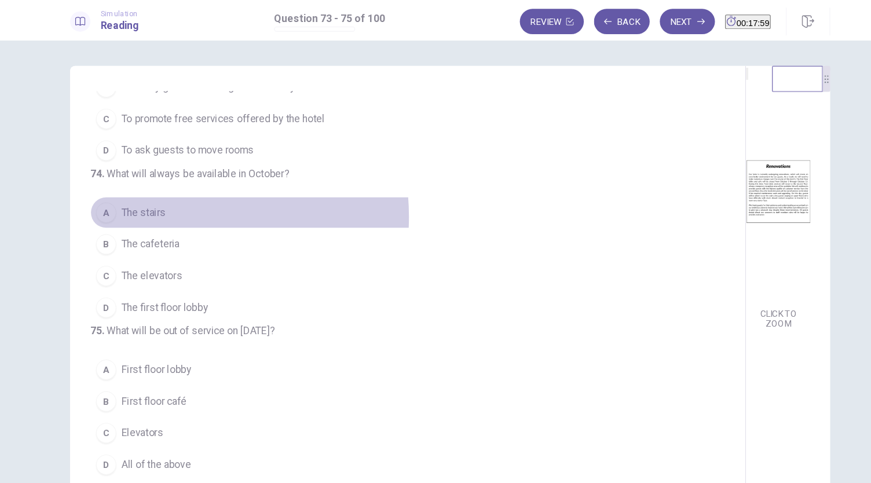
click at [162, 202] on span "The stairs" at bounding box center [155, 195] width 41 height 14
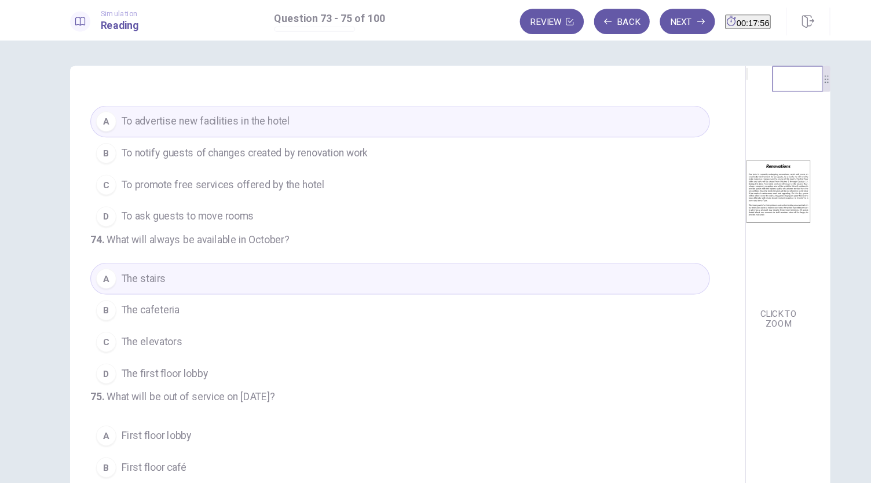
scroll to position [0, 0]
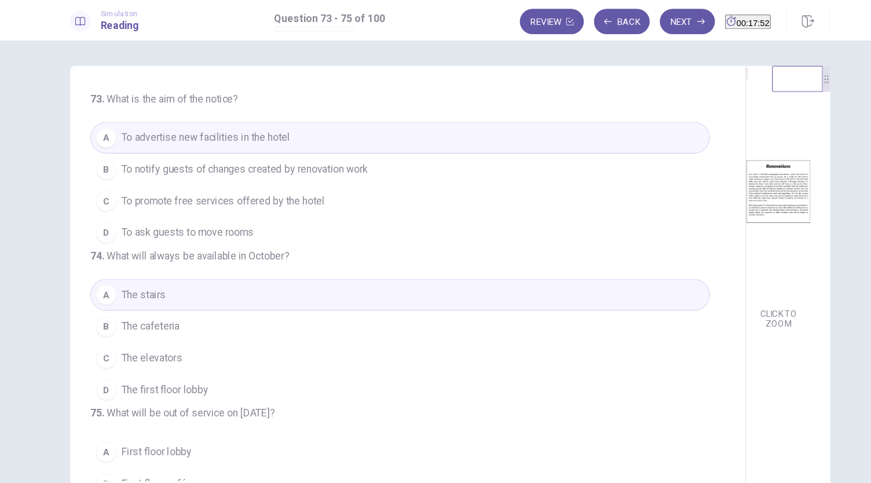
click at [258, 160] on span "To notify guests of changes created by renovation work" at bounding box center [247, 155] width 225 height 14
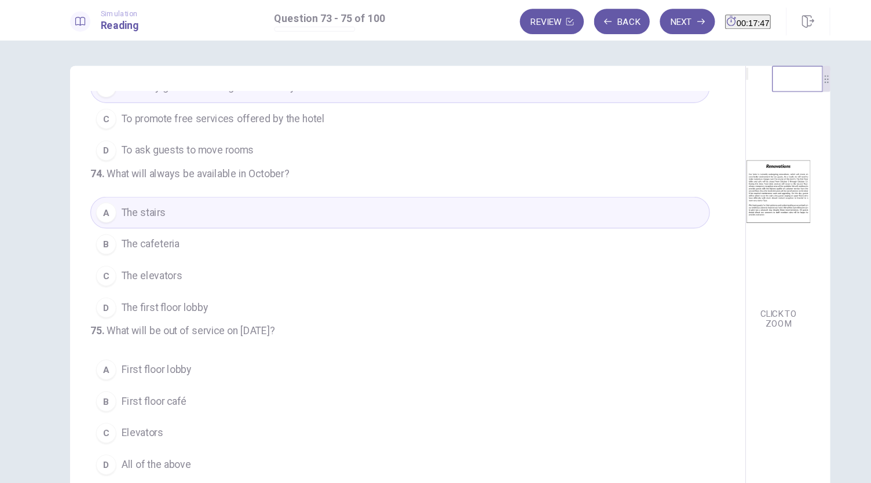
scroll to position [40, 0]
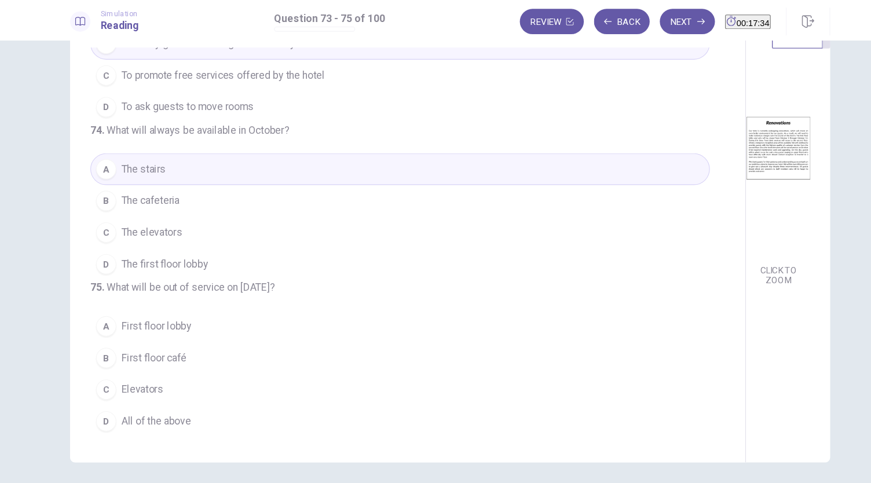
click at [165, 357] on span "Elevators" at bounding box center [154, 356] width 38 height 14
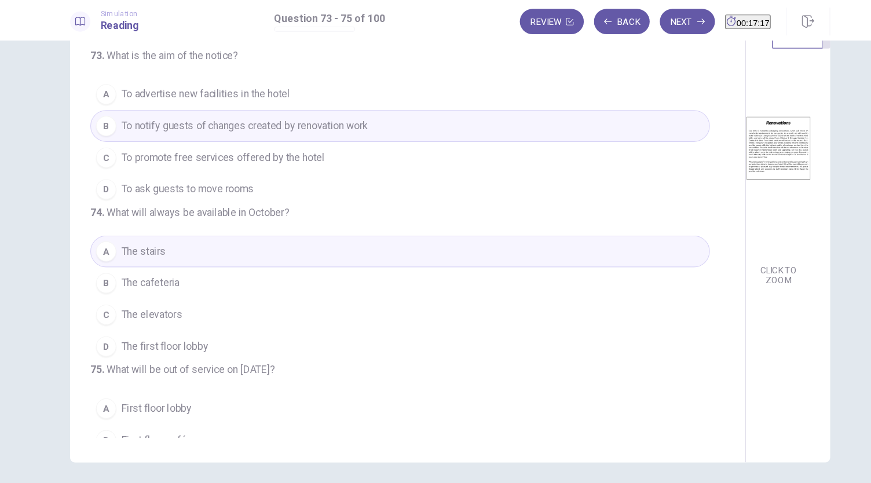
scroll to position [0, 0]
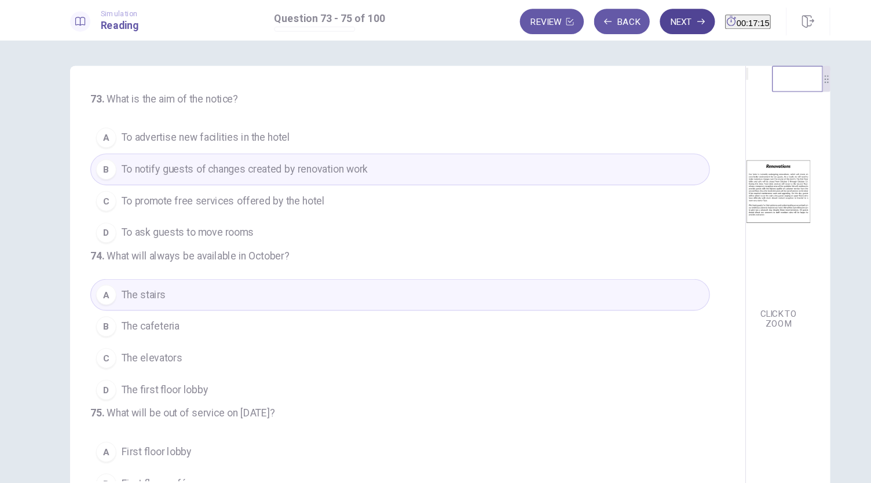
click at [629, 21] on button "Next" at bounding box center [652, 19] width 50 height 23
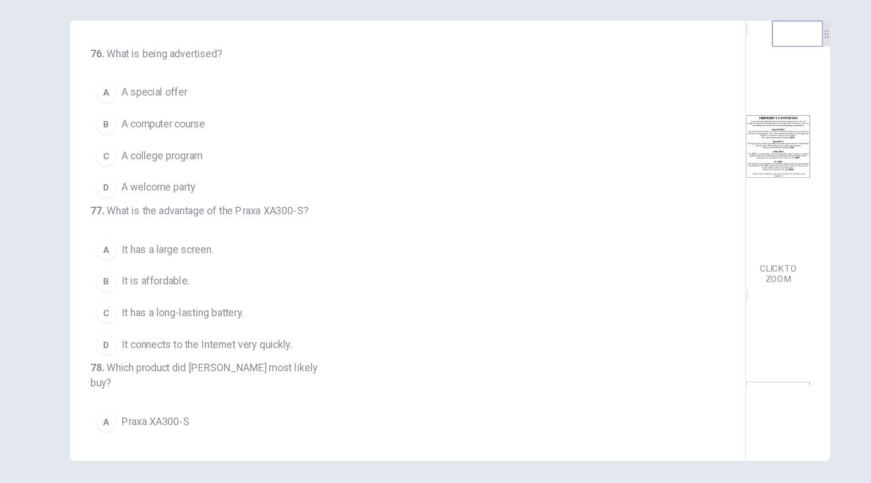
click at [177, 156] on span "A computer course" at bounding box center [173, 155] width 76 height 14
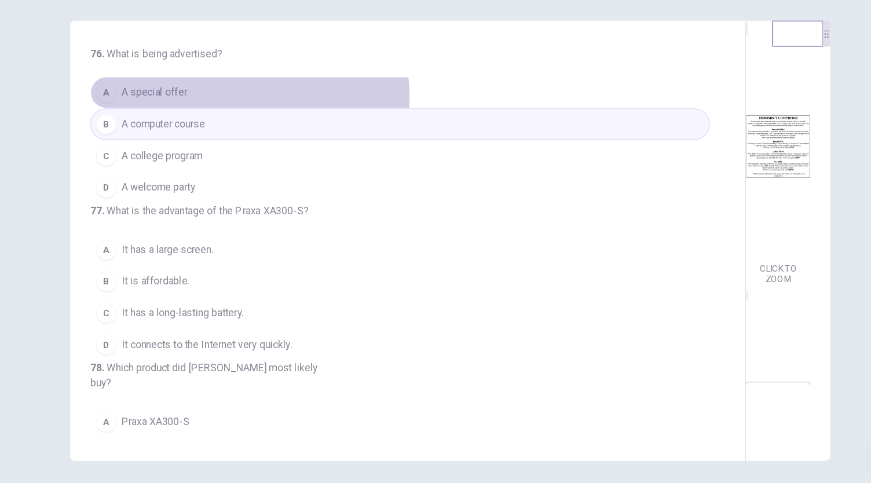
click at [214, 131] on button "A A special offer" at bounding box center [390, 125] width 566 height 29
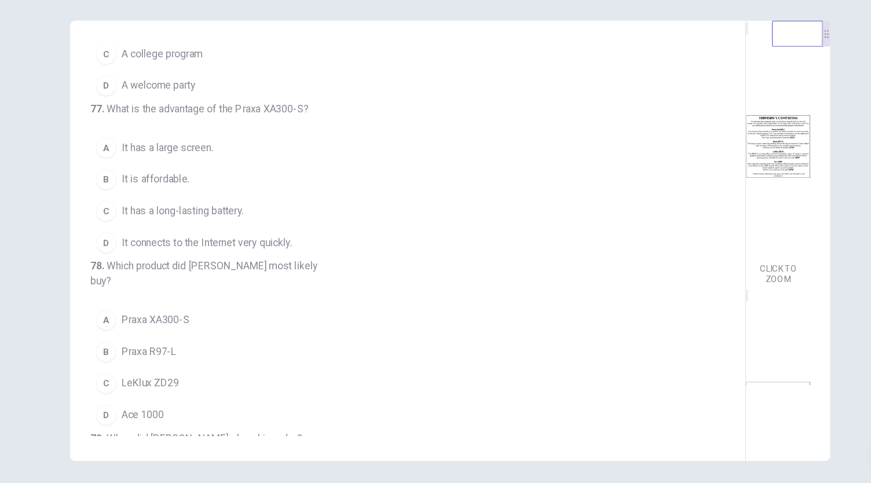
scroll to position [97, 0]
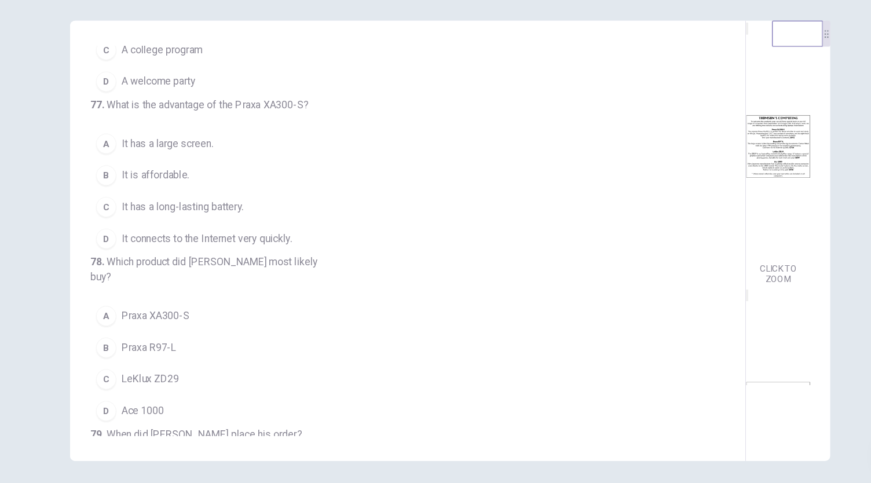
click at [193, 180] on span "It has a large screen." at bounding box center [177, 173] width 84 height 14
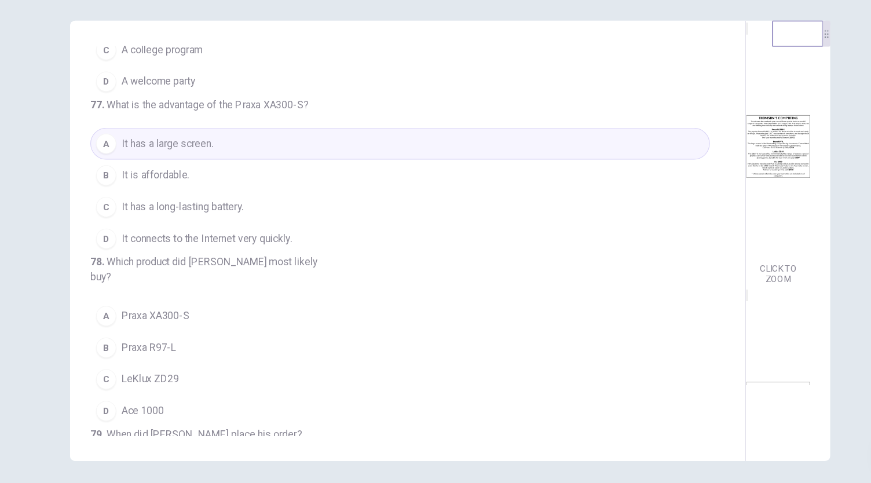
click at [237, 237] on span "It has a long-lasting battery." at bounding box center [191, 231] width 112 height 14
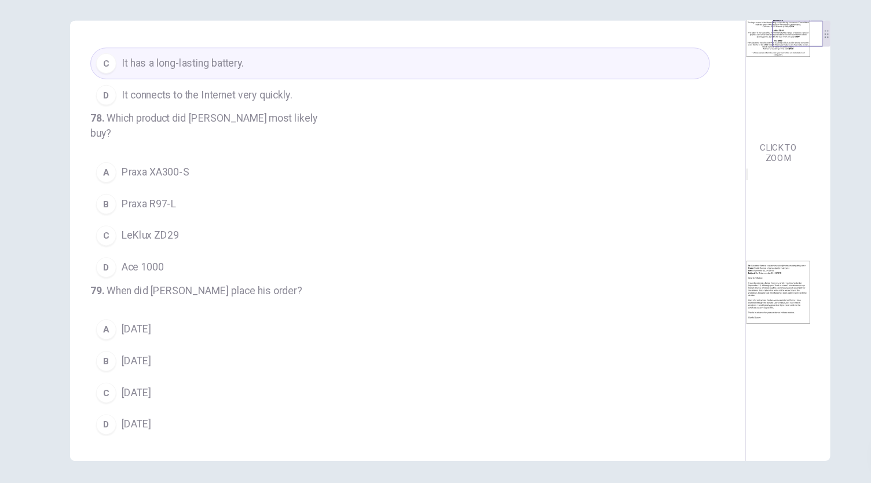
scroll to position [111, 0]
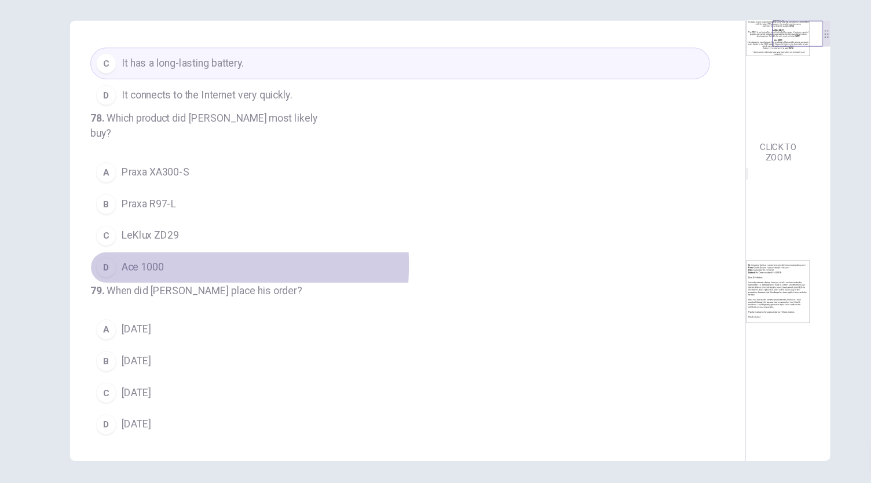
click at [155, 292] on span "Ace 1000" at bounding box center [154, 286] width 39 height 14
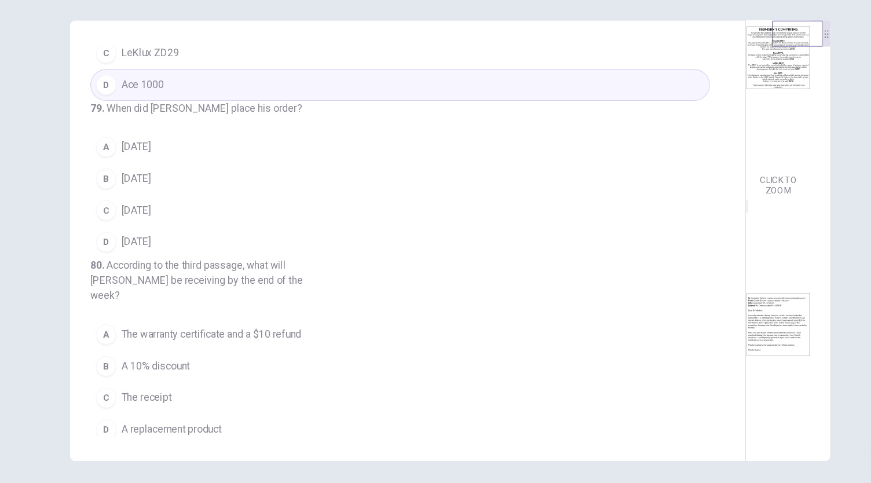
scroll to position [81, 0]
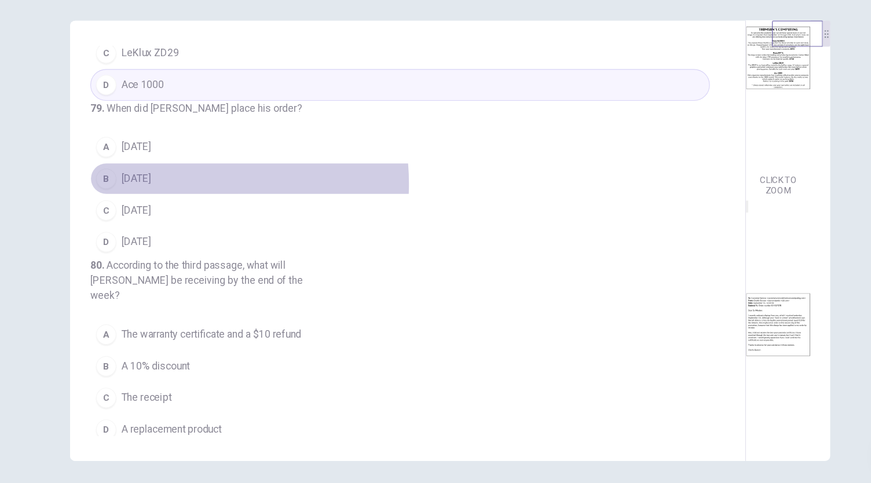
click at [162, 211] on span "[DATE]" at bounding box center [148, 204] width 27 height 14
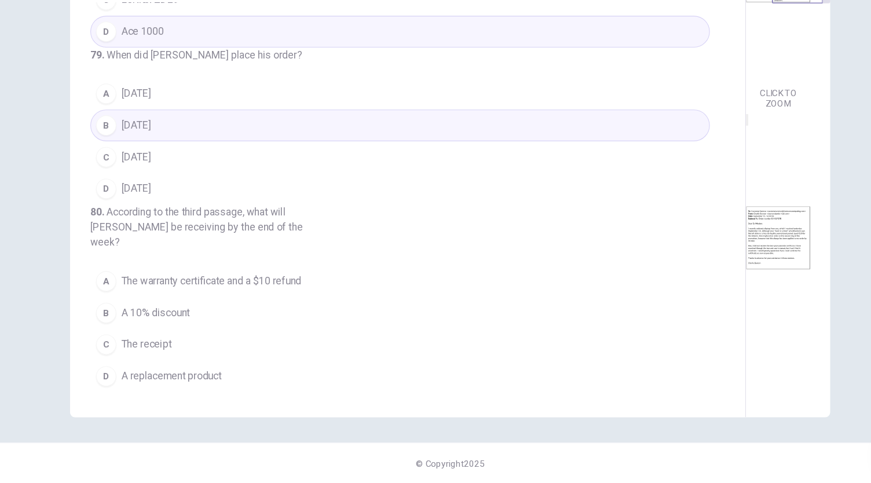
scroll to position [121, 0]
click at [239, 297] on span "The warranty certificate and a $10 refund" at bounding box center [217, 298] width 164 height 14
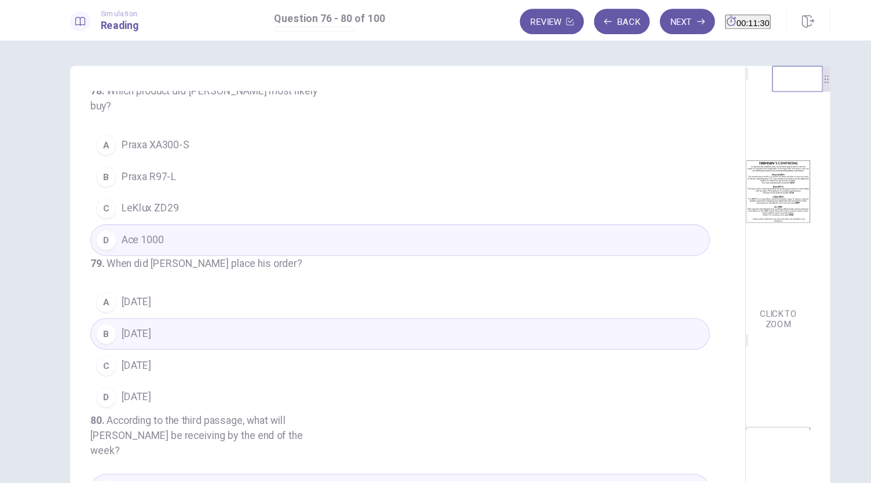
scroll to position [287, 0]
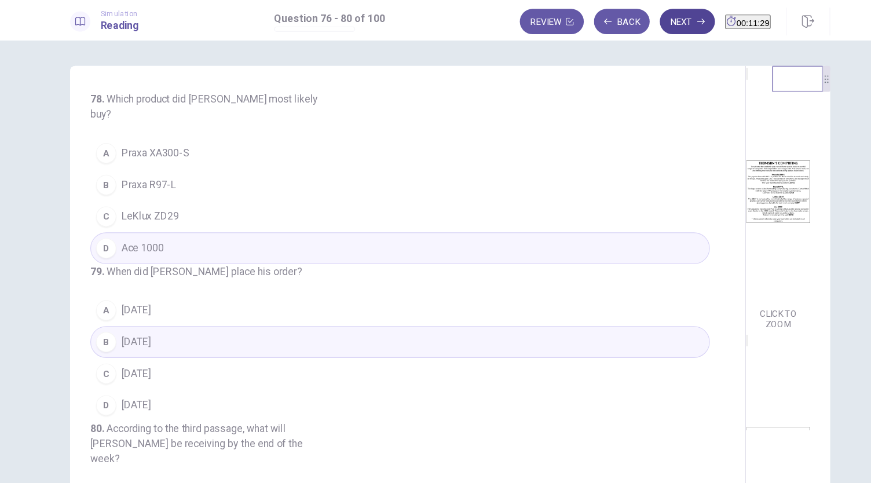
click at [630, 19] on button "Next" at bounding box center [652, 19] width 50 height 23
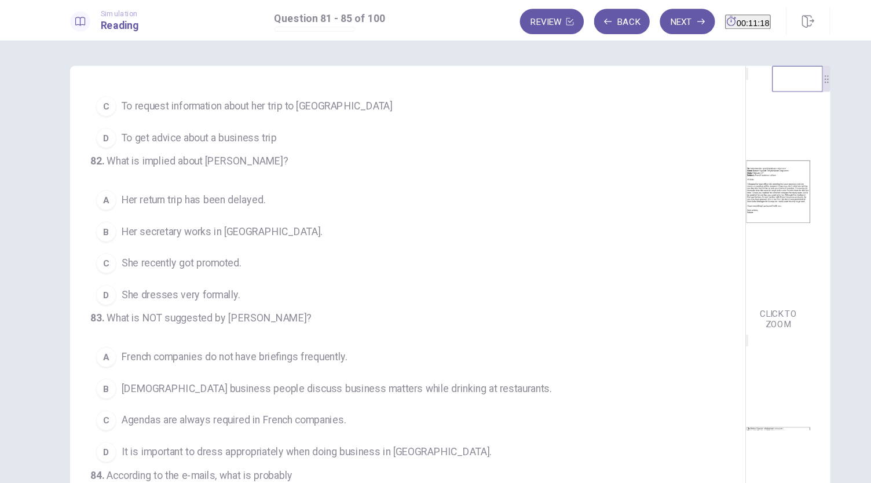
scroll to position [0, 0]
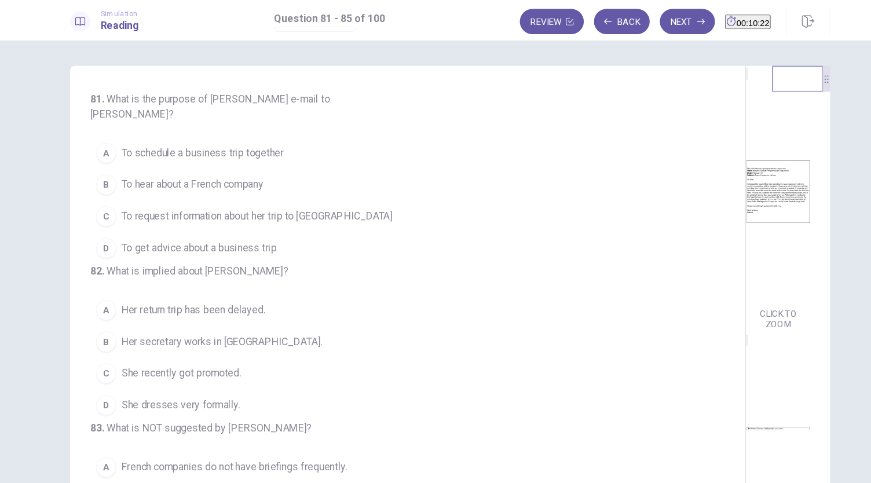
click at [253, 143] on span "To schedule a business trip together" at bounding box center [209, 140] width 148 height 14
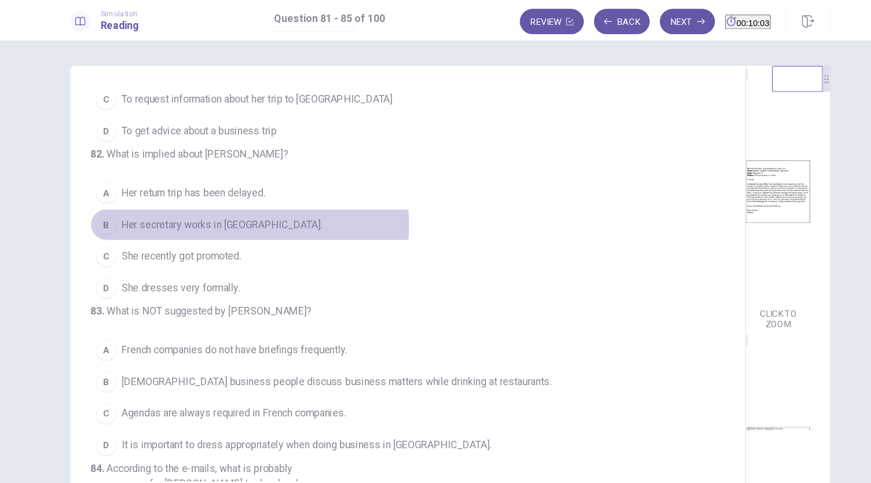
click at [204, 213] on span "Her secretary works in [GEOGRAPHIC_DATA]." at bounding box center [227, 206] width 184 height 14
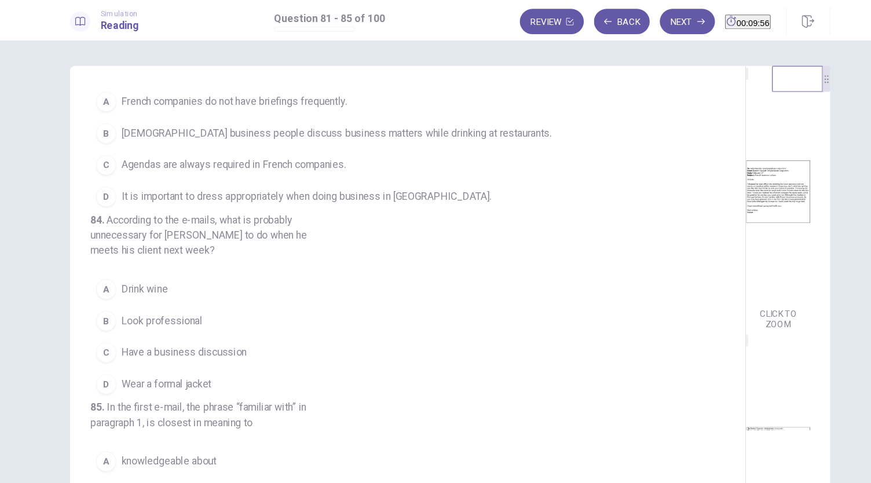
scroll to position [336, 0]
click at [305, 134] on button "B [DEMOGRAPHIC_DATA] business people discuss business matters while drinking at…" at bounding box center [390, 119] width 566 height 29
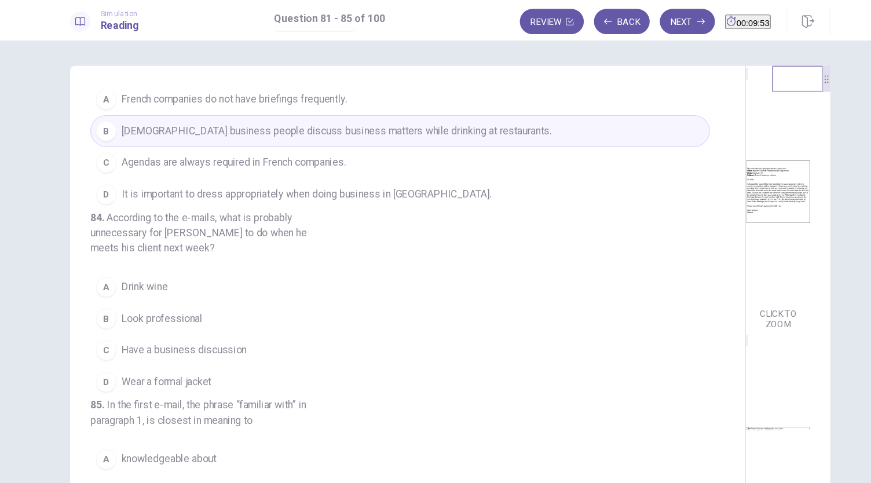
click at [302, 98] on span "French companies do not have briefings frequently." at bounding box center [238, 91] width 206 height 14
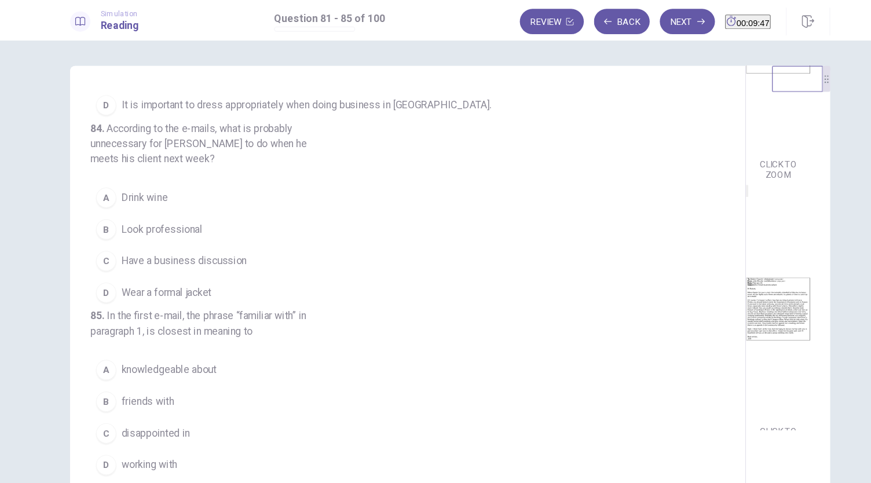
scroll to position [173, 0]
click at [214, 246] on span "Have a business discussion" at bounding box center [192, 239] width 115 height 14
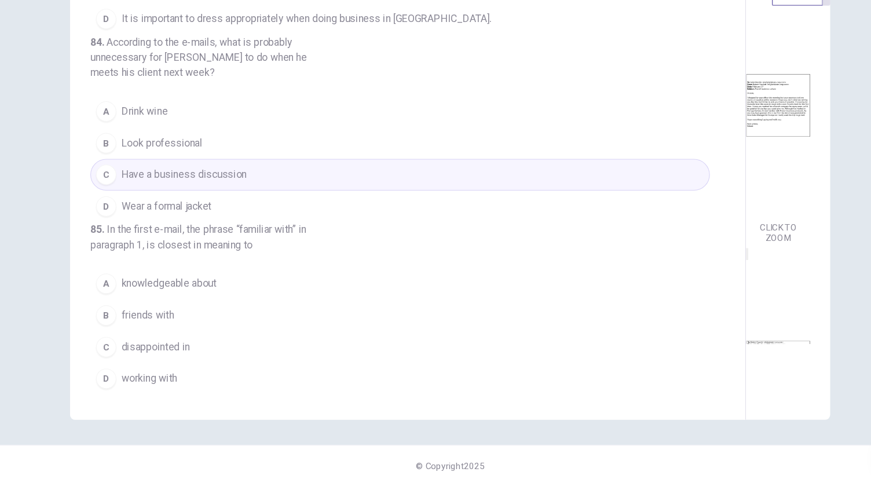
scroll to position [0, 0]
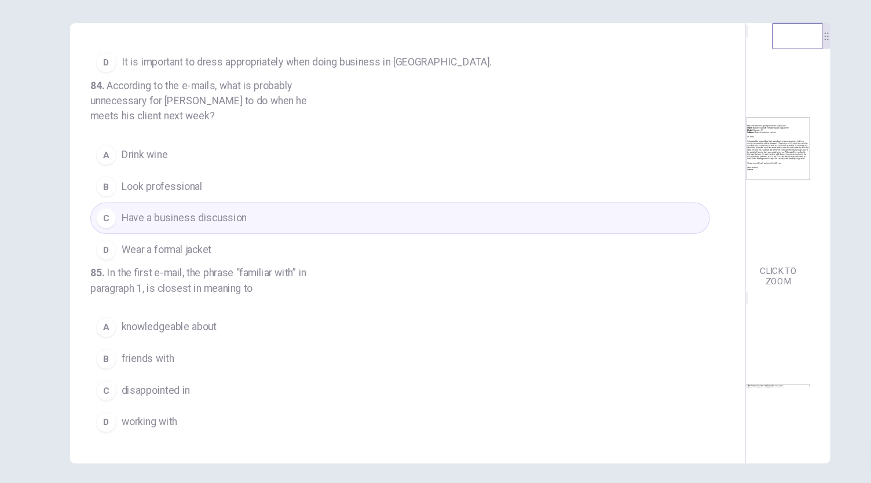
click at [185, 341] on span "knowledgeable about" at bounding box center [178, 338] width 87 height 14
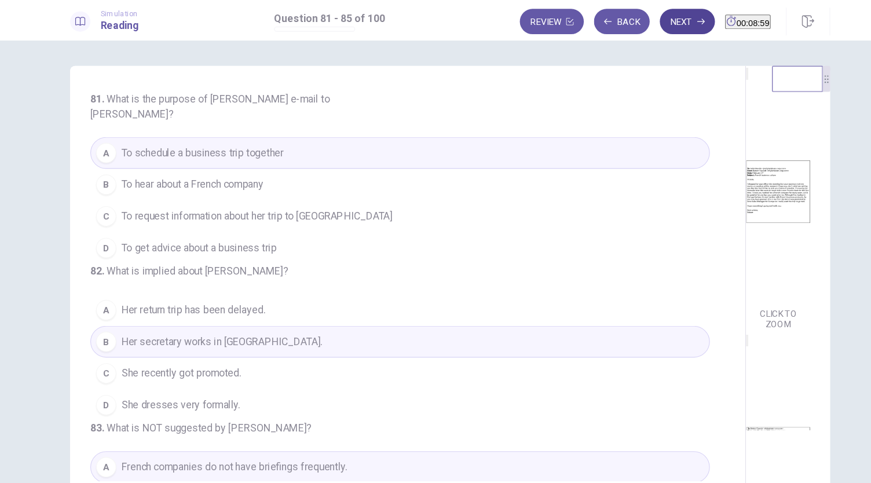
click at [631, 21] on button "Next" at bounding box center [652, 19] width 50 height 23
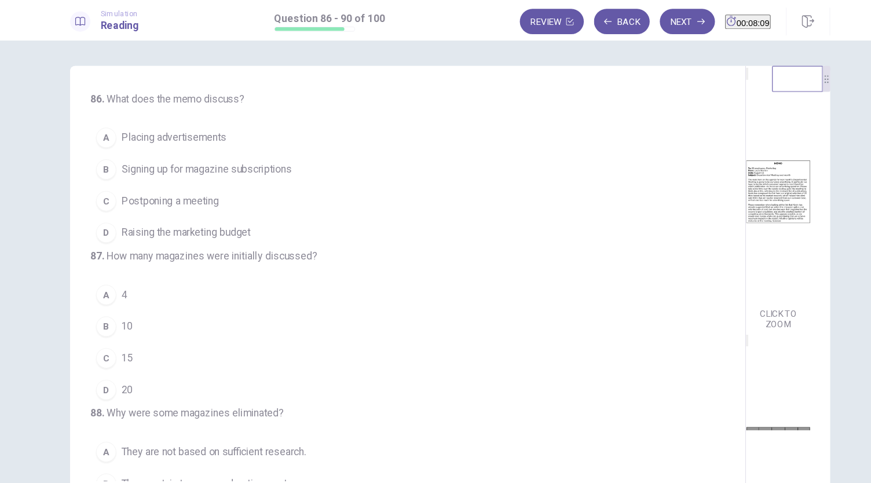
click at [206, 184] on span "Postponing a meeting" at bounding box center [179, 184] width 89 height 14
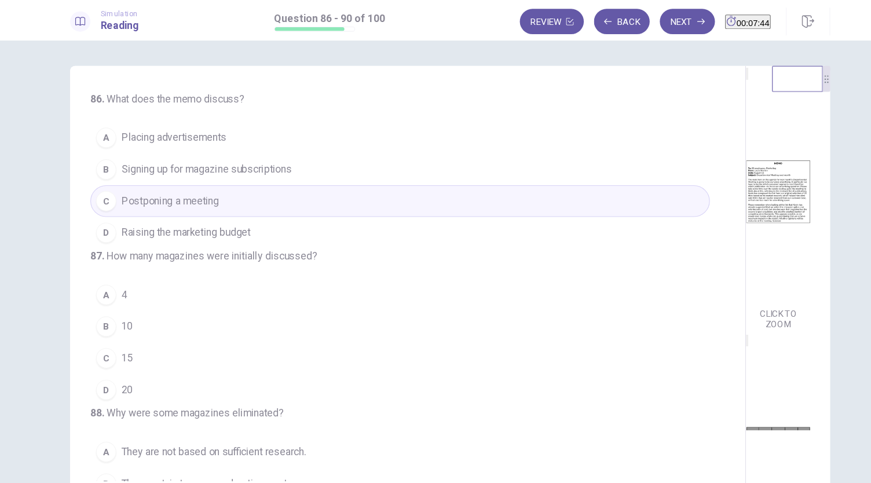
click at [209, 128] on span "Placing advertisements" at bounding box center [183, 126] width 96 height 14
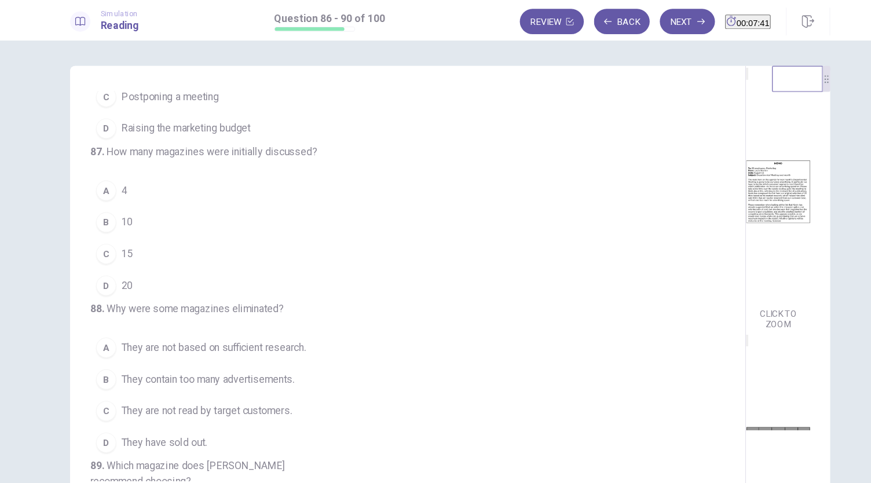
scroll to position [96, 0]
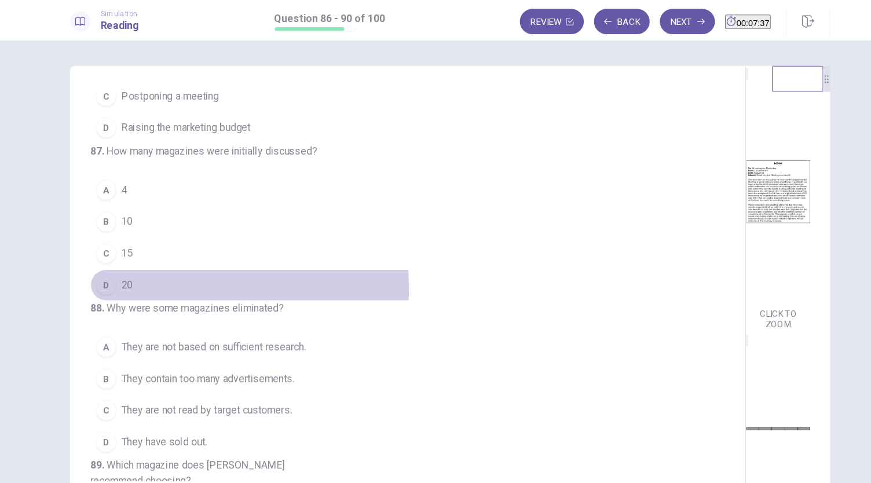
click at [197, 275] on button "D 20" at bounding box center [390, 260] width 566 height 29
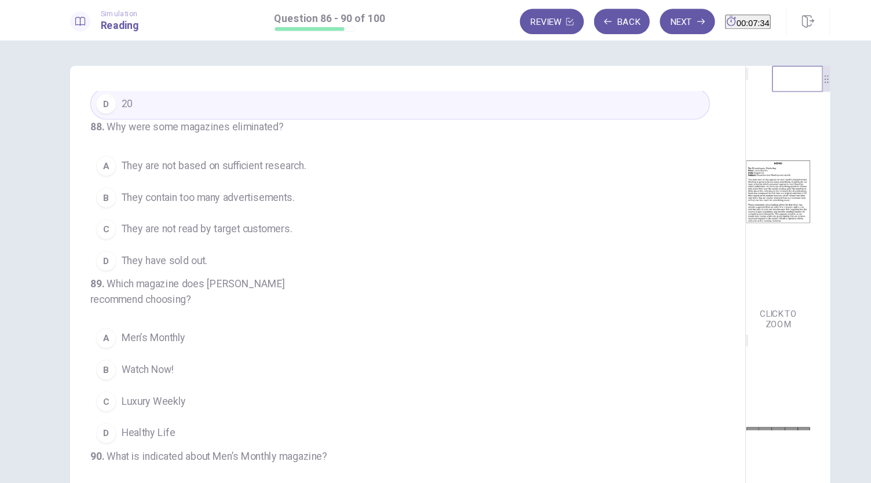
scroll to position [262, 0]
click at [253, 216] on span "They are not read by target customers." at bounding box center [213, 209] width 156 height 14
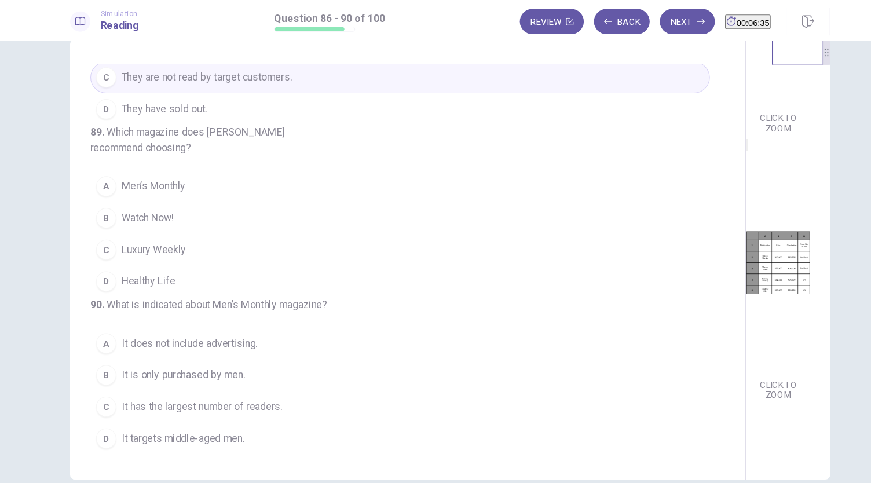
scroll to position [173, 0]
click at [170, 250] on span "Healthy Life" at bounding box center [159, 257] width 49 height 14
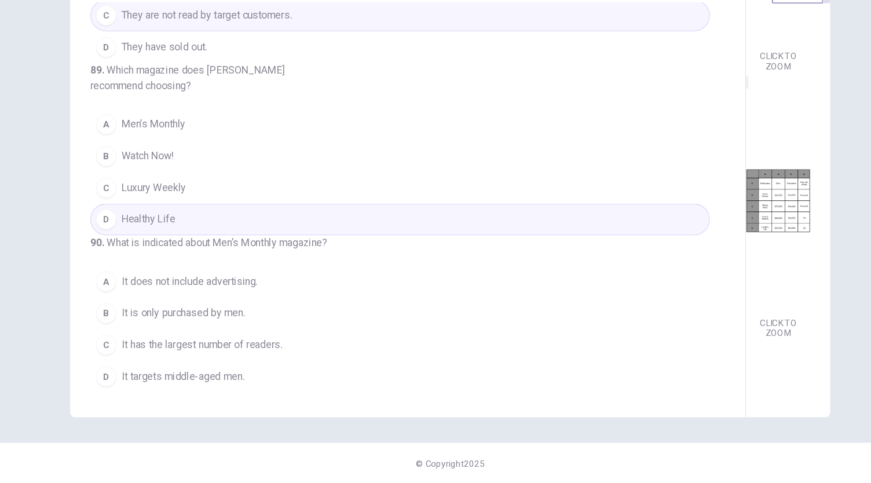
click at [193, 332] on span "It is only purchased by men." at bounding box center [191, 327] width 113 height 14
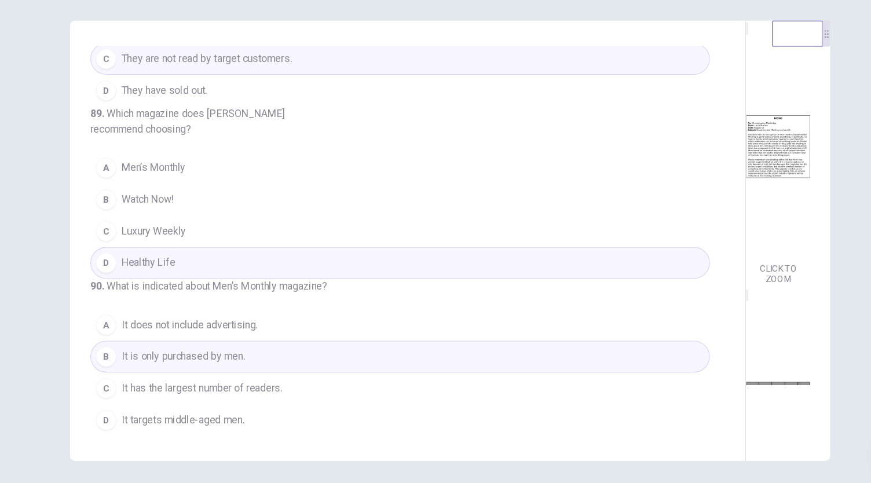
scroll to position [0, 0]
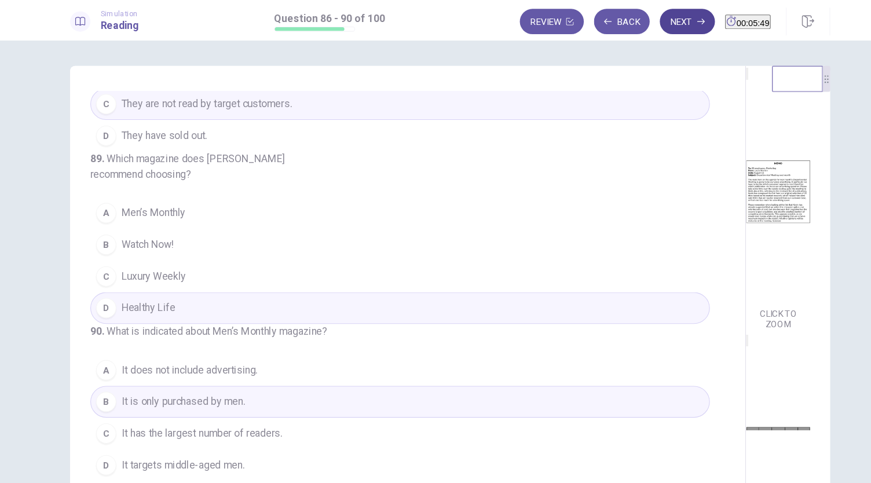
click at [628, 21] on button "Next" at bounding box center [652, 19] width 50 height 23
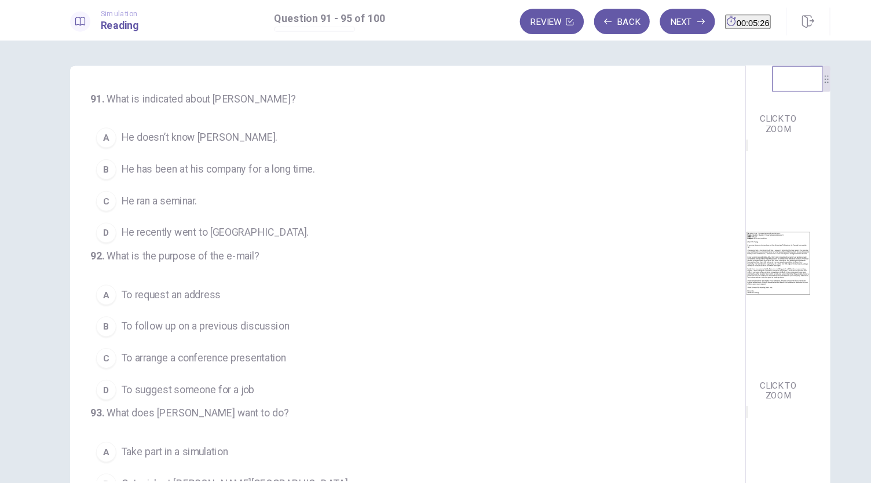
scroll to position [181, 0]
click at [200, 214] on span "He recently went to [GEOGRAPHIC_DATA]." at bounding box center [220, 213] width 171 height 14
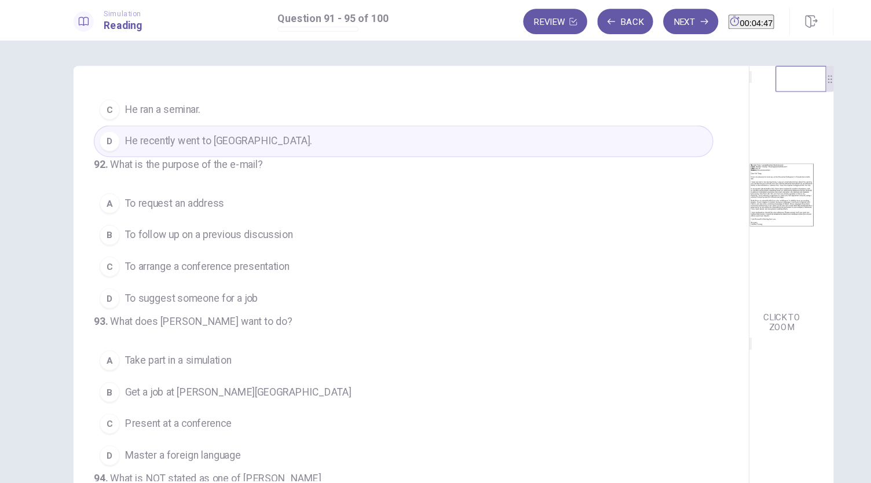
scroll to position [85, 0]
click at [259, 250] on span "To arrange a conference presentation" at bounding box center [210, 243] width 151 height 14
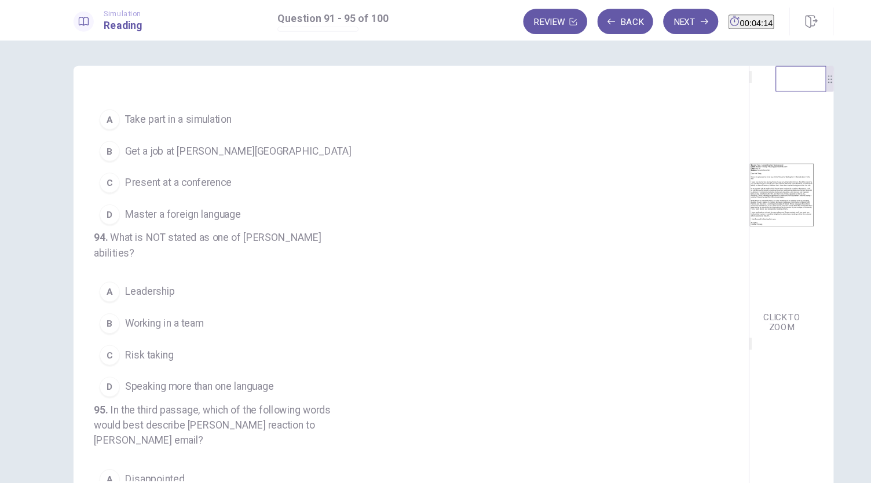
scroll to position [305, 0]
click at [200, 173] on span "Present at a conference" at bounding box center [183, 166] width 97 height 14
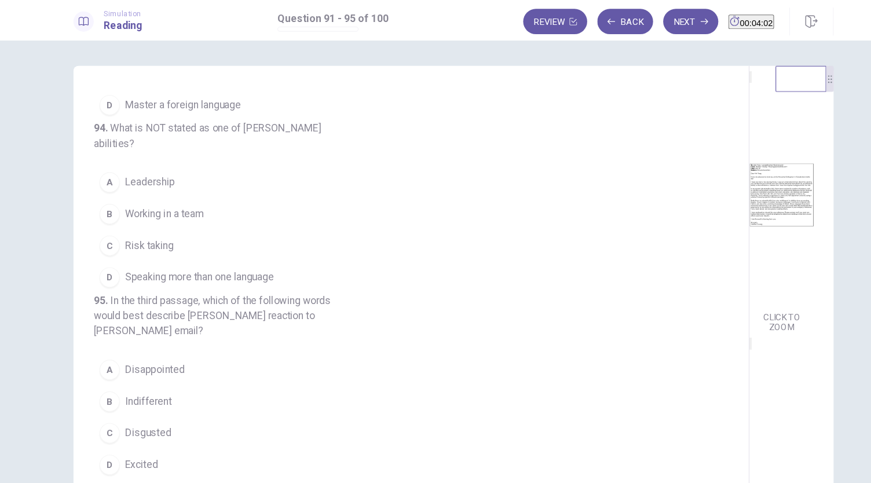
scroll to position [466, 0]
click at [199, 255] on span "Speaking more than one language" at bounding box center [203, 254] width 136 height 14
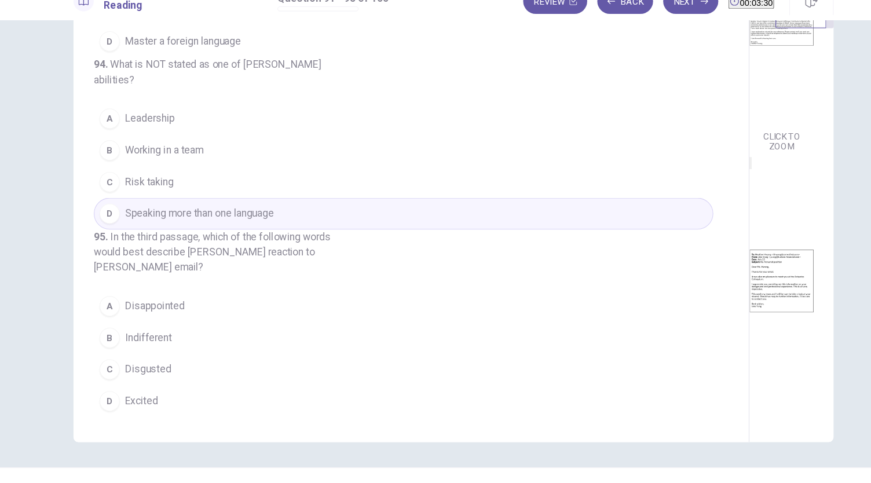
scroll to position [426, 0]
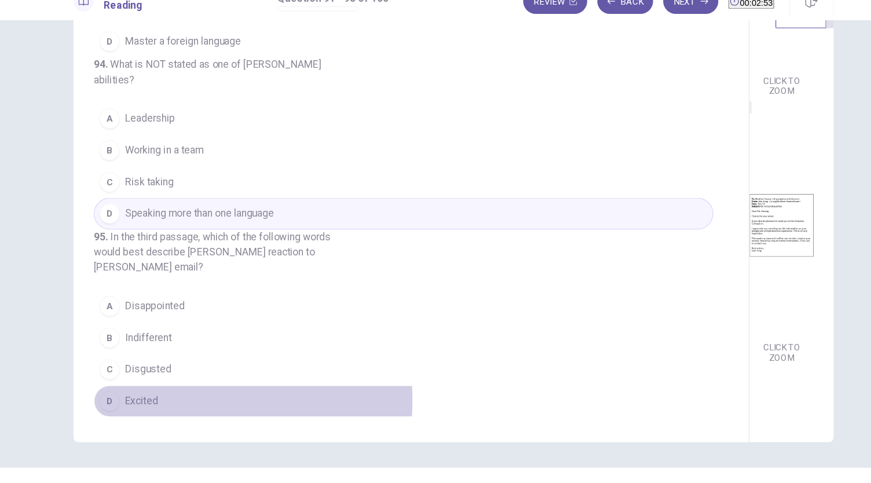
click at [157, 384] on span "Excited" at bounding box center [150, 385] width 30 height 14
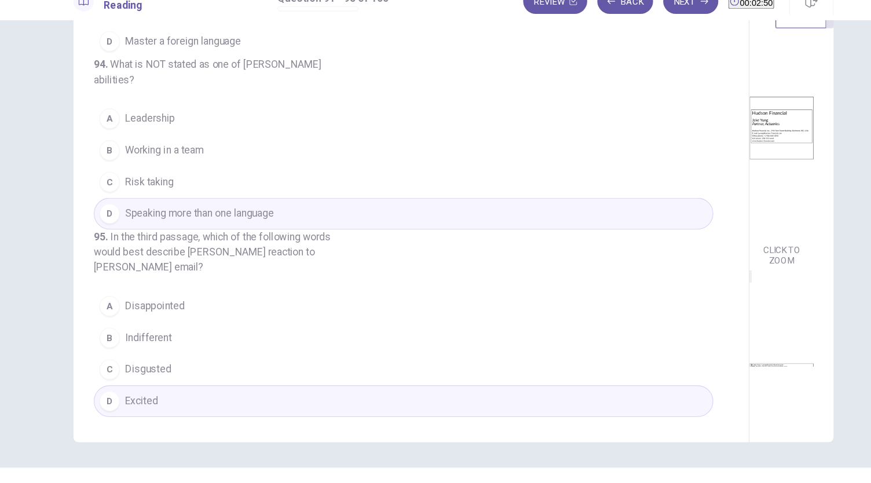
scroll to position [0, 0]
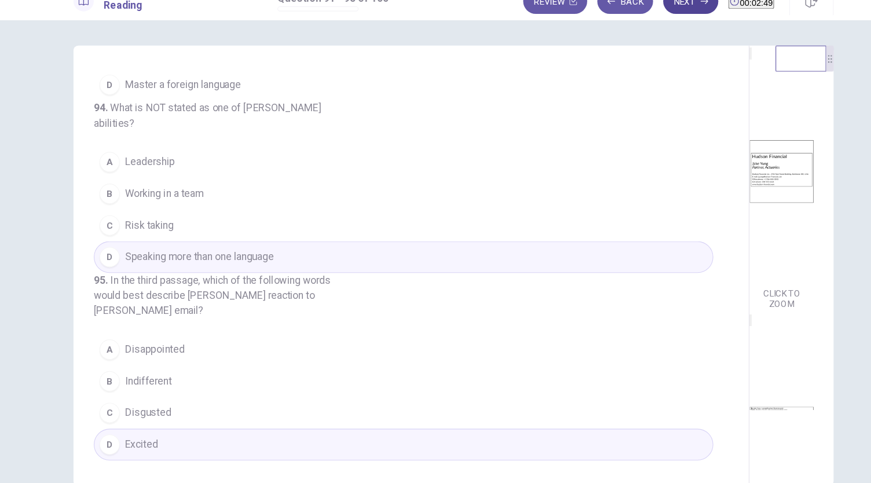
click at [627, 22] on button "Next" at bounding box center [652, 19] width 50 height 23
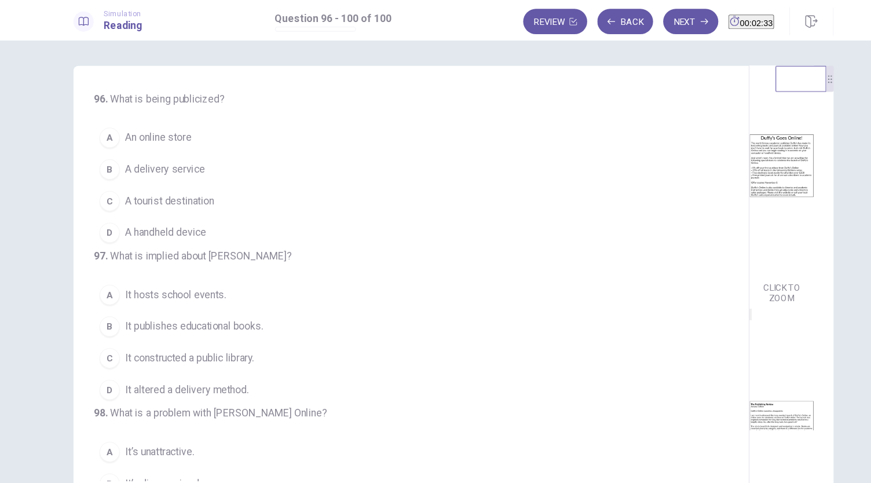
scroll to position [23, 0]
click at [173, 127] on span "An online store" at bounding box center [165, 126] width 61 height 14
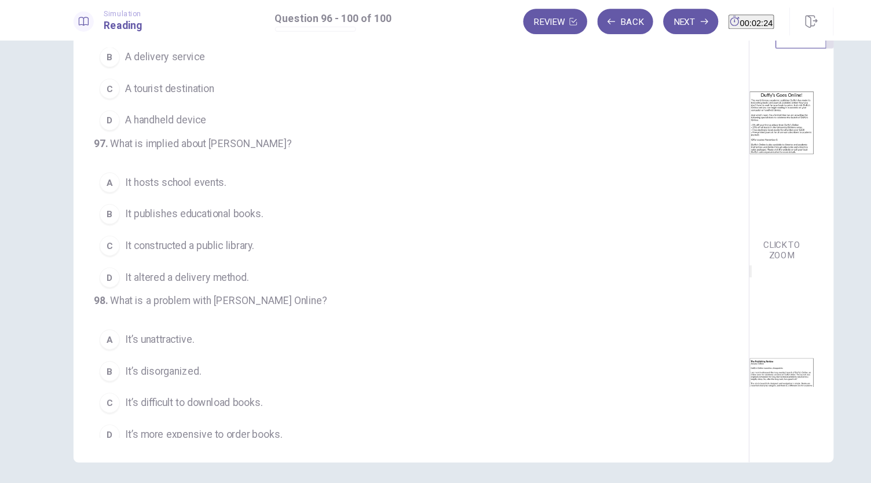
scroll to position [67, 0]
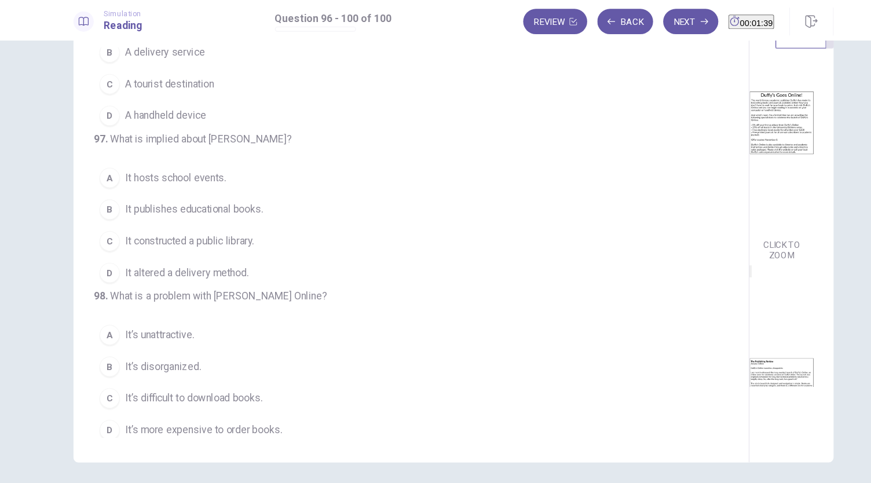
click at [211, 227] on span "It constructed a public library." at bounding box center [194, 220] width 118 height 14
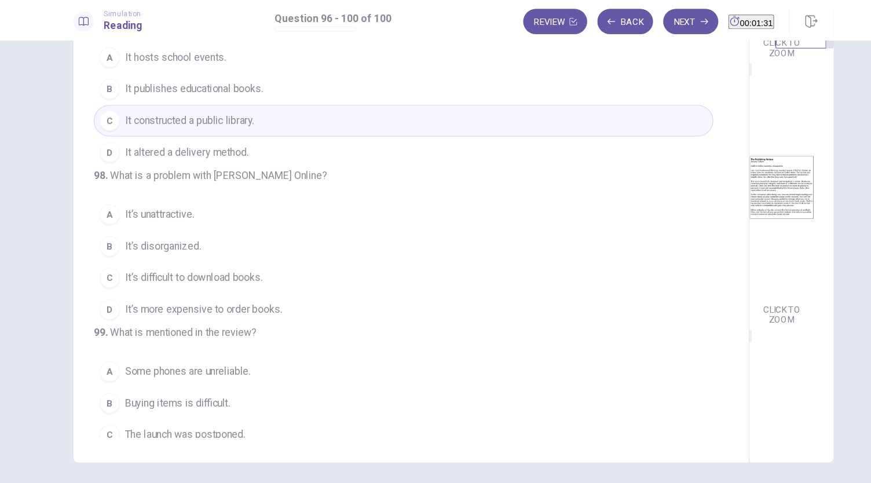
scroll to position [211, 0]
click at [205, 261] on span "It’s difficult to download books." at bounding box center [198, 254] width 126 height 14
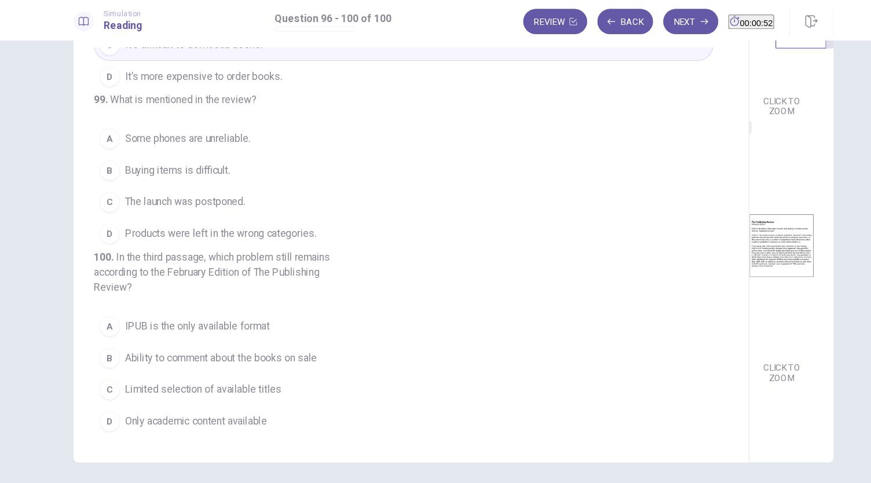
scroll to position [426, 0]
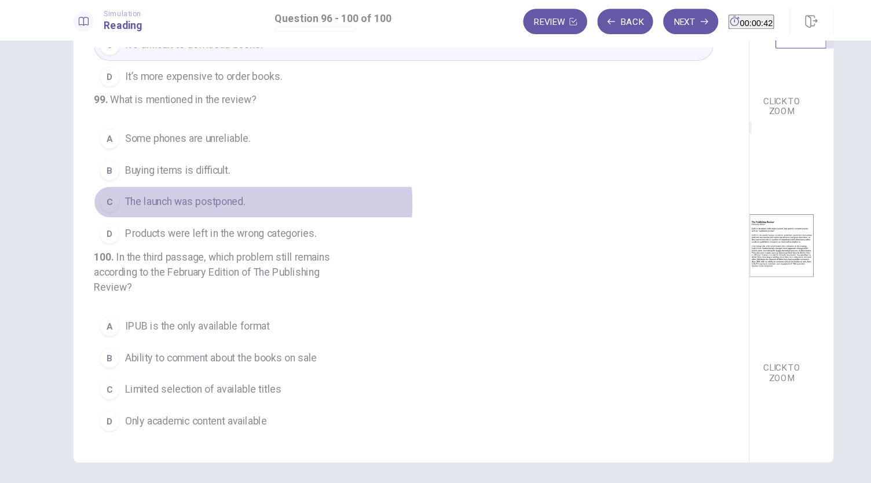
click at [215, 192] on span "The launch was postponed." at bounding box center [190, 185] width 110 height 14
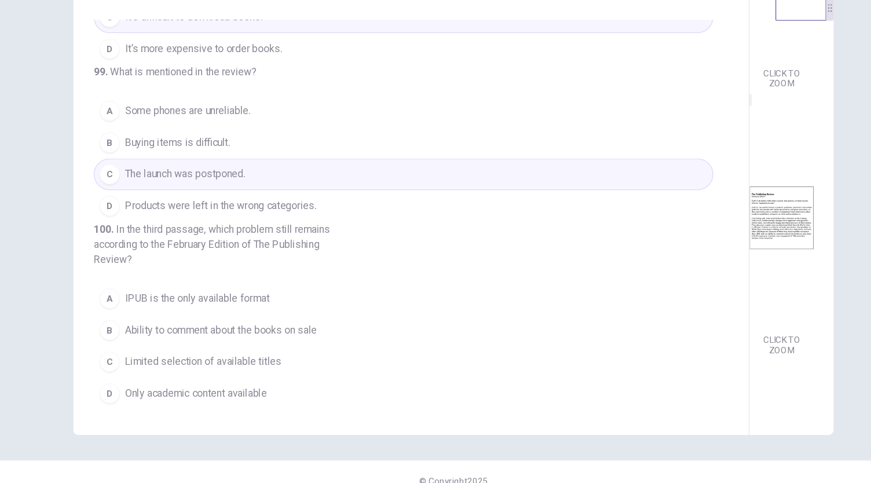
scroll to position [24, 0]
click at [231, 345] on span "Ability to comment about the books on sale" at bounding box center [222, 343] width 175 height 14
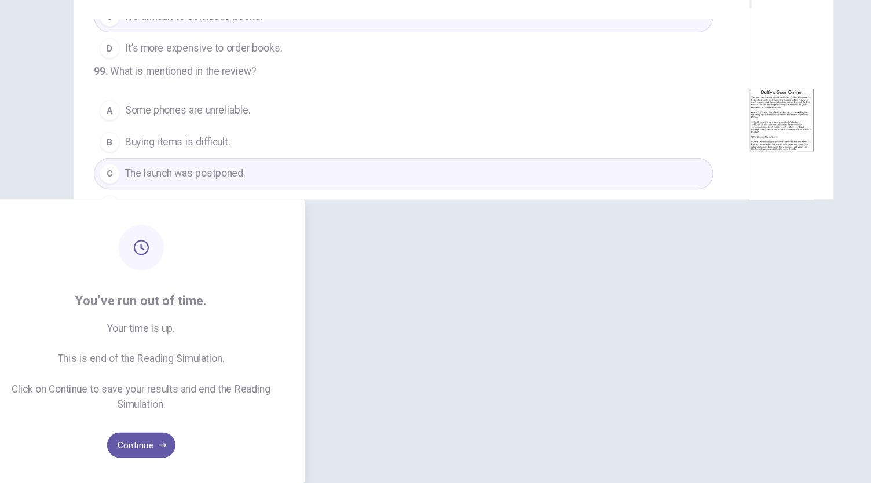
scroll to position [0, 0]
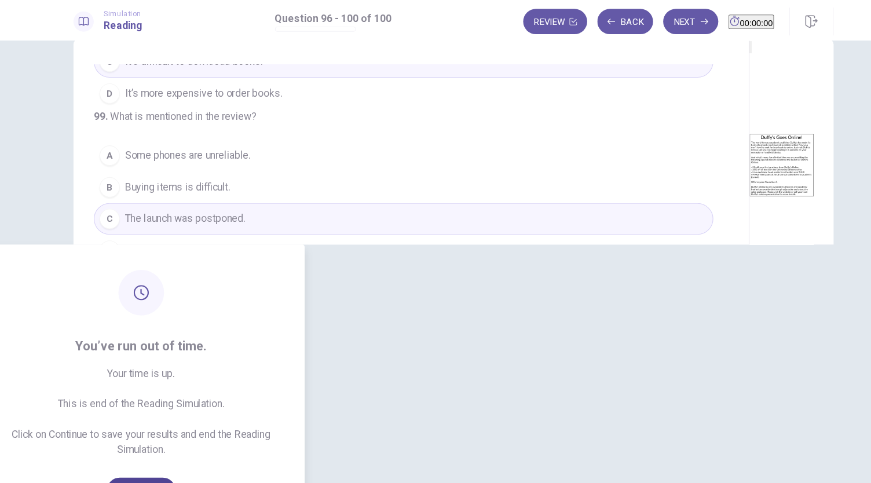
click at [181, 437] on button "Continue" at bounding box center [150, 448] width 63 height 23
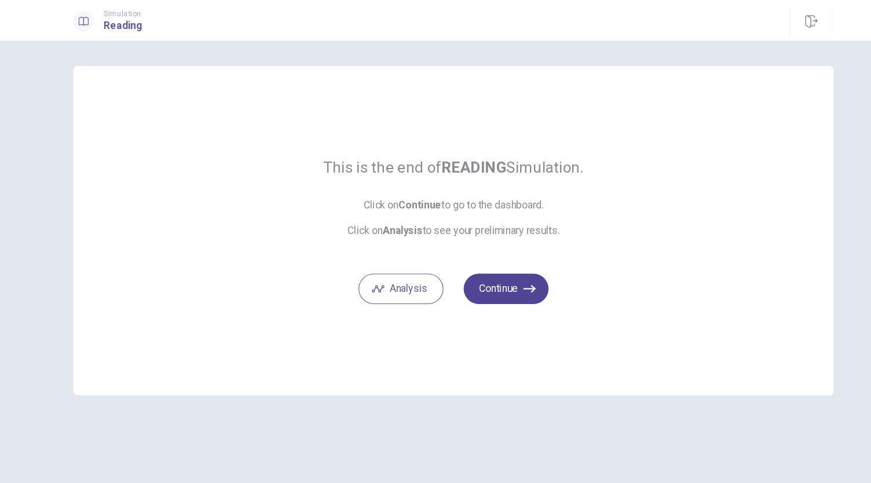
click at [500, 265] on icon "button" at bounding box center [505, 264] width 12 height 12
